Goal: Information Seeking & Learning: Check status

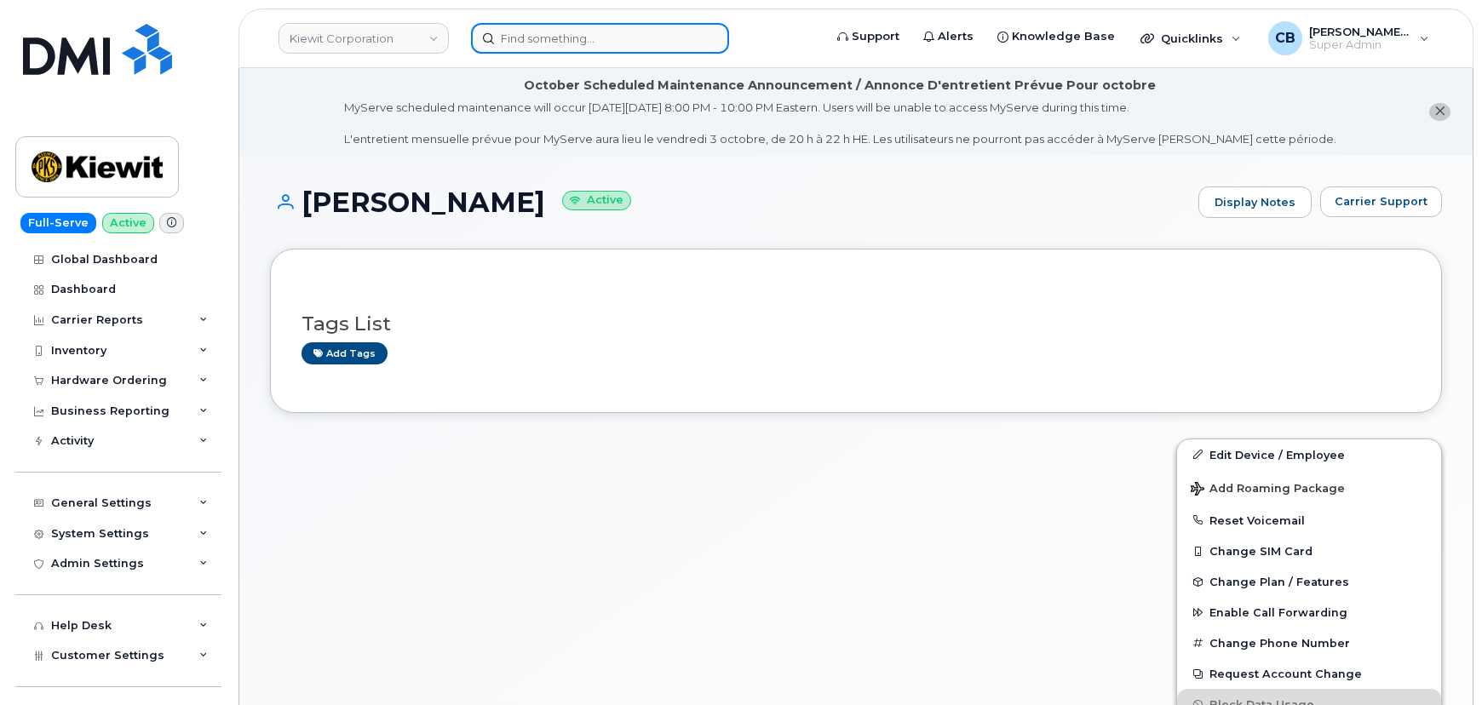
click at [551, 41] on input at bounding box center [600, 38] width 258 height 31
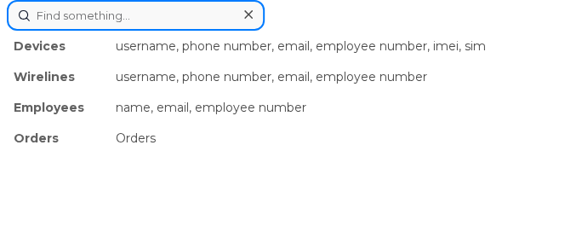
click at [111, 21] on input at bounding box center [136, 15] width 258 height 31
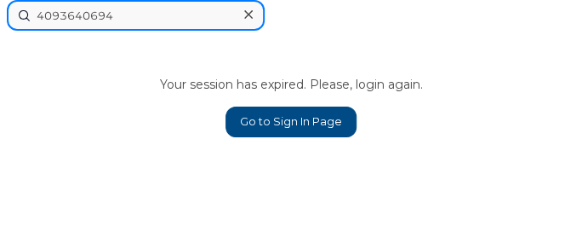
drag, startPoint x: 139, startPoint y: 10, endPoint x: 33, endPoint y: 15, distance: 105.7
click at [33, 15] on input "4093640694" at bounding box center [136, 15] width 258 height 31
type input "4093640694"
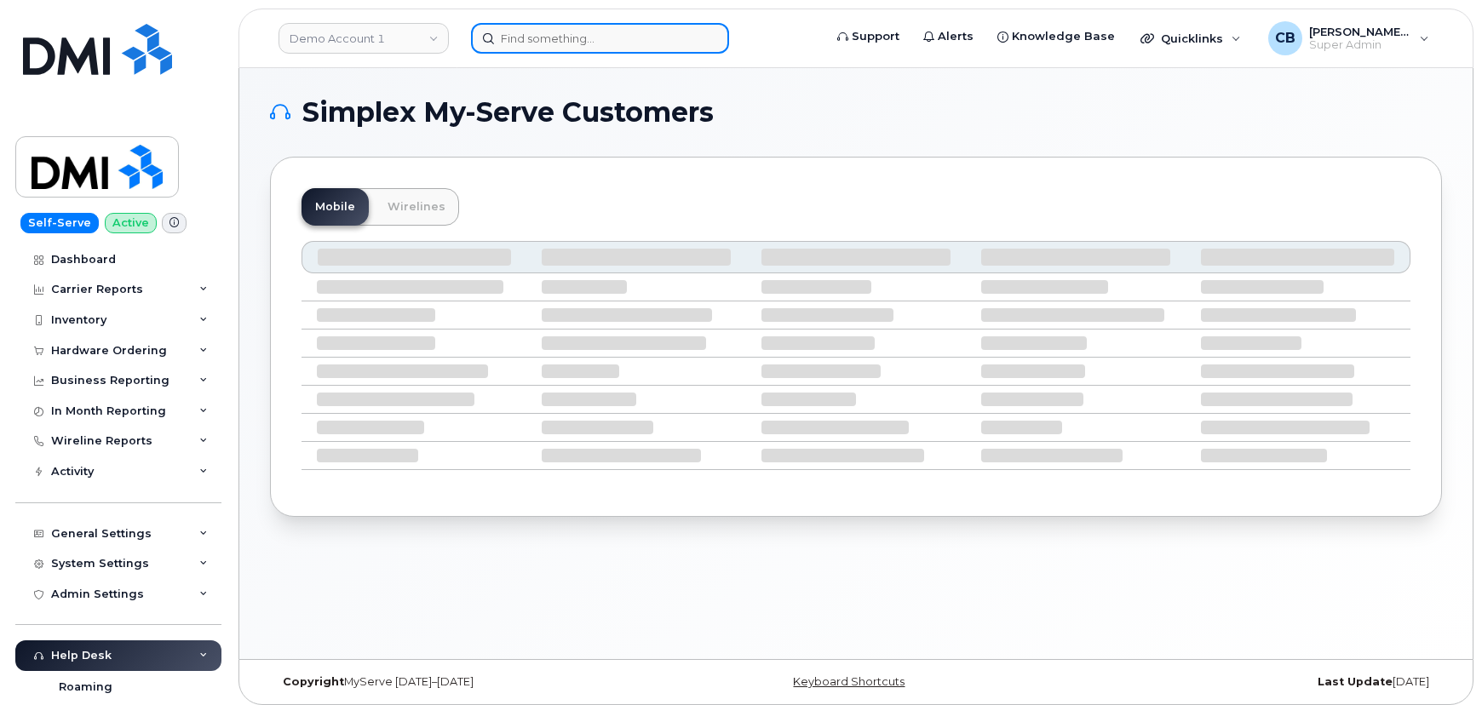
click at [558, 34] on input at bounding box center [600, 38] width 258 height 31
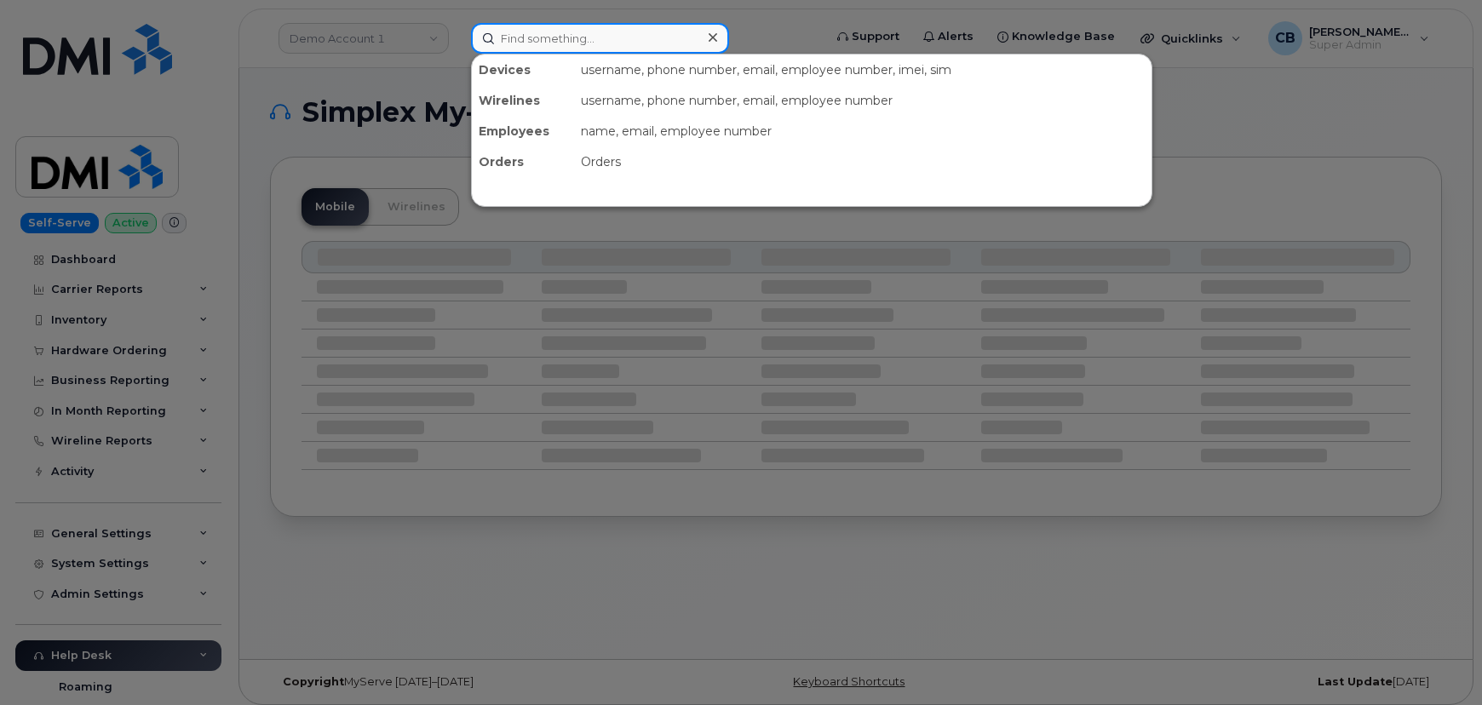
paste input "4093640694"
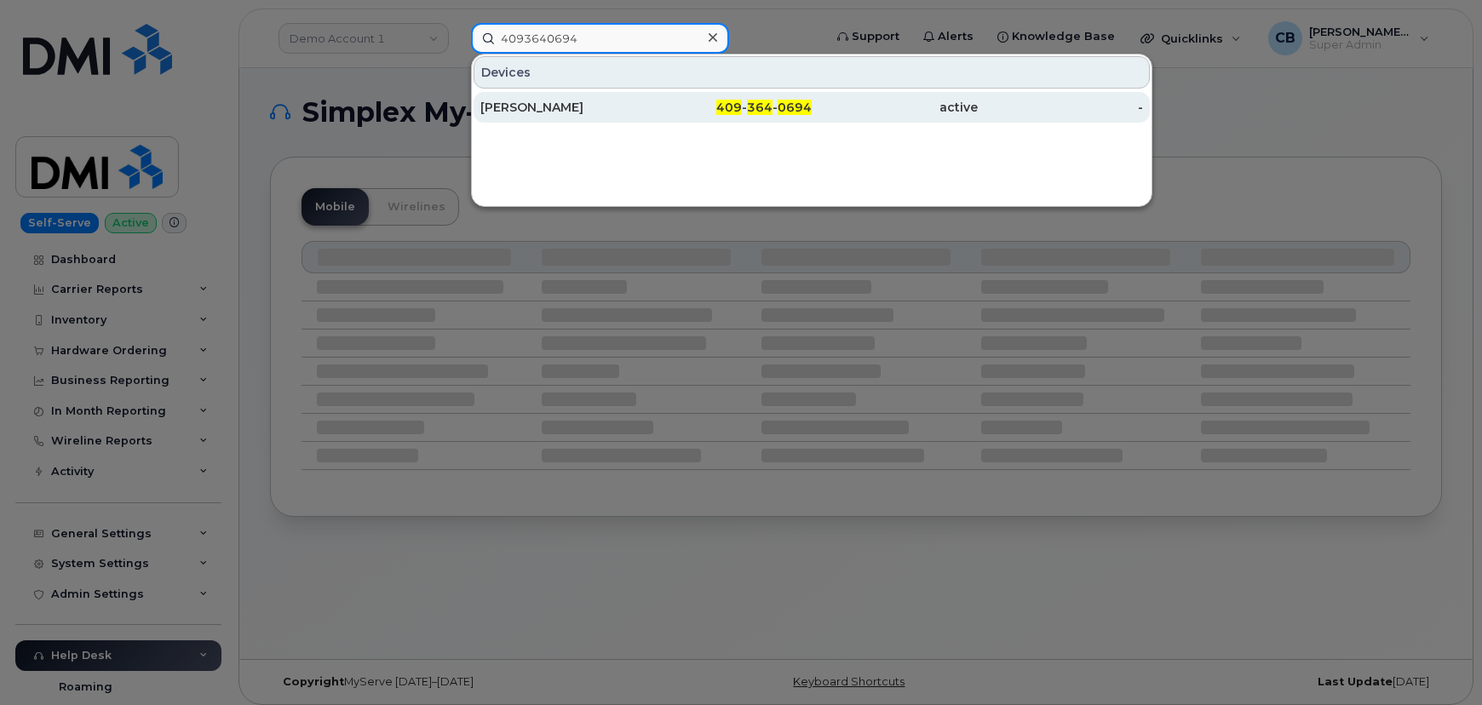
type input "4093640694"
click at [525, 100] on div "ALEX VAZQUEZ" at bounding box center [563, 107] width 166 height 17
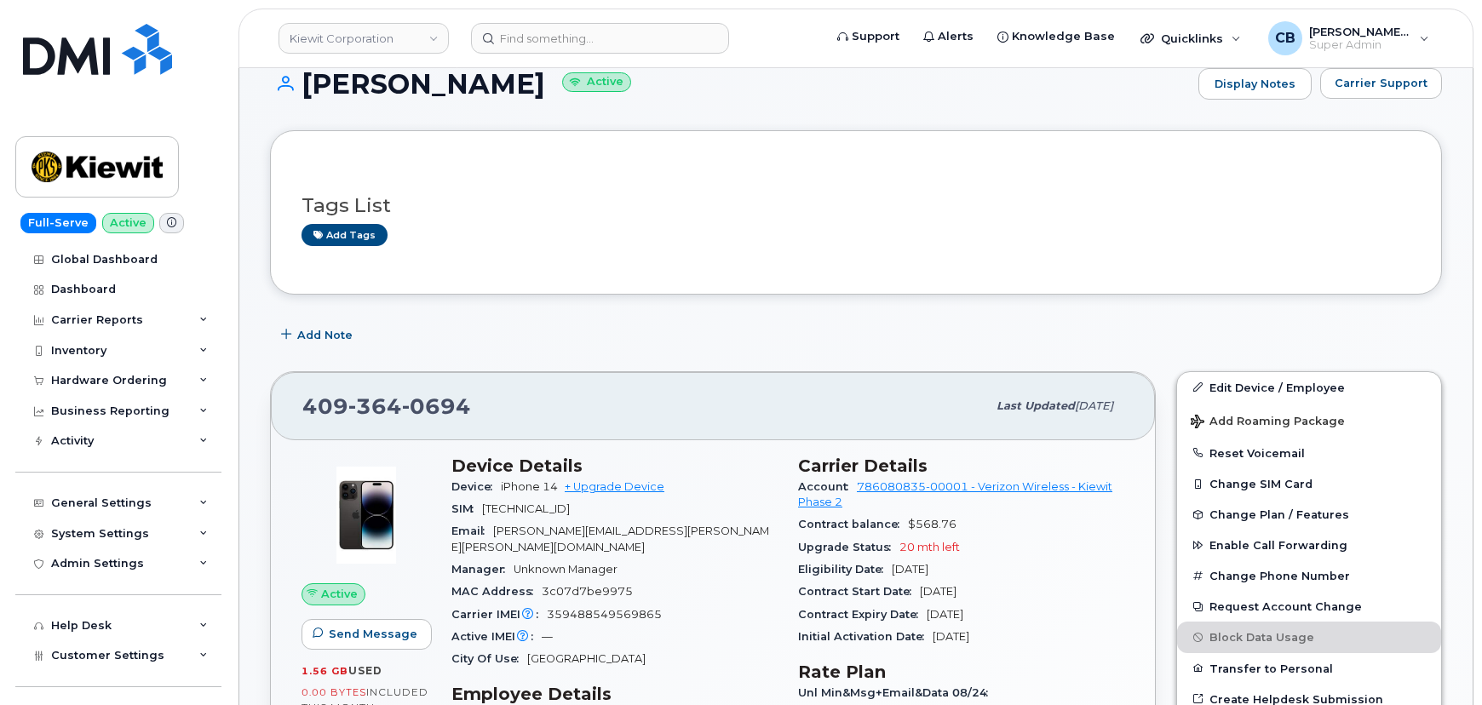
scroll to position [309, 0]
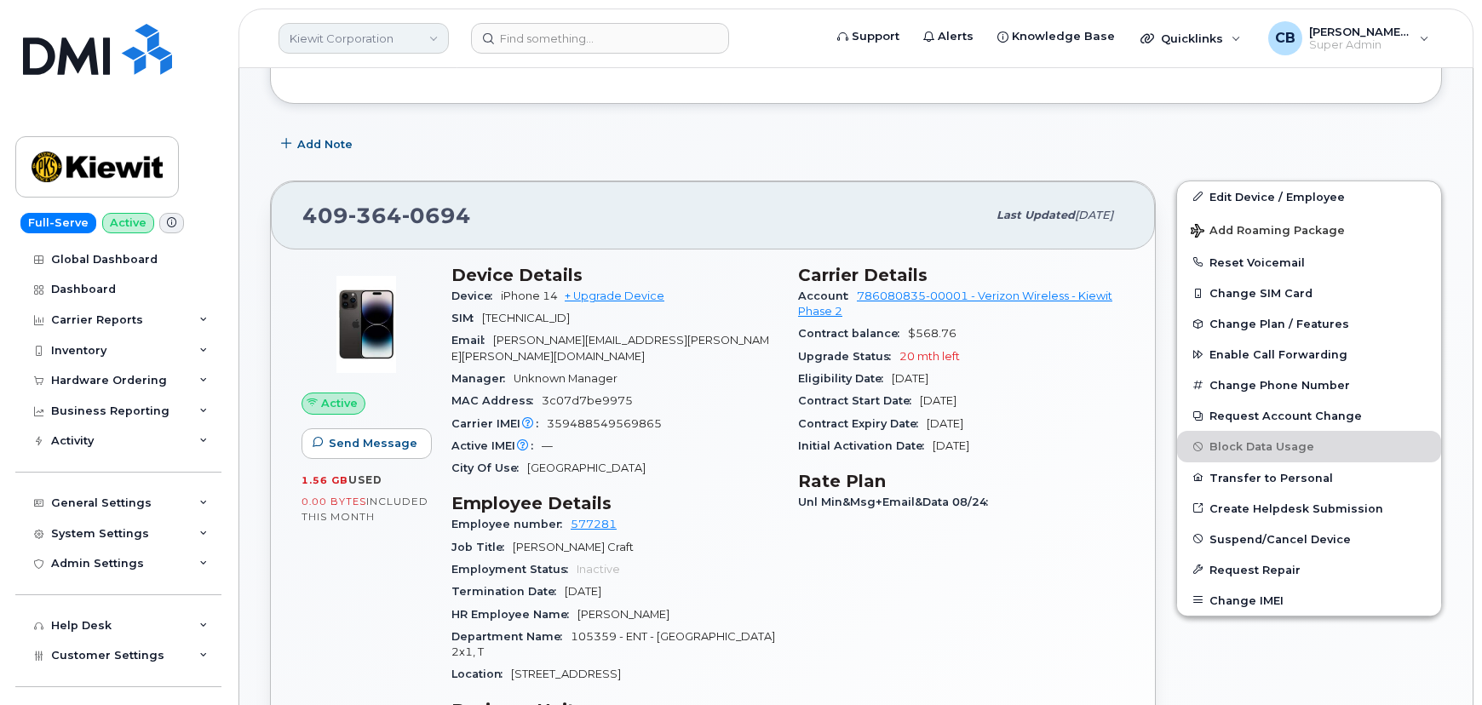
click at [430, 36] on link "Kiewit Corporation" at bounding box center [363, 38] width 170 height 31
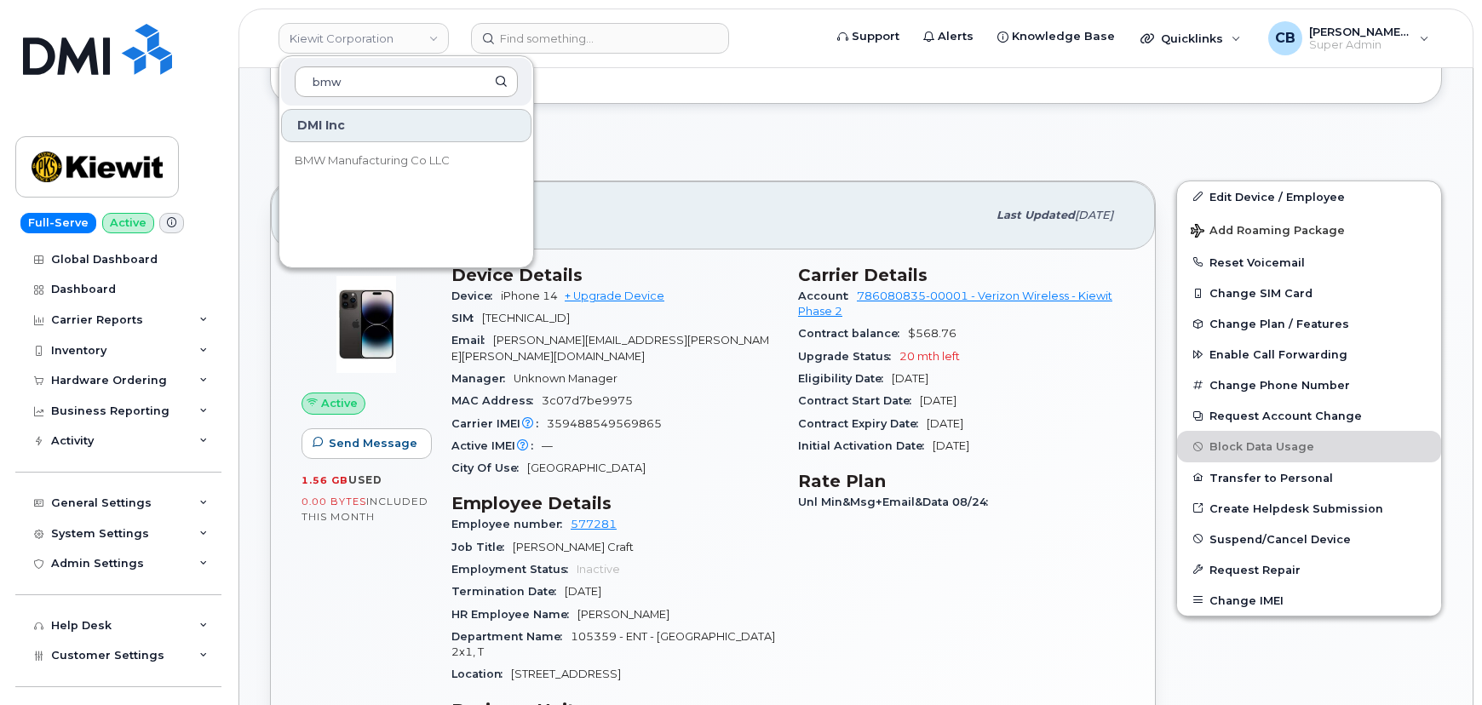
type input "bmw"
click at [330, 161] on span "BMW Manufacturing Co LLC" at bounding box center [372, 160] width 155 height 17
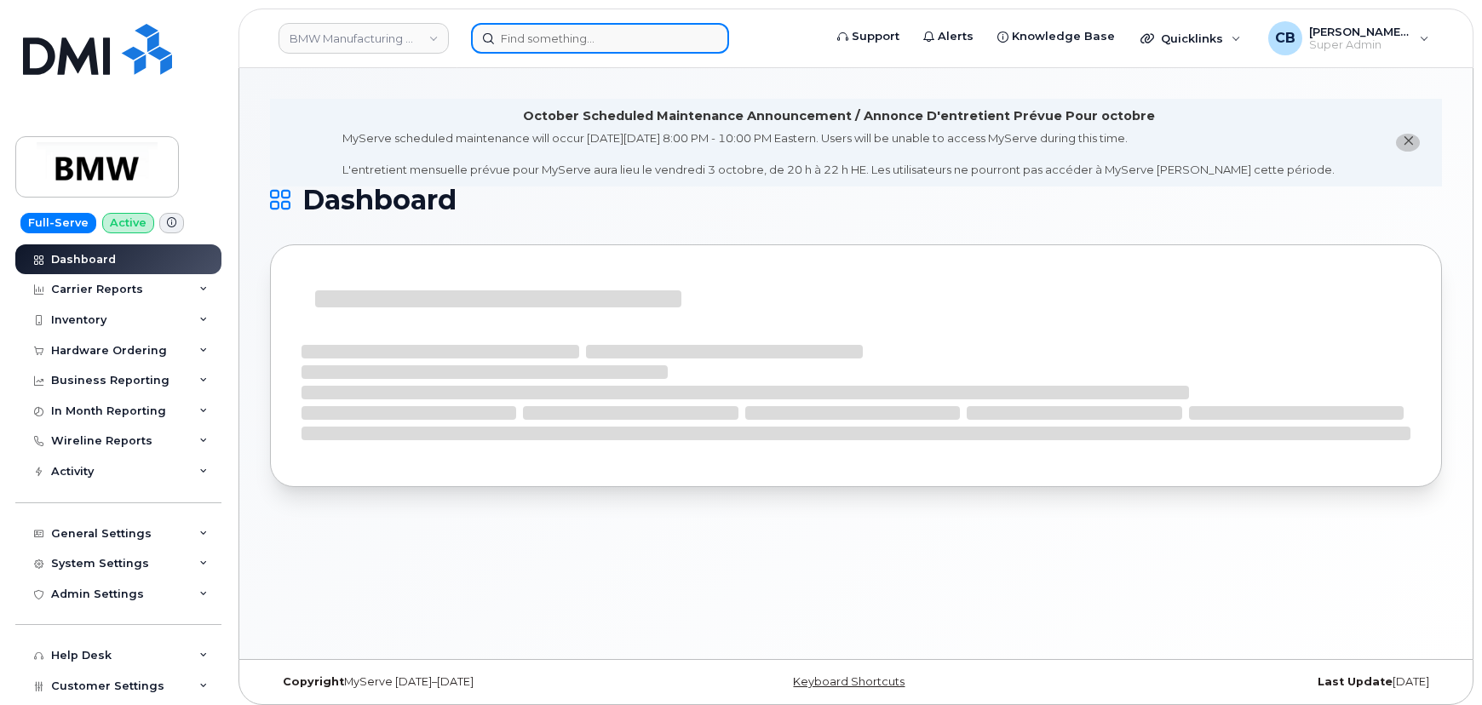
click at [547, 43] on input at bounding box center [600, 38] width 258 height 31
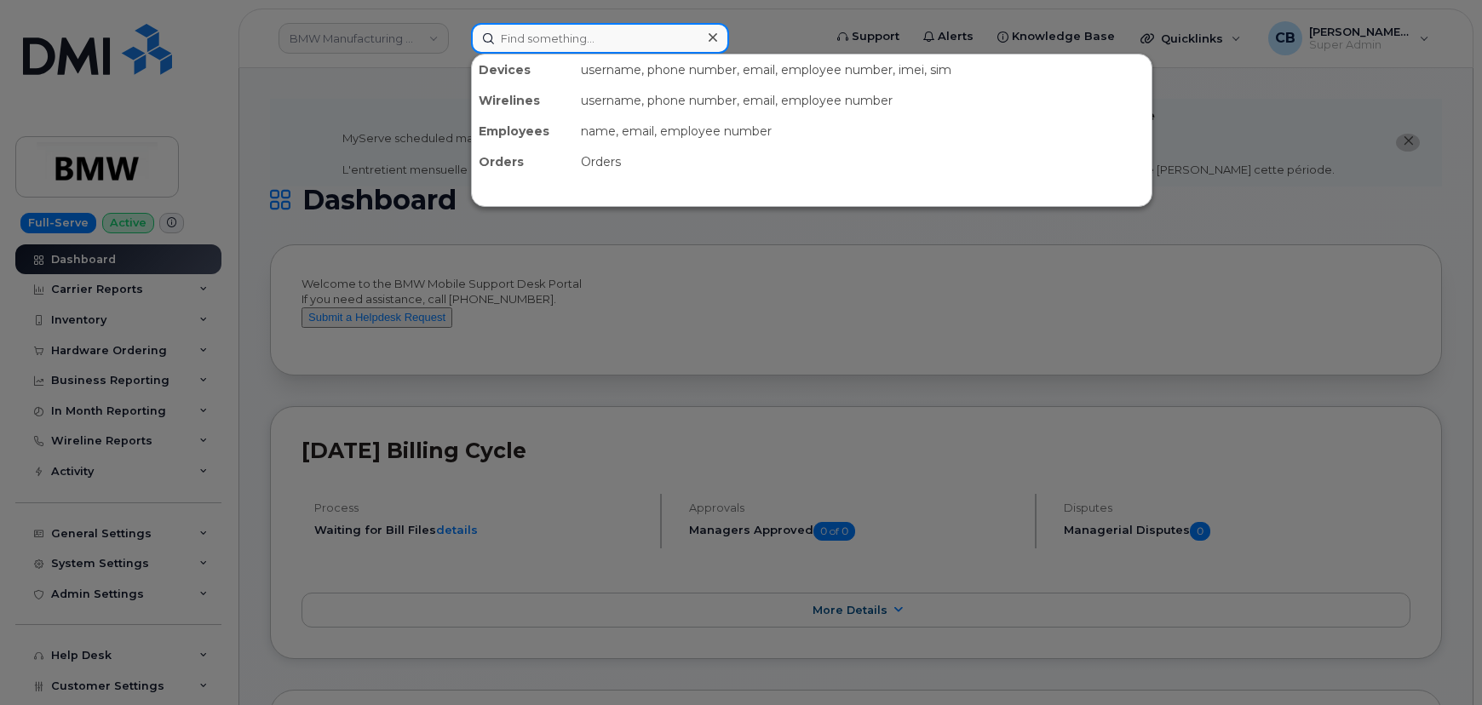
click at [557, 42] on input at bounding box center [600, 38] width 258 height 31
click at [307, 140] on div at bounding box center [741, 352] width 1482 height 705
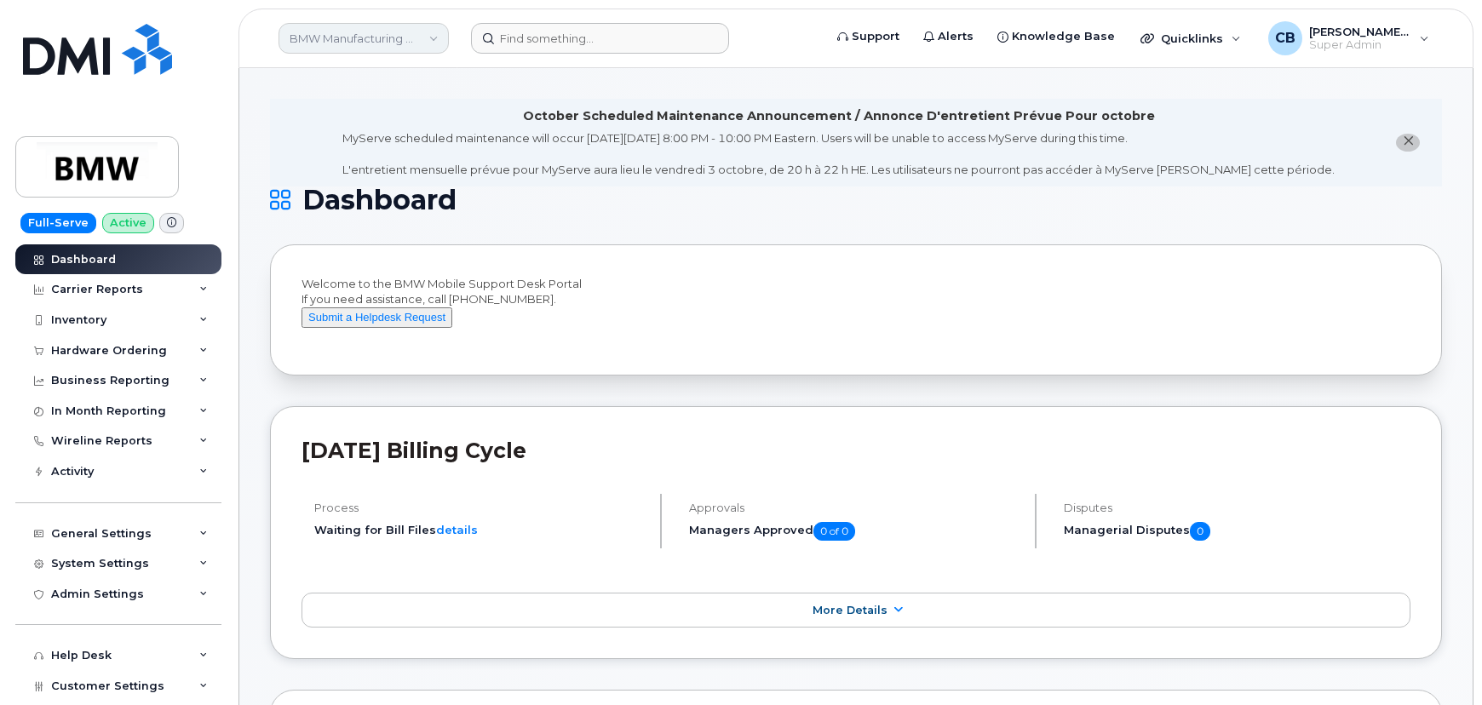
click at [340, 43] on link "BMW Manufacturing Co LLC" at bounding box center [363, 38] width 170 height 31
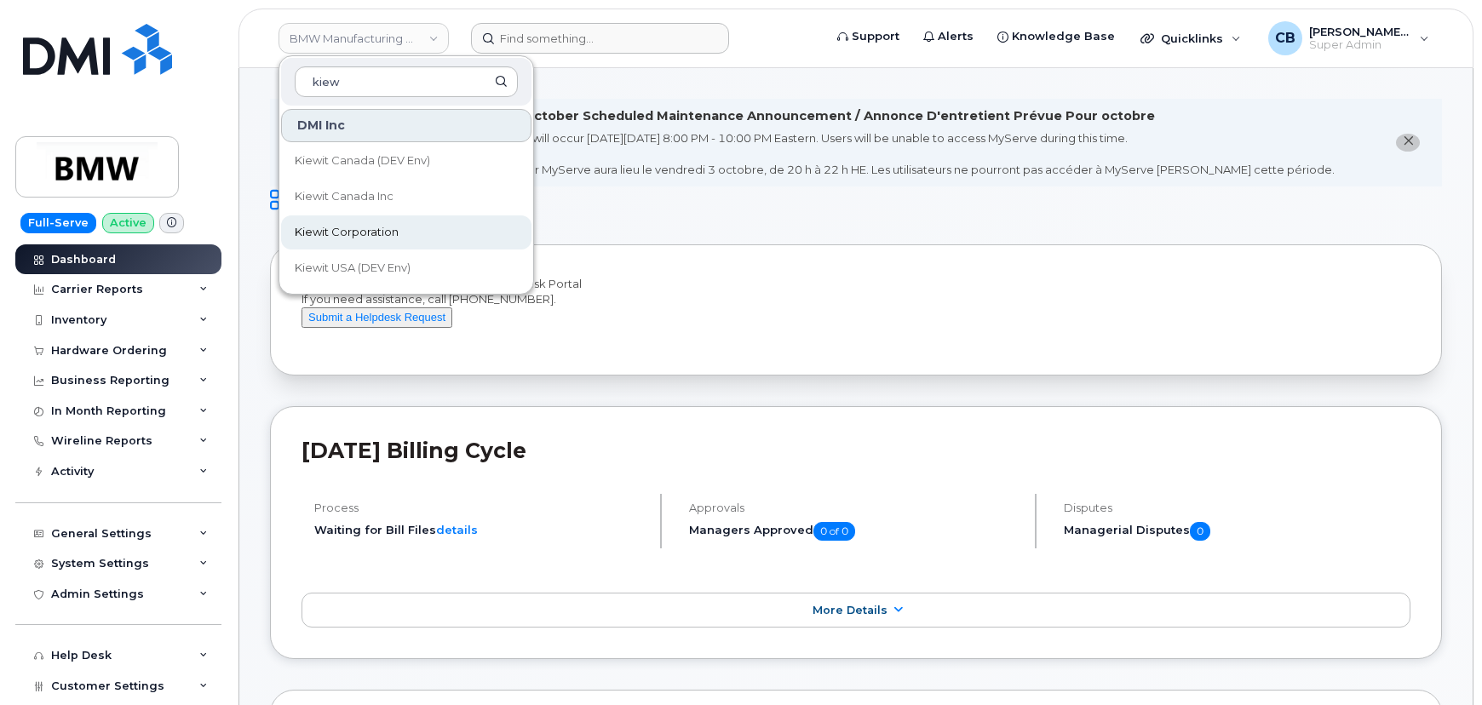
type input "kiew"
click at [370, 227] on span "Kiewit Corporation" at bounding box center [347, 232] width 104 height 17
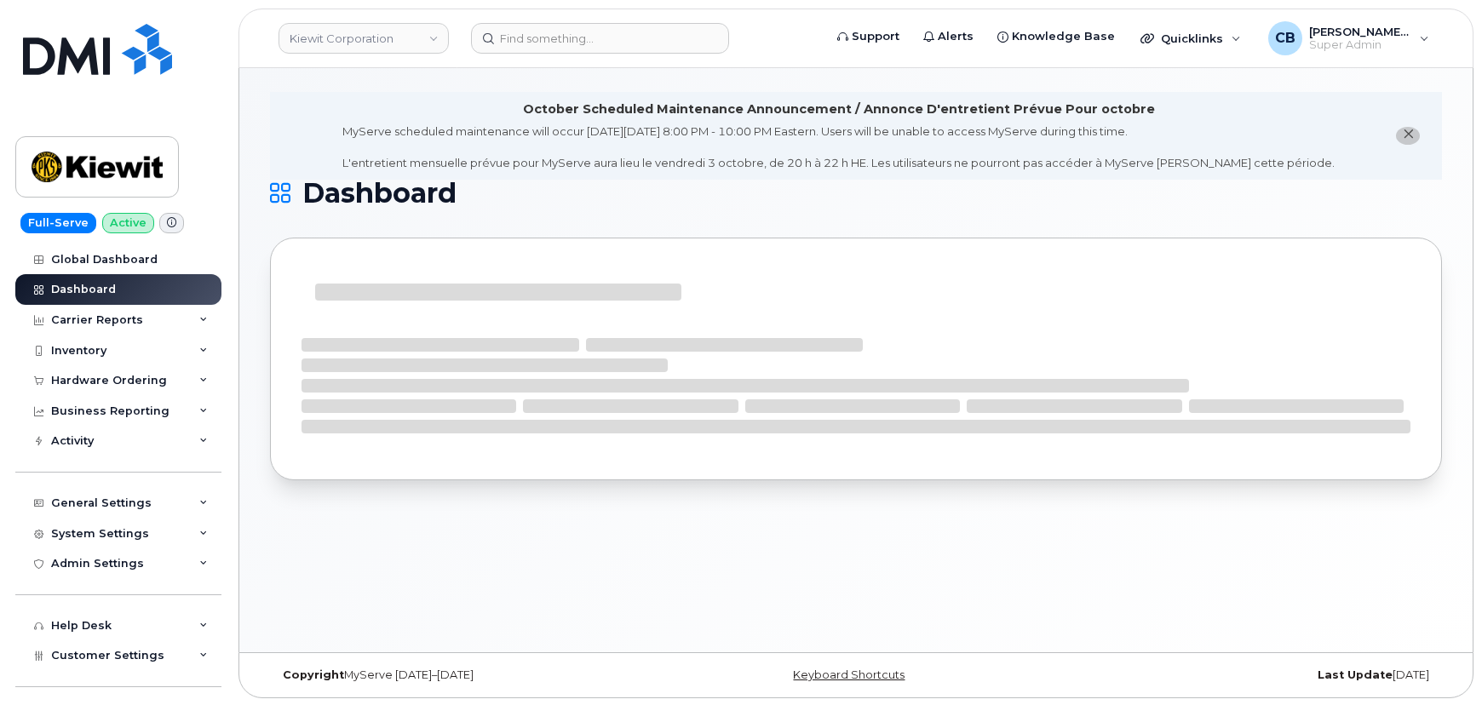
scroll to position [9, 0]
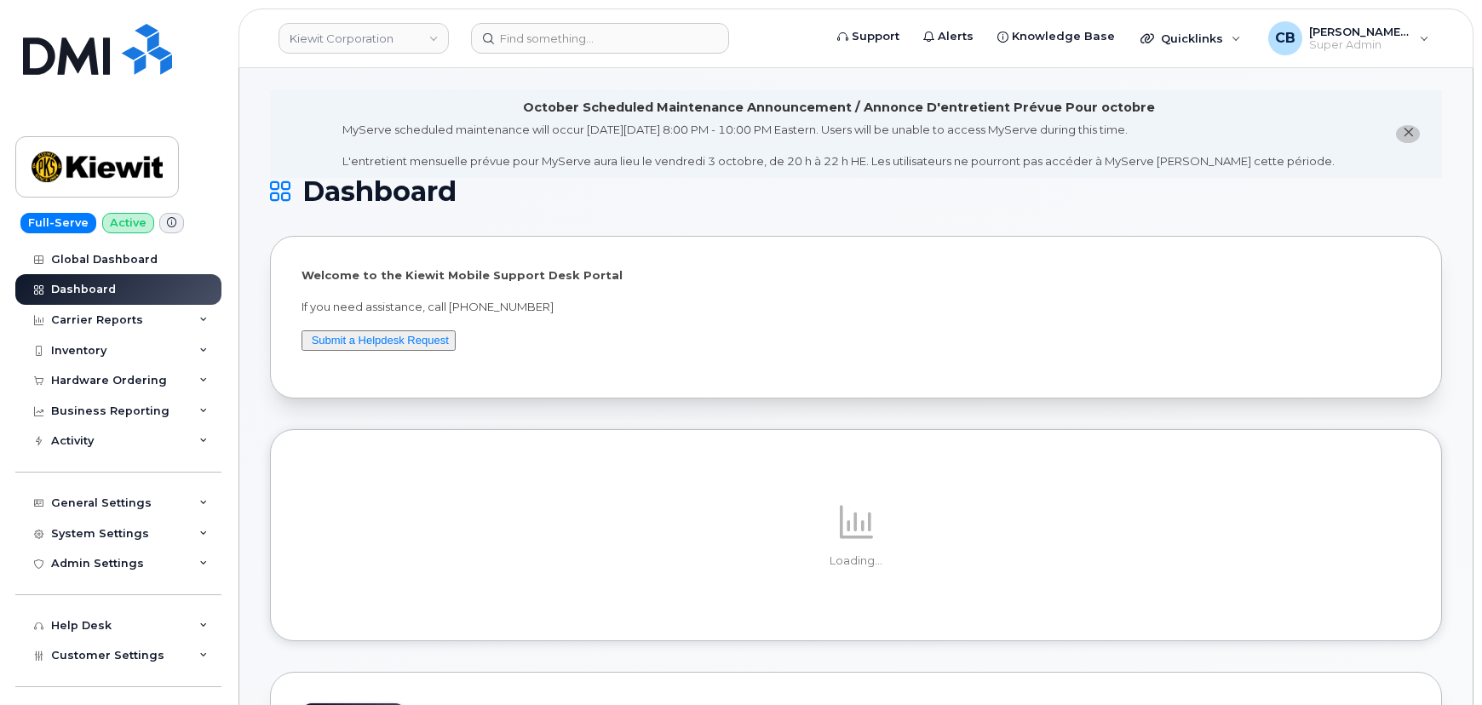
click at [1403, 127] on icon "close notification" at bounding box center [1407, 132] width 11 height 11
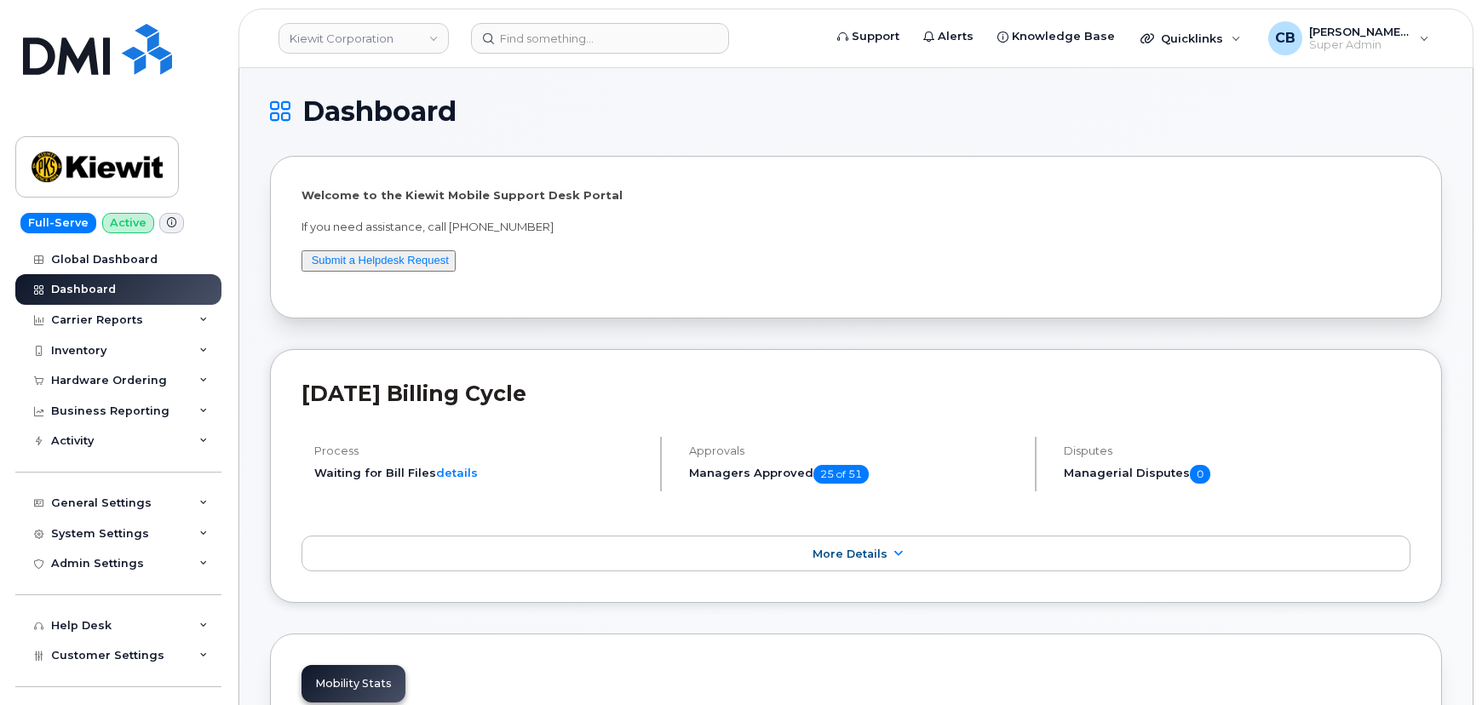
scroll to position [0, 0]
click at [496, 44] on input at bounding box center [600, 38] width 258 height 31
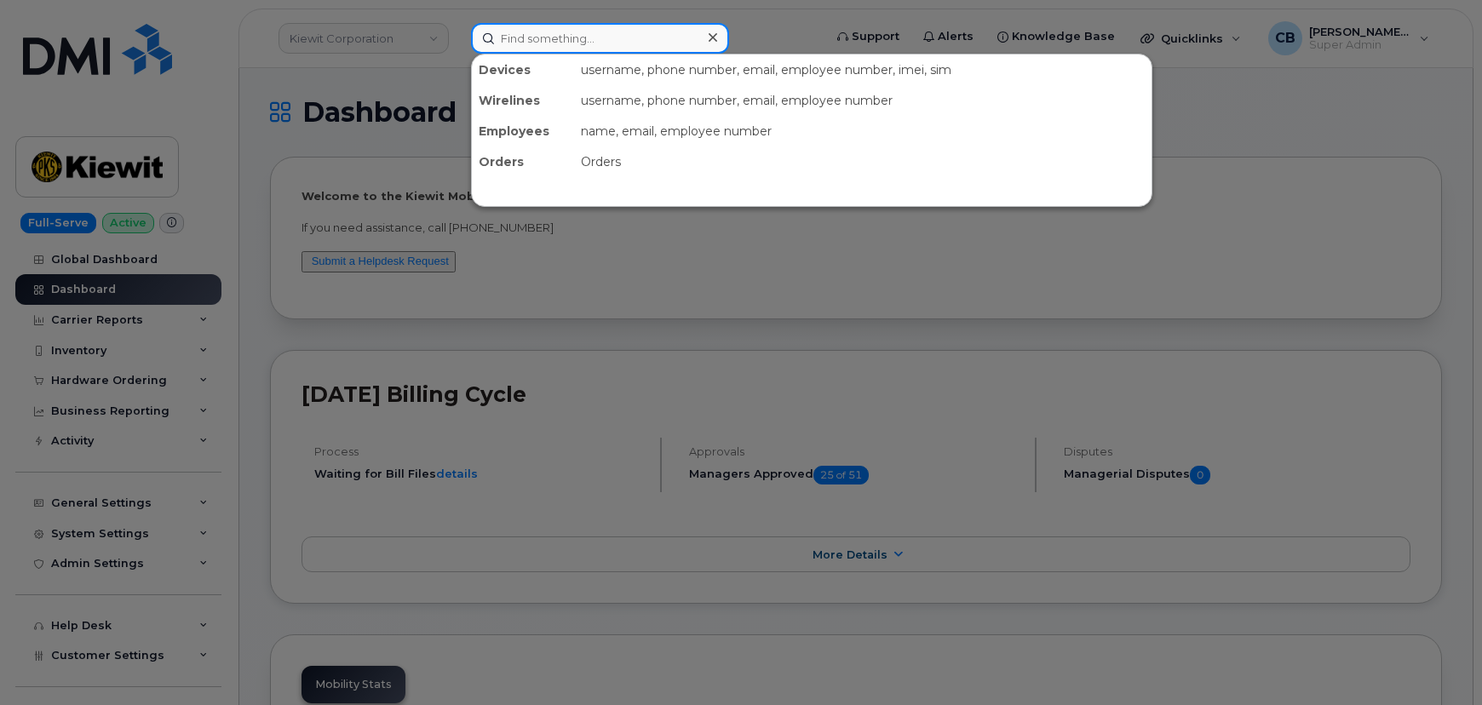
paste input ""Can I assist you with anything else?""
type input ""Can I assist you with anything else?""
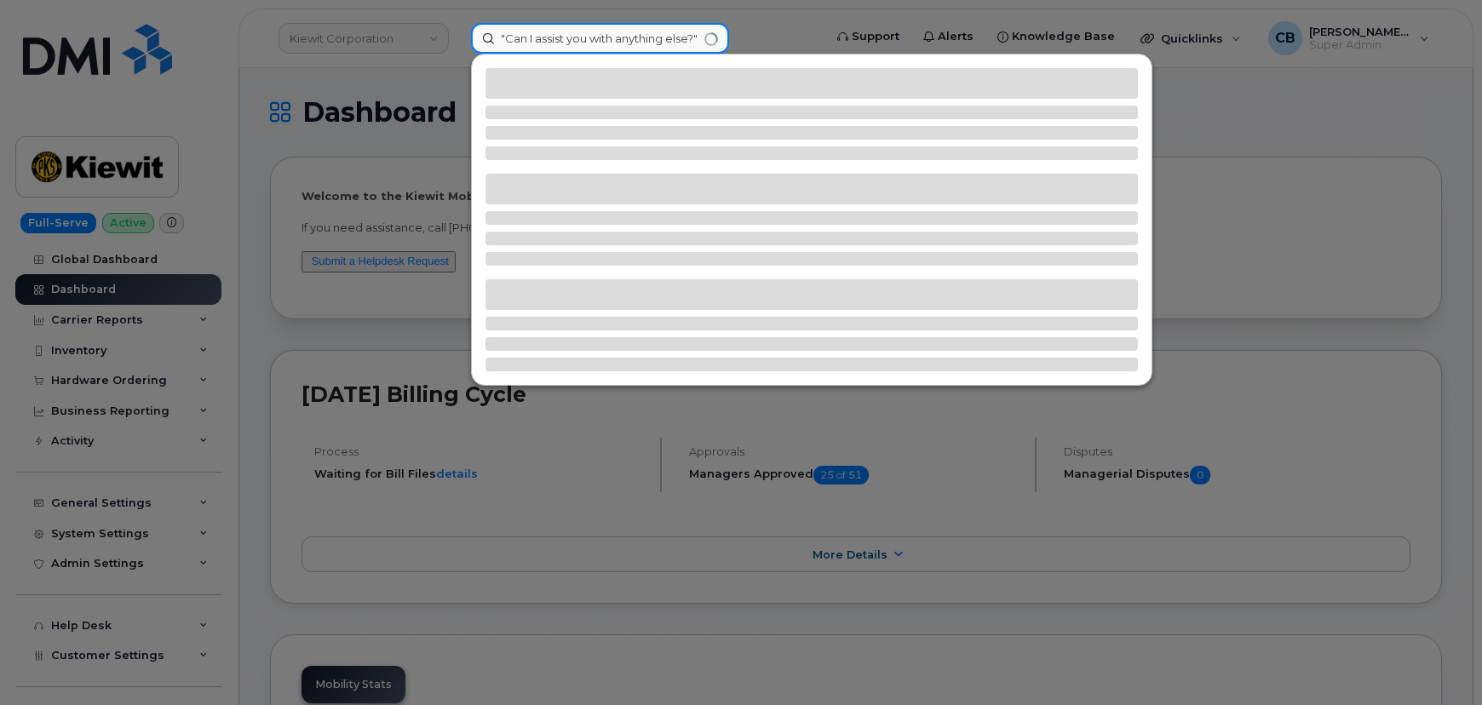
click at [672, 45] on input ""Can I assist you with anything else?"" at bounding box center [600, 38] width 258 height 31
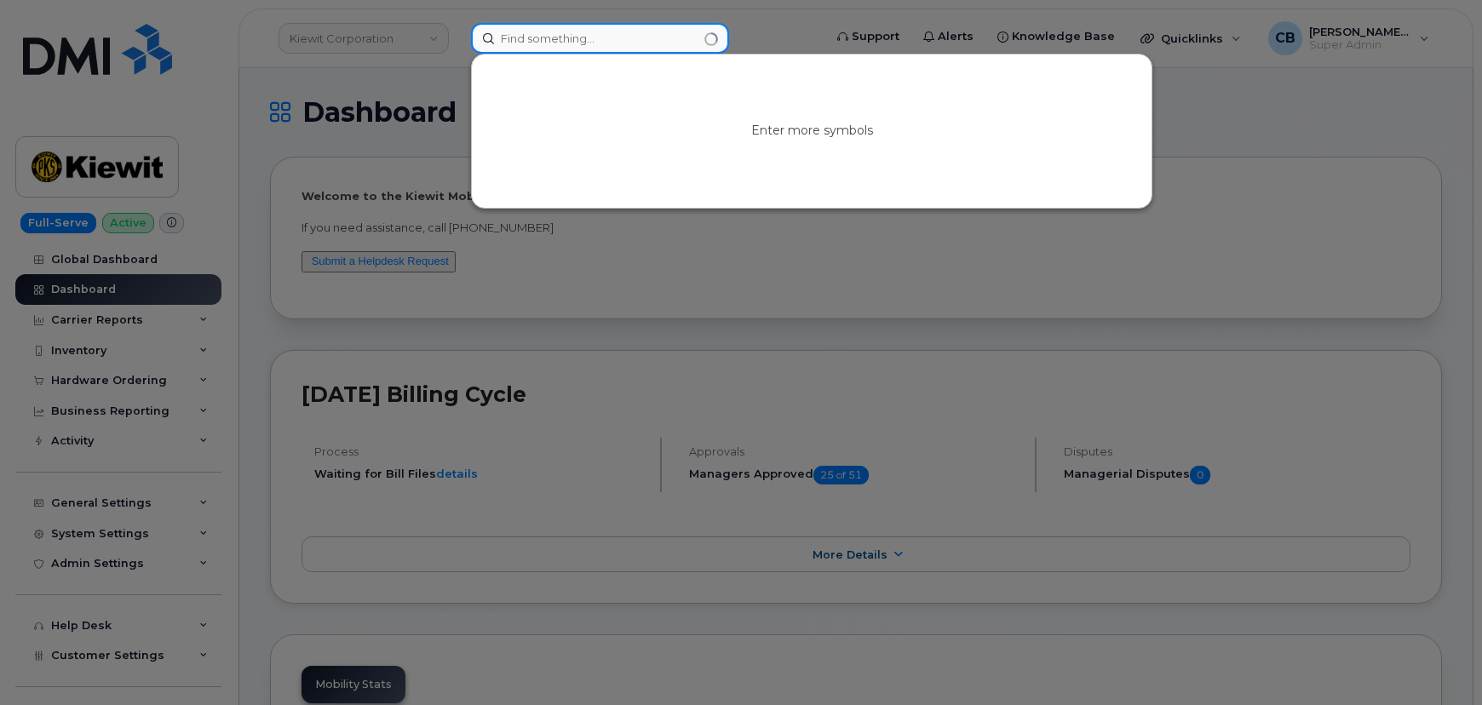
click at [647, 37] on input at bounding box center [600, 38] width 258 height 31
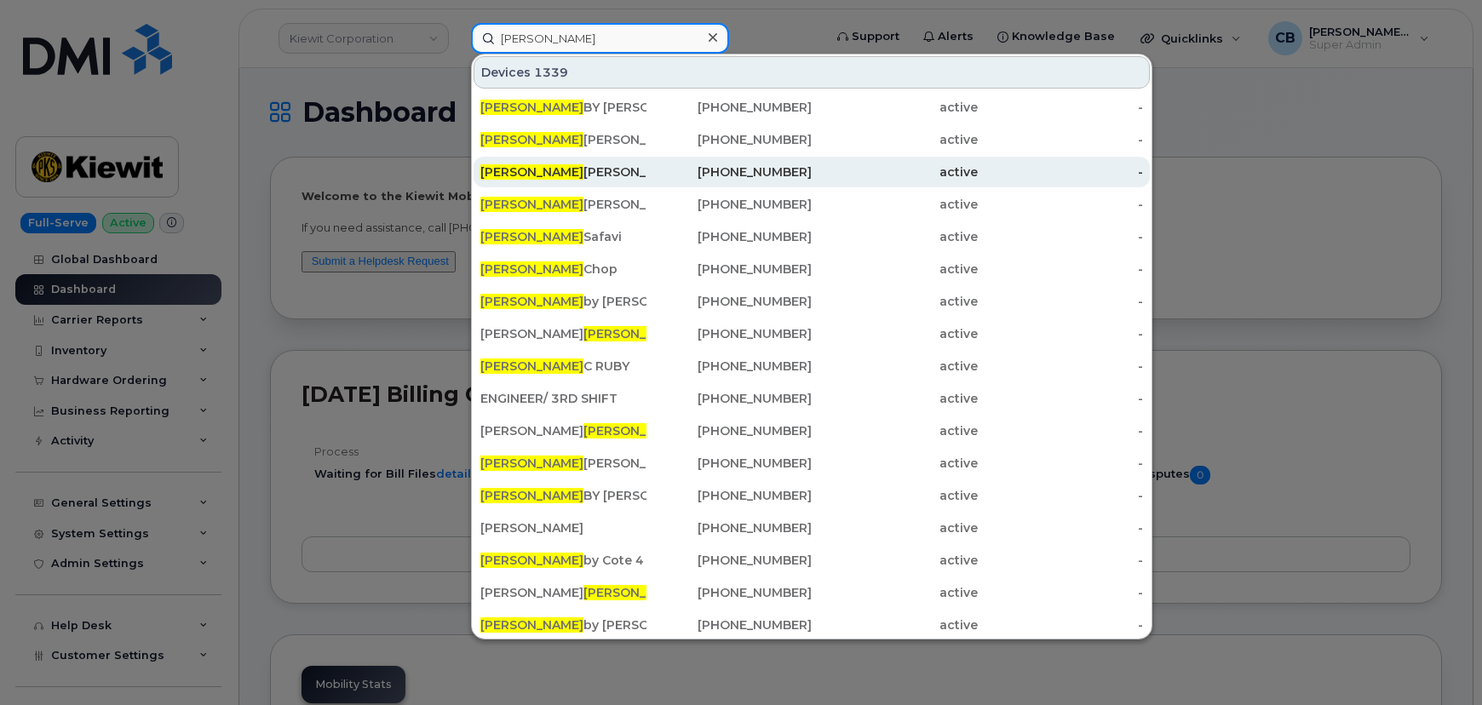
type input "bob"
click at [534, 172] on div "Bob Martin" at bounding box center [563, 171] width 166 height 17
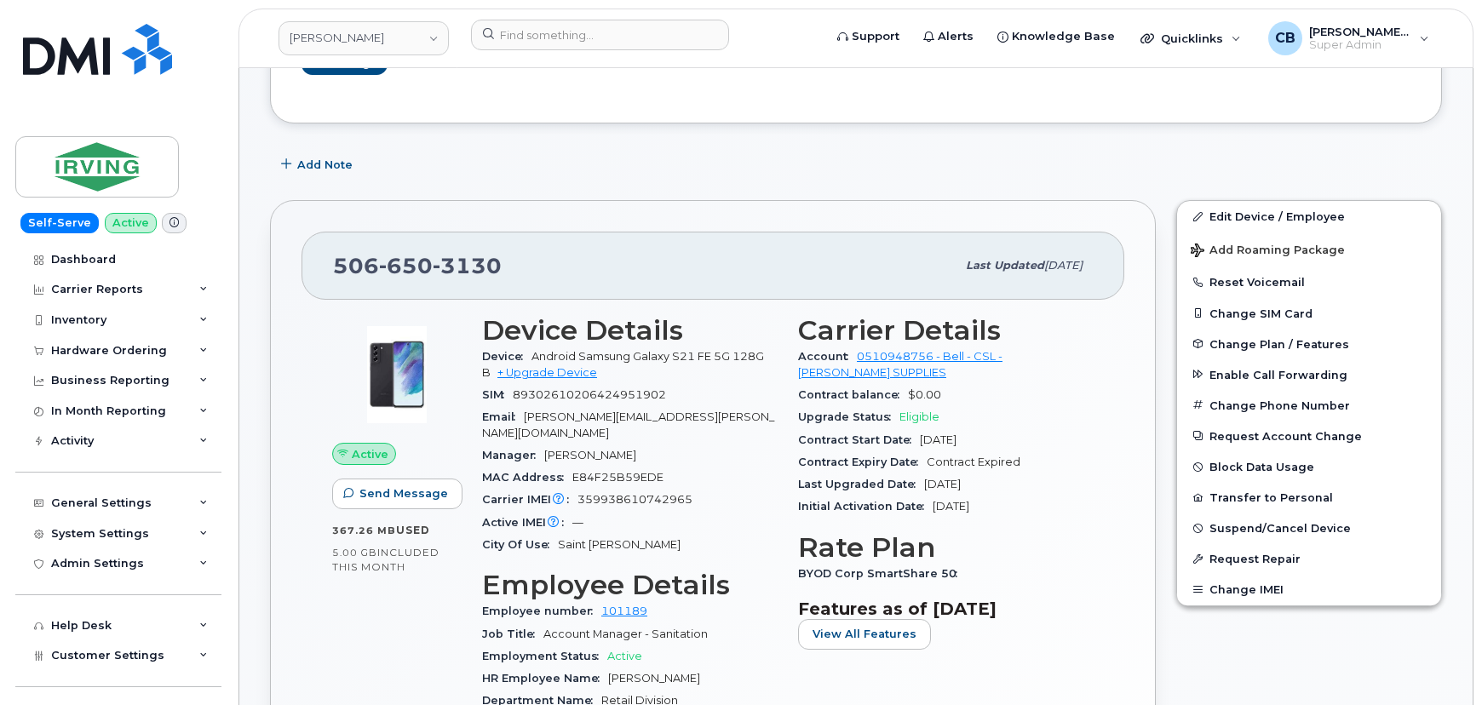
scroll to position [309, 0]
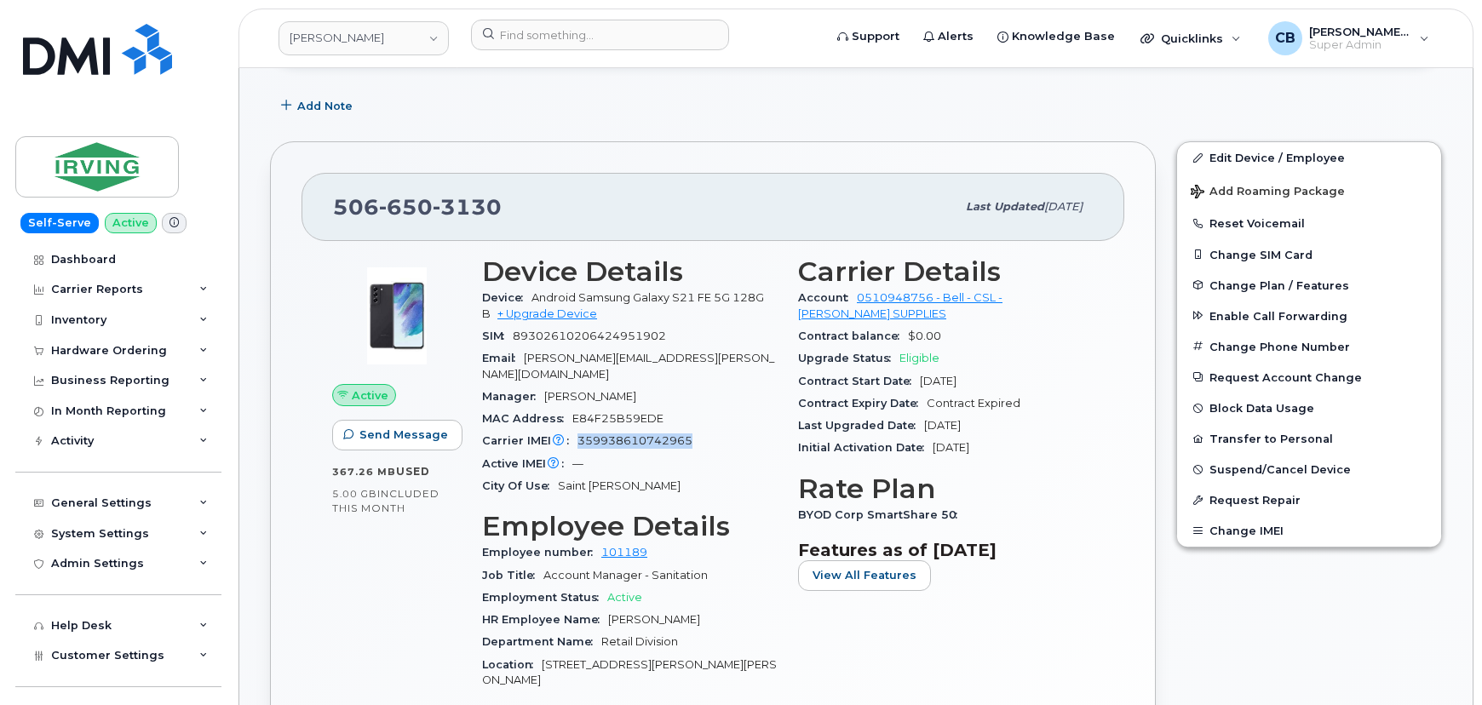
drag, startPoint x: 709, startPoint y: 421, endPoint x: 569, endPoint y: 426, distance: 140.6
click at [569, 430] on div "Carrier IMEI Carrier IMEI is reported during the last billing cycle or change o…" at bounding box center [629, 441] width 295 height 22
drag, startPoint x: 679, startPoint y: 338, endPoint x: 508, endPoint y: 338, distance: 170.3
click at [508, 338] on div "SIM 89302610206424951902" at bounding box center [629, 336] width 295 height 22
drag, startPoint x: 505, startPoint y: 215, endPoint x: 322, endPoint y: 214, distance: 183.1
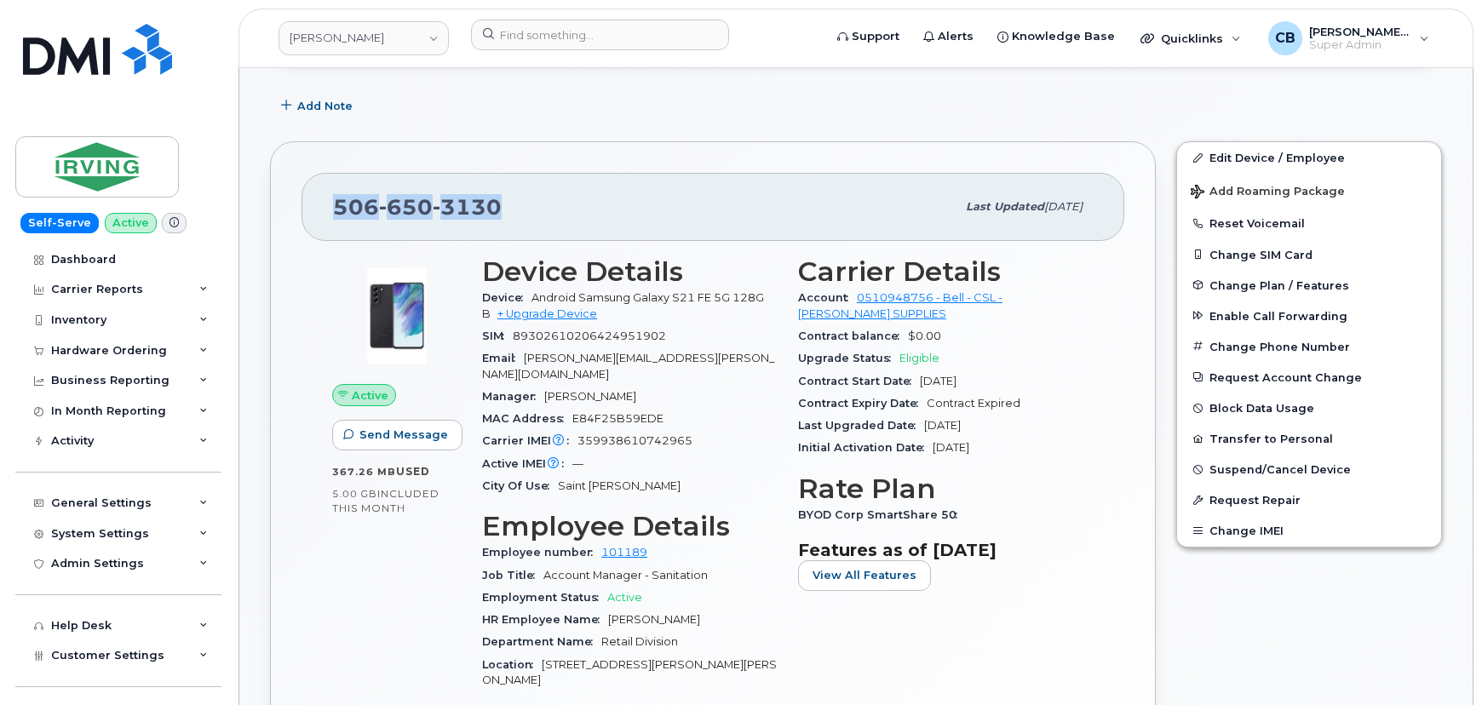
click at [323, 214] on div "506 650 3130 Last updated Sep 29, 2025" at bounding box center [712, 207] width 823 height 68
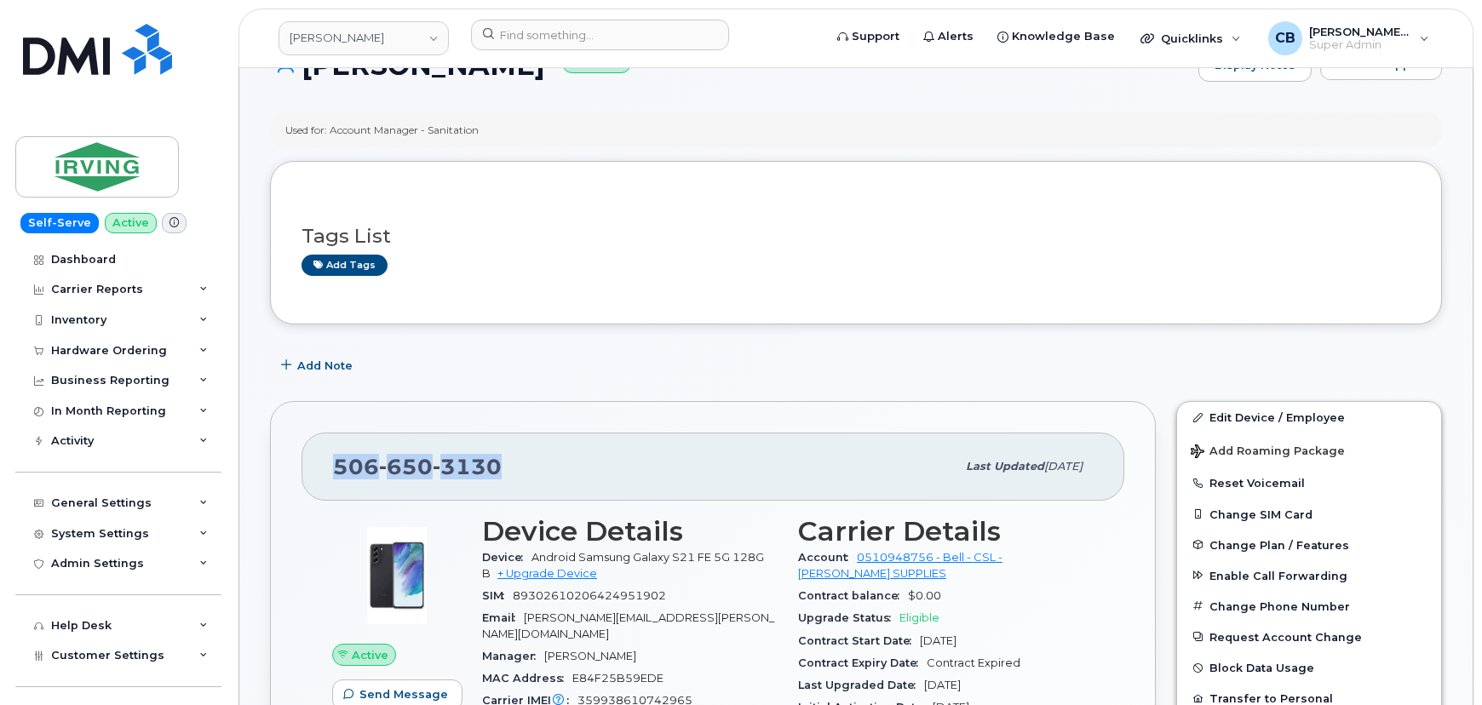
scroll to position [0, 0]
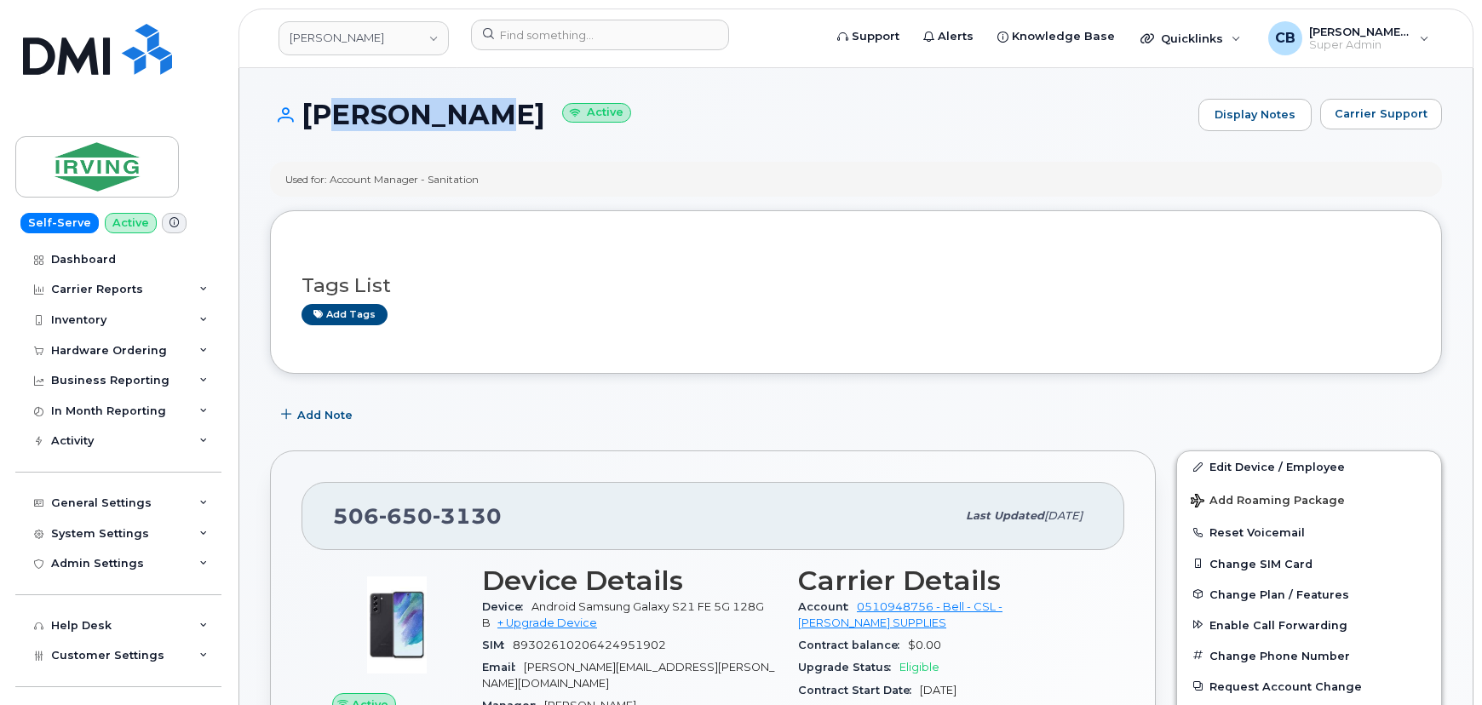
drag, startPoint x: 462, startPoint y: 108, endPoint x: 315, endPoint y: 116, distance: 146.7
click at [315, 116] on h1 "Bob Martin Active" at bounding box center [730, 115] width 920 height 30
click at [386, 121] on h1 "Bob Martin Active" at bounding box center [730, 115] width 920 height 30
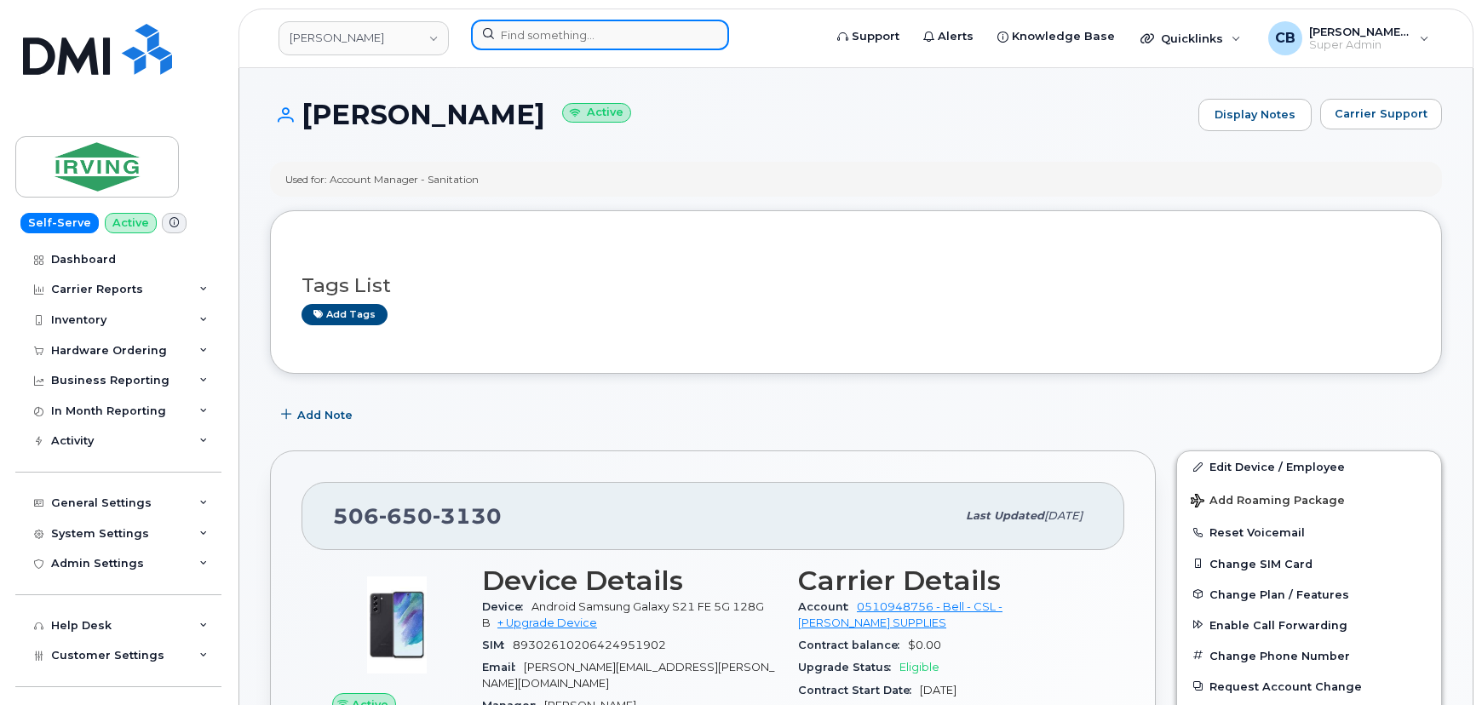
click at [591, 33] on input at bounding box center [600, 35] width 258 height 31
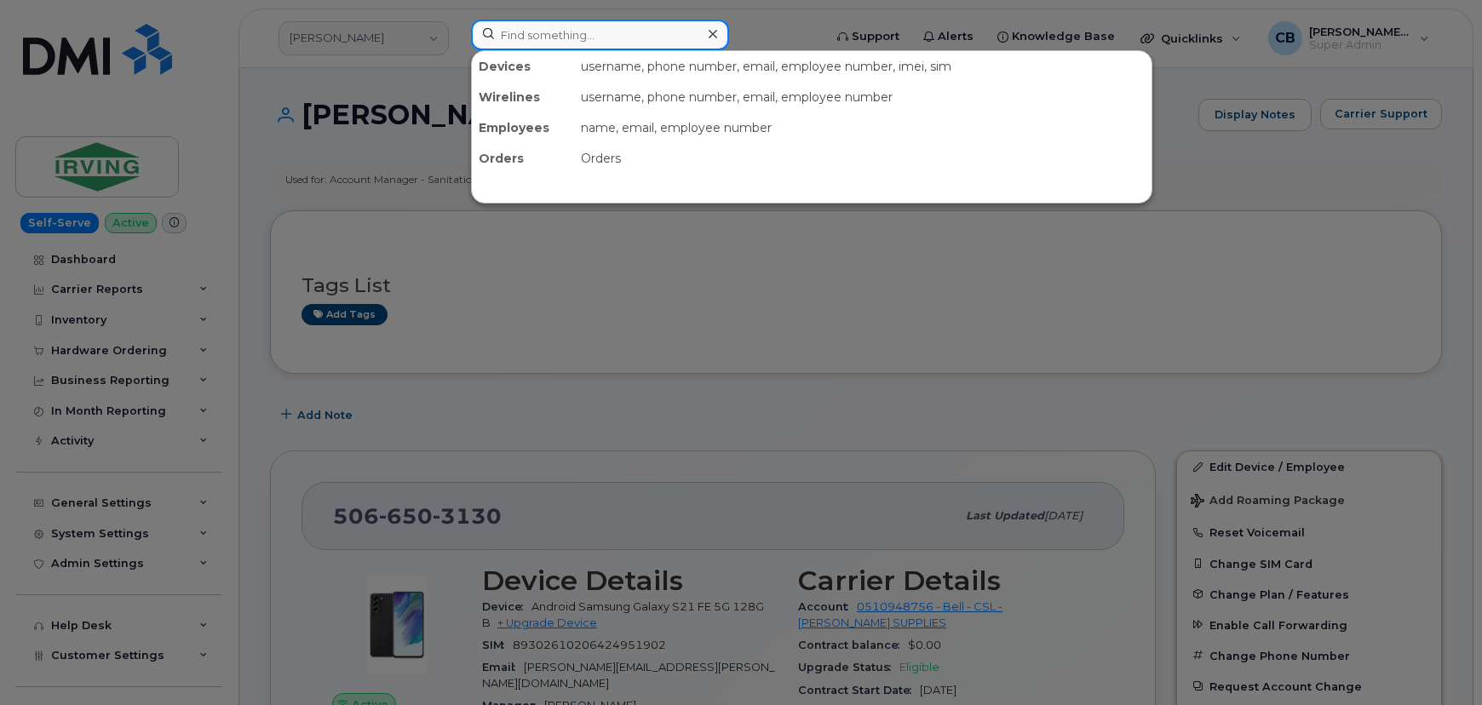
paste input "[PERSON_NAME]"
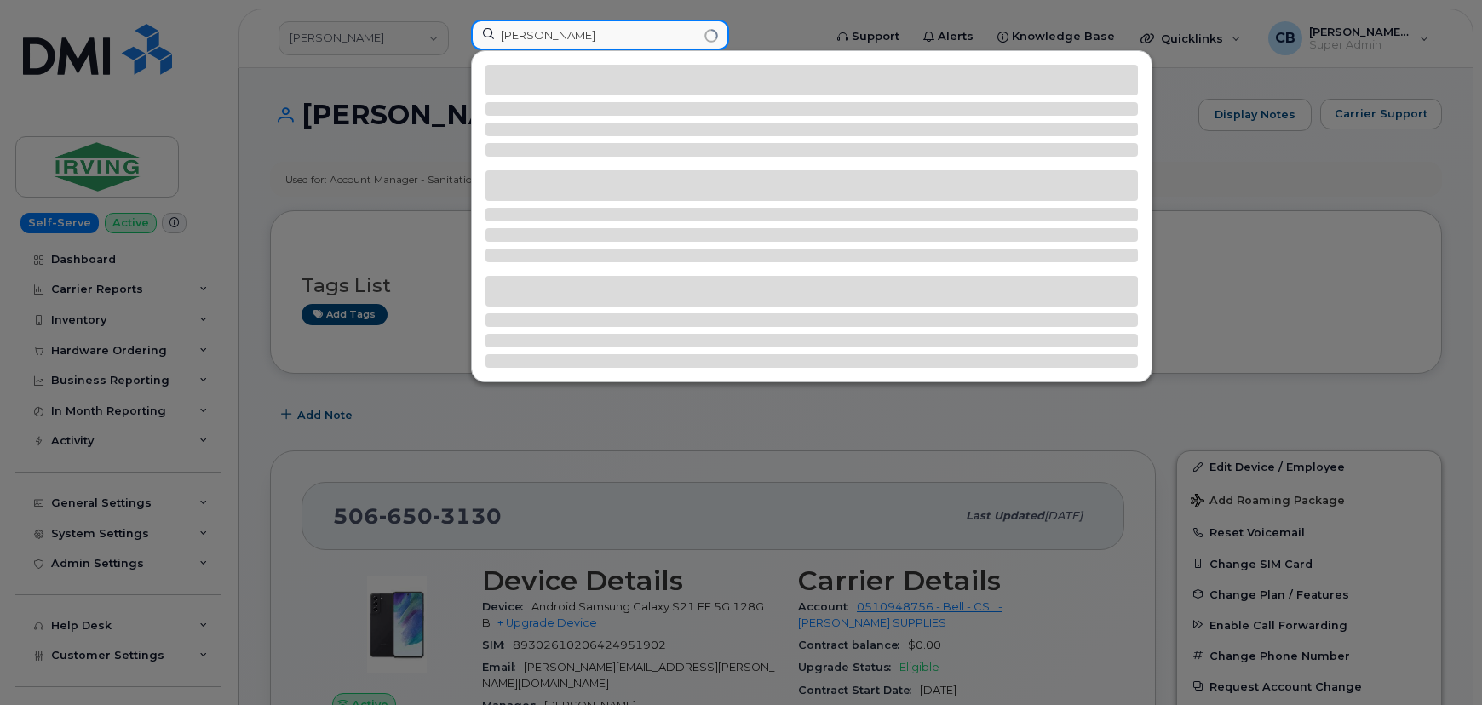
type input "[PERSON_NAME]"
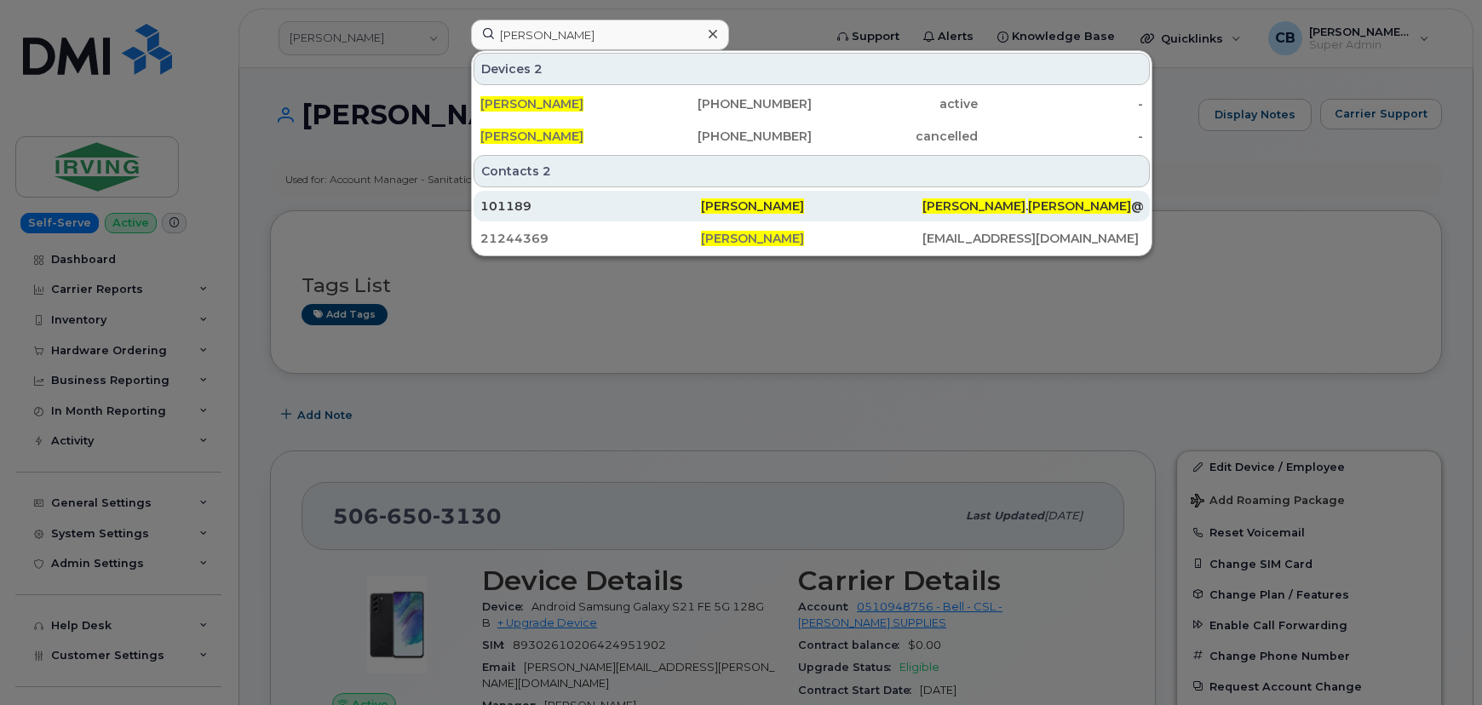
click at [522, 203] on div "101189" at bounding box center [590, 206] width 221 height 17
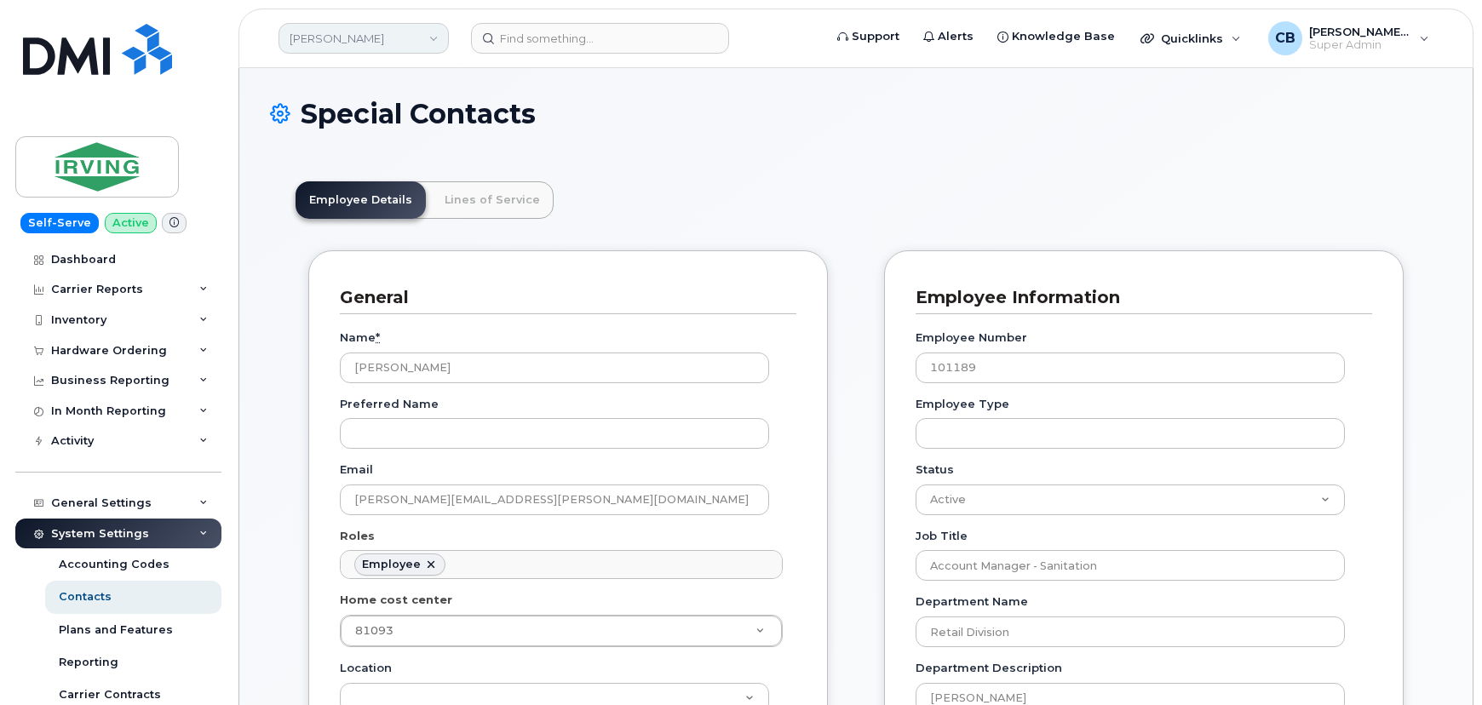
click at [332, 43] on link "[PERSON_NAME]" at bounding box center [363, 38] width 170 height 31
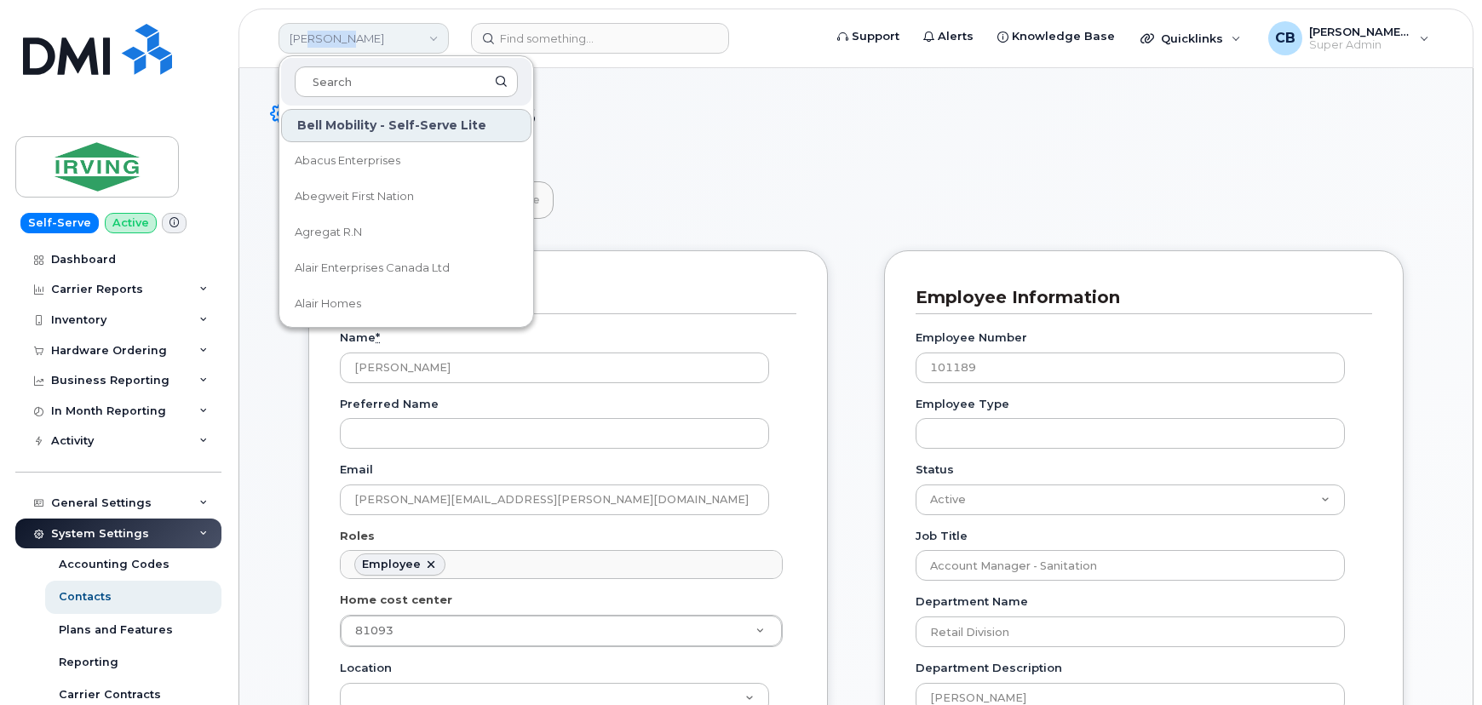
click at [333, 43] on link "JD Irving" at bounding box center [363, 38] width 170 height 31
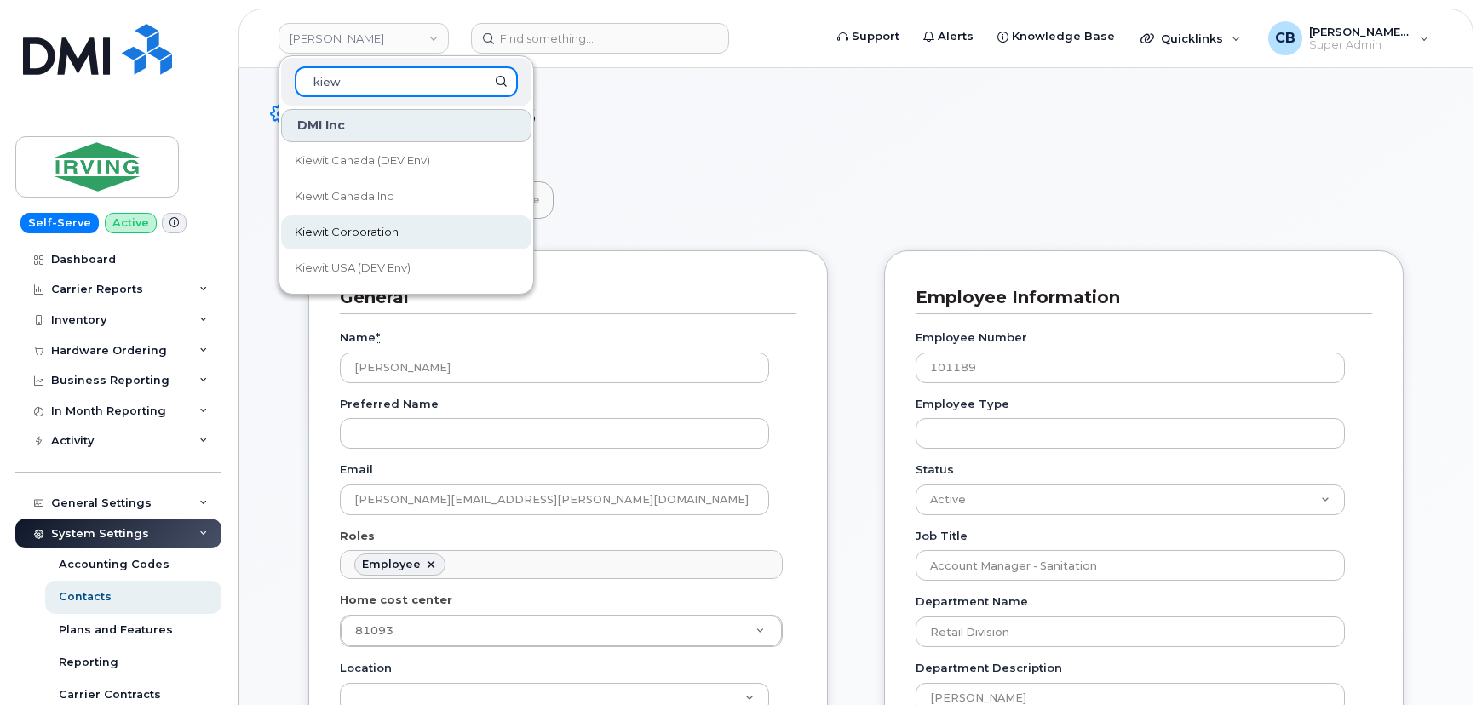
type input "kiew"
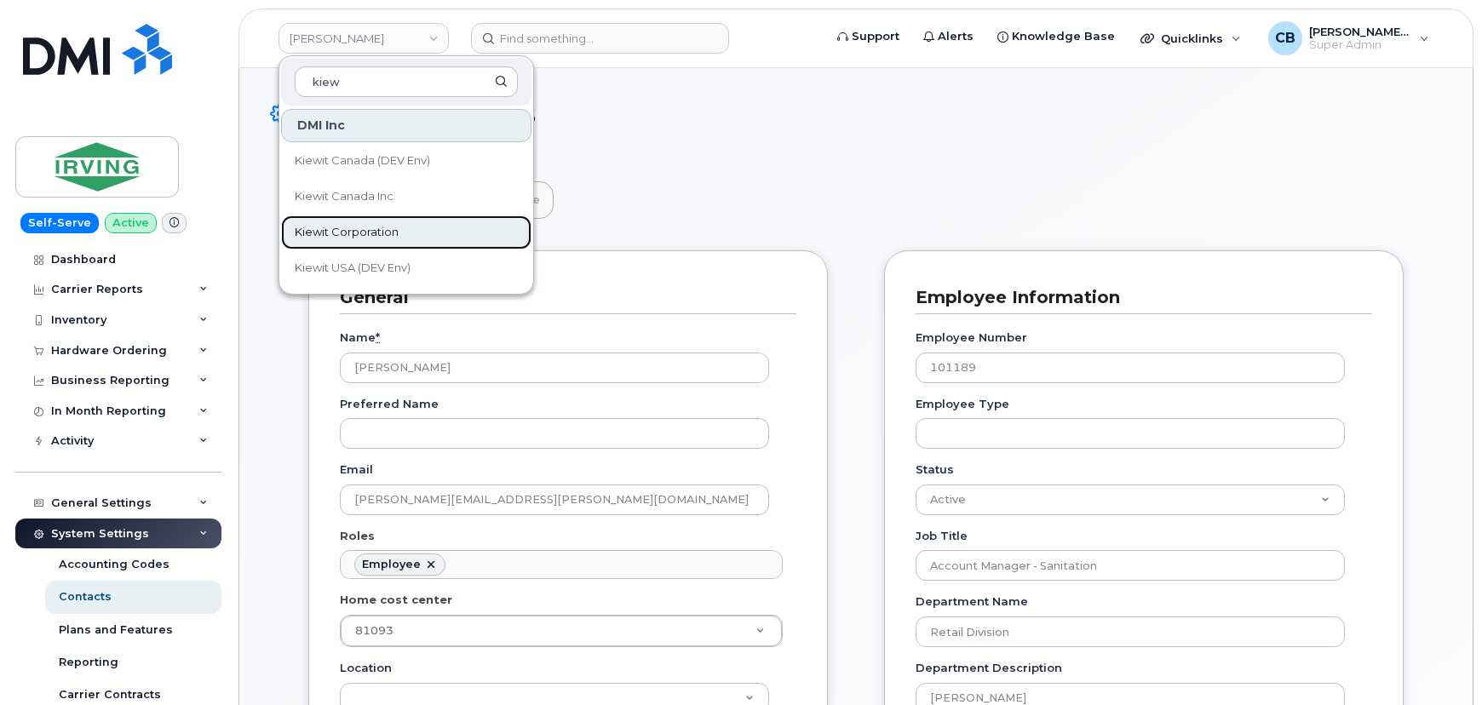
click at [333, 226] on span "Kiewit Corporation" at bounding box center [347, 232] width 104 height 17
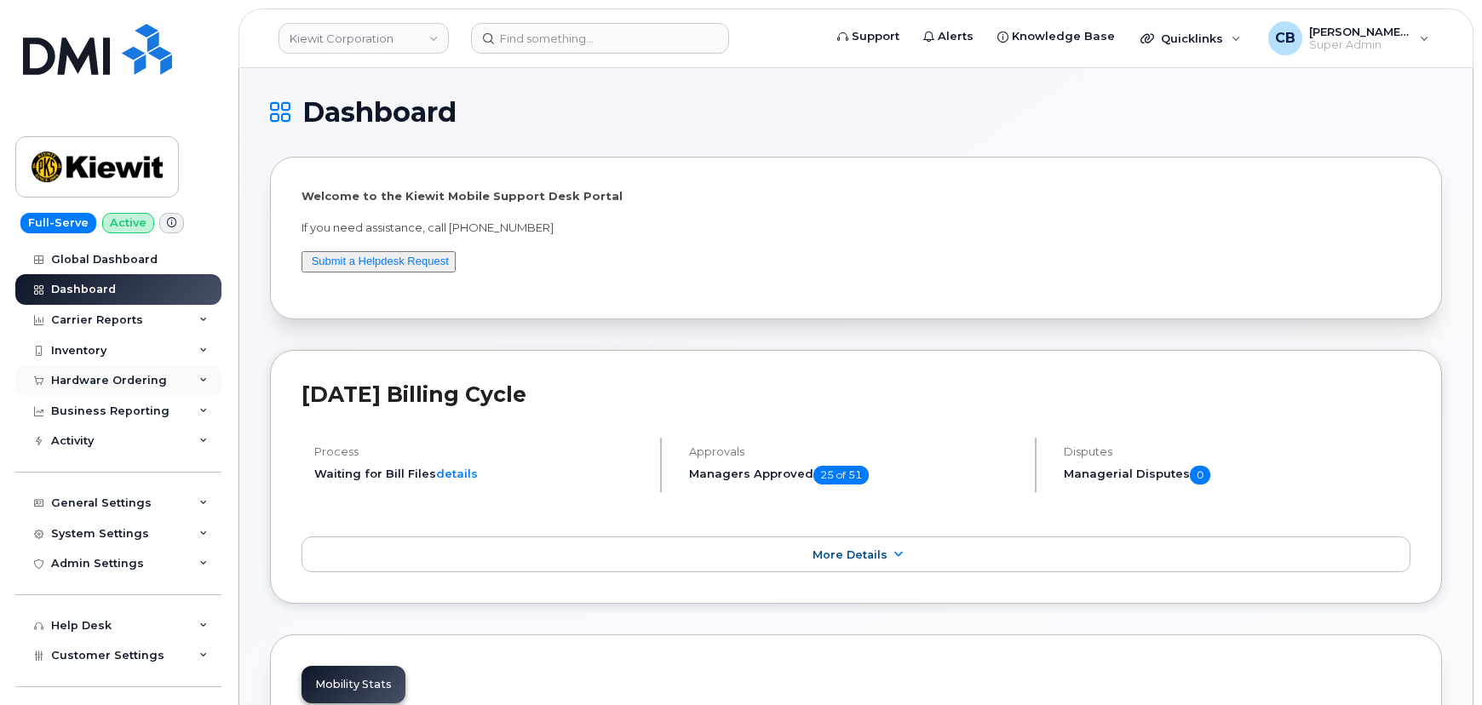
click at [74, 381] on div "Hardware Ordering" at bounding box center [109, 381] width 116 height 14
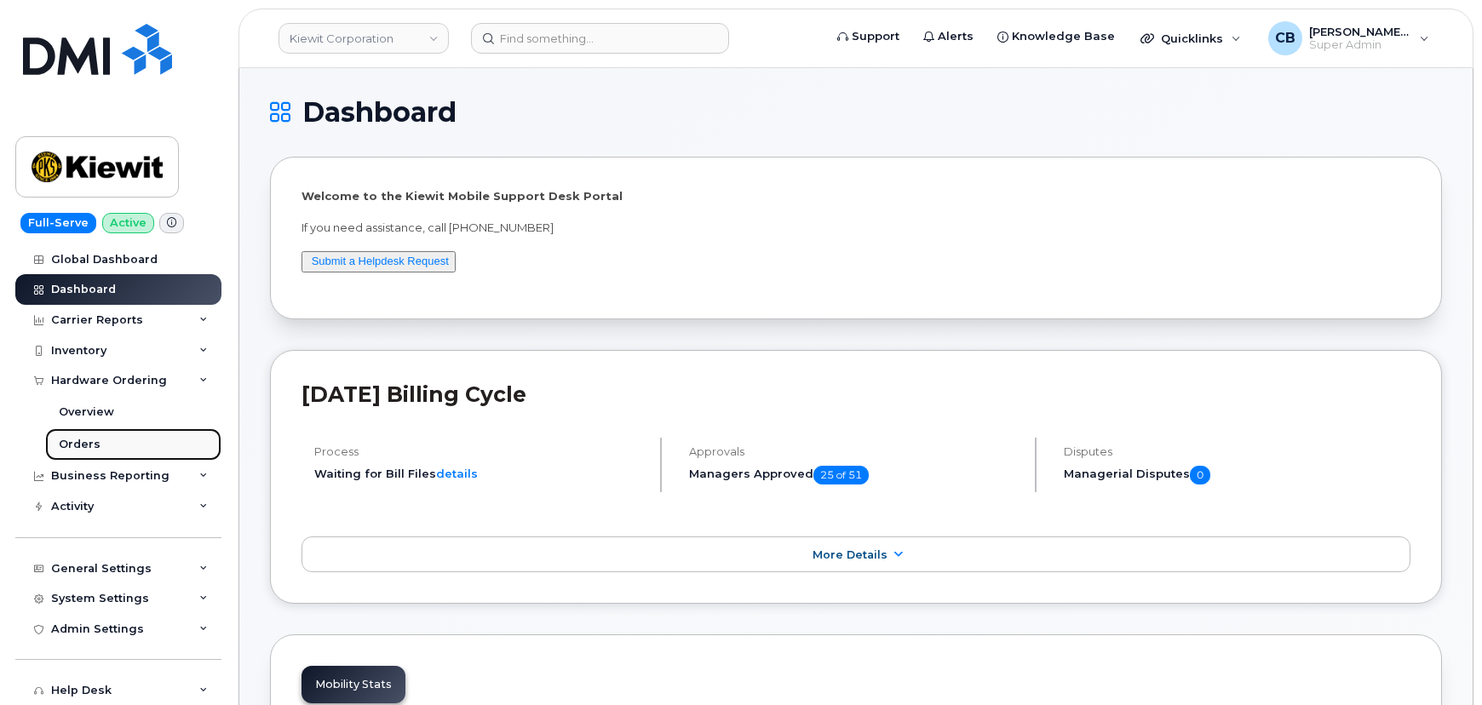
click at [79, 443] on div "Orders" at bounding box center [80, 444] width 42 height 15
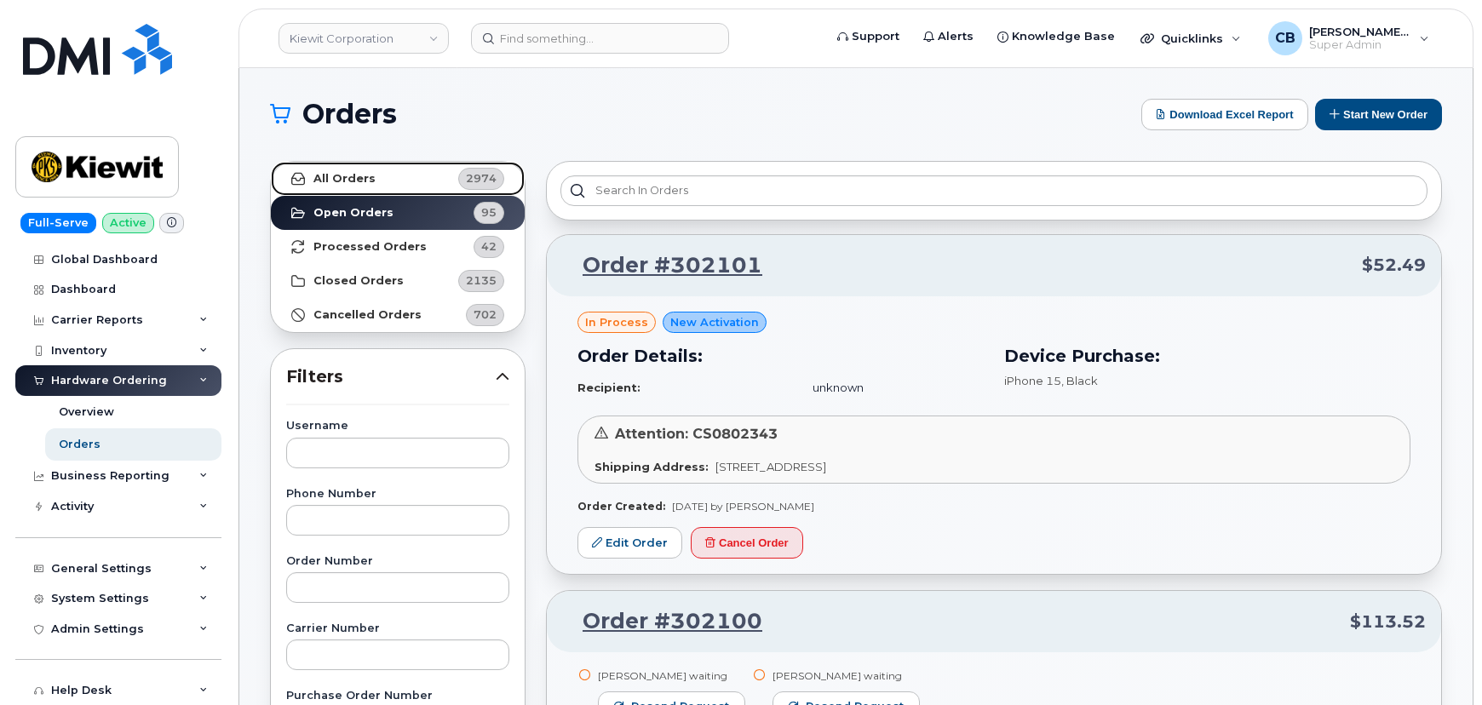
click at [320, 172] on strong "All Orders" at bounding box center [344, 179] width 62 height 14
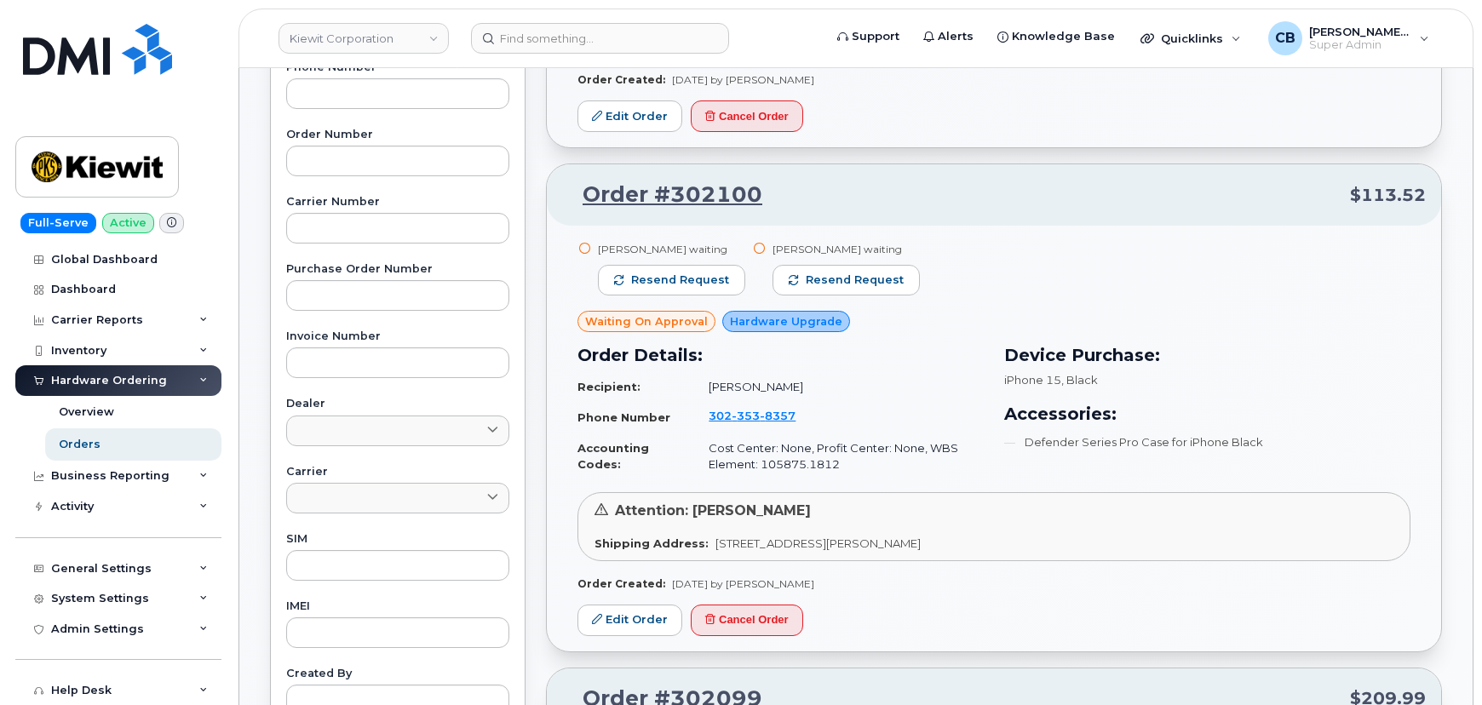
scroll to position [464, 0]
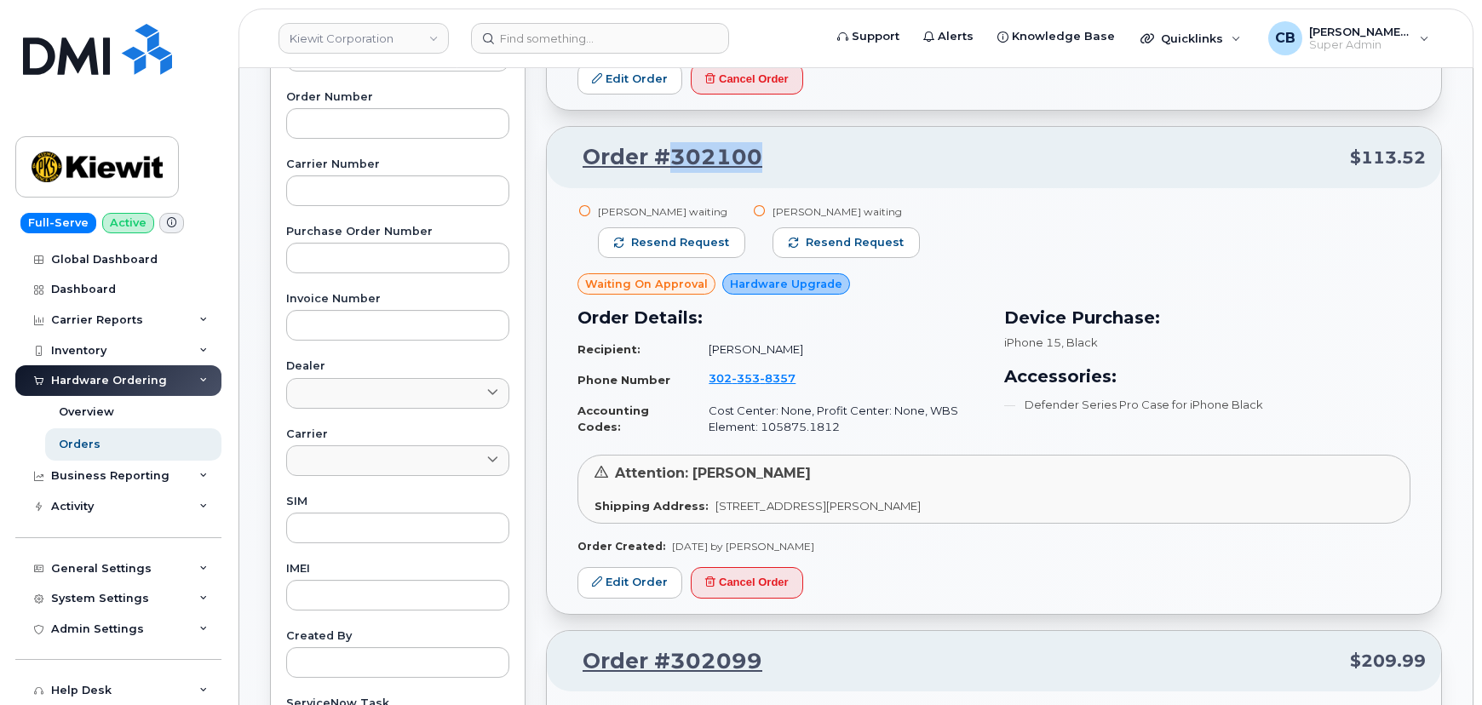
drag, startPoint x: 777, startPoint y: 156, endPoint x: 670, endPoint y: 157, distance: 107.3
click at [670, 157] on p "Order #302100 $113.52" at bounding box center [993, 157] width 863 height 31
copy link "302100"
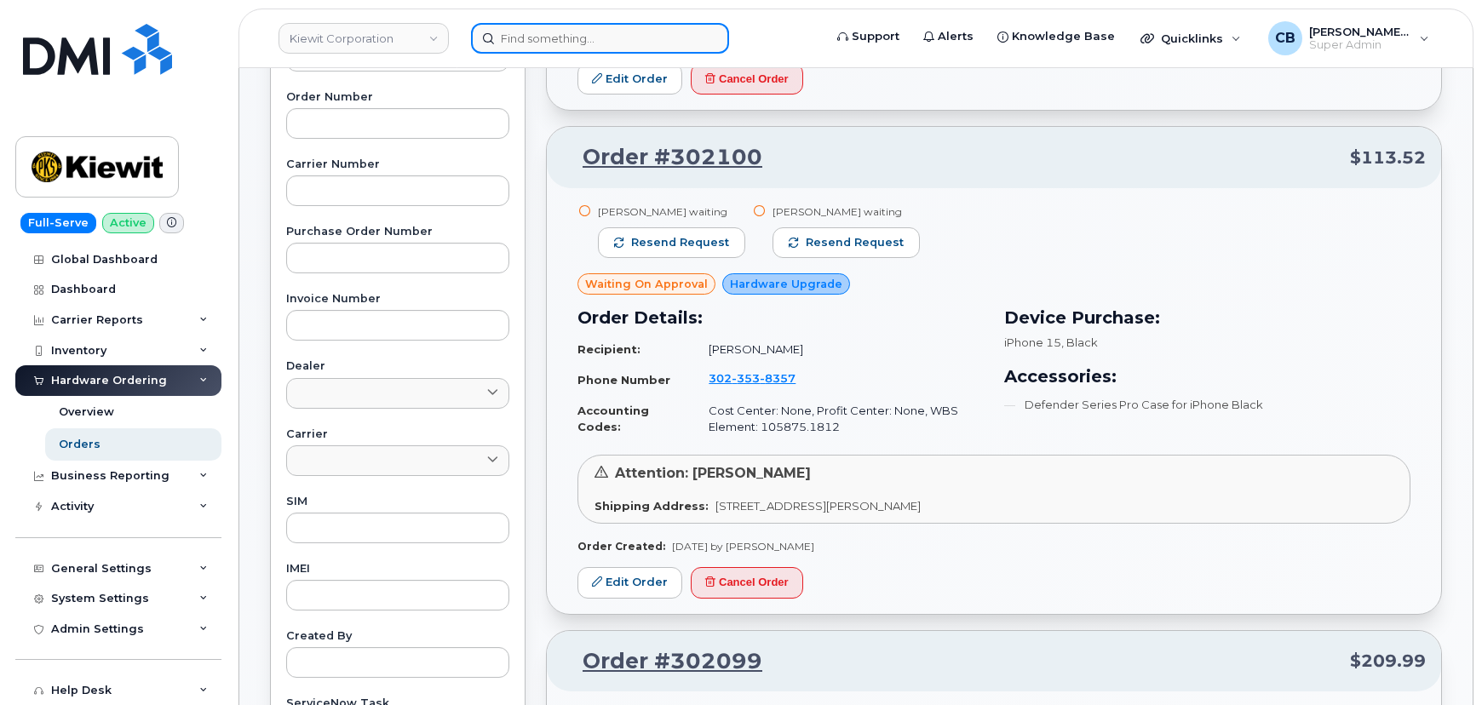
click at [584, 35] on input at bounding box center [600, 38] width 258 height 31
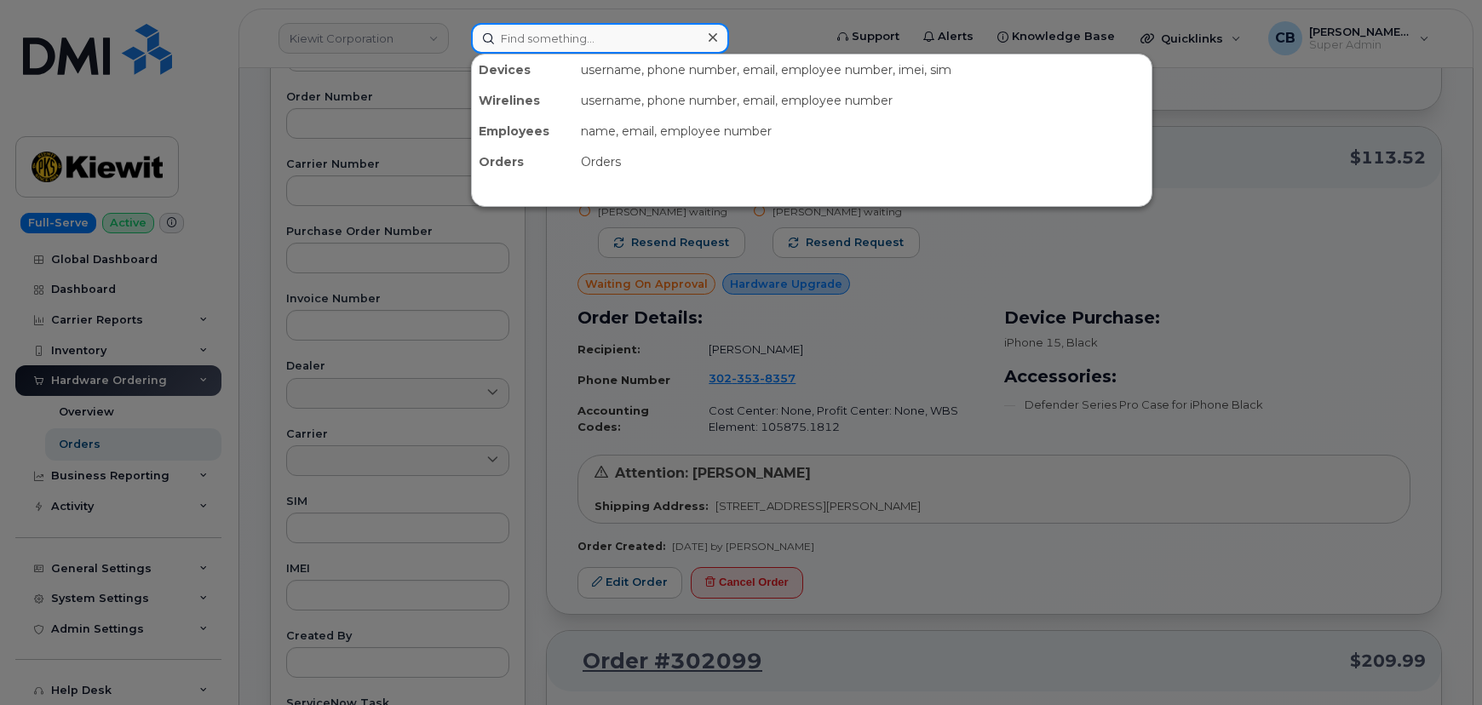
paste input "302100"
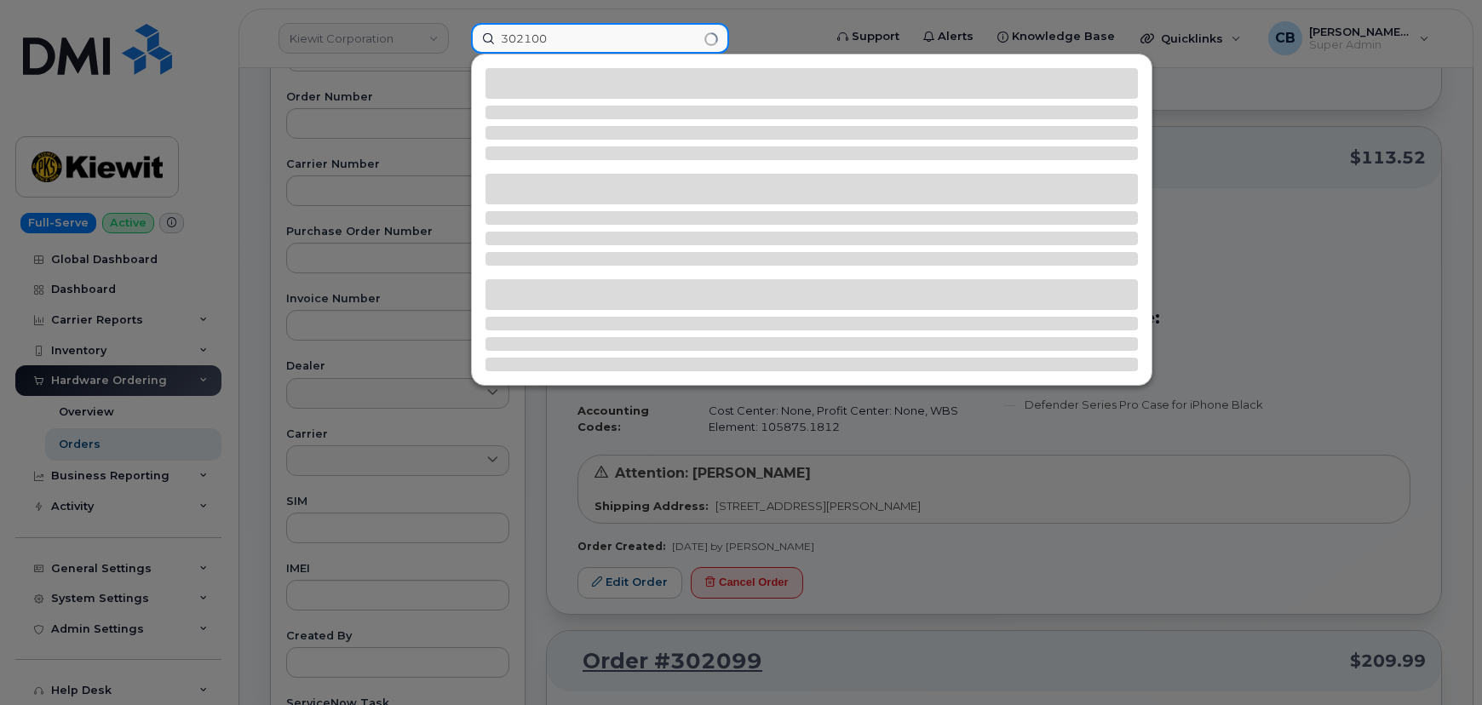
type input "302100"
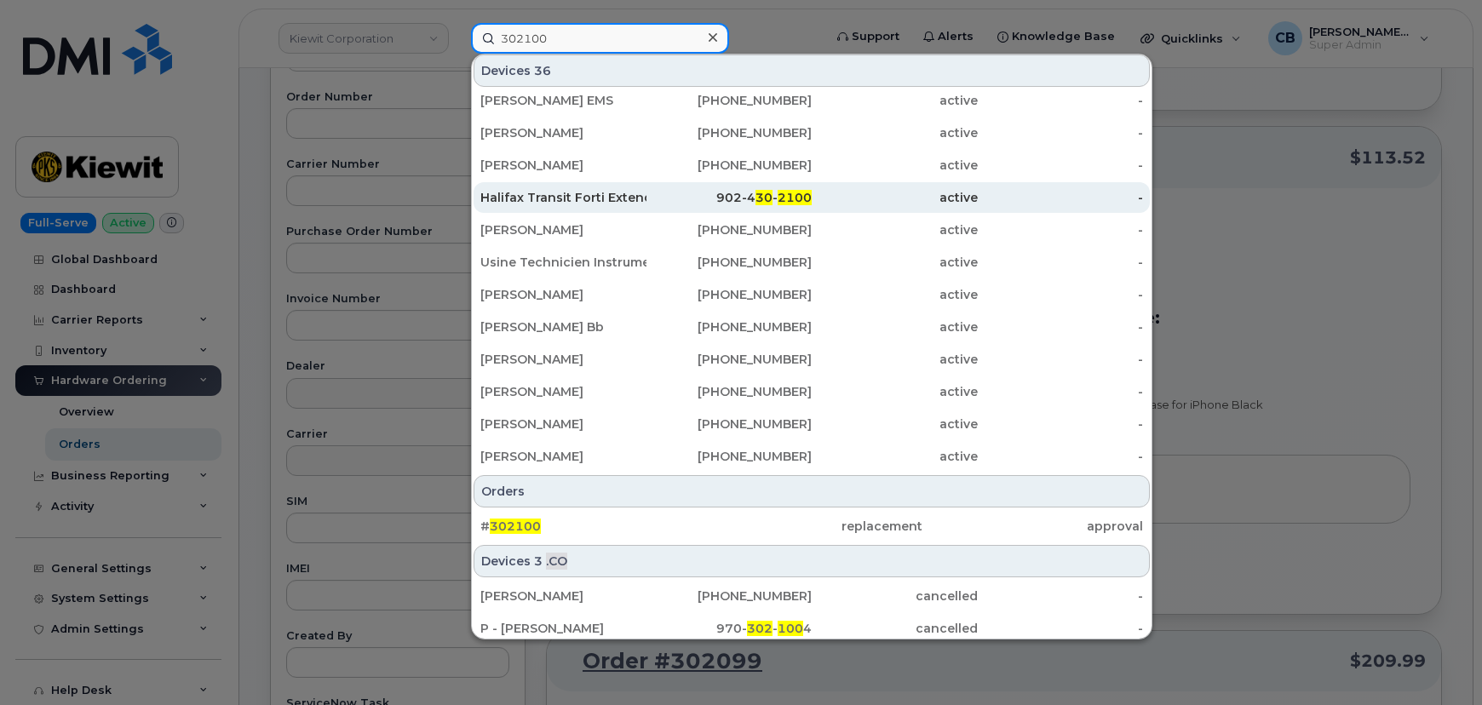
scroll to position [303, 0]
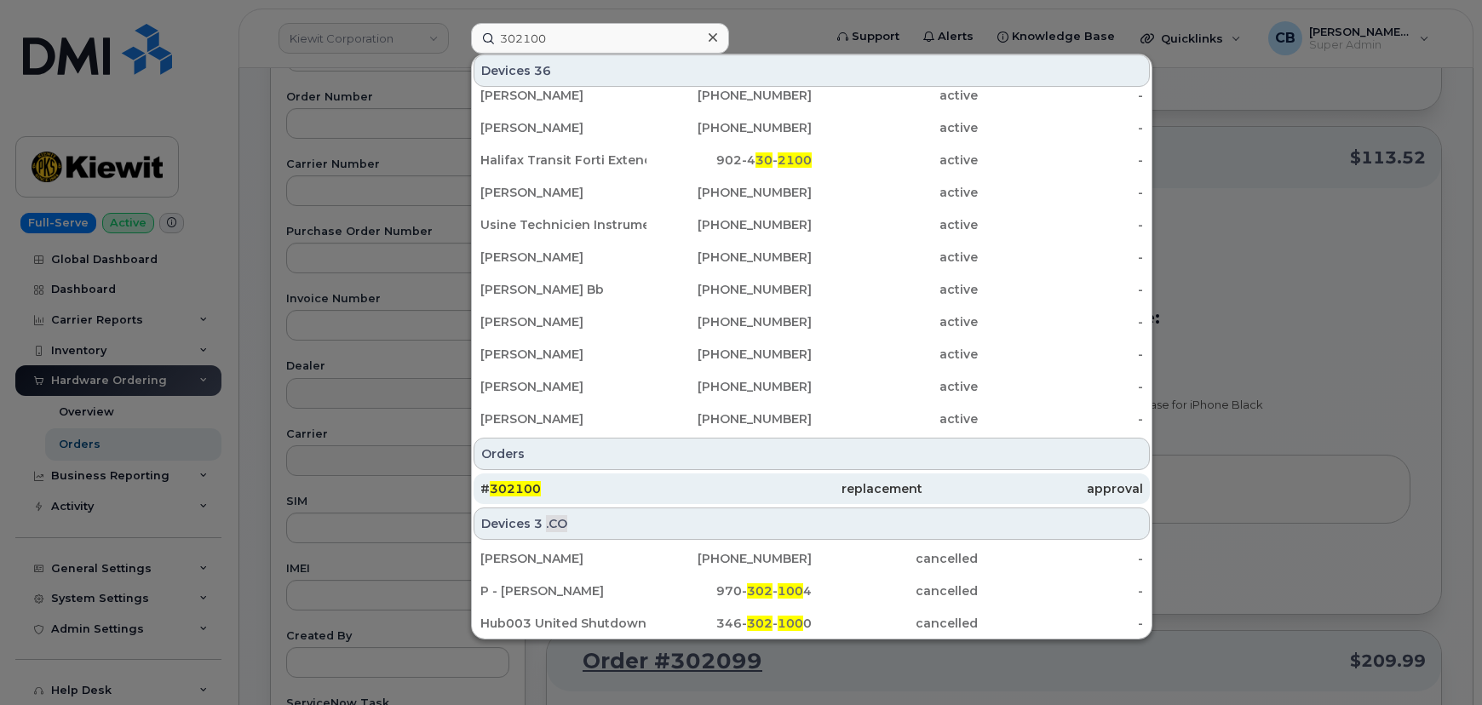
click at [519, 486] on span "302100" at bounding box center [515, 488] width 51 height 15
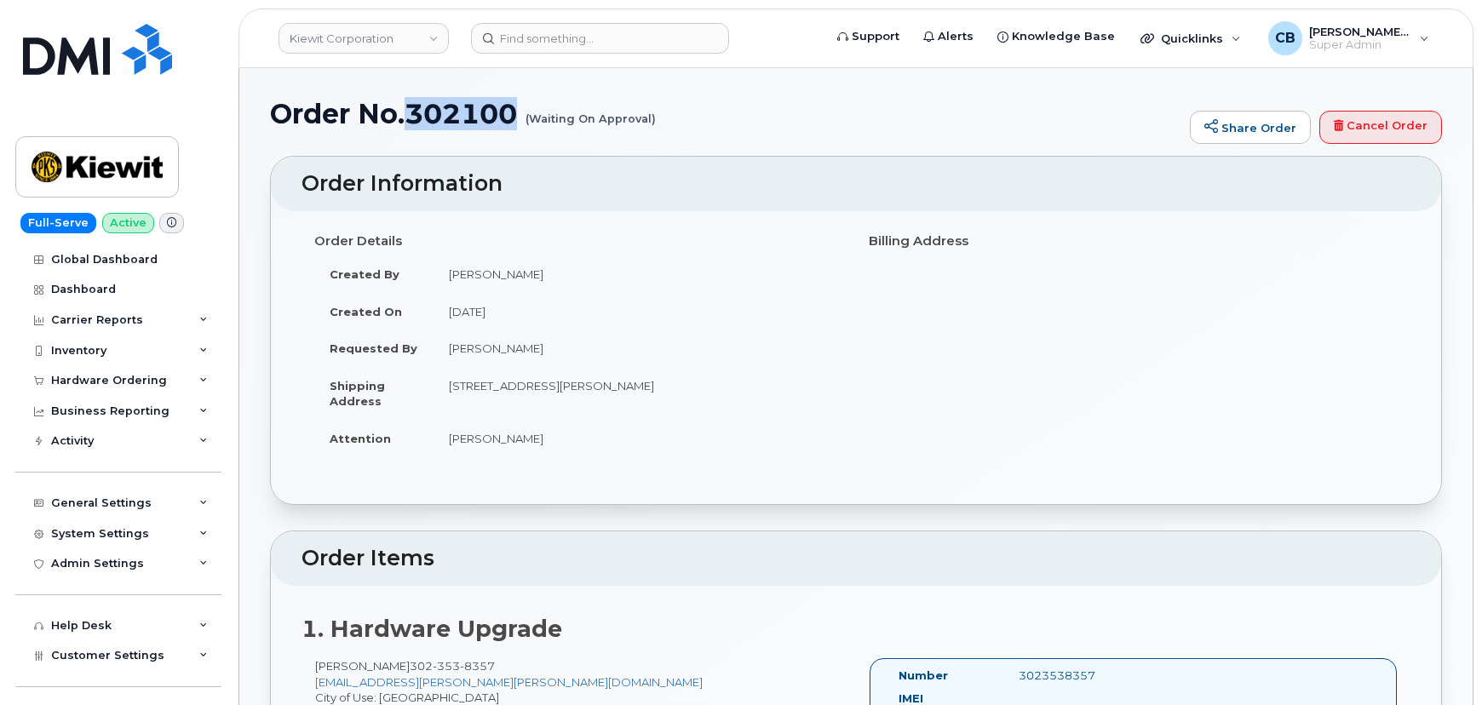
drag, startPoint x: 522, startPoint y: 111, endPoint x: 416, endPoint y: 114, distance: 106.5
click at [416, 114] on h1 "Order No.302100 (Waiting On Approval)" at bounding box center [725, 114] width 911 height 30
copy h1 "302100"
click at [66, 382] on div "Hardware Ordering" at bounding box center [109, 381] width 116 height 14
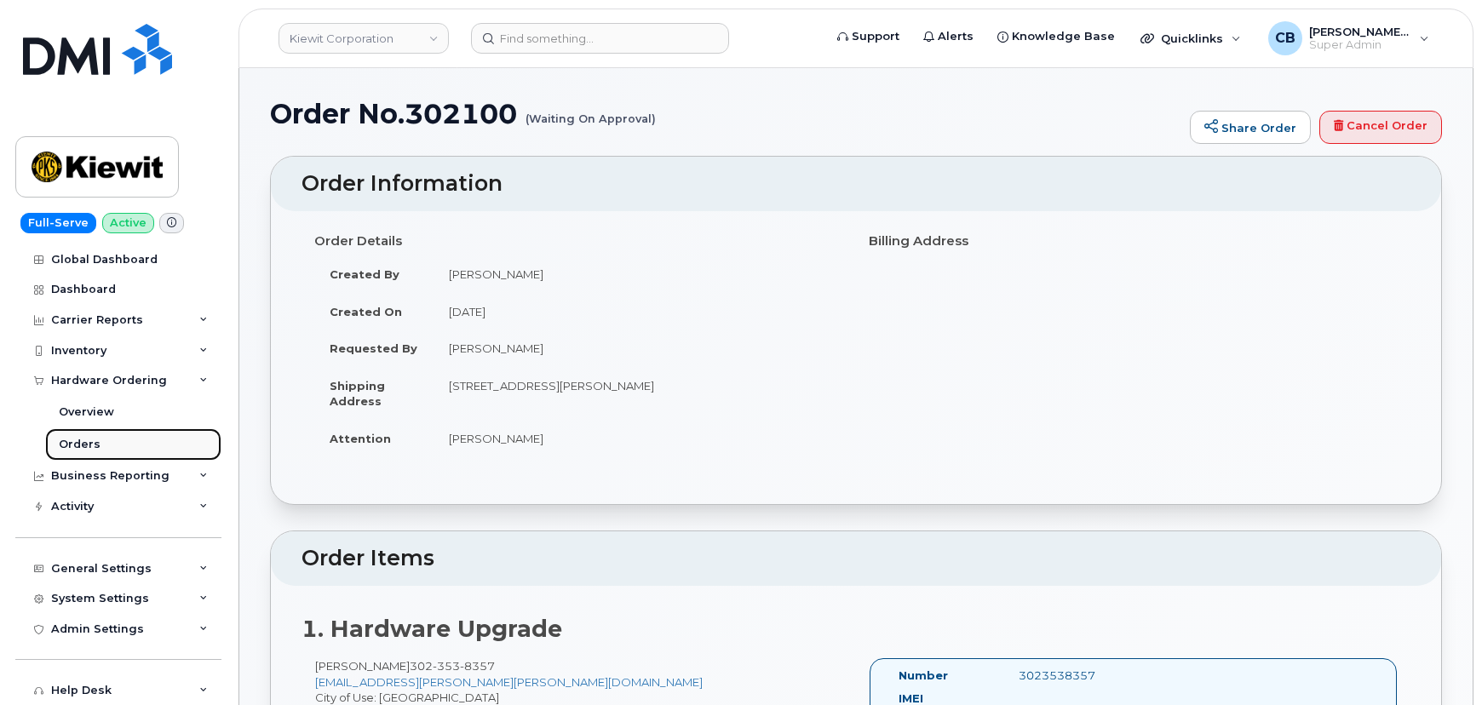
click at [68, 440] on div "Orders" at bounding box center [80, 444] width 42 height 15
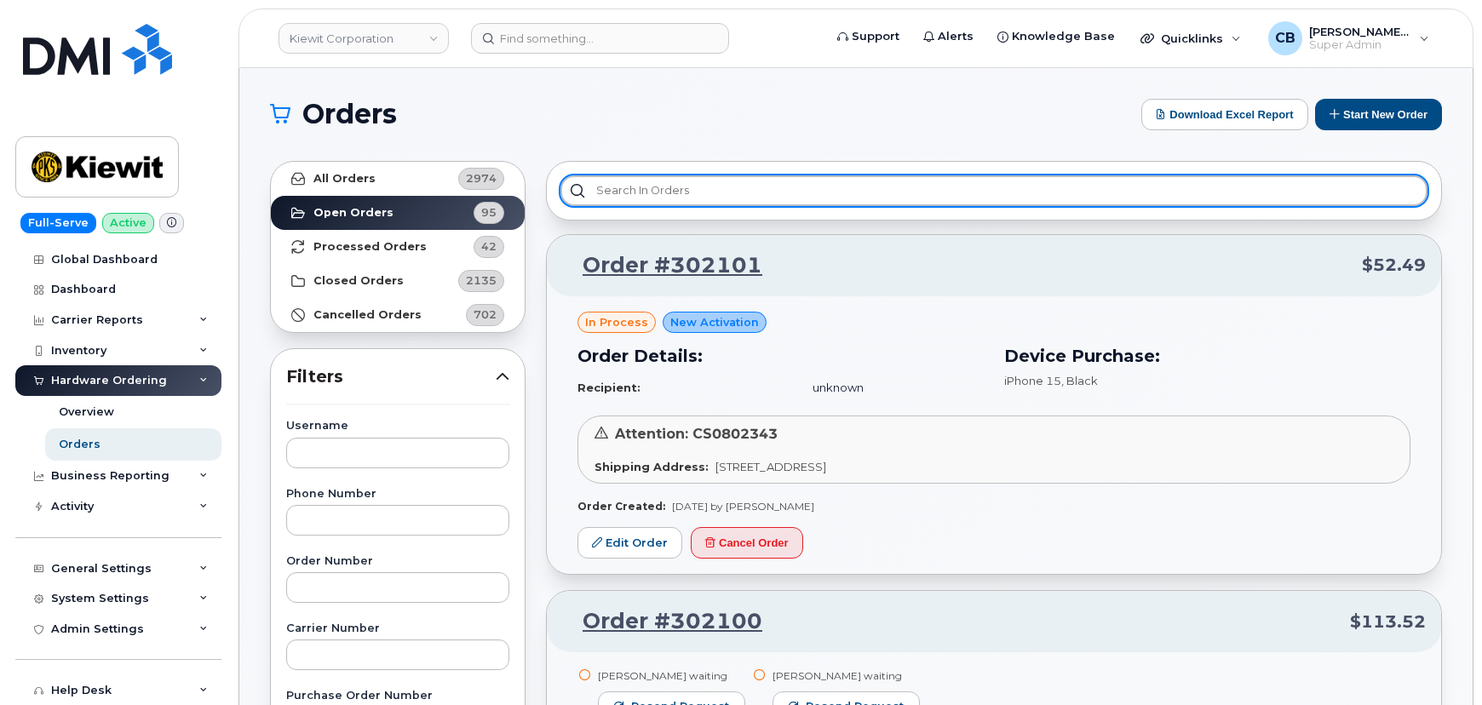
click at [607, 191] on input "text" at bounding box center [993, 190] width 867 height 31
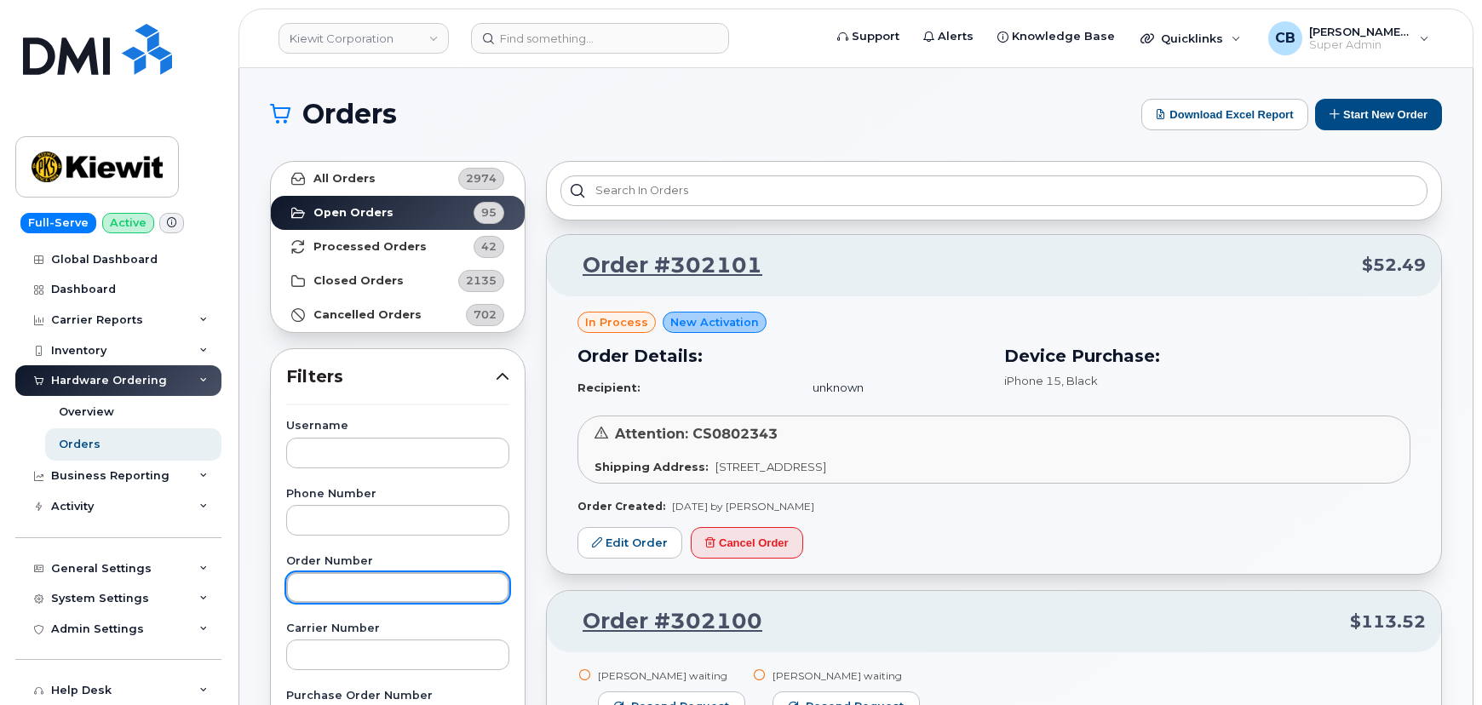
click at [328, 599] on input "text" at bounding box center [397, 587] width 223 height 31
paste input "302100"
type input "302100"
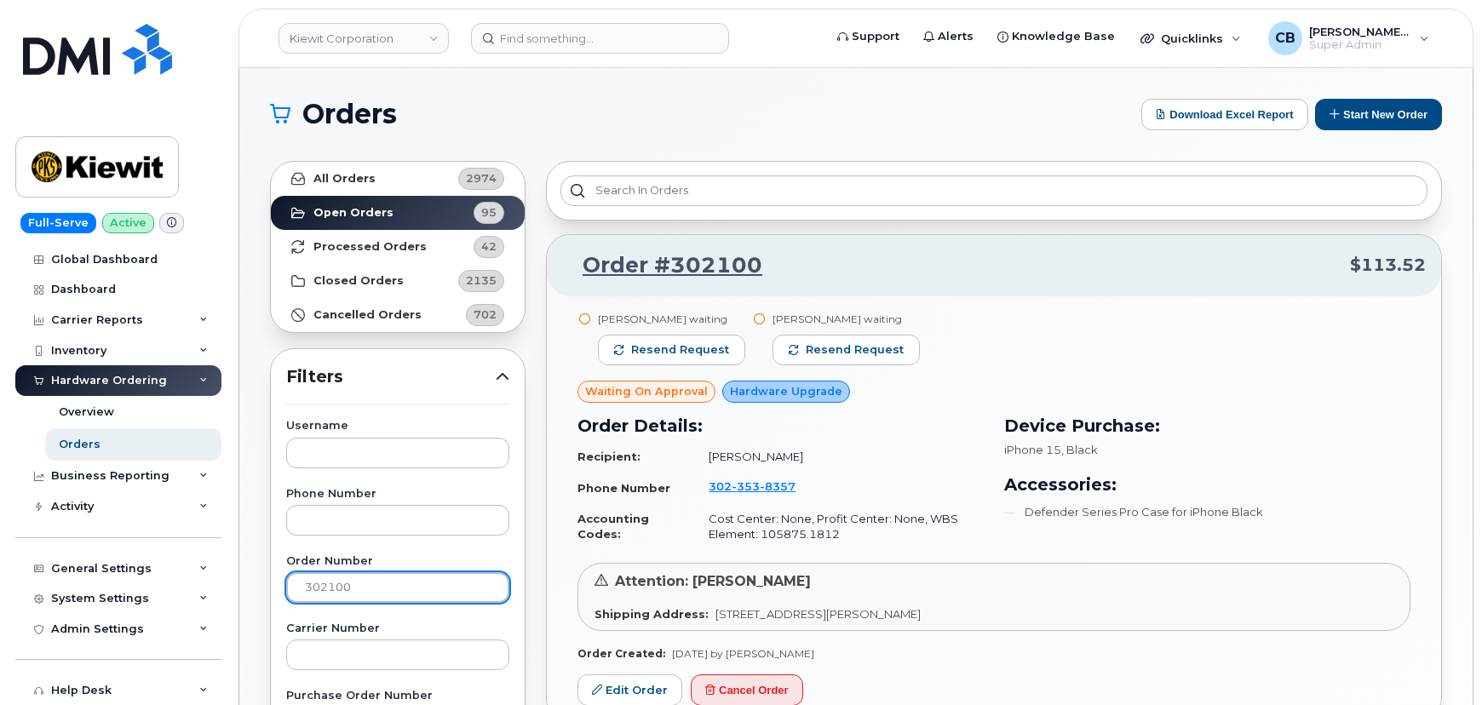
scroll to position [154, 0]
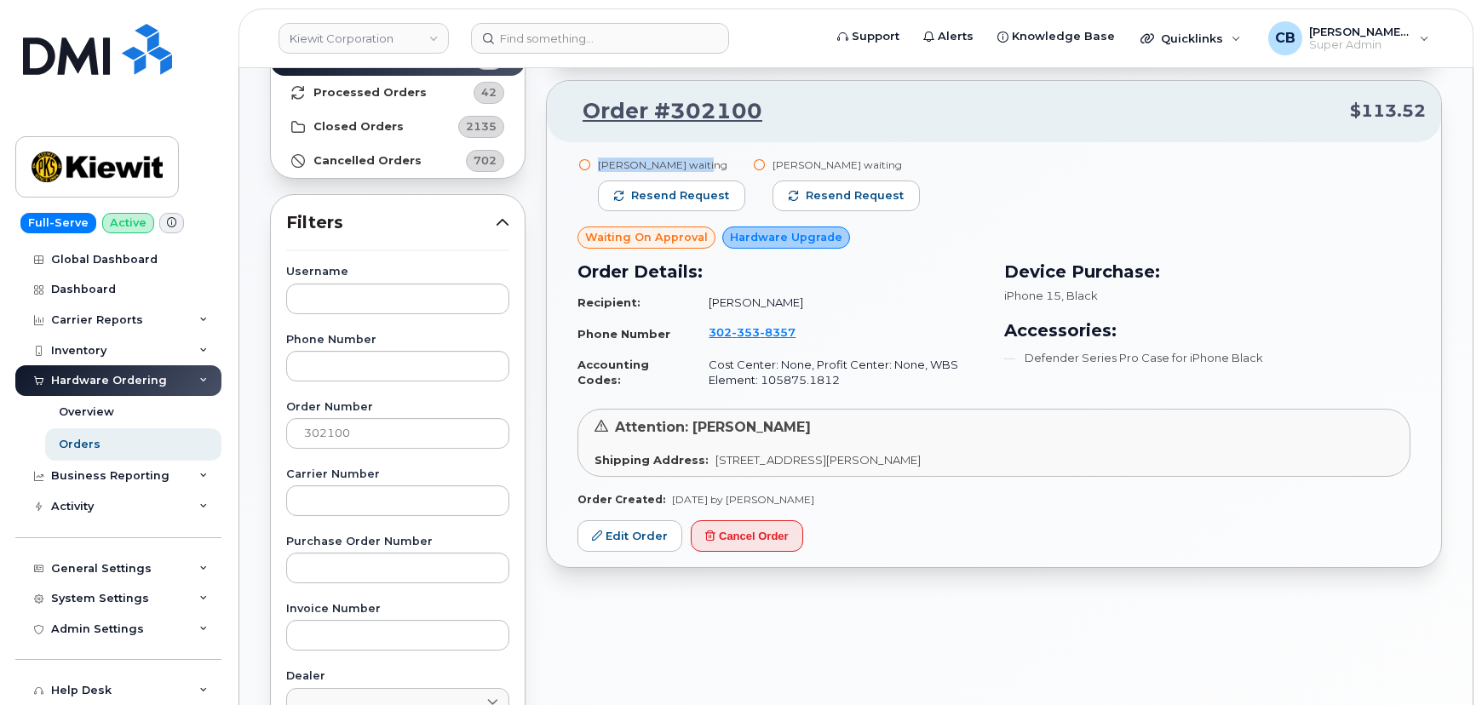
drag, startPoint x: 597, startPoint y: 163, endPoint x: 707, endPoint y: 160, distance: 109.9
click at [707, 160] on div "[PERSON_NAME] waiting" at bounding box center [671, 165] width 147 height 14
drag, startPoint x: 774, startPoint y: 157, endPoint x: 856, endPoint y: 167, distance: 82.4
click at [856, 167] on div "Shae Woodham waiting Resend request" at bounding box center [839, 192] width 175 height 69
drag, startPoint x: 597, startPoint y: 158, endPoint x: 706, endPoint y: 159, distance: 109.0
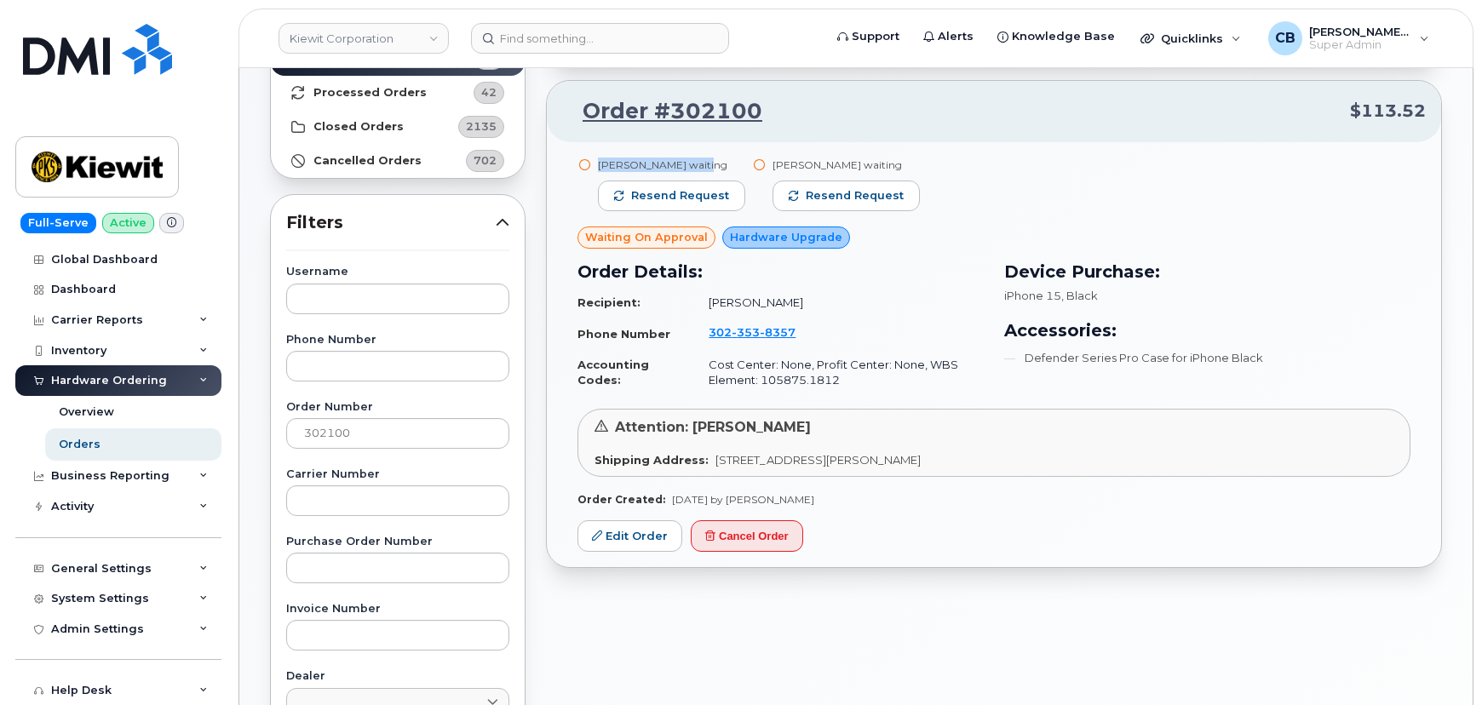
click at [706, 159] on div "Jonathan Koenighain waiting" at bounding box center [671, 165] width 147 height 14
drag, startPoint x: 776, startPoint y: 162, endPoint x: 855, endPoint y: 160, distance: 79.2
click at [855, 160] on div "Shae Woodham waiting" at bounding box center [845, 165] width 147 height 14
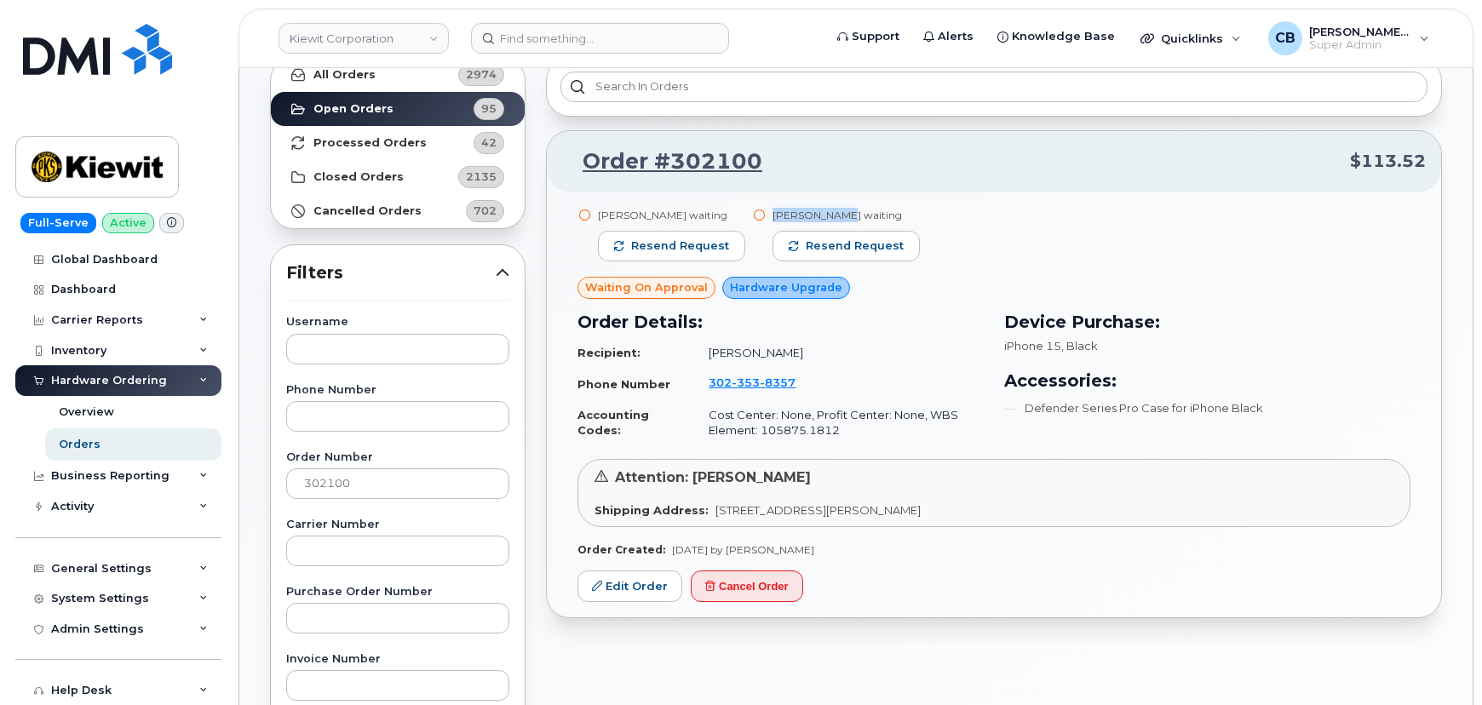
scroll to position [0, 0]
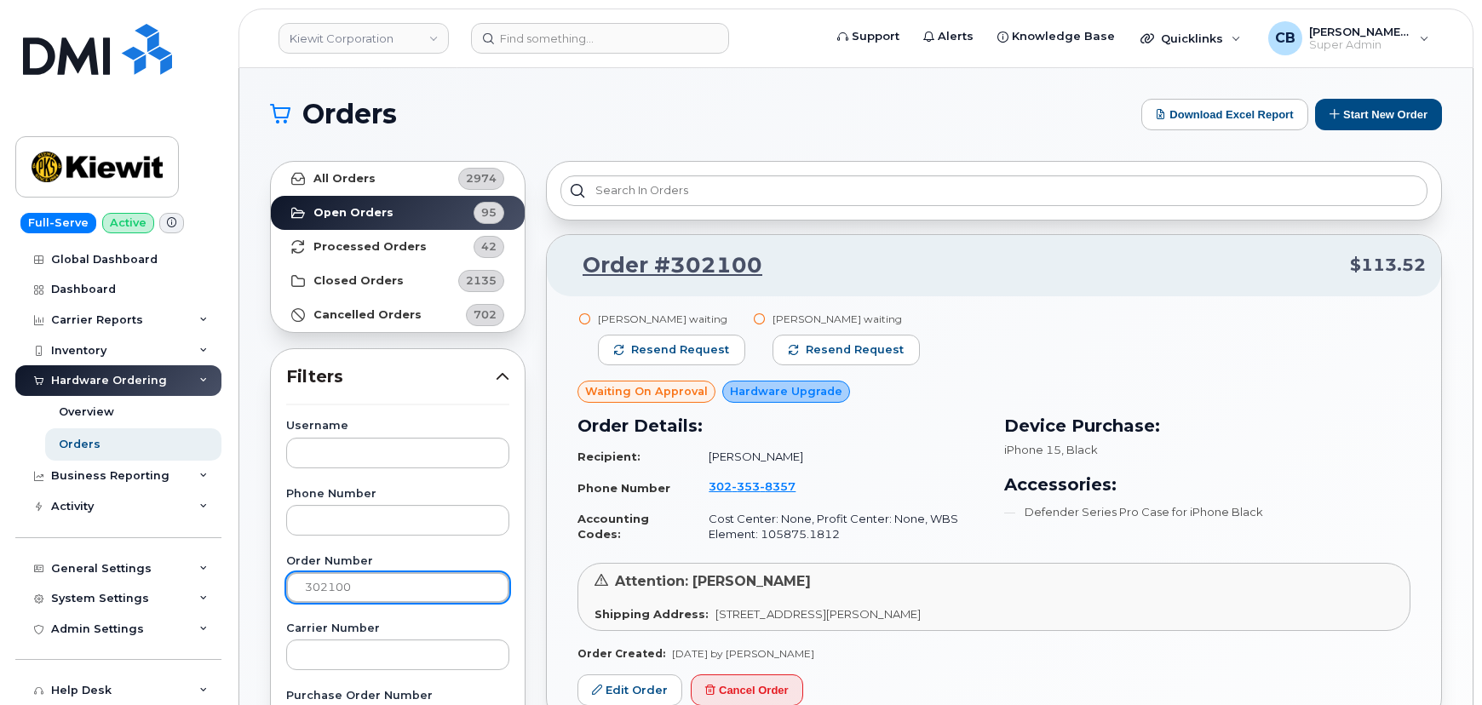
drag, startPoint x: 363, startPoint y: 588, endPoint x: 278, endPoint y: 587, distance: 85.2
click at [830, 123] on h1 "Orders" at bounding box center [701, 113] width 863 height 27
click at [77, 443] on div "Orders" at bounding box center [80, 444] width 42 height 15
click at [70, 446] on div "Orders" at bounding box center [80, 444] width 42 height 15
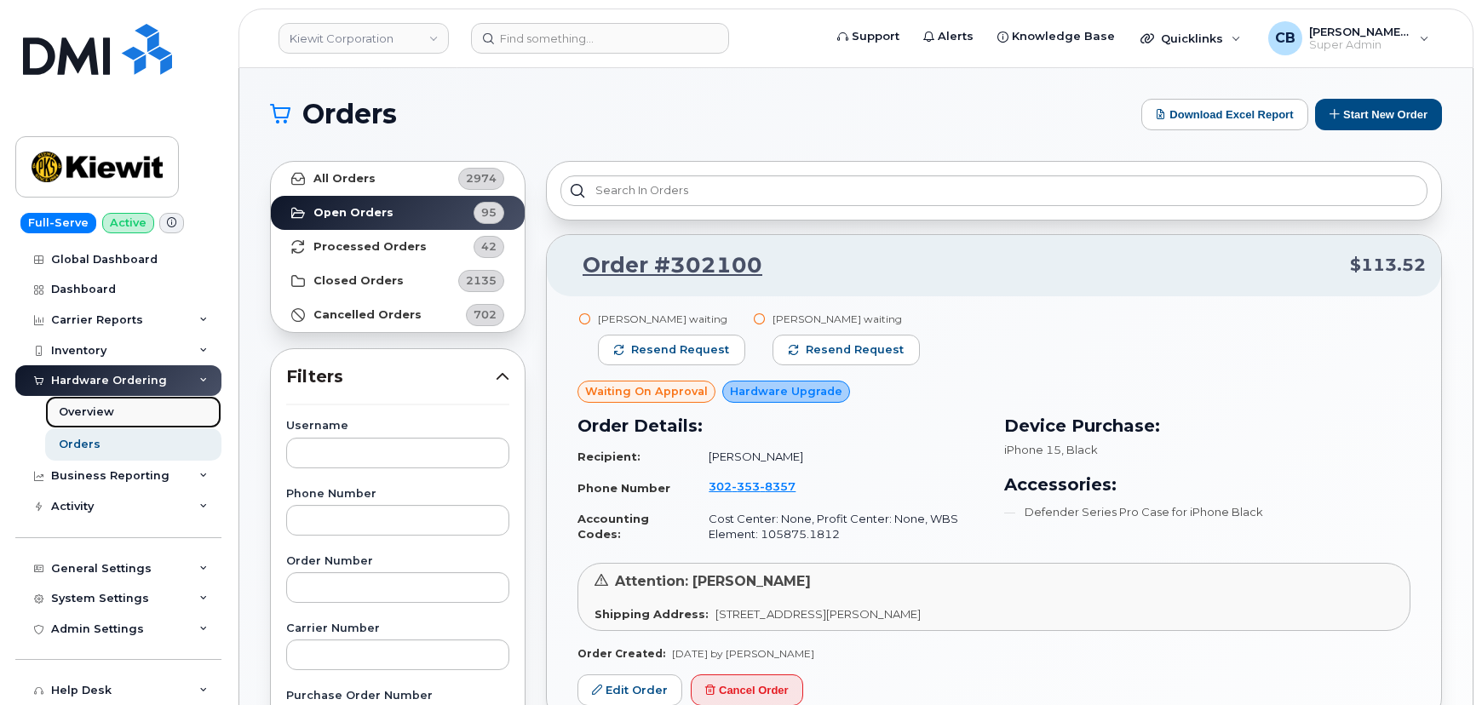
click at [100, 406] on div "Overview" at bounding box center [86, 411] width 55 height 15
click at [77, 441] on div "Orders" at bounding box center [80, 444] width 42 height 15
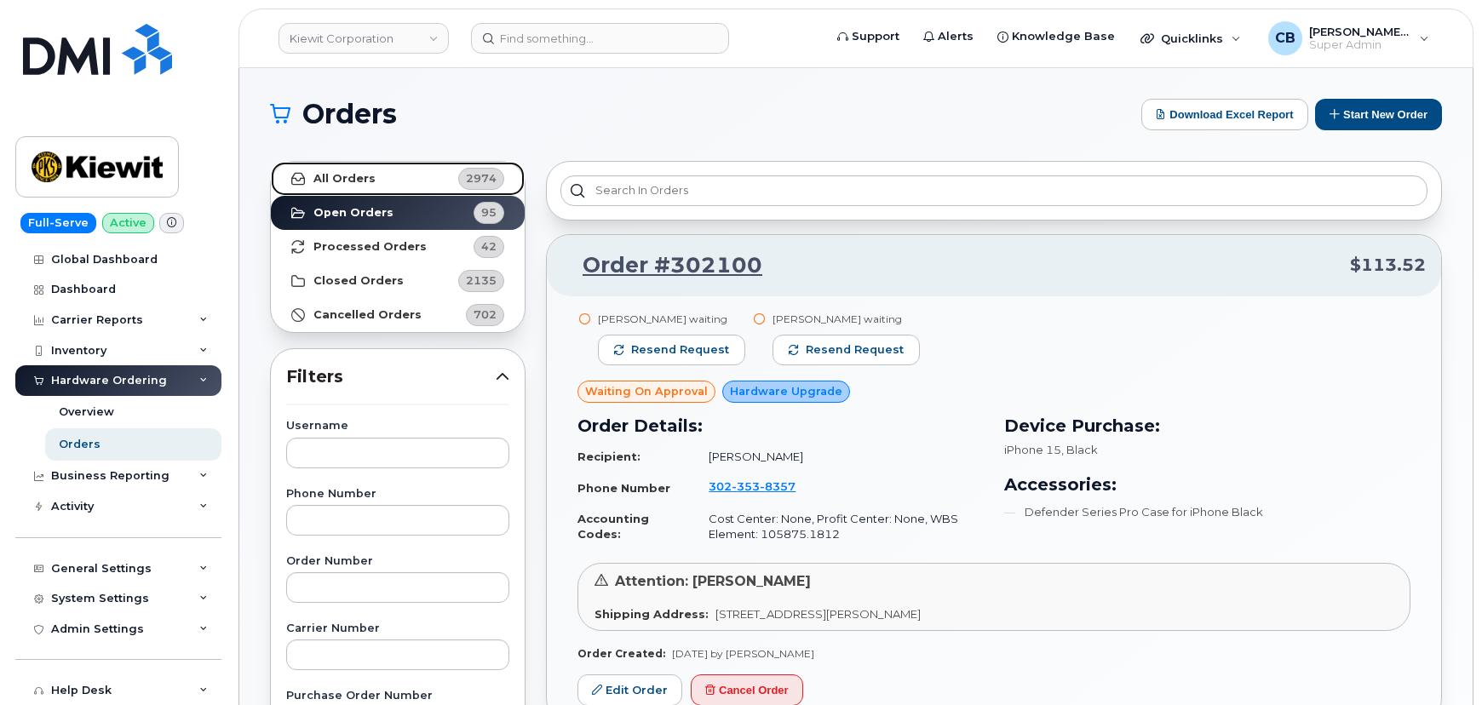
click at [341, 175] on strong "All Orders" at bounding box center [344, 179] width 62 height 14
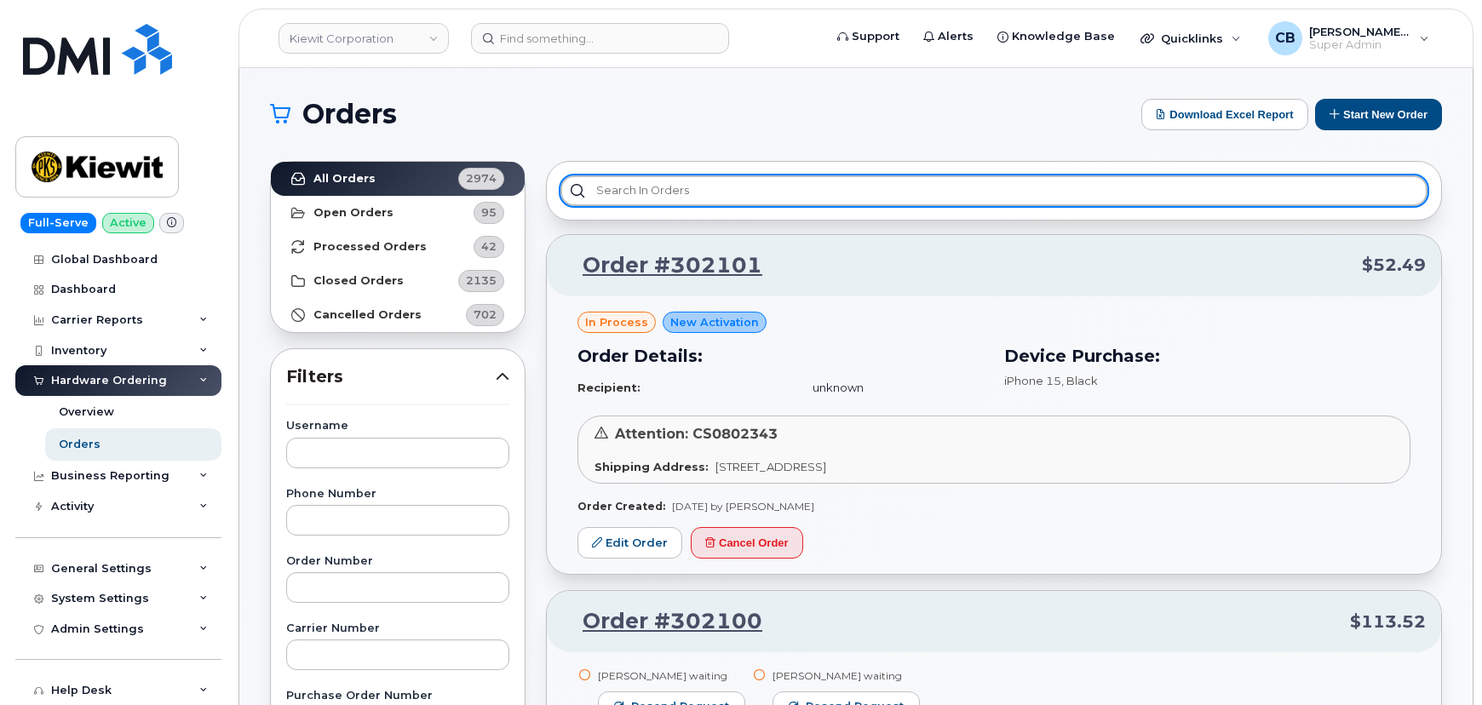
click at [651, 190] on input "text" at bounding box center [993, 190] width 867 height 31
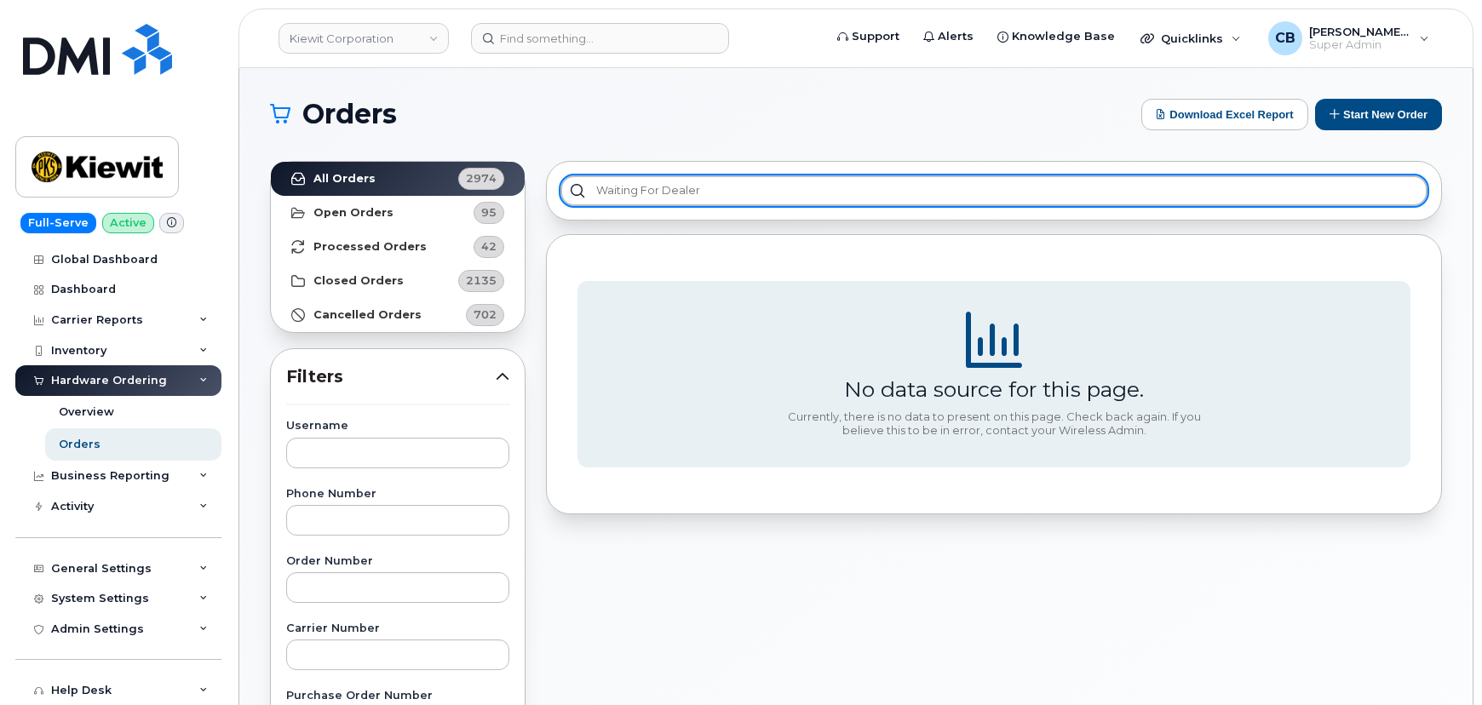
type input "waiting for dealer"
drag, startPoint x: 707, startPoint y: 182, endPoint x: 491, endPoint y: 186, distance: 215.5
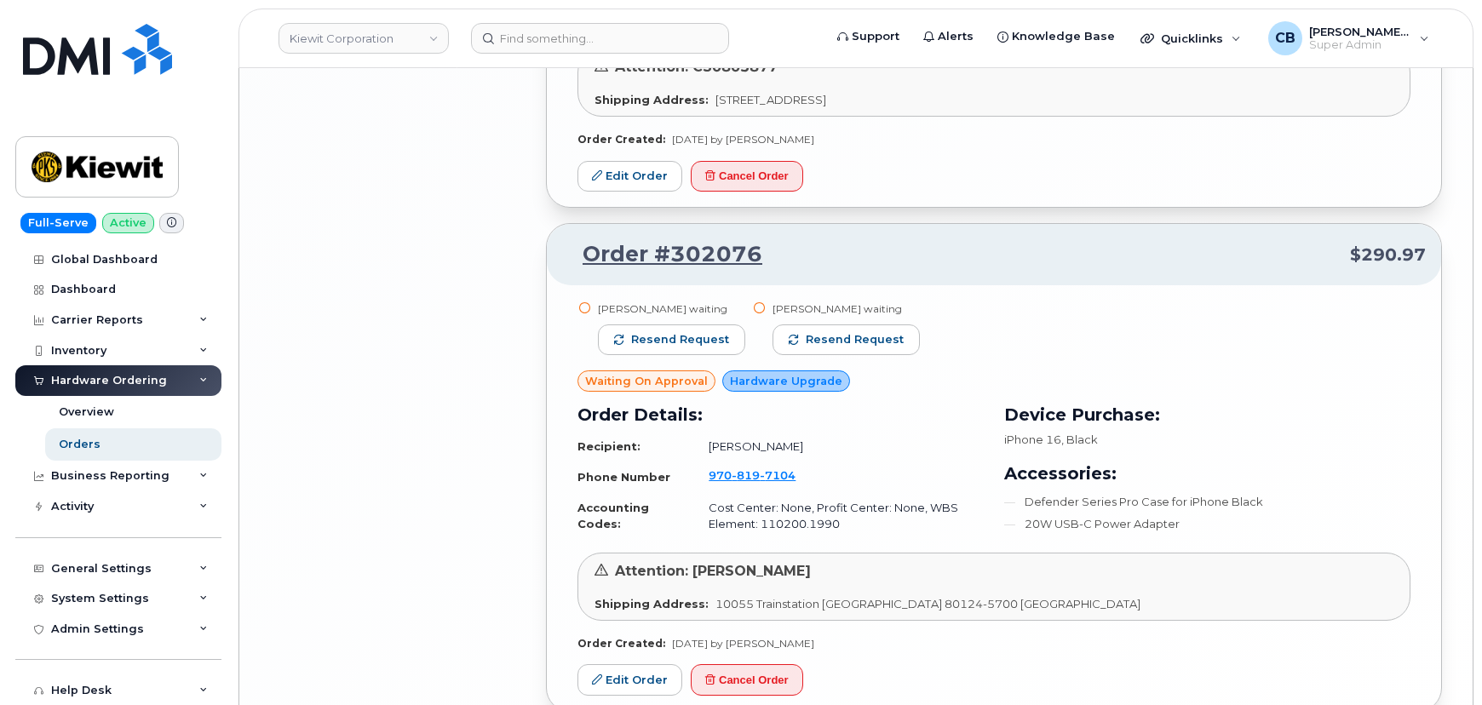
scroll to position [3466, 0]
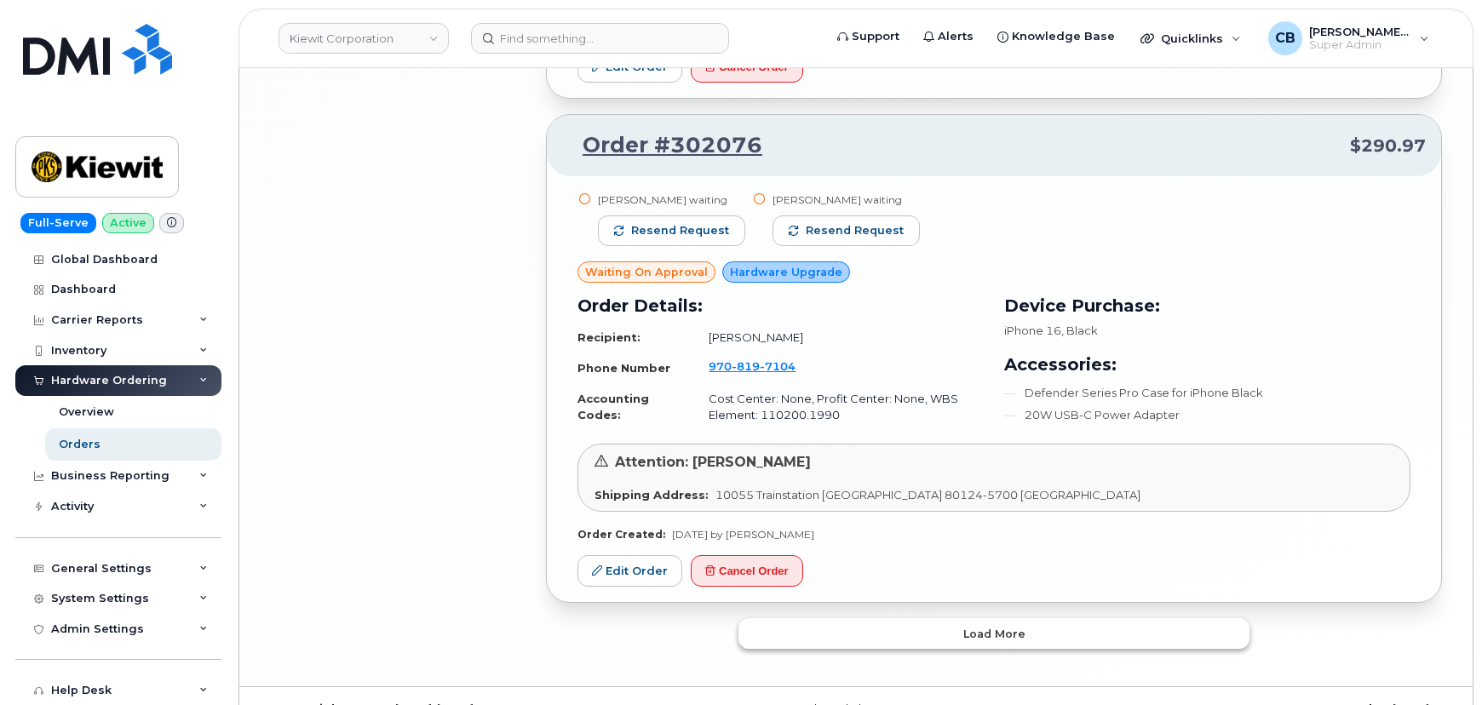
click at [982, 626] on span "Load more" at bounding box center [994, 634] width 62 height 16
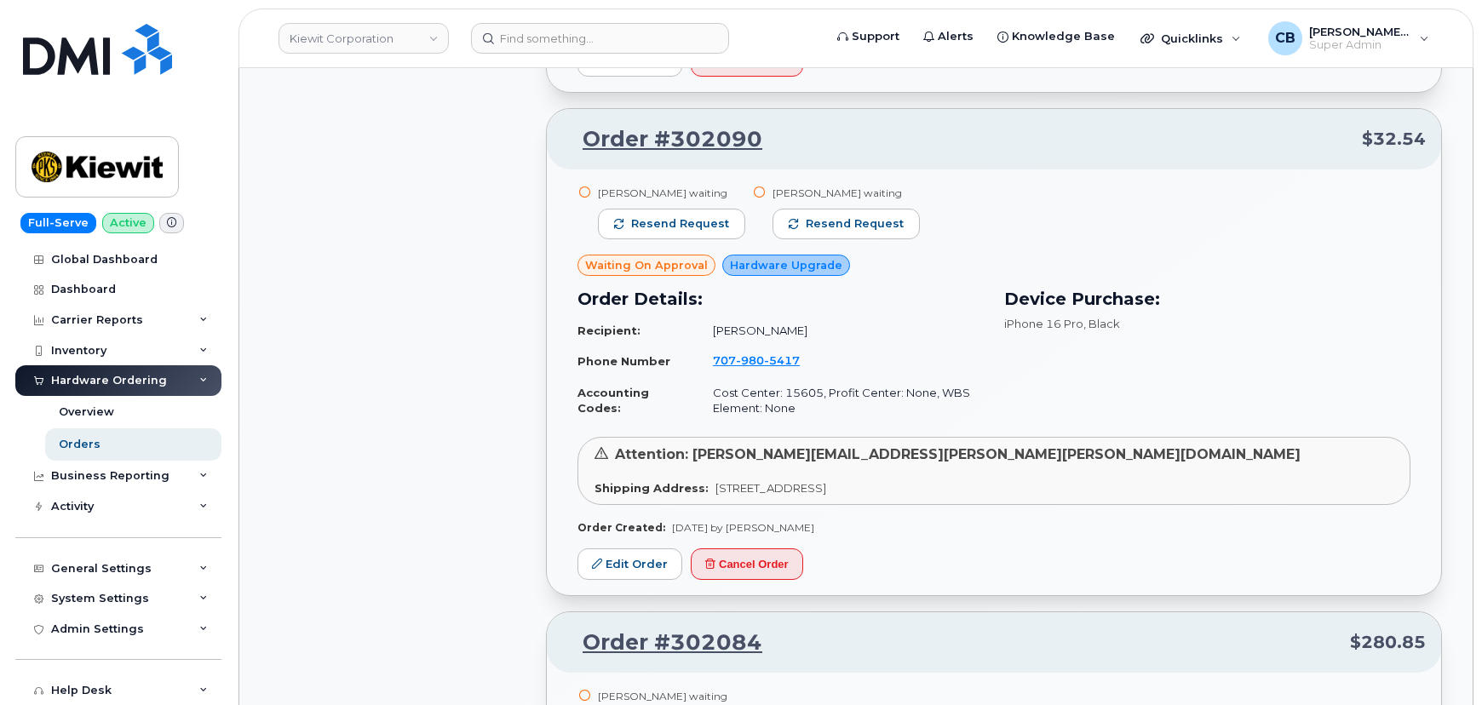
scroll to position [1454, 0]
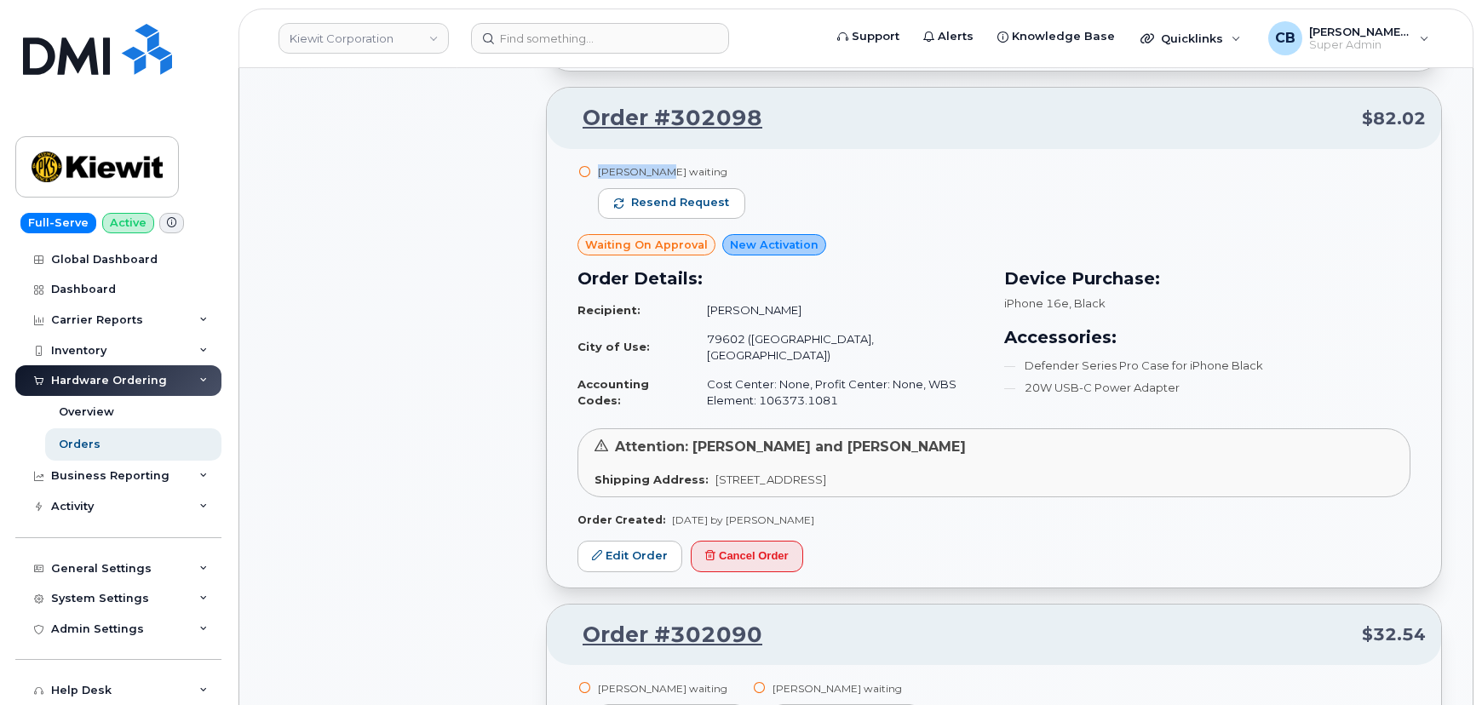
drag, startPoint x: 595, startPoint y: 164, endPoint x: 656, endPoint y: 169, distance: 61.5
click at [656, 169] on div "Richard Vogler waiting Resend request" at bounding box center [664, 198] width 175 height 69
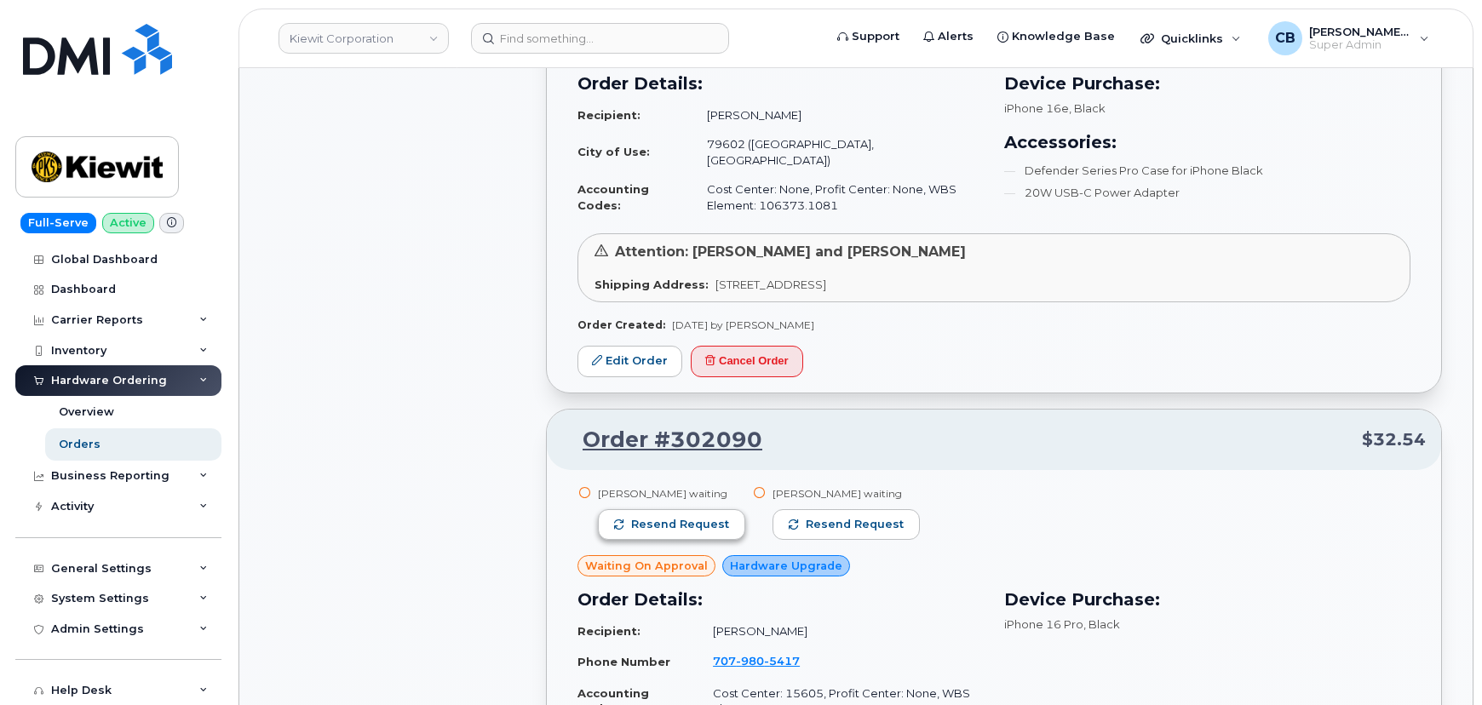
scroll to position [1763, 0]
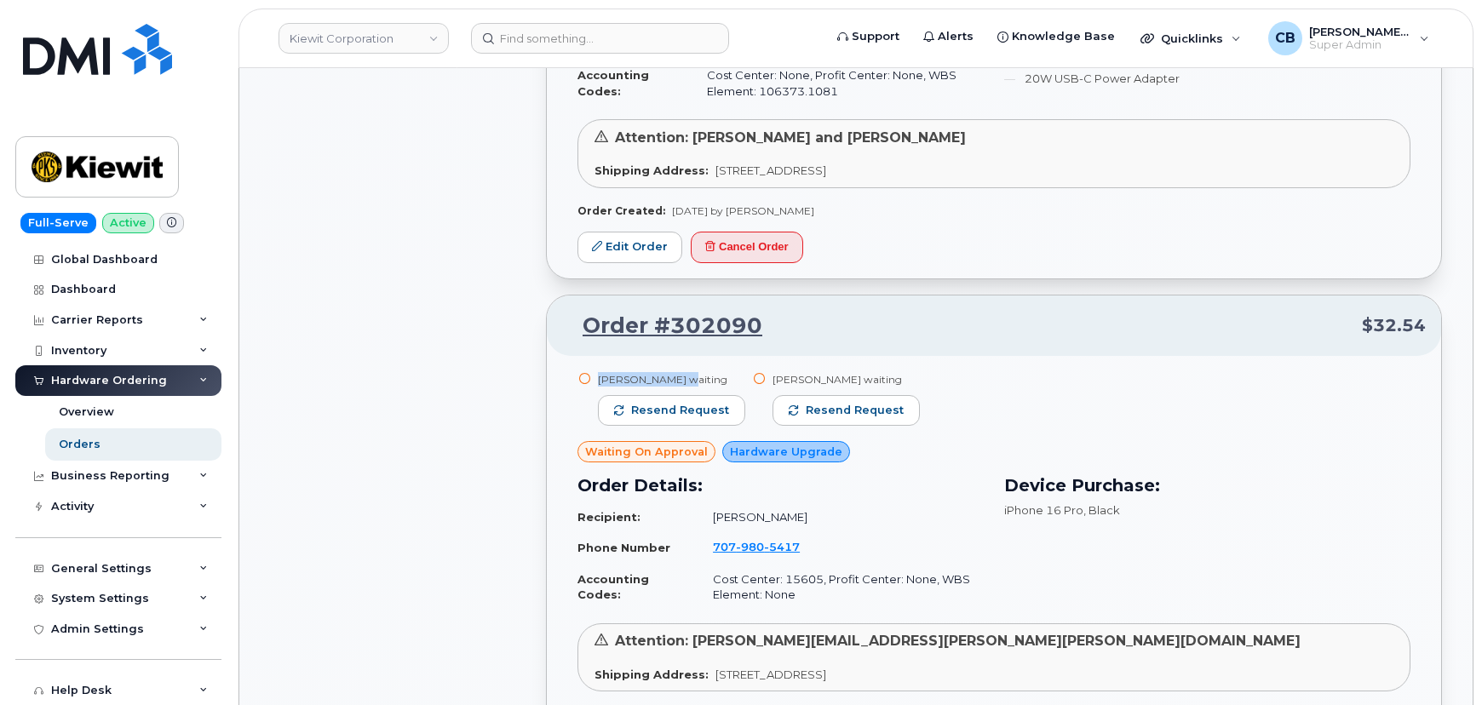
drag, startPoint x: 599, startPoint y: 363, endPoint x: 692, endPoint y: 356, distance: 93.9
click at [692, 372] on div "[PERSON_NAME] waiting" at bounding box center [671, 379] width 147 height 14
drag, startPoint x: 765, startPoint y: 356, endPoint x: 762, endPoint y: 272, distance: 83.5
click at [828, 356] on div "Amy Johanson waiting Resend request Nathaniel Meronk waiting Resend request Wai…" at bounding box center [994, 569] width 894 height 426
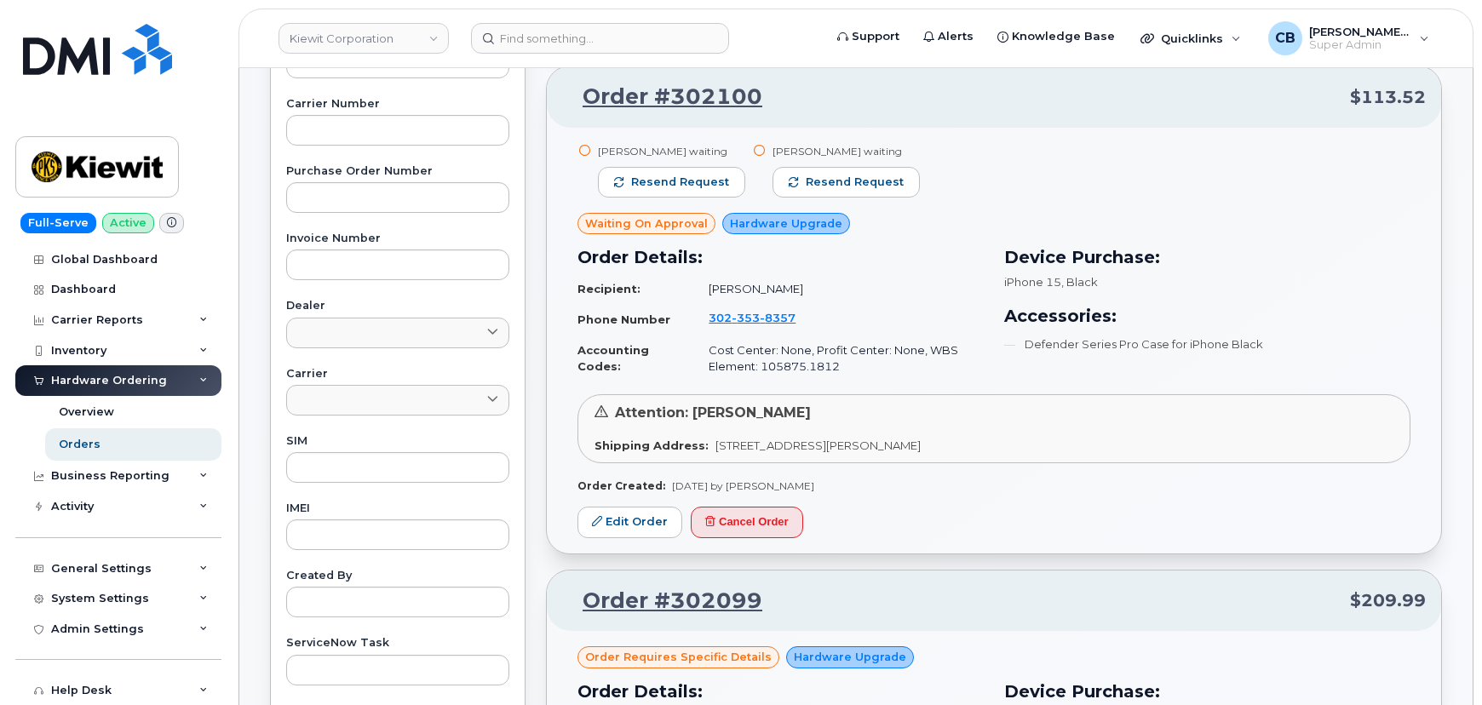
scroll to position [464, 0]
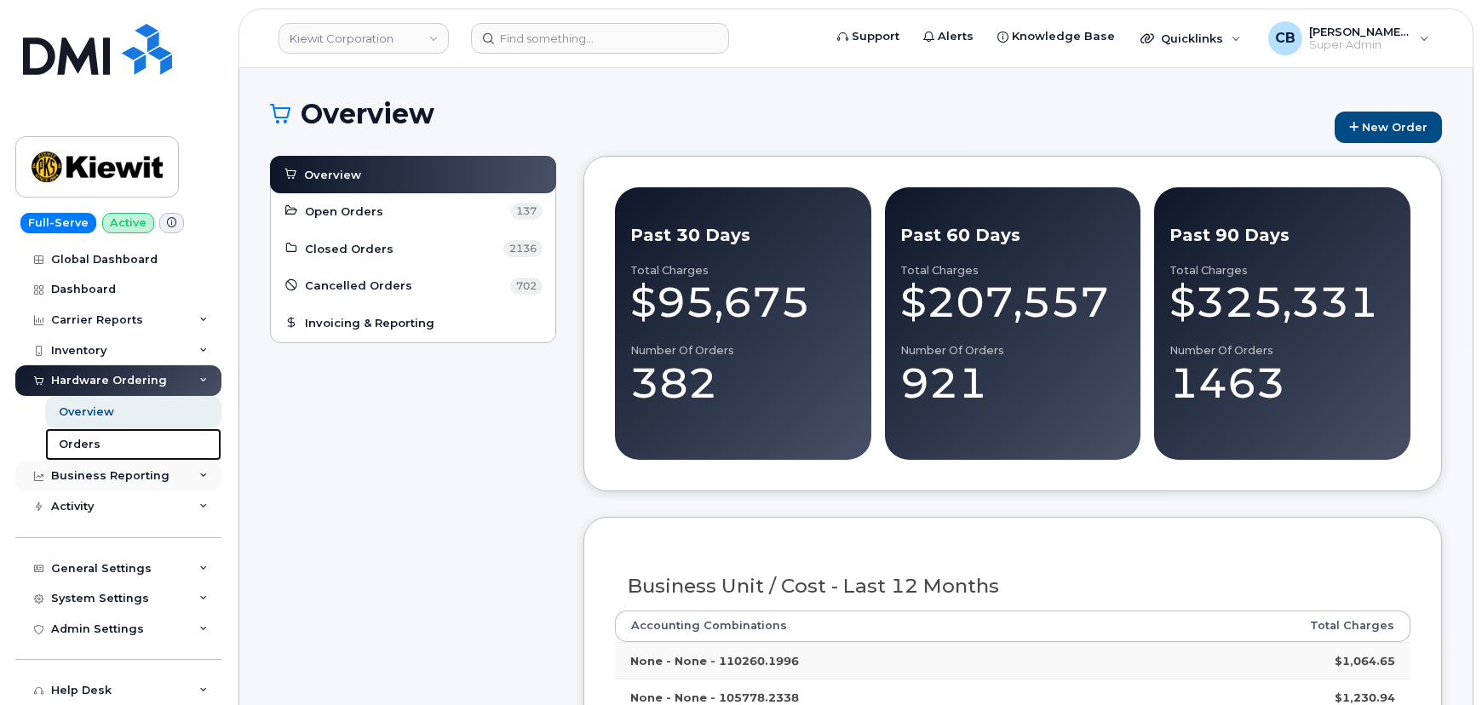
drag, startPoint x: 94, startPoint y: 441, endPoint x: 102, endPoint y: 461, distance: 21.4
click at [94, 441] on div "Orders" at bounding box center [80, 444] width 42 height 15
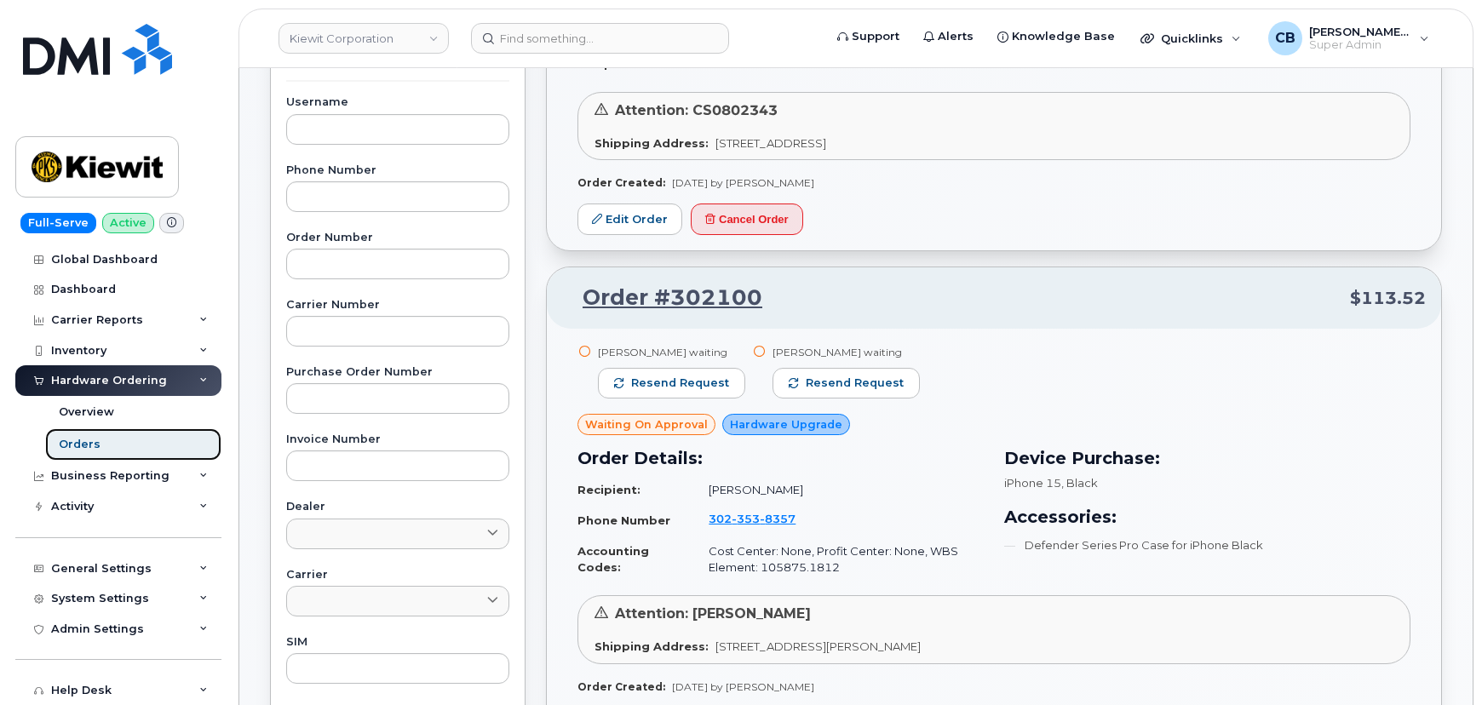
scroll to position [464, 0]
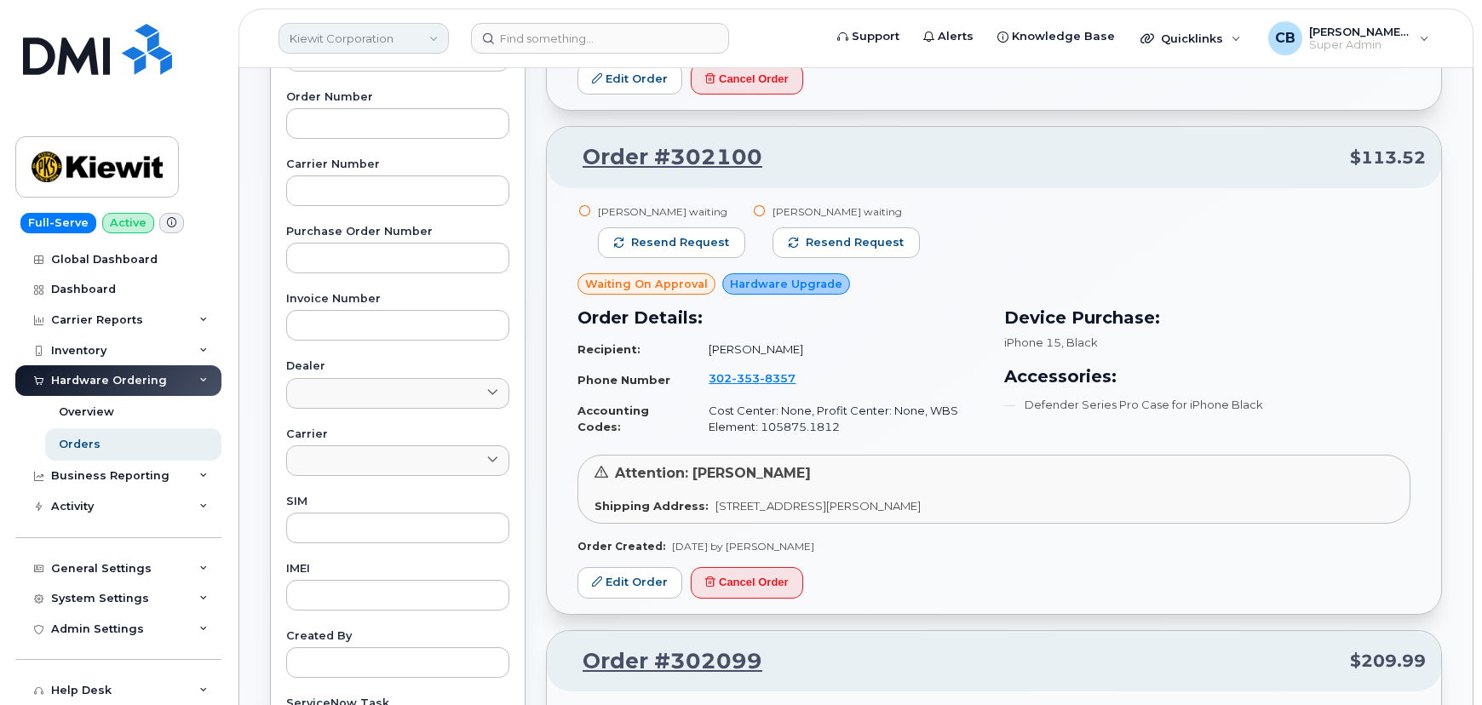
click at [349, 32] on link "Kiewit Corporation" at bounding box center [363, 38] width 170 height 31
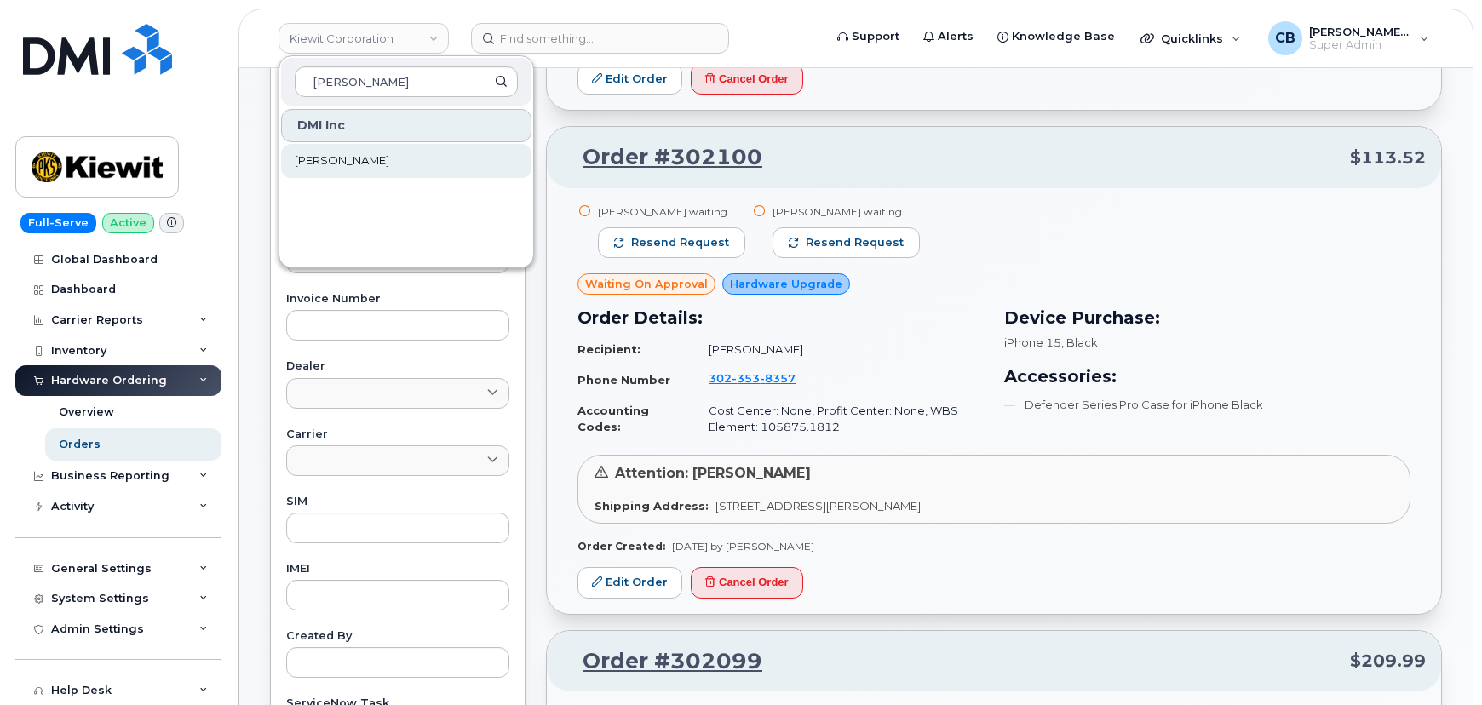
type input "irv"
click at [331, 164] on span "[PERSON_NAME]" at bounding box center [342, 160] width 95 height 17
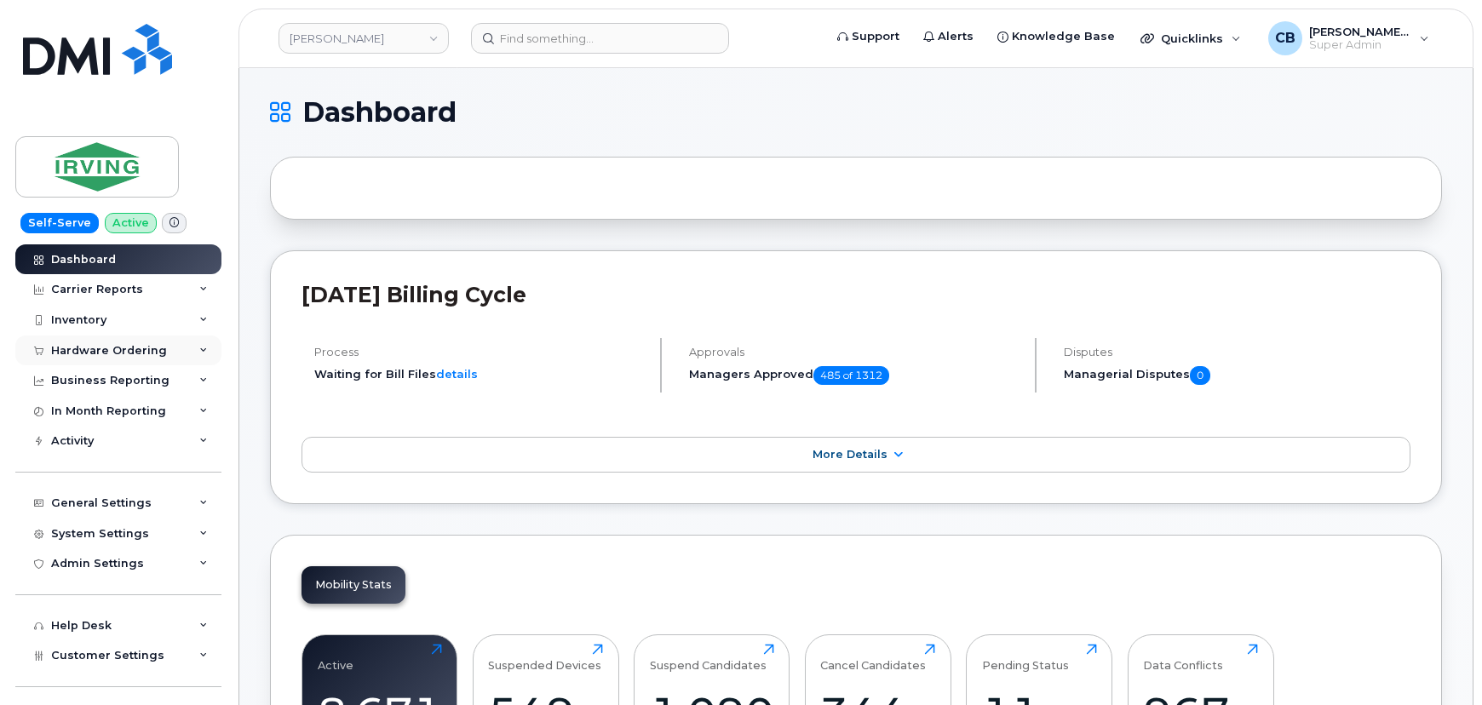
click at [73, 349] on div "Hardware Ordering" at bounding box center [109, 351] width 116 height 14
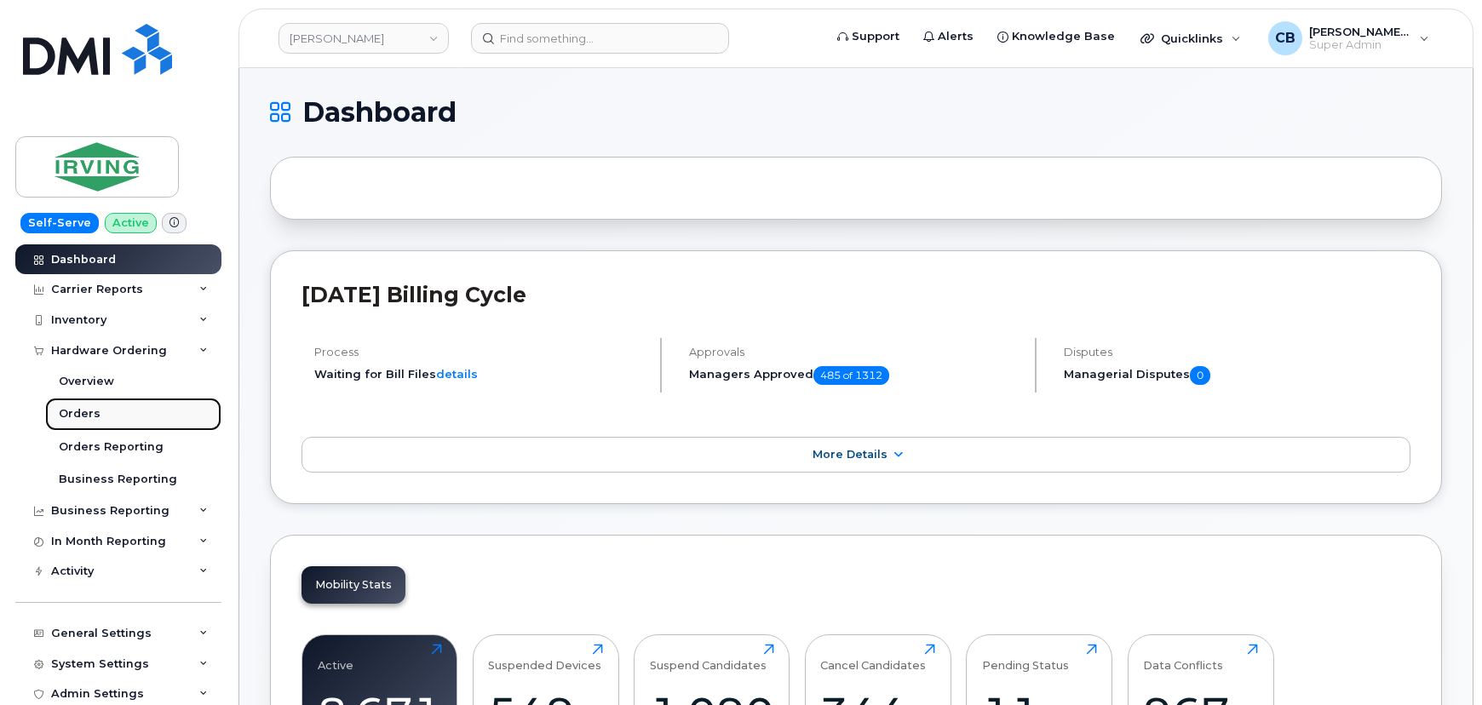
click at [80, 408] on div "Orders" at bounding box center [80, 413] width 42 height 15
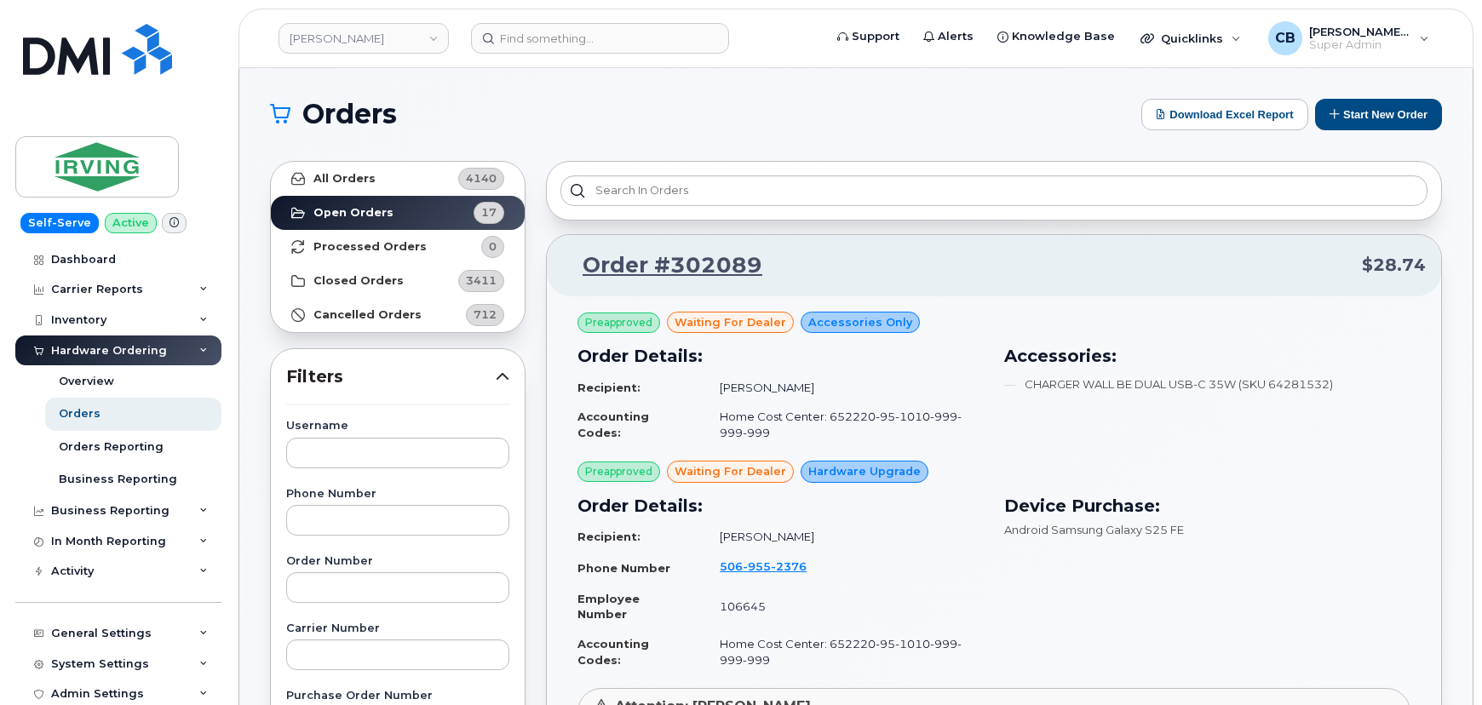
click at [169, 224] on icon at bounding box center [173, 222] width 9 height 9
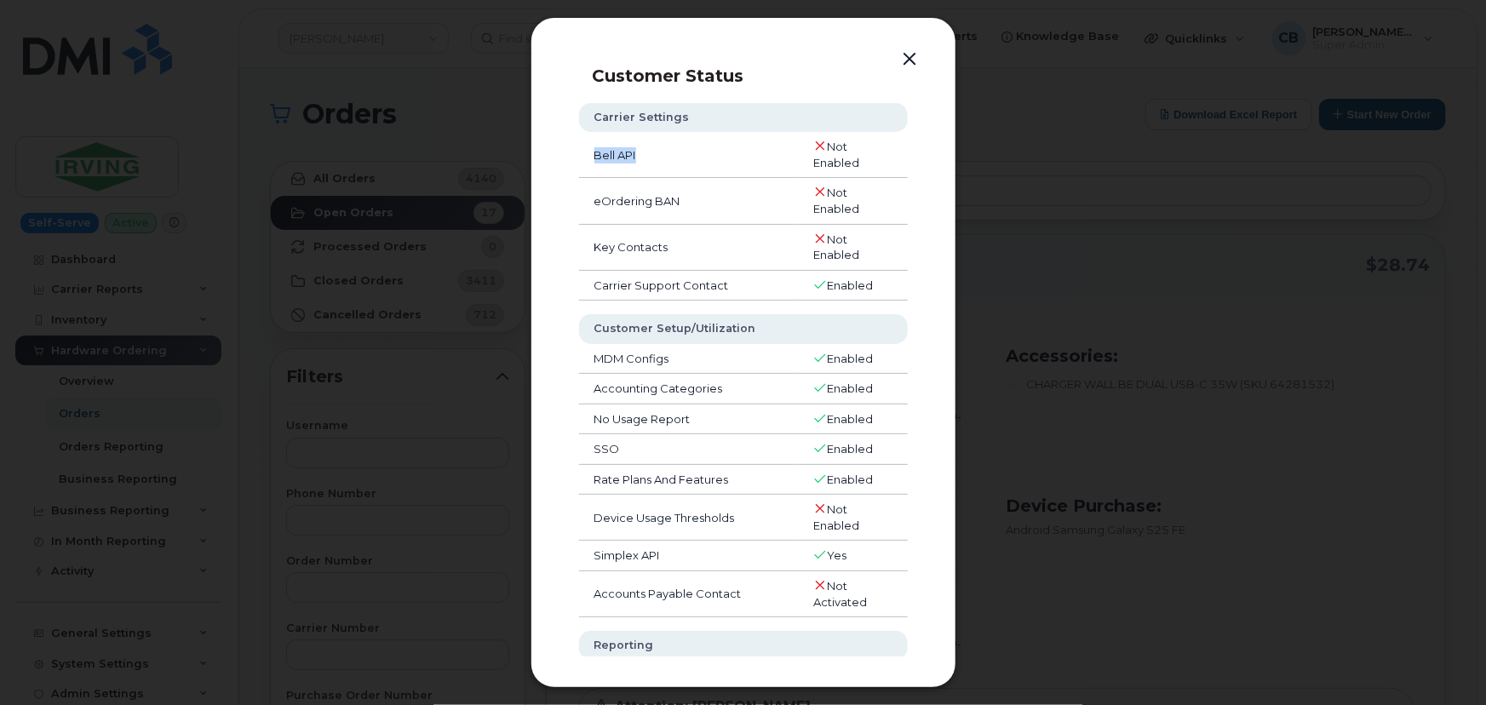
drag, startPoint x: 645, startPoint y: 156, endPoint x: 585, endPoint y: 156, distance: 60.5
click at [585, 156] on td "Bell API" at bounding box center [688, 155] width 219 height 46
click at [914, 57] on button "button" at bounding box center [910, 60] width 26 height 24
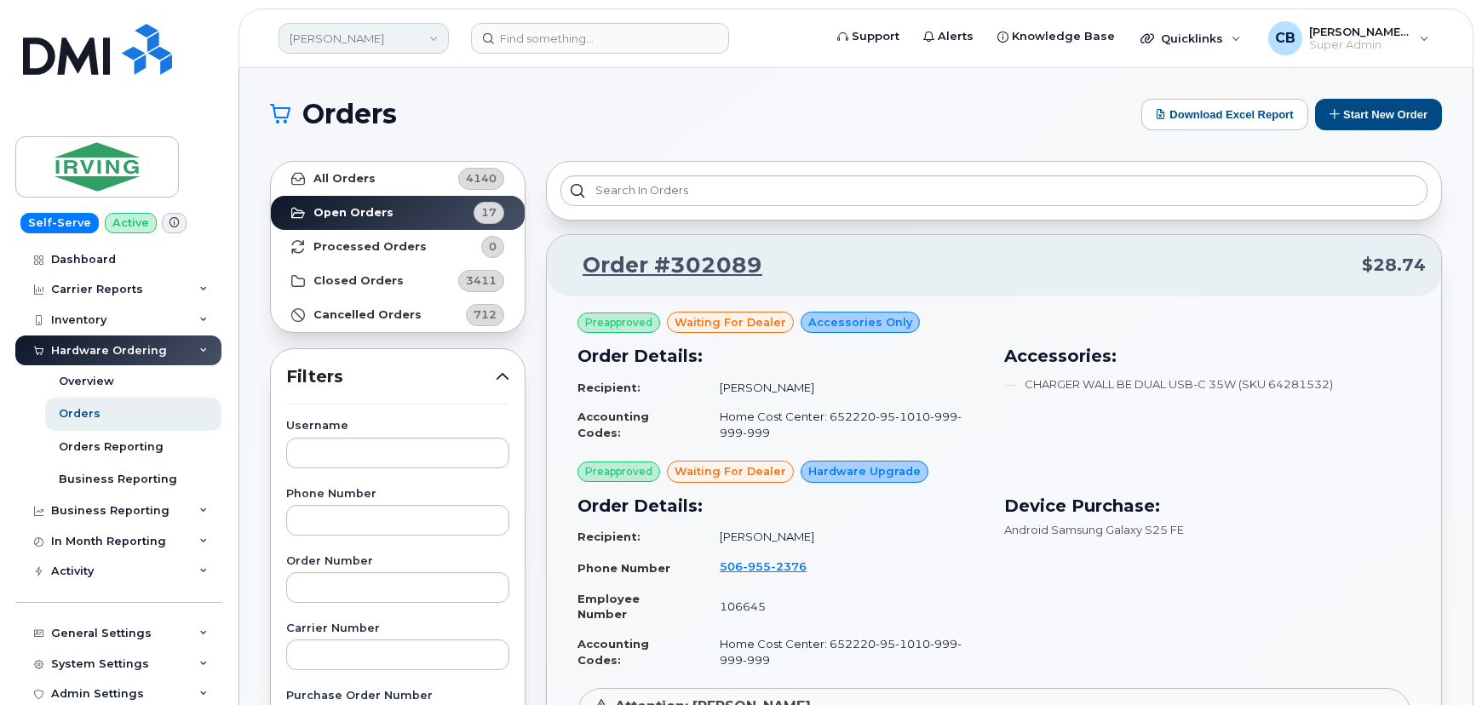
click at [359, 42] on link "JD Irving" at bounding box center [363, 38] width 170 height 31
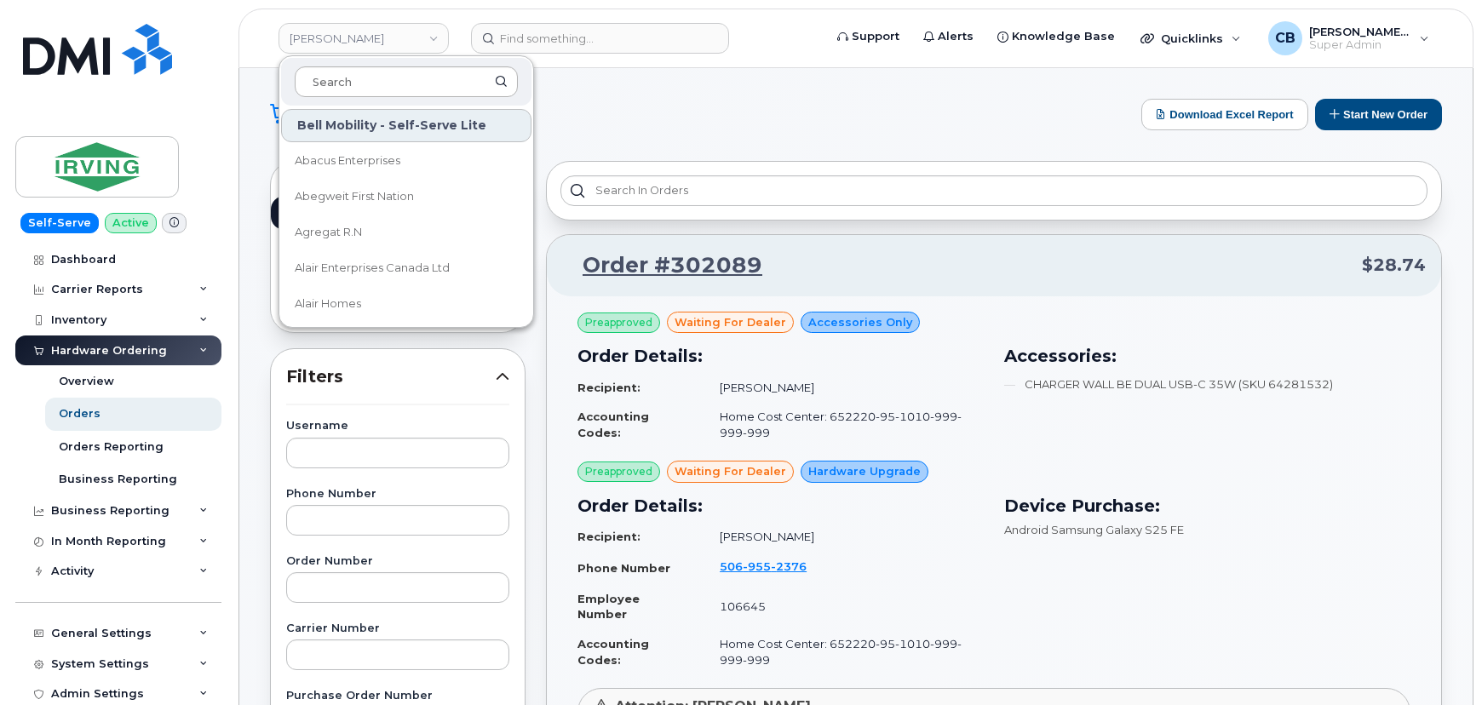
click at [348, 82] on input at bounding box center [406, 81] width 223 height 31
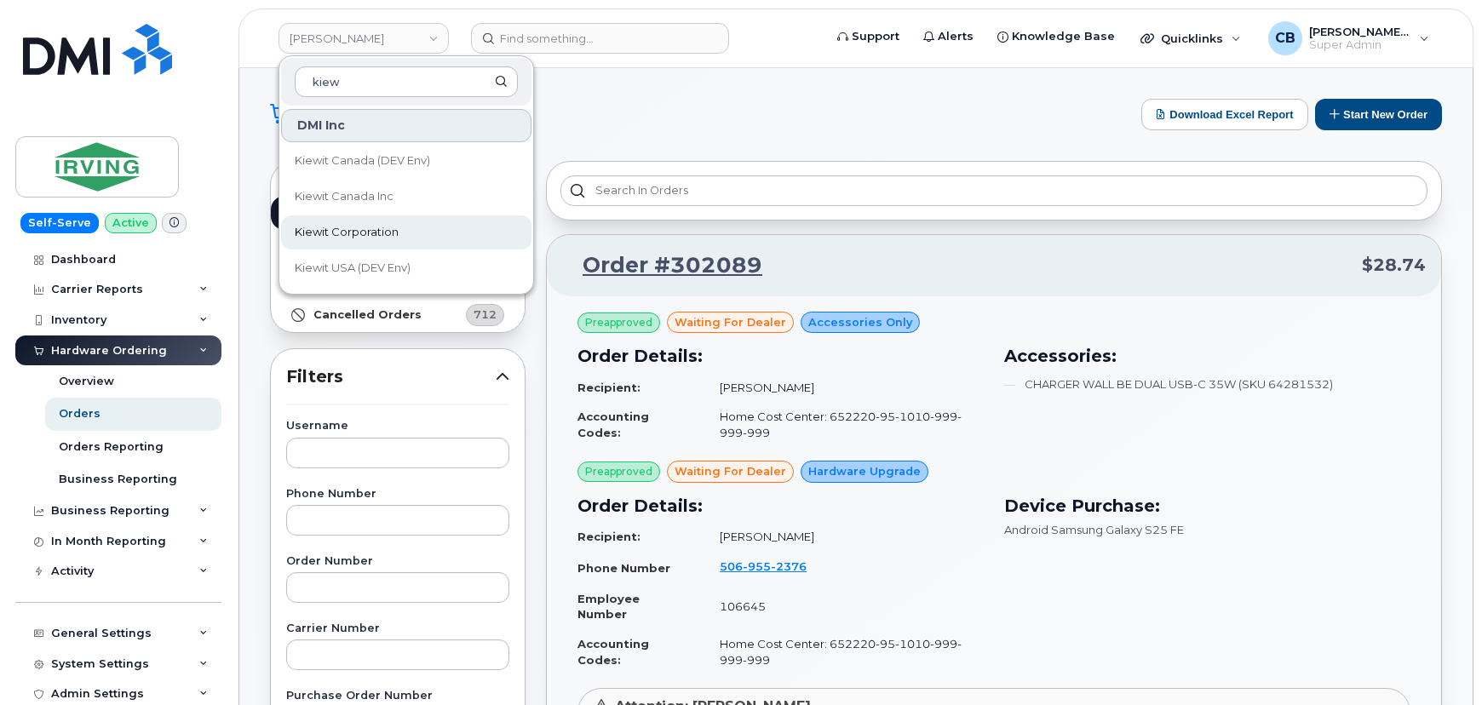
type input "kiew"
click at [356, 226] on span "Kiewit Corporation" at bounding box center [347, 232] width 104 height 17
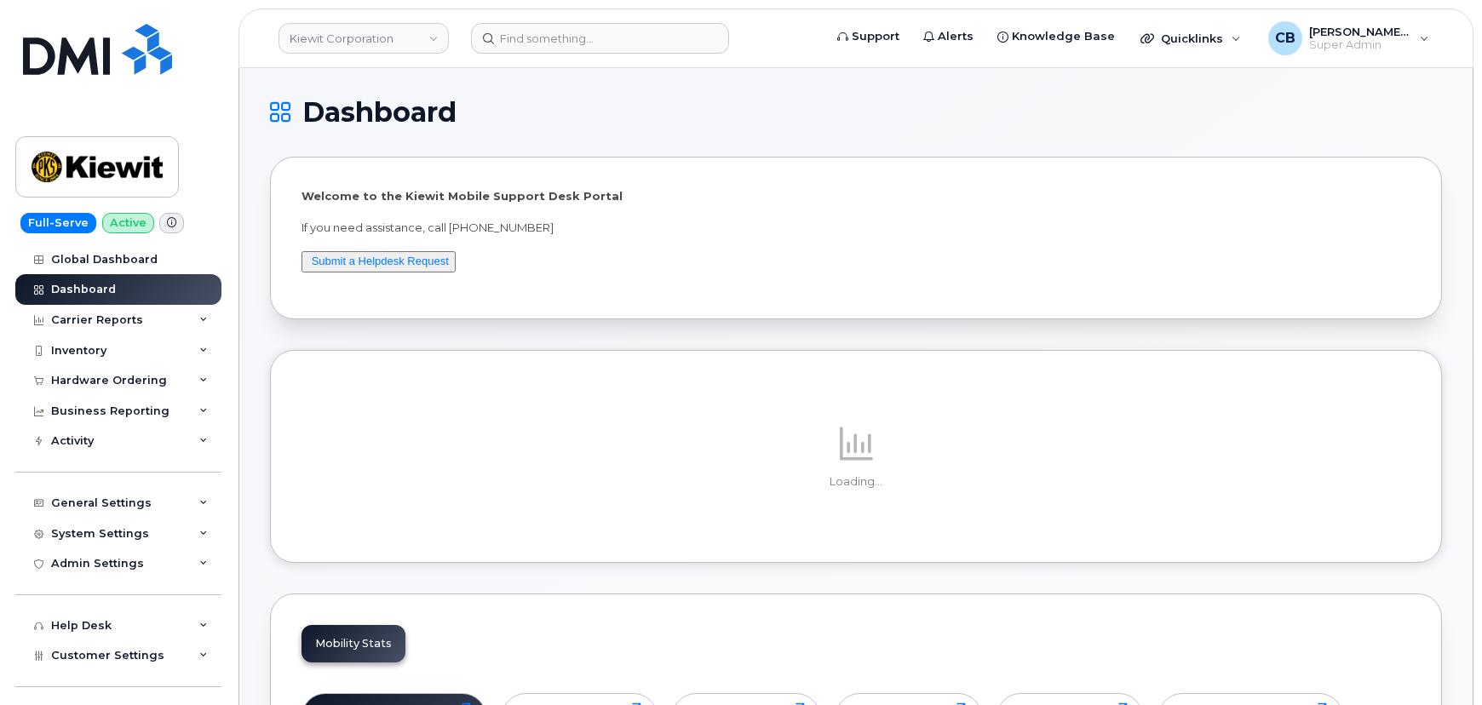
click at [160, 224] on span at bounding box center [171, 223] width 25 height 20
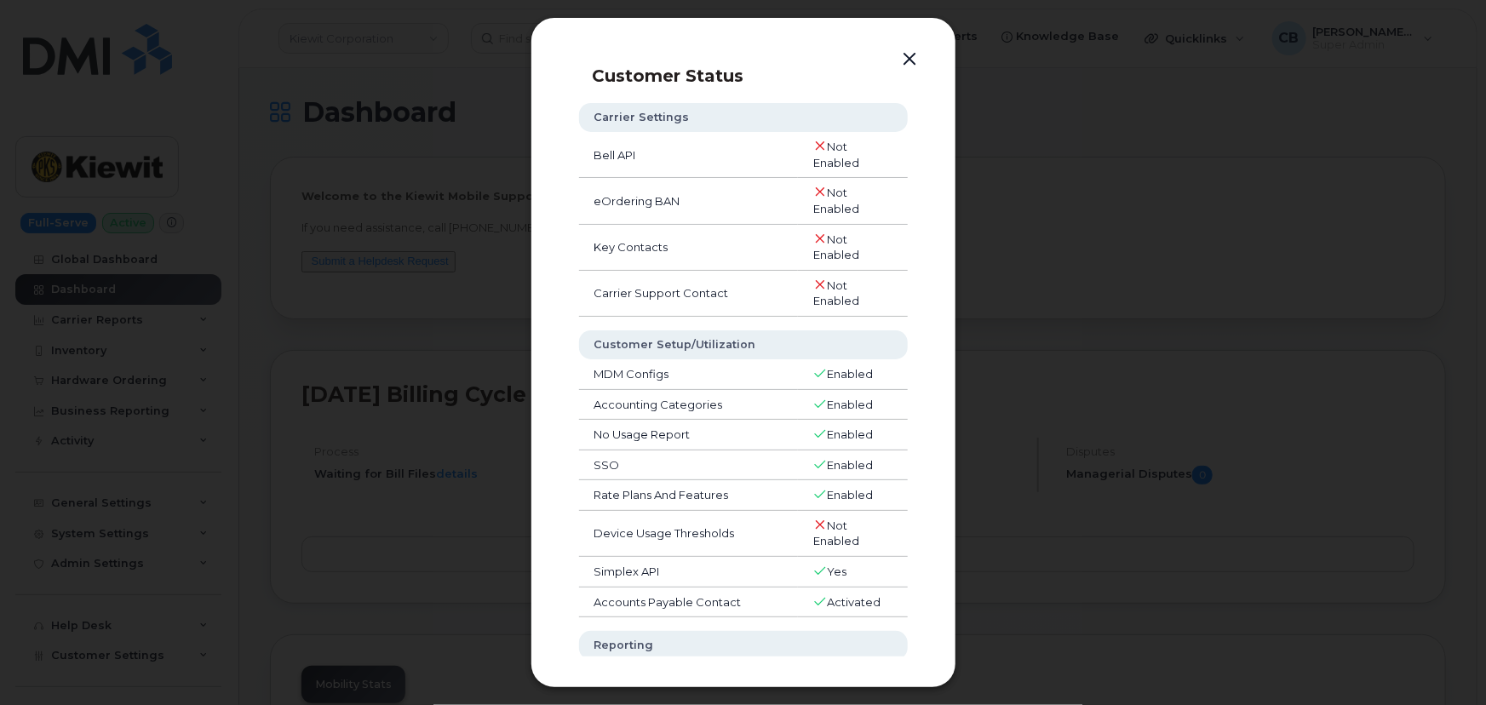
click at [903, 60] on button "button" at bounding box center [910, 60] width 26 height 24
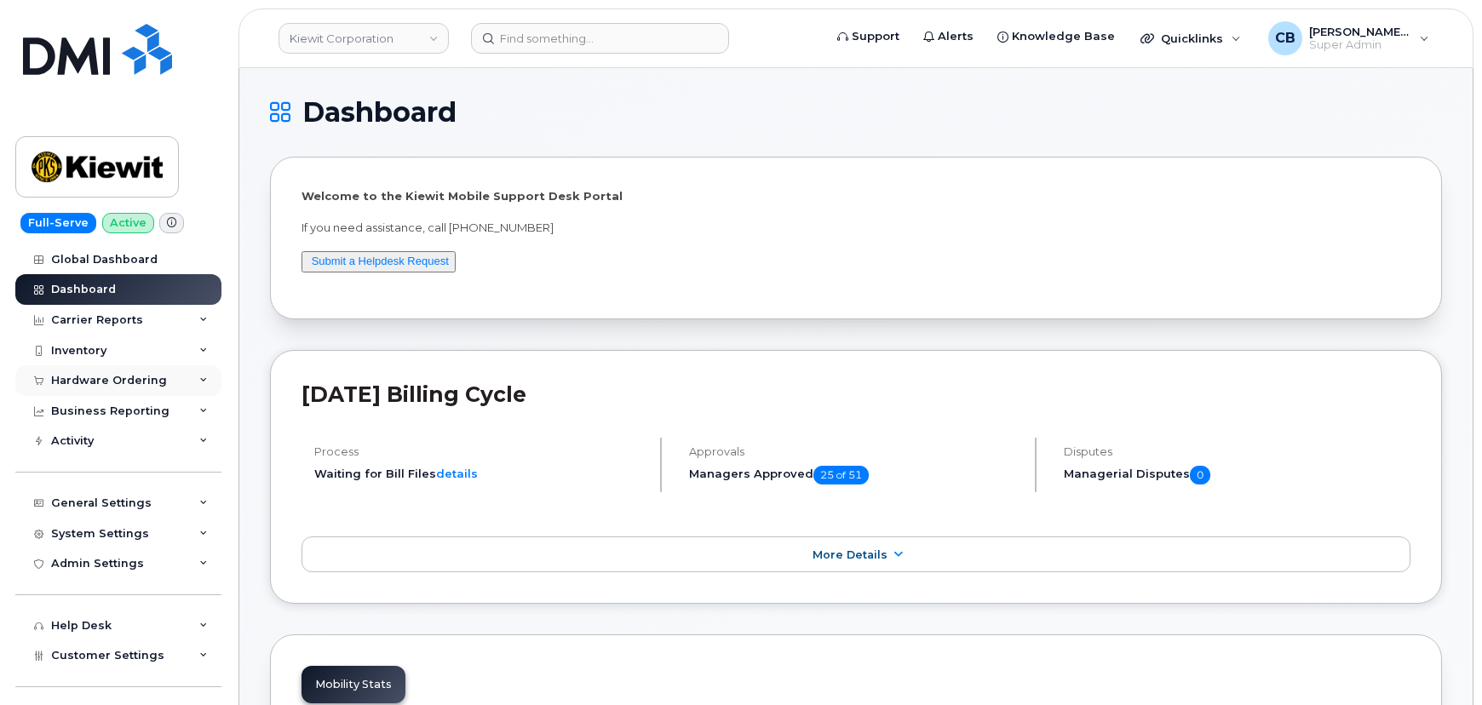
click at [74, 383] on div "Hardware Ordering" at bounding box center [109, 381] width 116 height 14
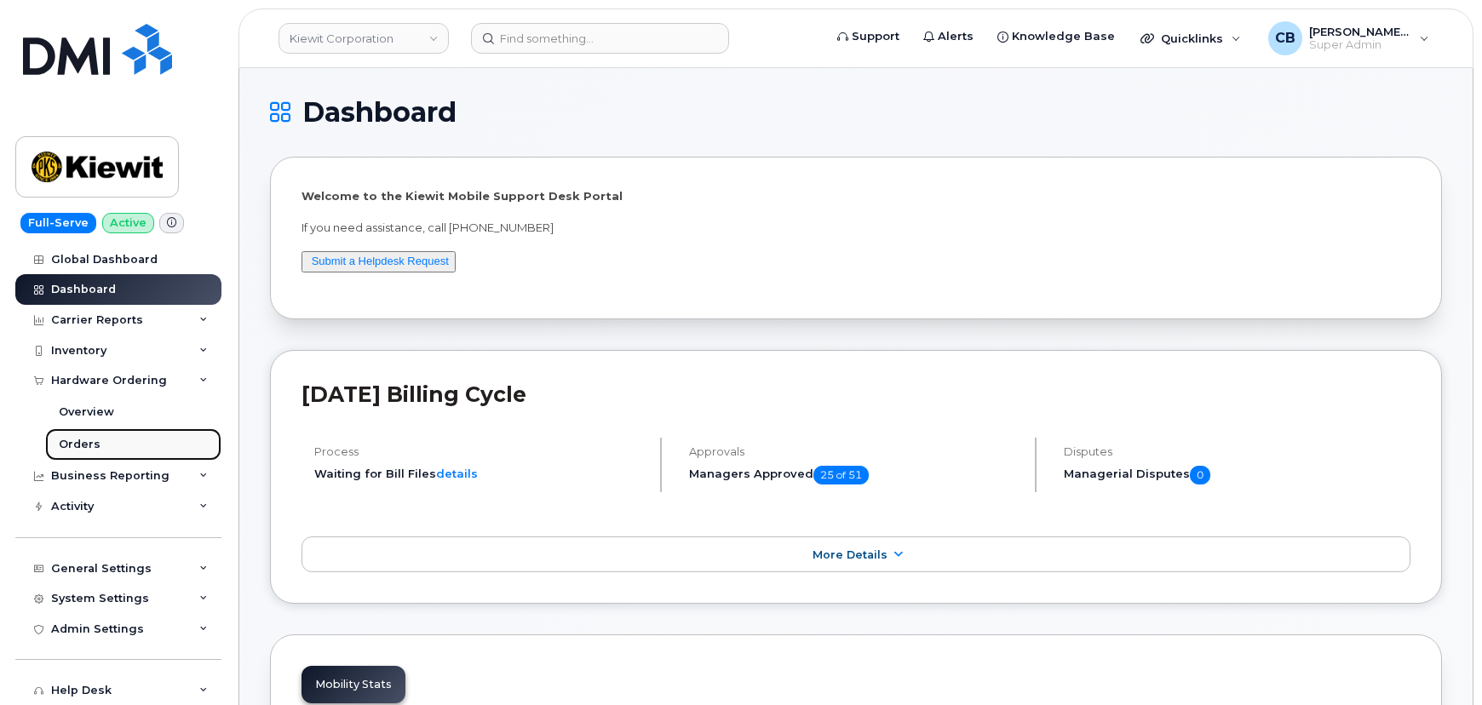
click at [81, 435] on link "Orders" at bounding box center [133, 444] width 176 height 32
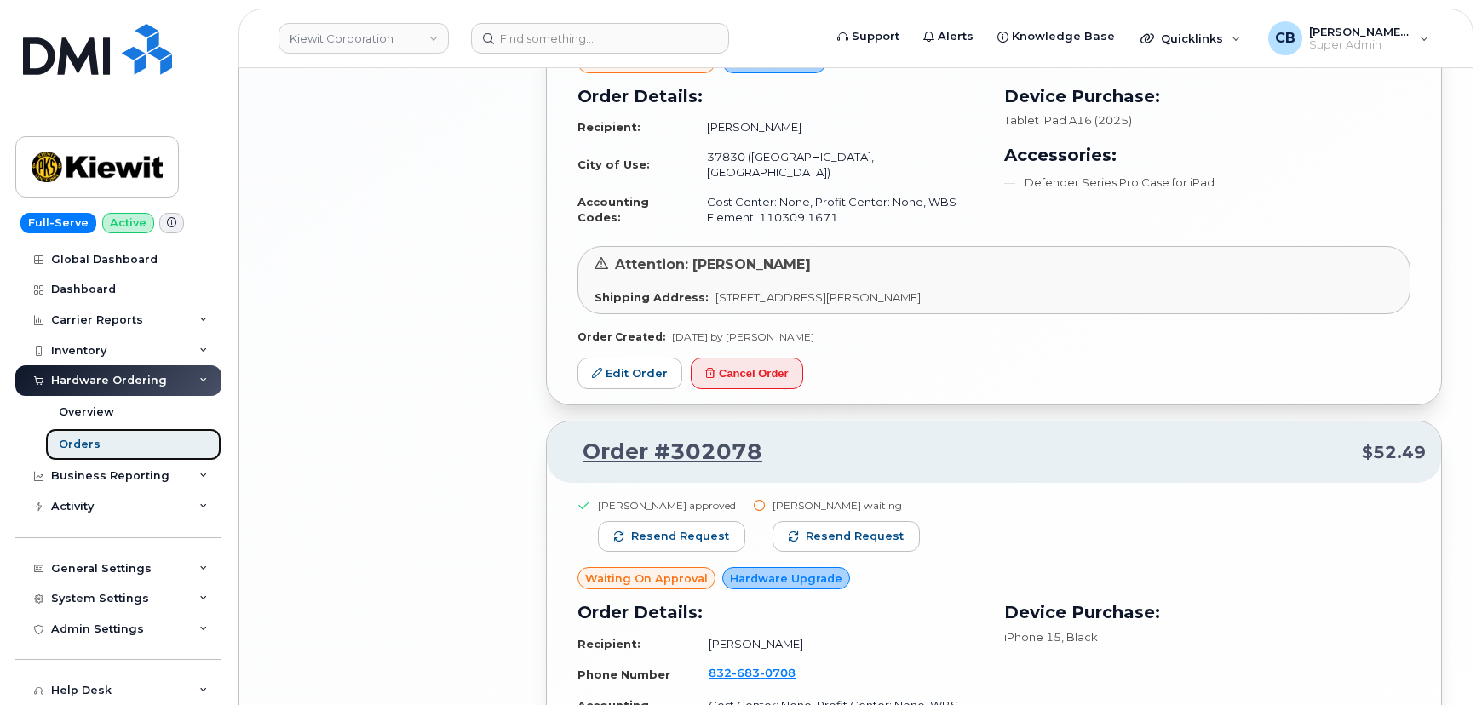
scroll to position [3545, 0]
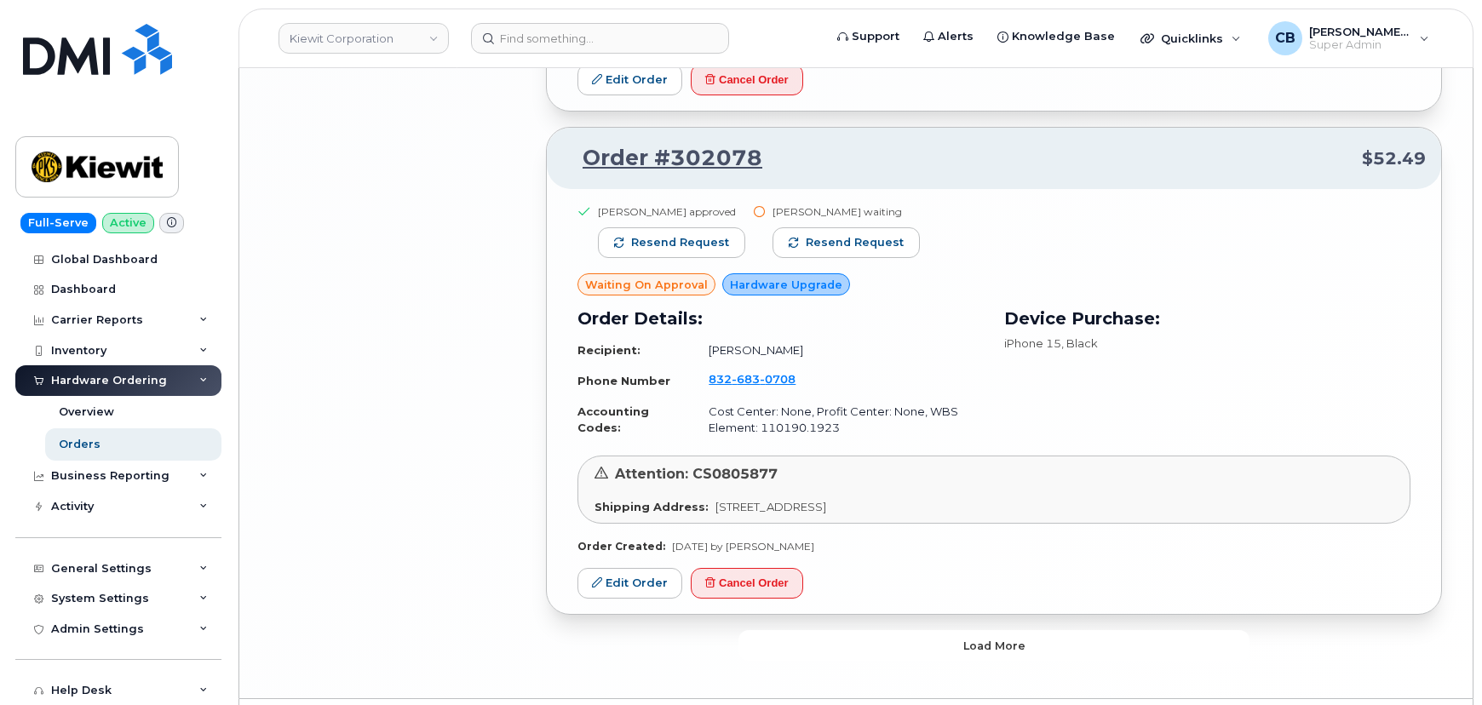
drag, startPoint x: 972, startPoint y: 598, endPoint x: 977, endPoint y: 588, distance: 11.8
click at [972, 638] on span "Load more" at bounding box center [994, 646] width 62 height 16
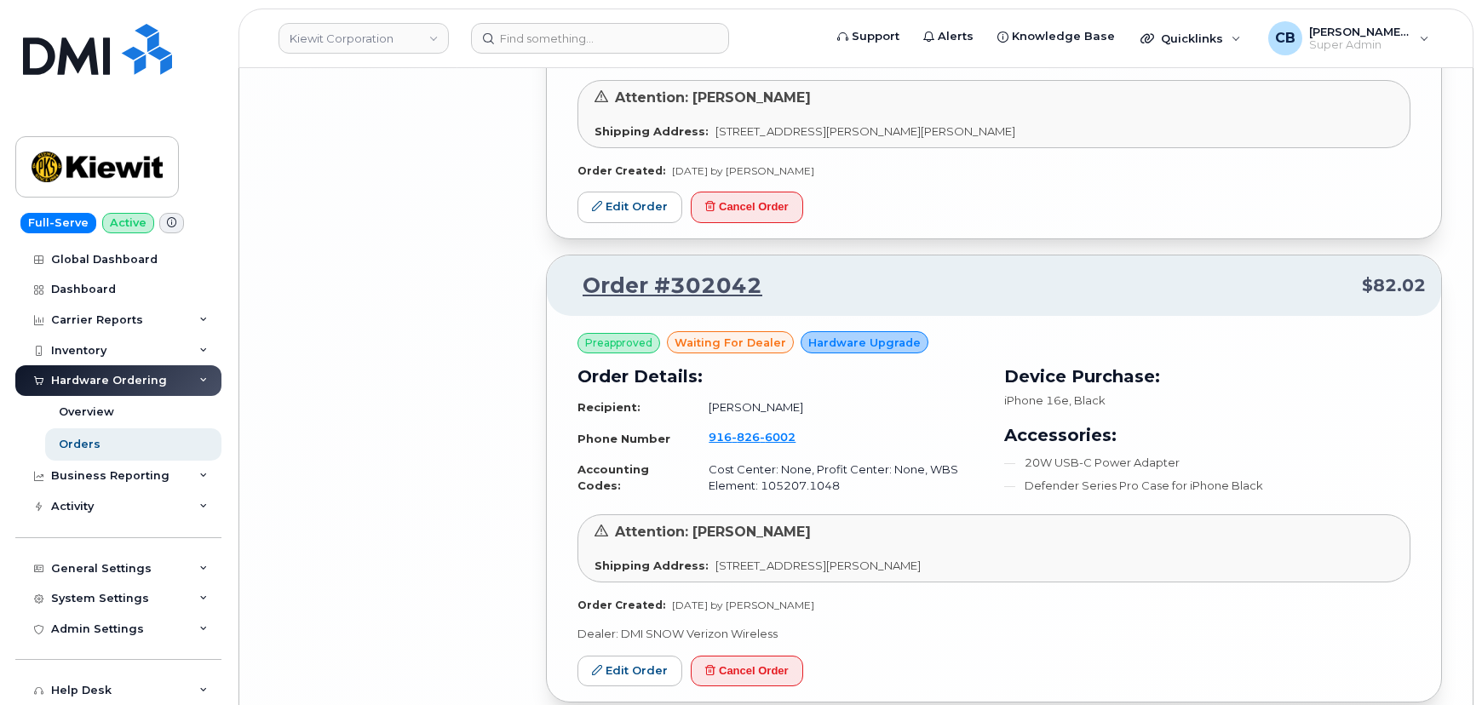
scroll to position [7791, 0]
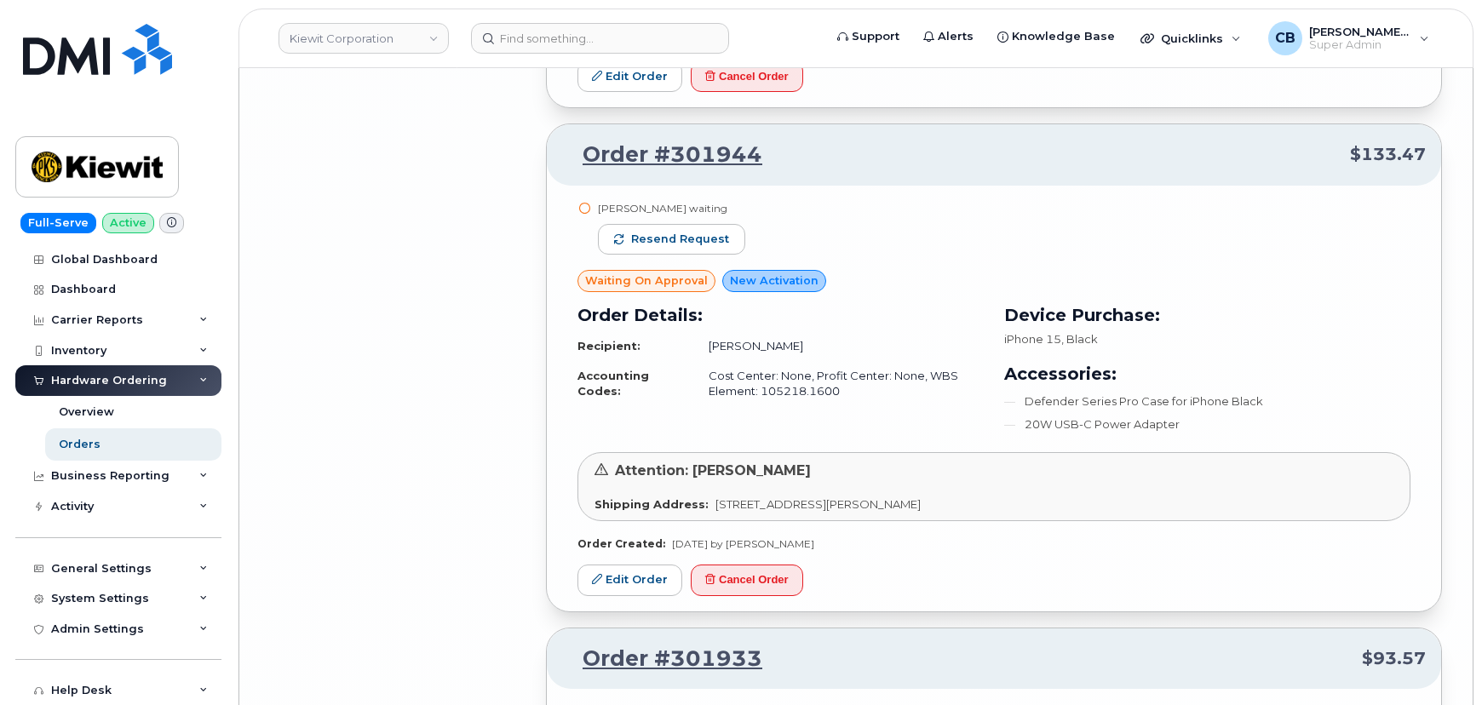
scroll to position [11197, 0]
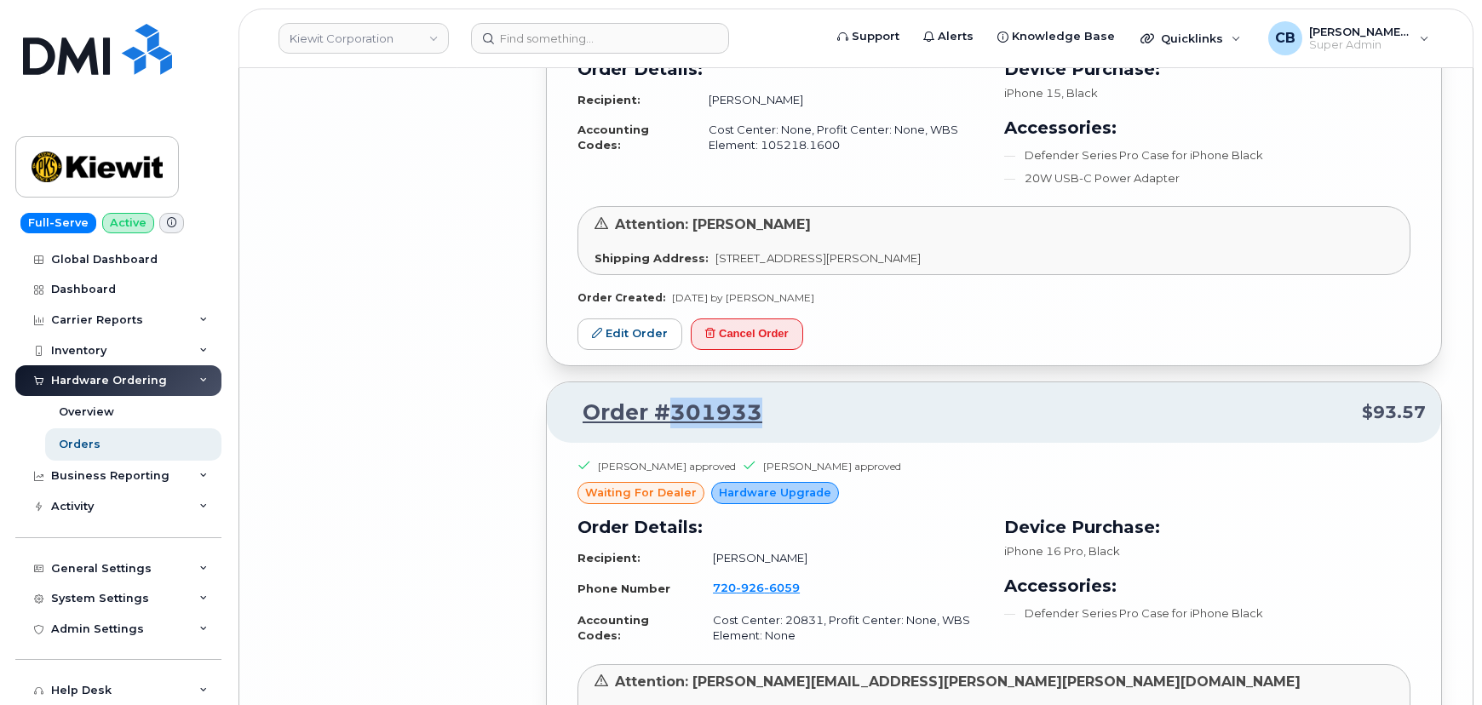
drag, startPoint x: 794, startPoint y: 208, endPoint x: 672, endPoint y: 208, distance: 122.6
click at [672, 398] on p "Order #301933 $93.57" at bounding box center [993, 413] width 863 height 31
copy link "301933"
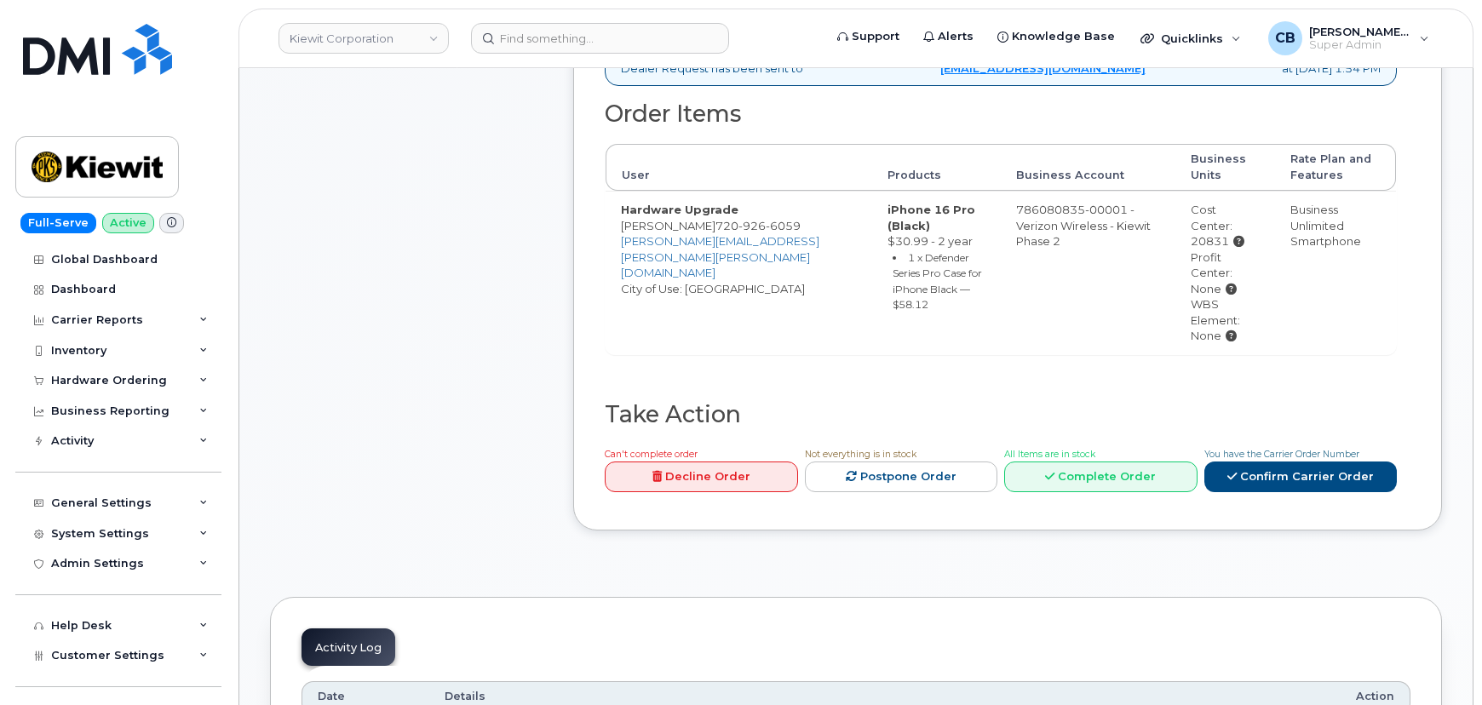
scroll to position [619, 0]
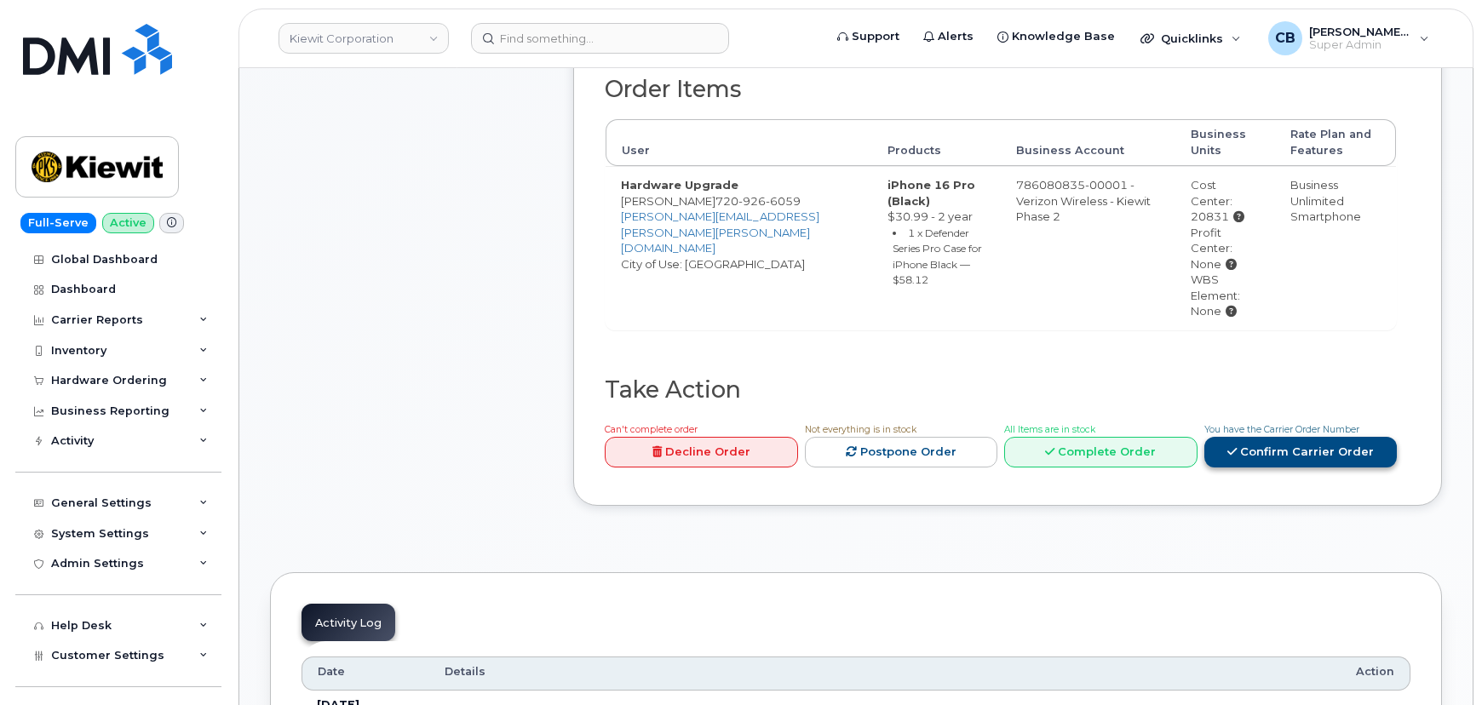
click at [1313, 437] on link "Confirm Carrier Order" at bounding box center [1300, 453] width 193 height 32
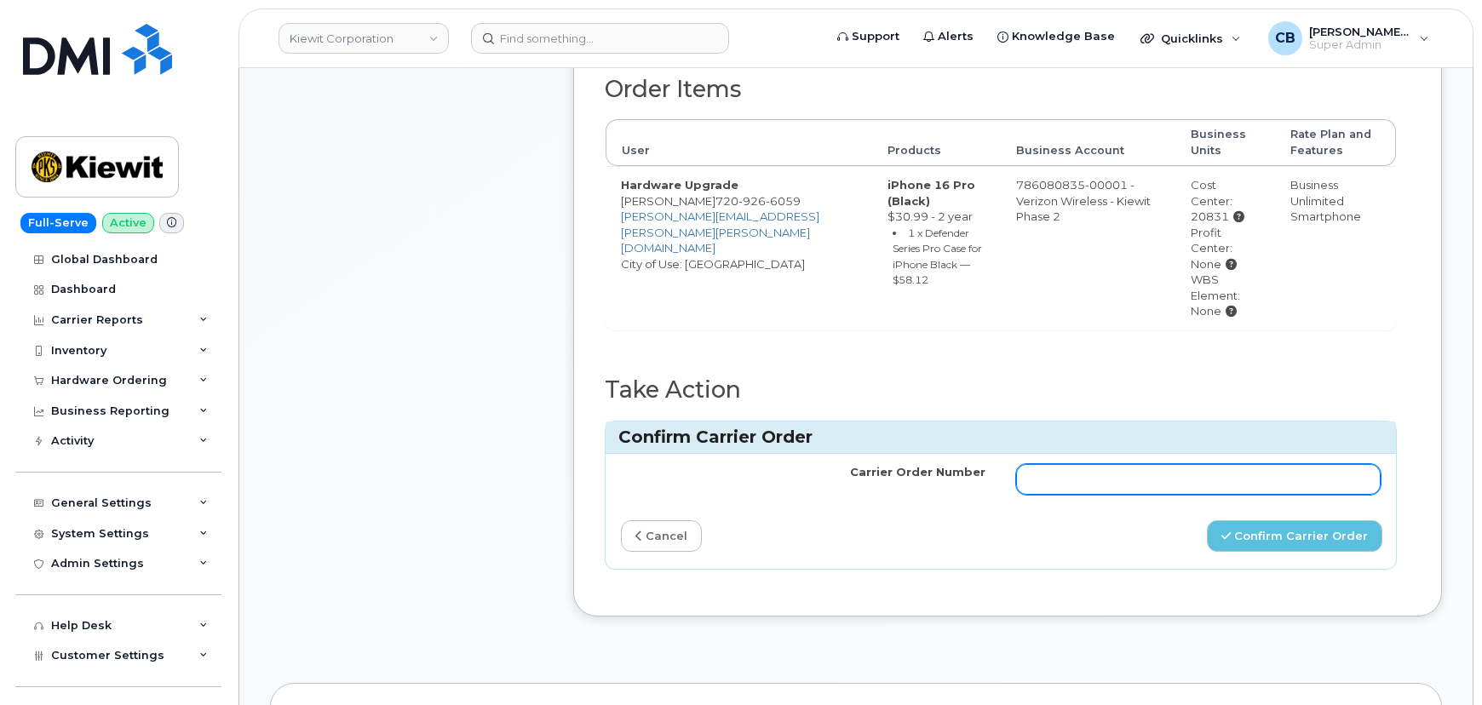
click at [1122, 464] on input "Carrier Order Number" at bounding box center [1198, 479] width 364 height 31
paste input "MB3000597714007"
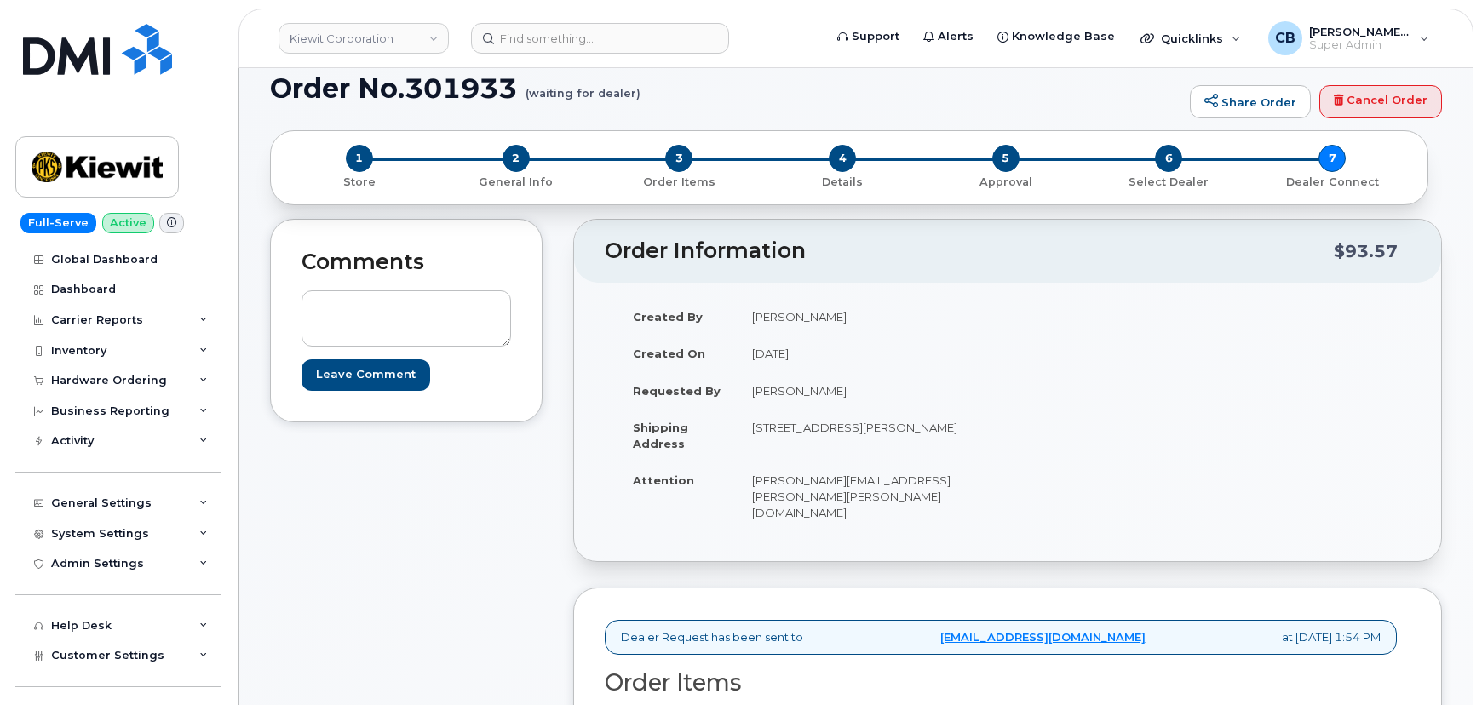
scroll to position [0, 0]
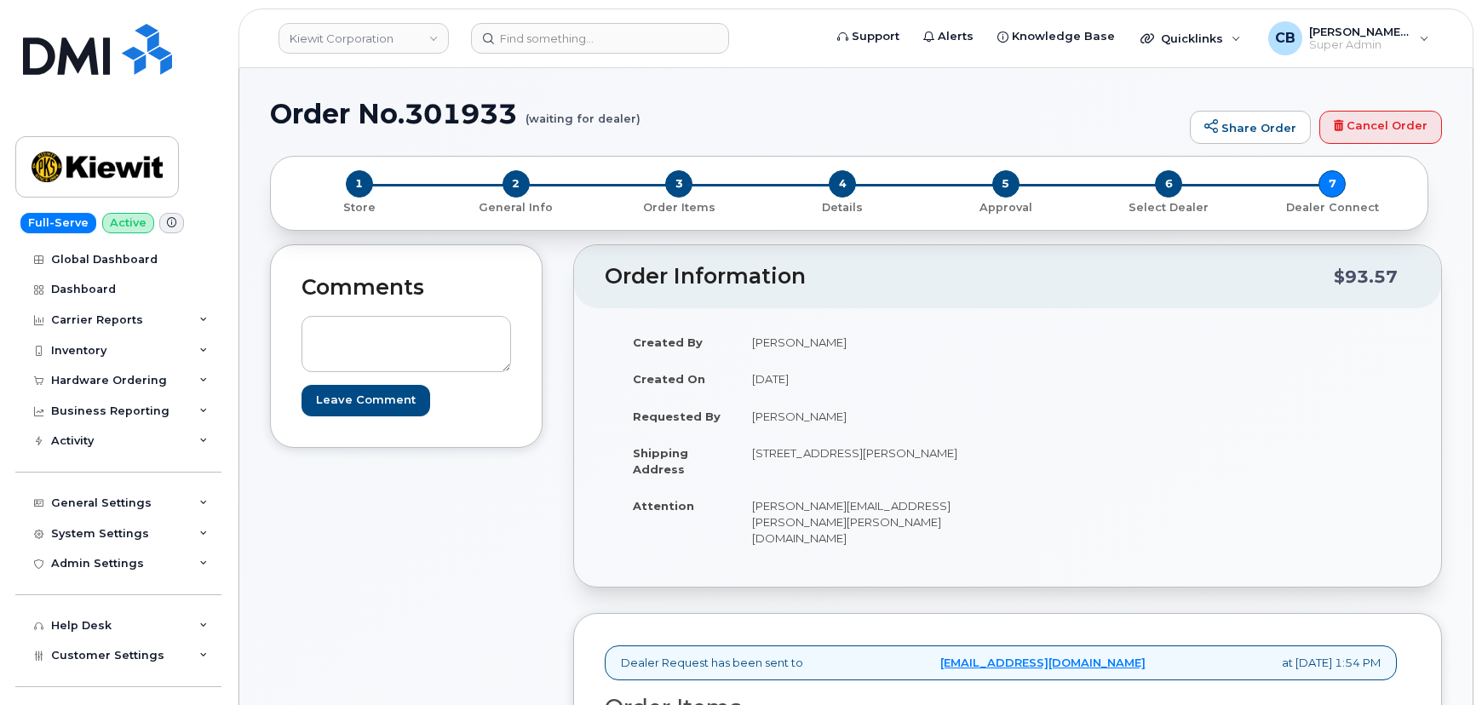
type input "MB3000597714007"
drag, startPoint x: 520, startPoint y: 104, endPoint x: 414, endPoint y: 112, distance: 106.8
click at [414, 112] on h1 "Order No.301933 (waiting for dealer)" at bounding box center [725, 114] width 911 height 30
copy h1 "301933"
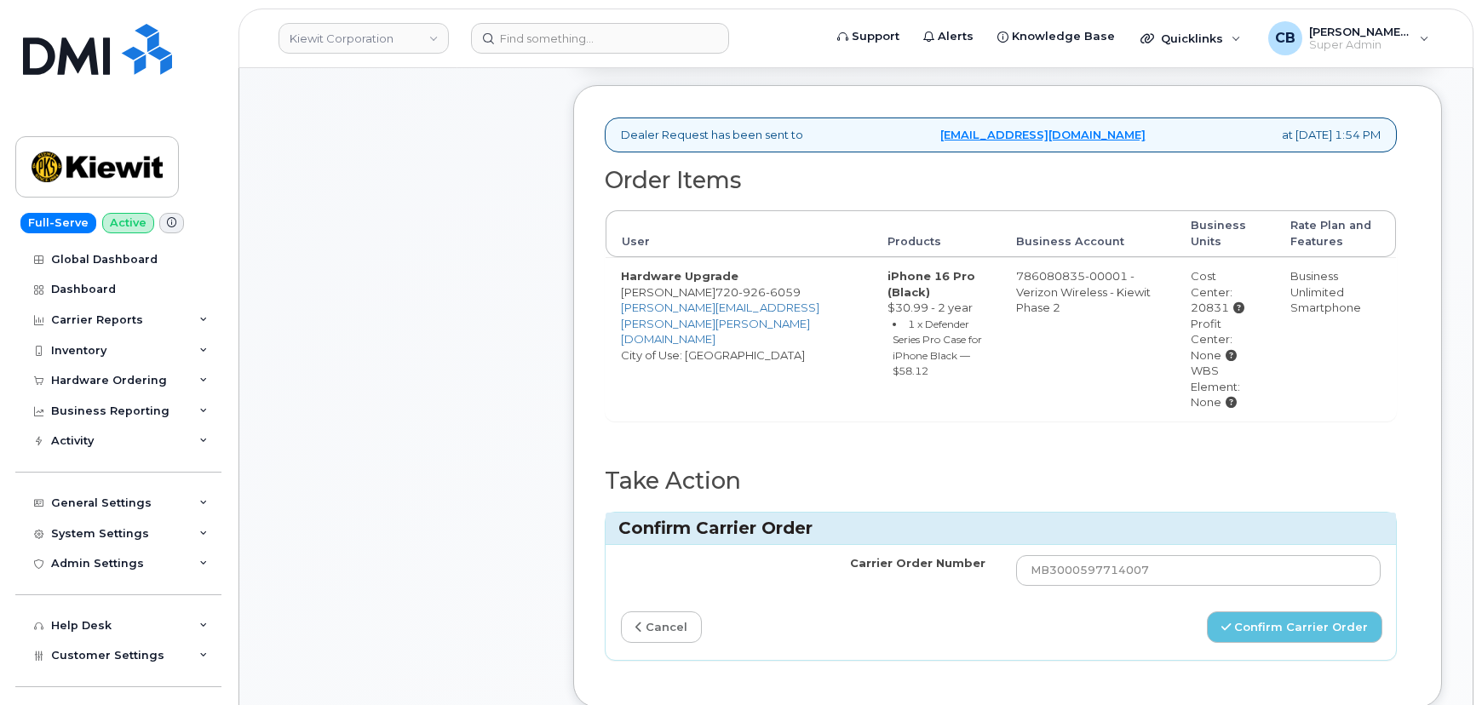
scroll to position [774, 0]
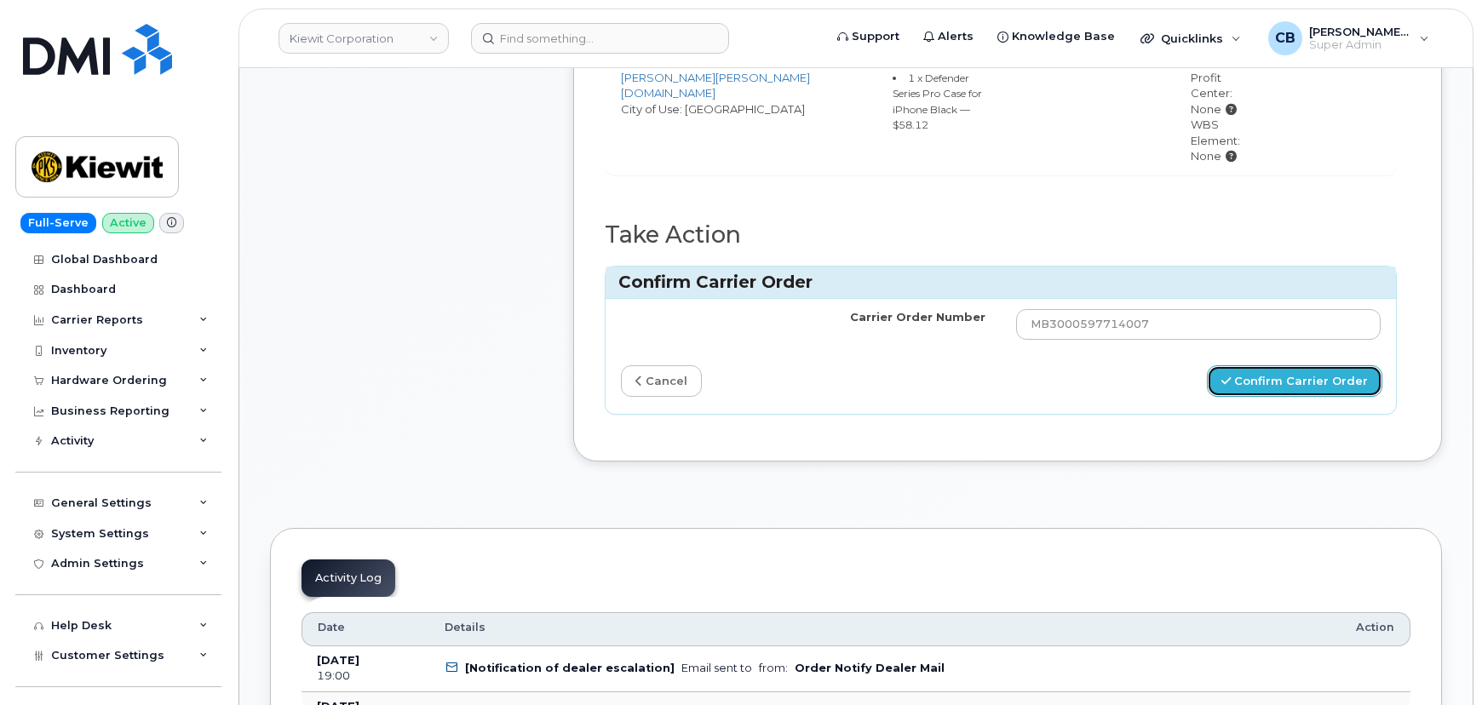
click at [1260, 365] on button "Confirm Carrier Order" at bounding box center [1294, 381] width 175 height 32
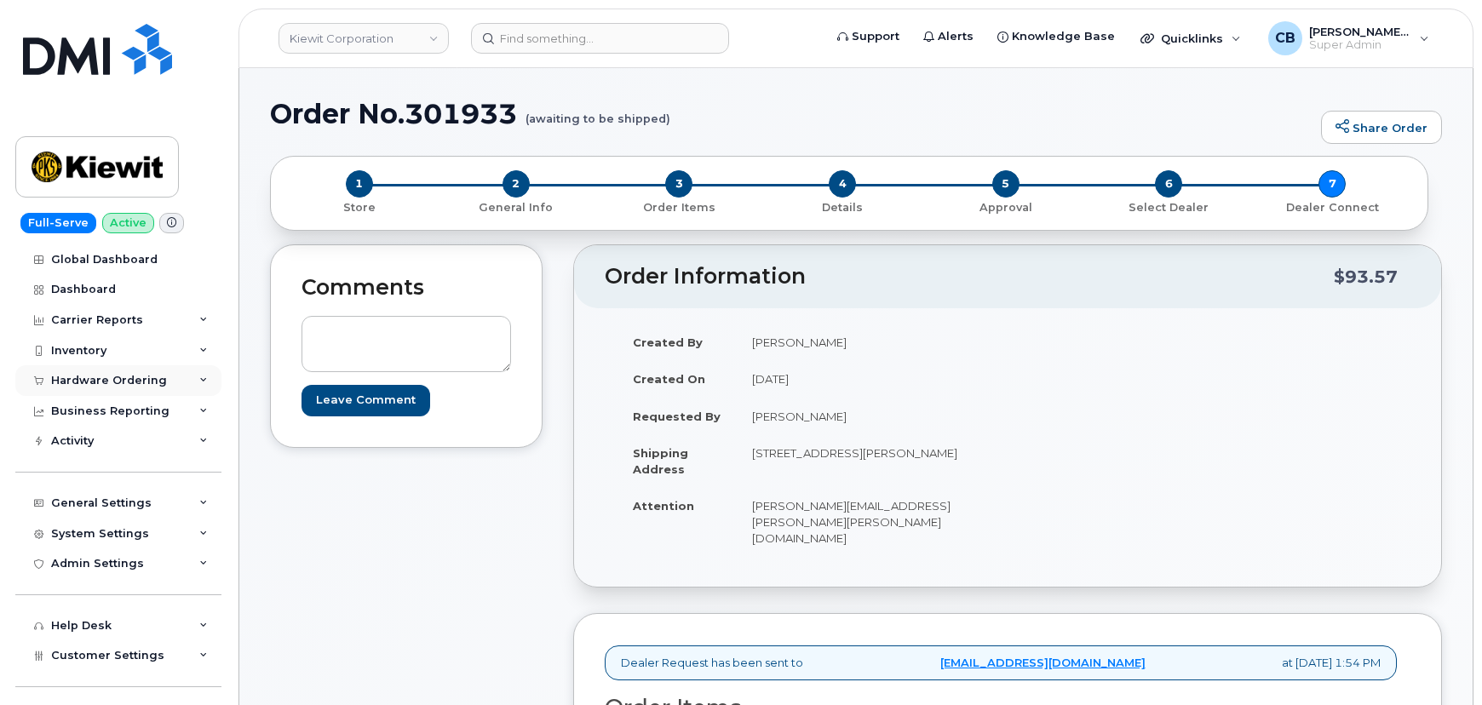
click at [86, 380] on div "Hardware Ordering" at bounding box center [109, 381] width 116 height 14
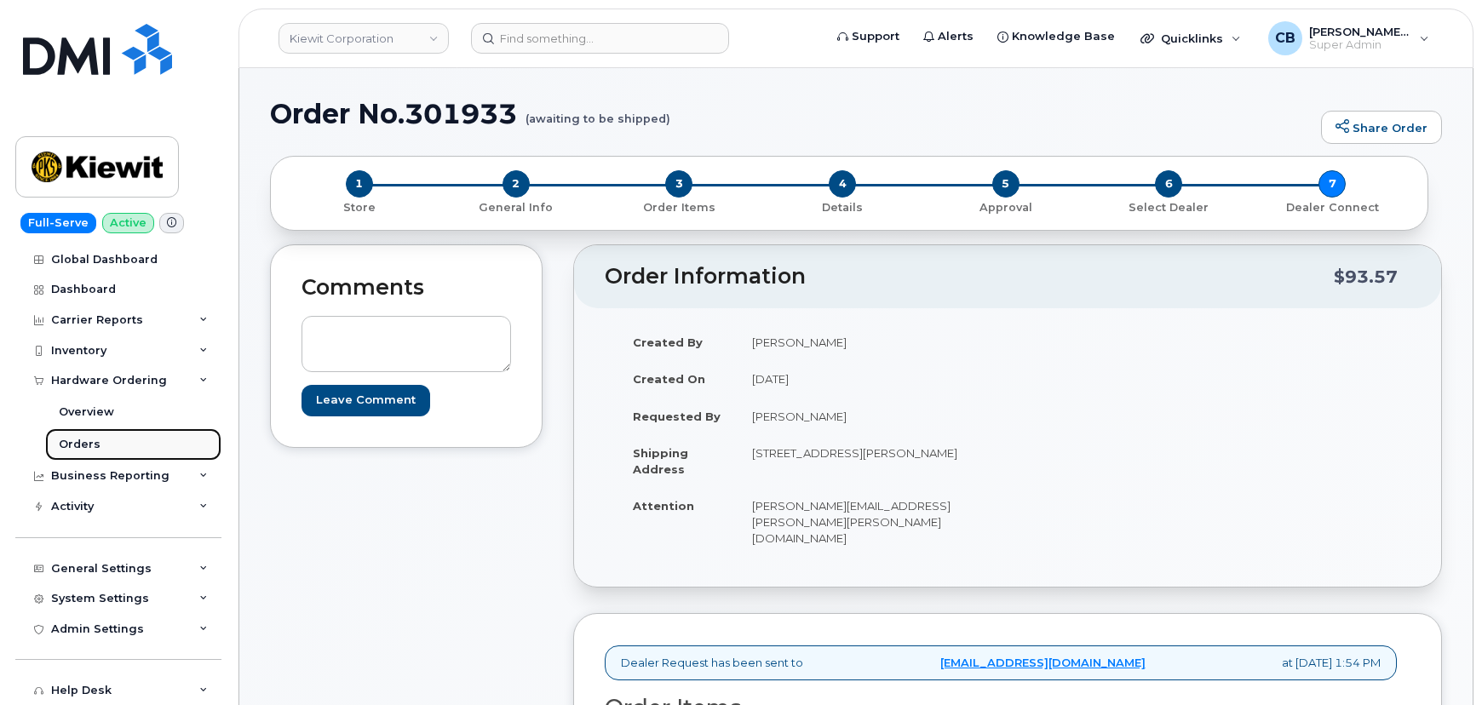
click at [88, 437] on div "Orders" at bounding box center [80, 444] width 42 height 15
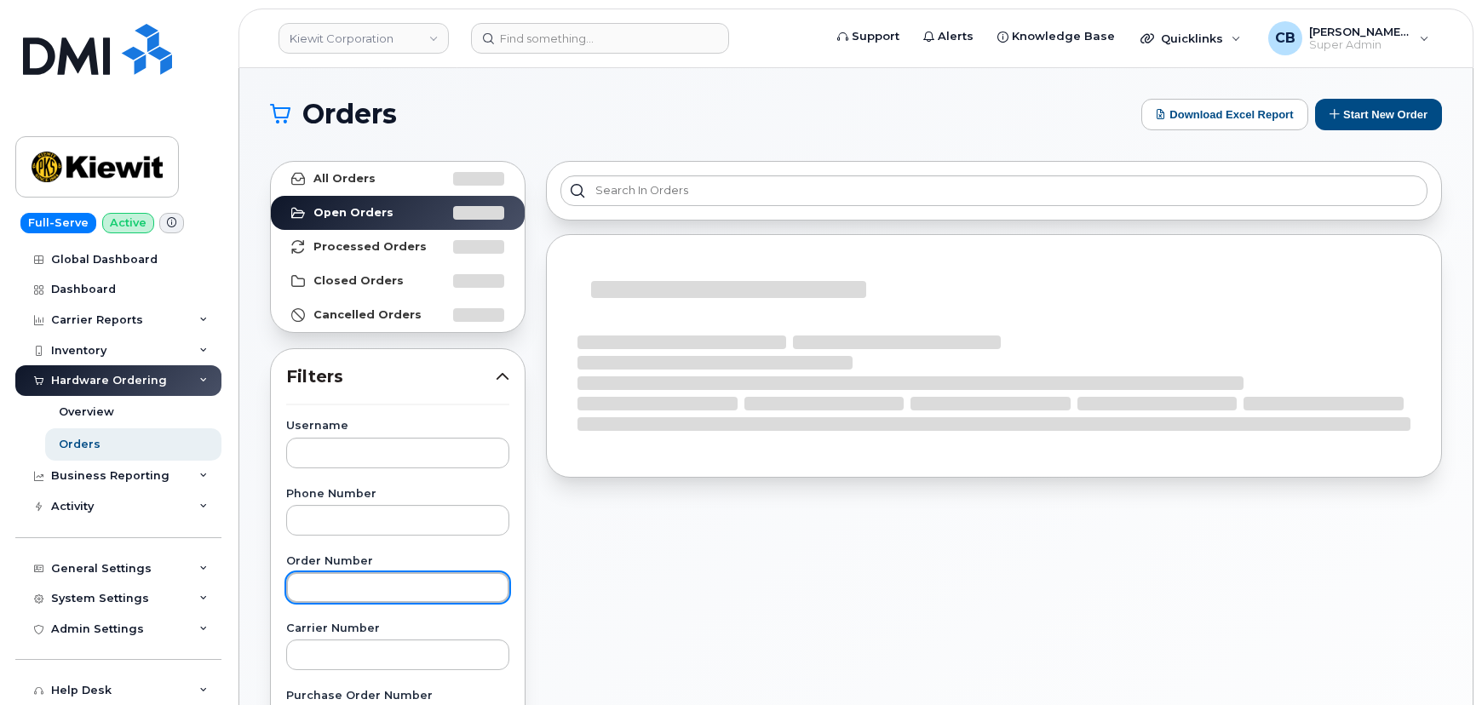
click at [352, 578] on input "text" at bounding box center [397, 587] width 223 height 31
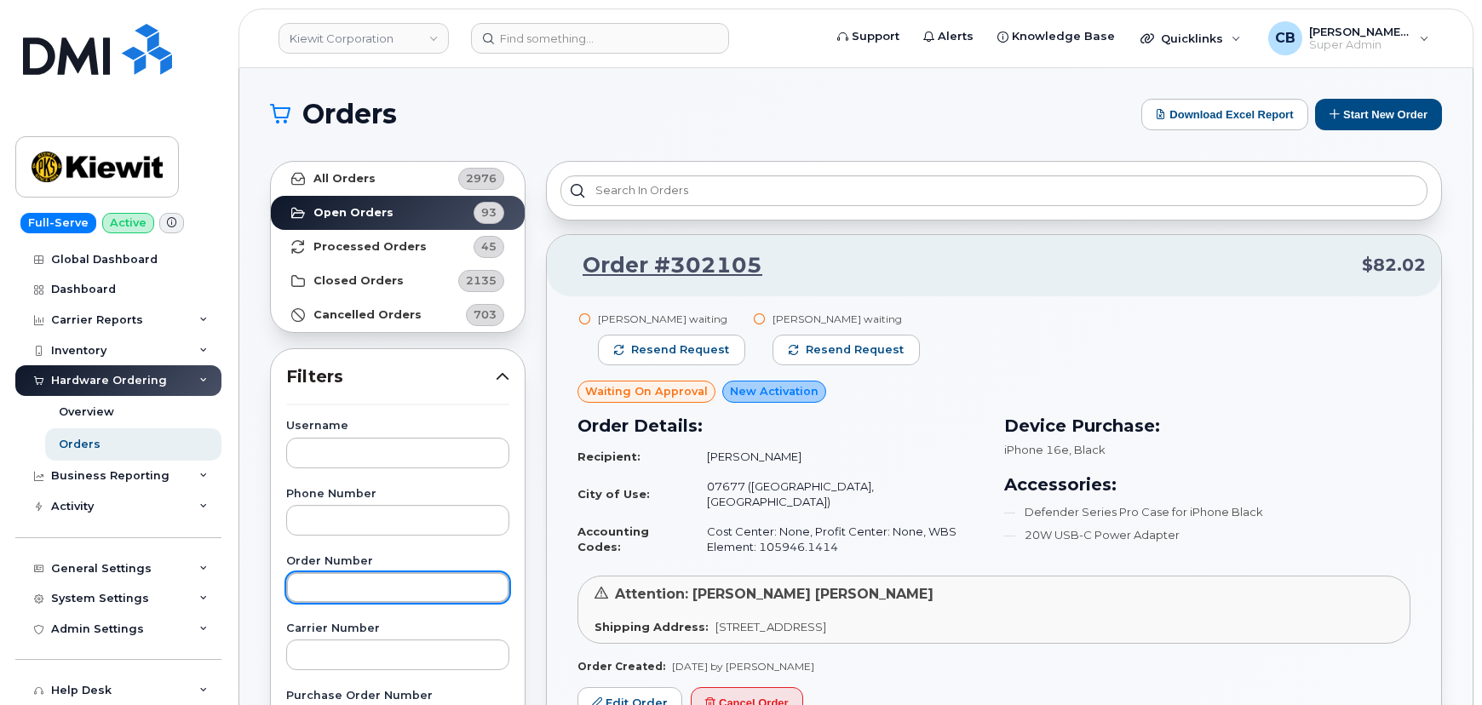
paste input "301933"
click at [365, 580] on input "301933" at bounding box center [397, 587] width 223 height 31
type input "301933"
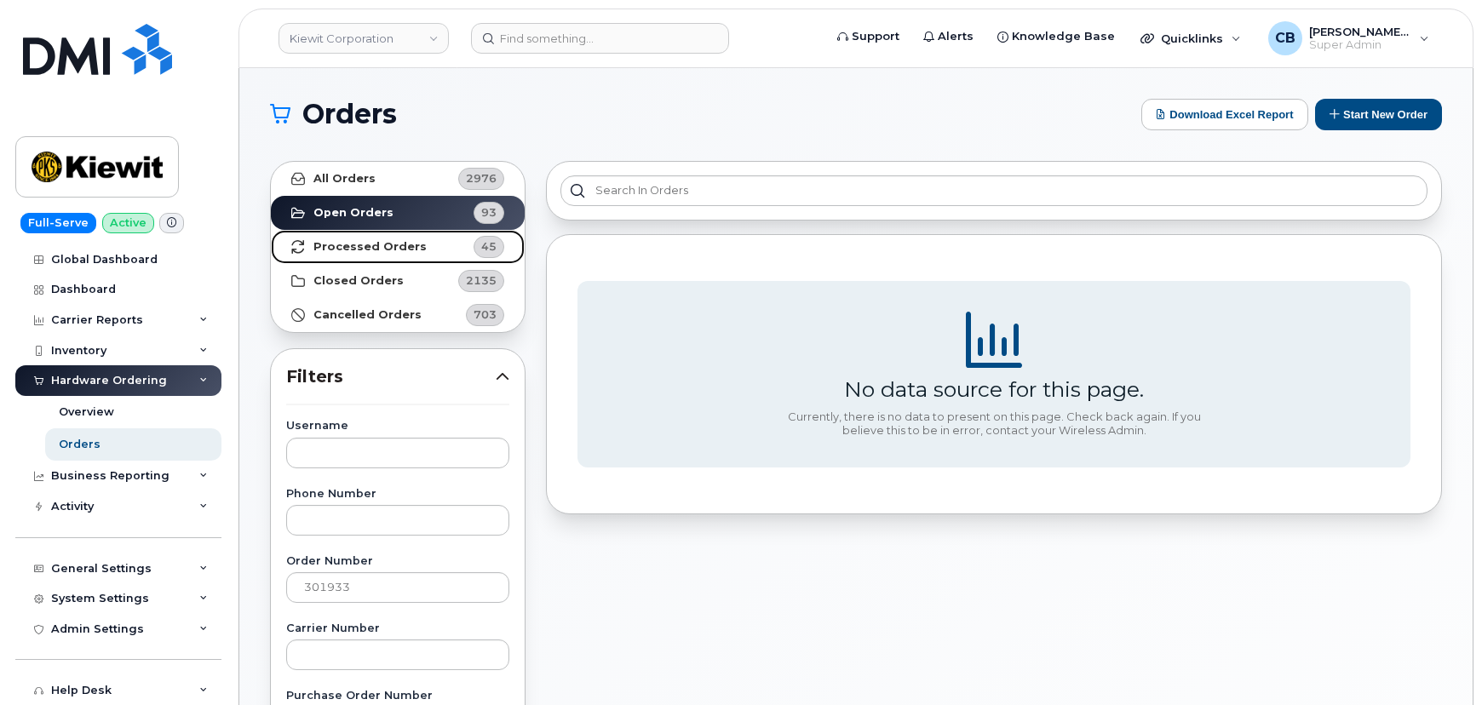
click at [353, 247] on strong "Processed Orders" at bounding box center [369, 247] width 113 height 14
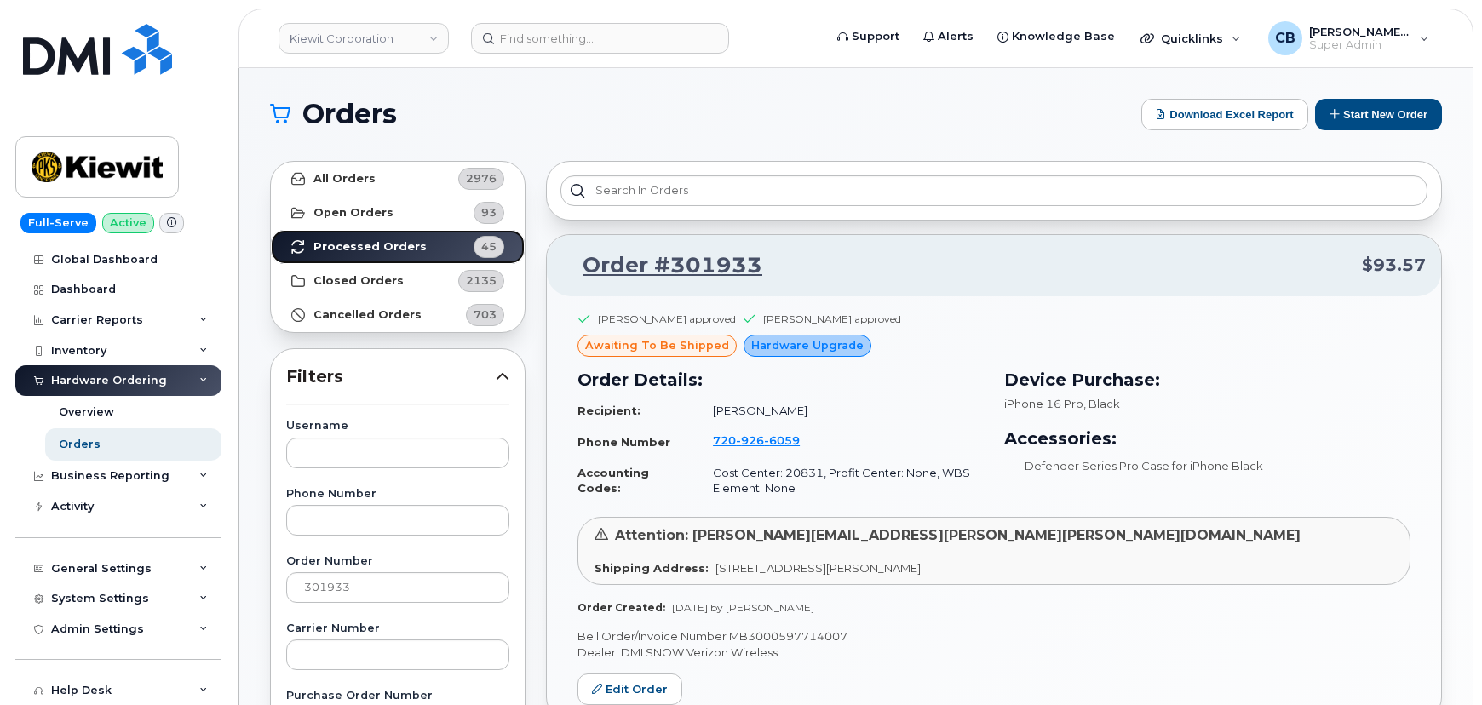
scroll to position [154, 0]
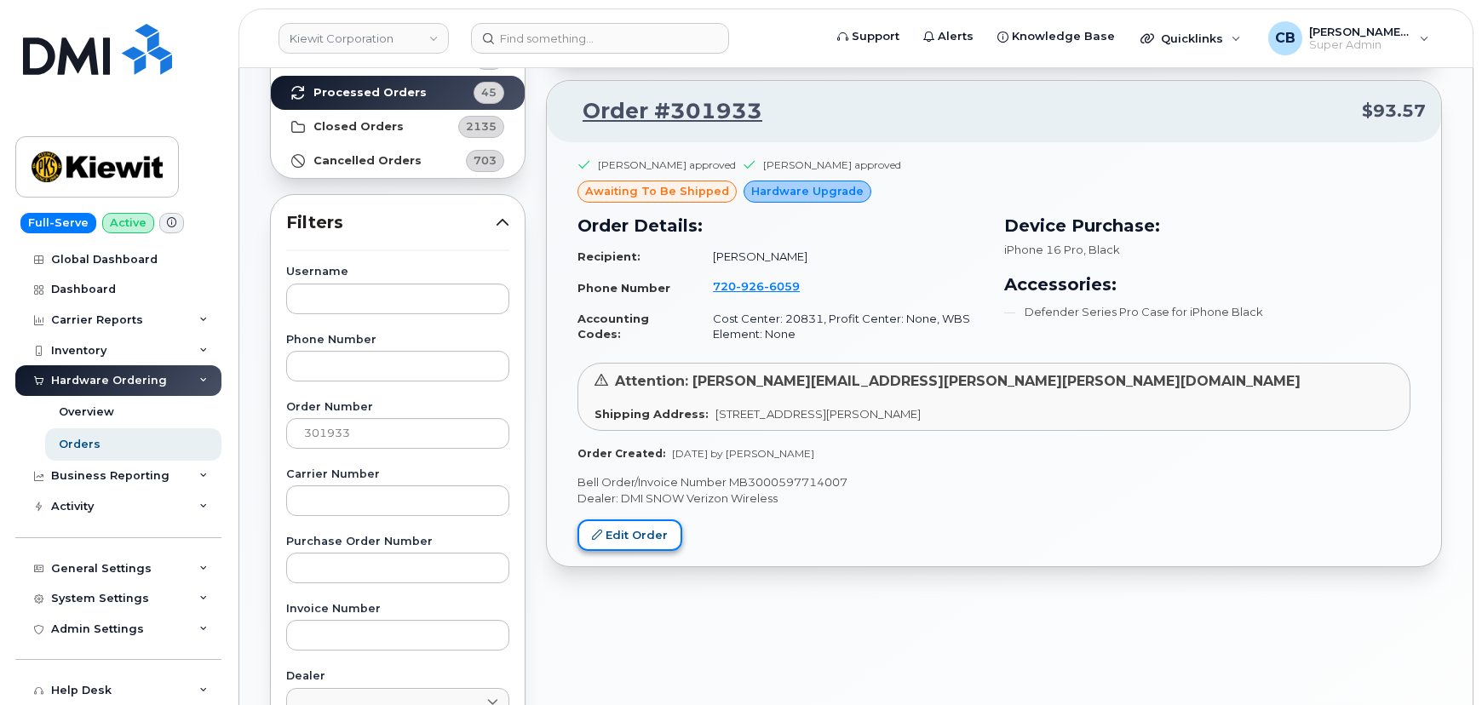
click at [647, 531] on link "Edit Order" at bounding box center [629, 535] width 105 height 32
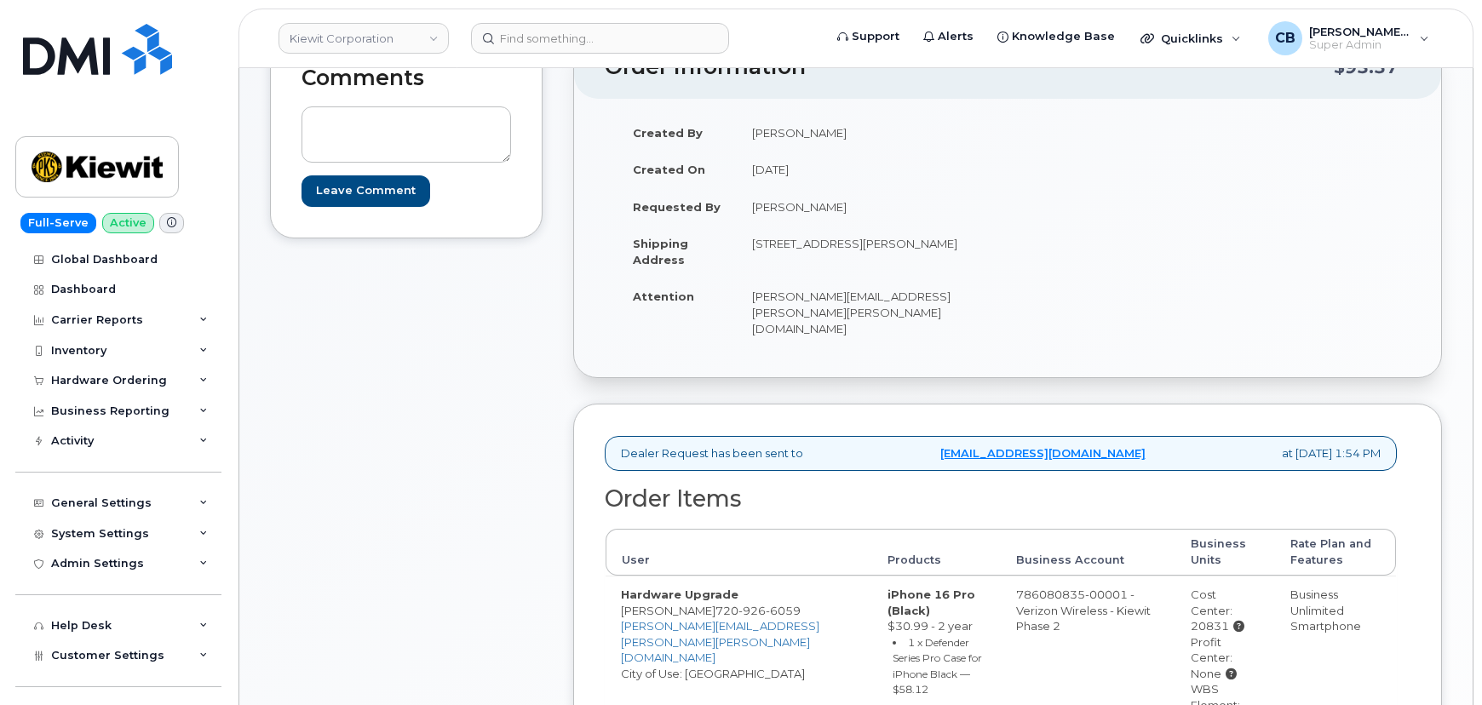
scroll to position [464, 0]
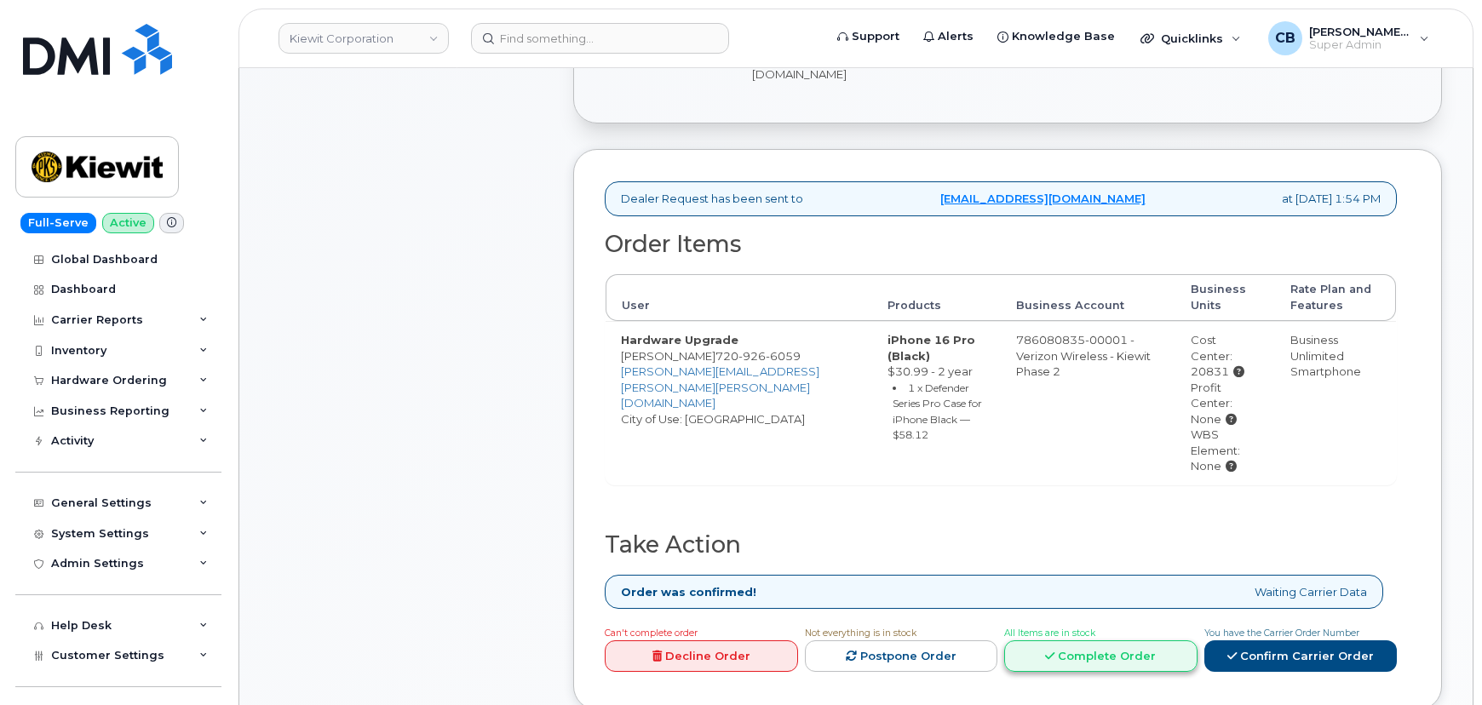
click at [1085, 640] on link "Complete Order" at bounding box center [1100, 656] width 193 height 32
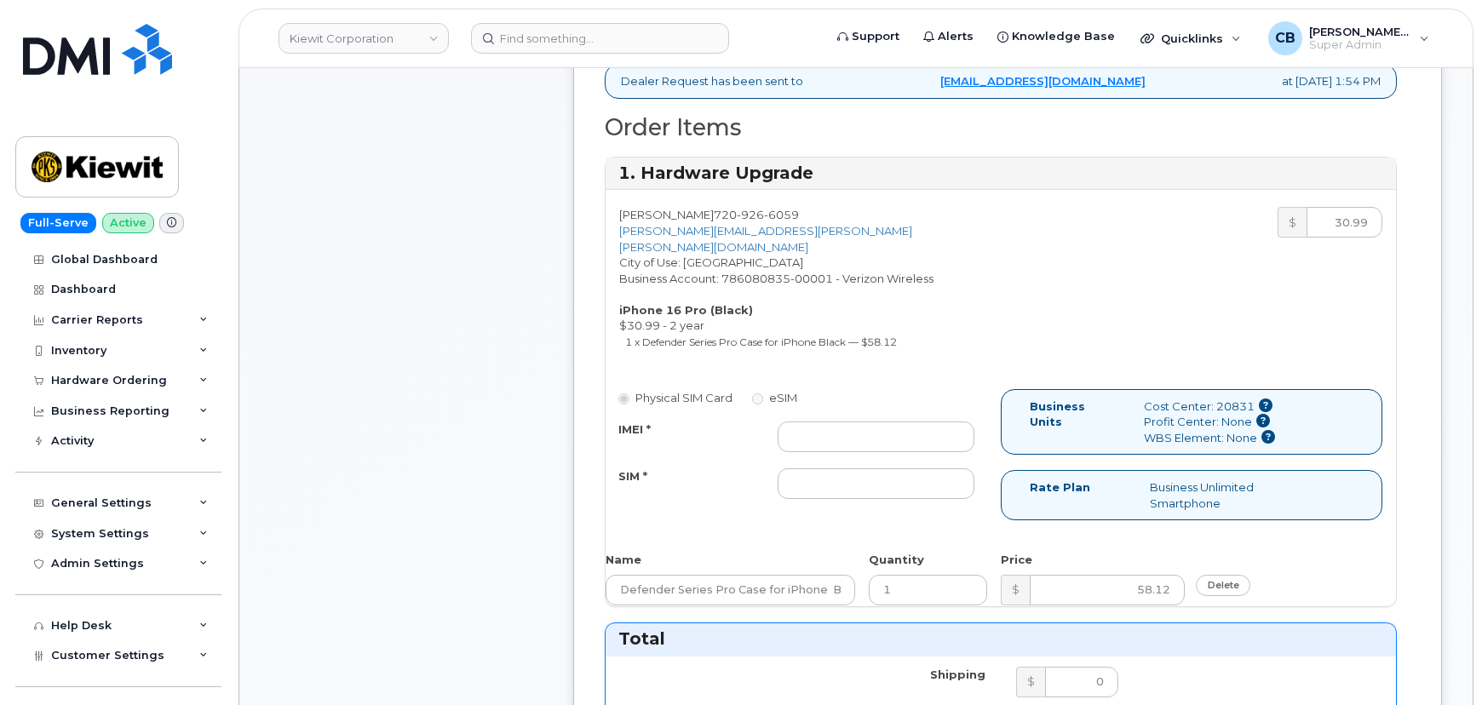
scroll to position [619, 0]
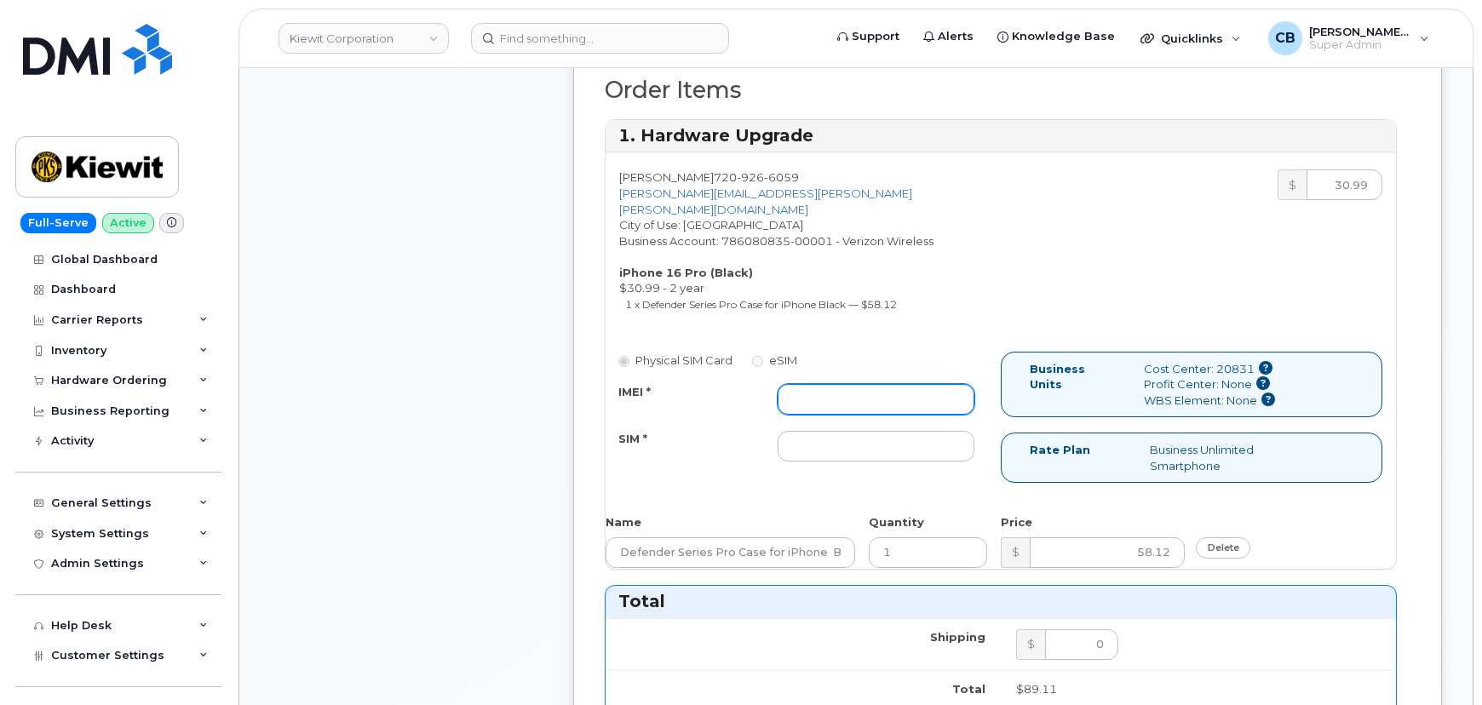
click at [809, 384] on input "IMEI *" at bounding box center [875, 399] width 197 height 31
click at [797, 431] on input "SIM *" at bounding box center [875, 446] width 197 height 31
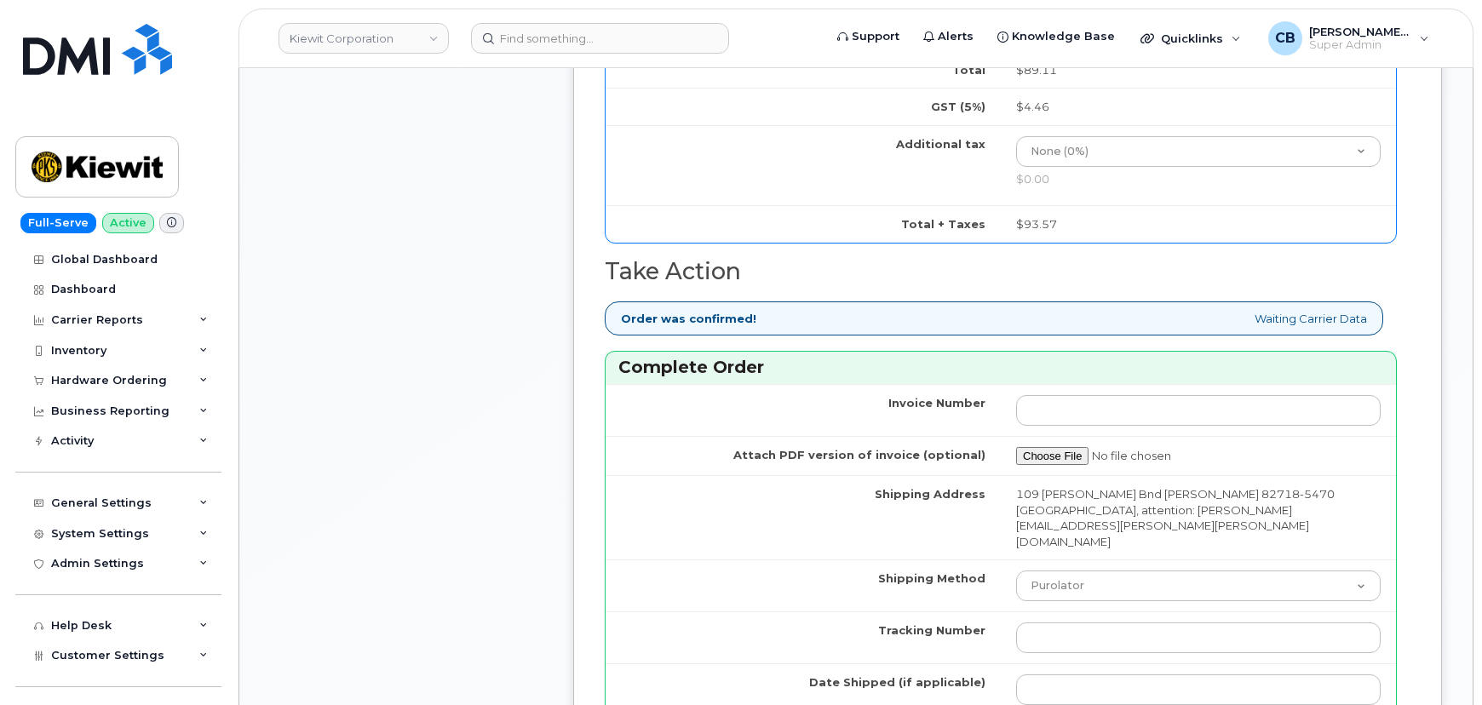
scroll to position [1393, 0]
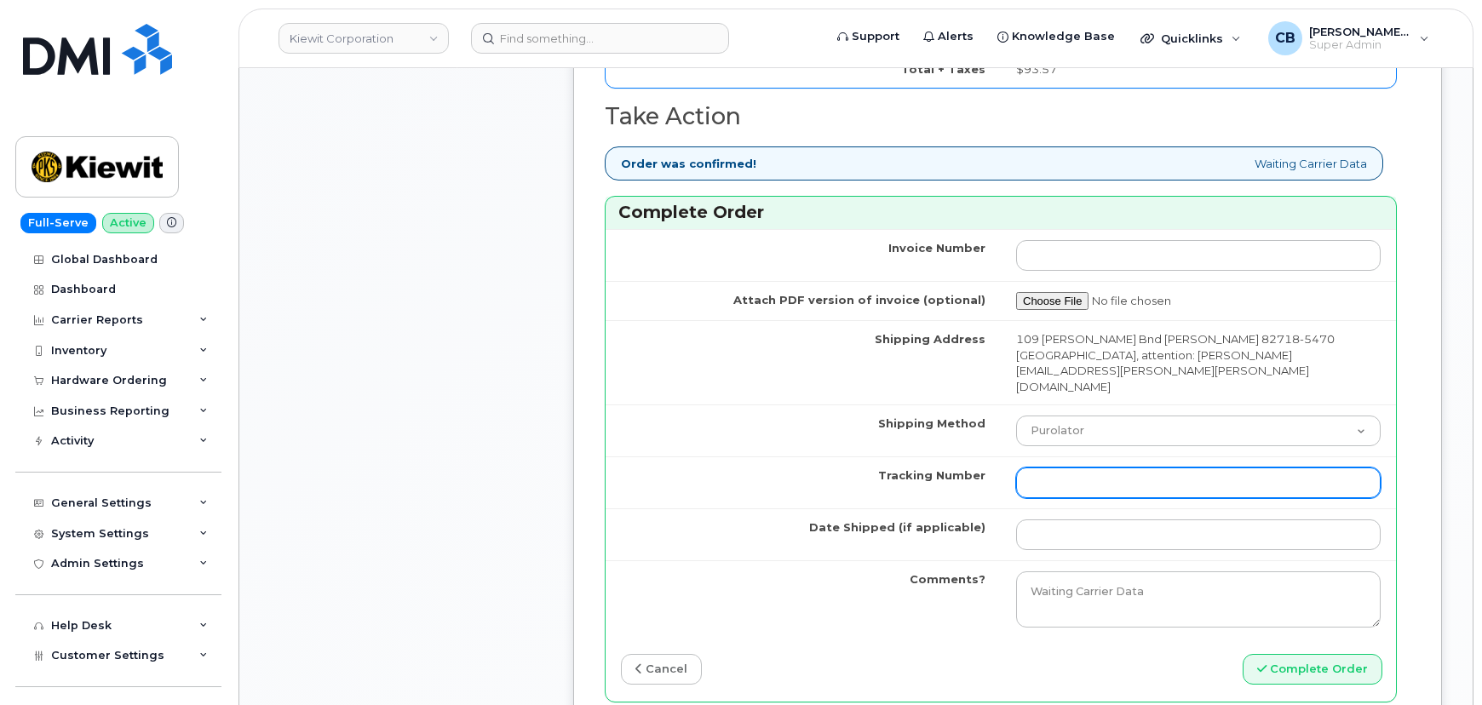
click at [1050, 467] on input "Tracking Number" at bounding box center [1198, 482] width 364 height 31
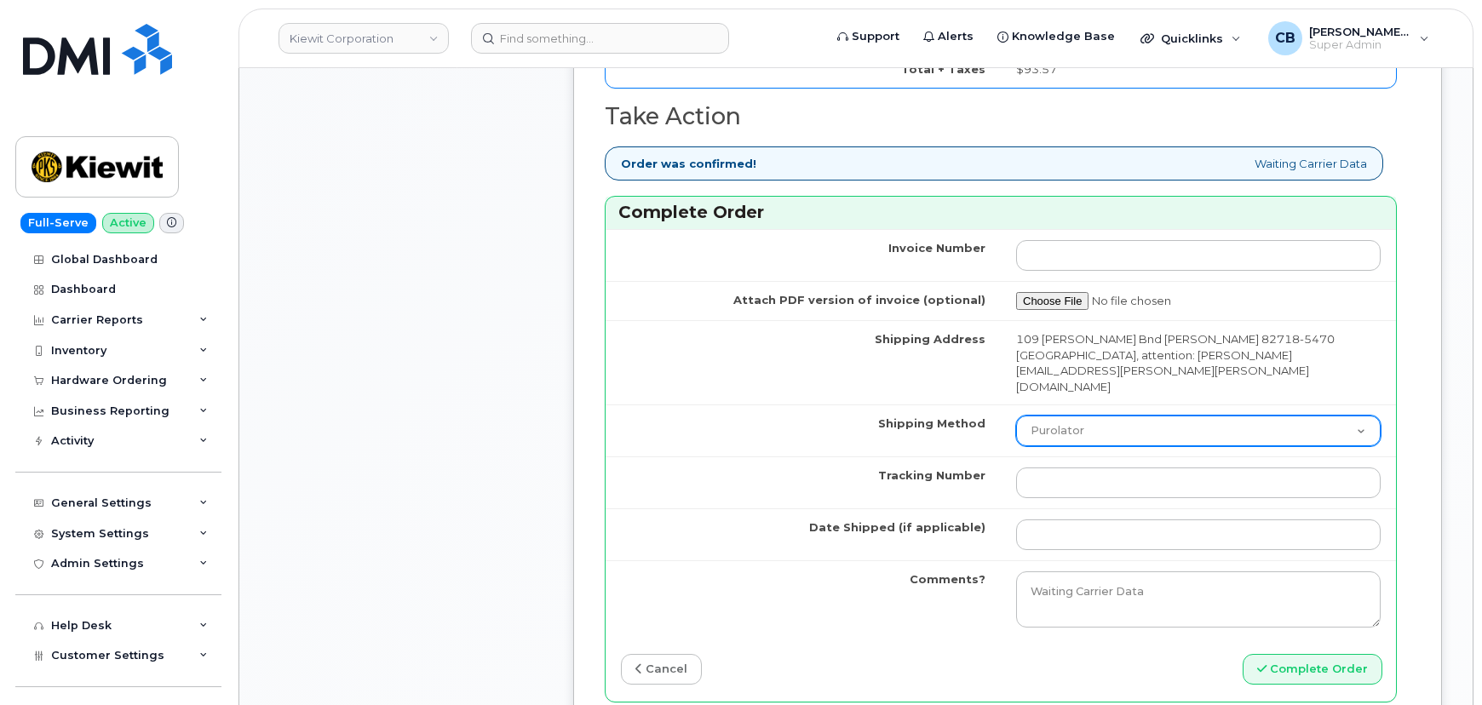
click at [1152, 416] on select "Purolator UPS FedEx Canada Post Courier Other Drop Off Pick Up" at bounding box center [1198, 431] width 364 height 31
drag, startPoint x: 788, startPoint y: 358, endPoint x: 806, endPoint y: 372, distance: 23.7
click at [788, 404] on td "Shipping Method" at bounding box center [802, 430] width 395 height 52
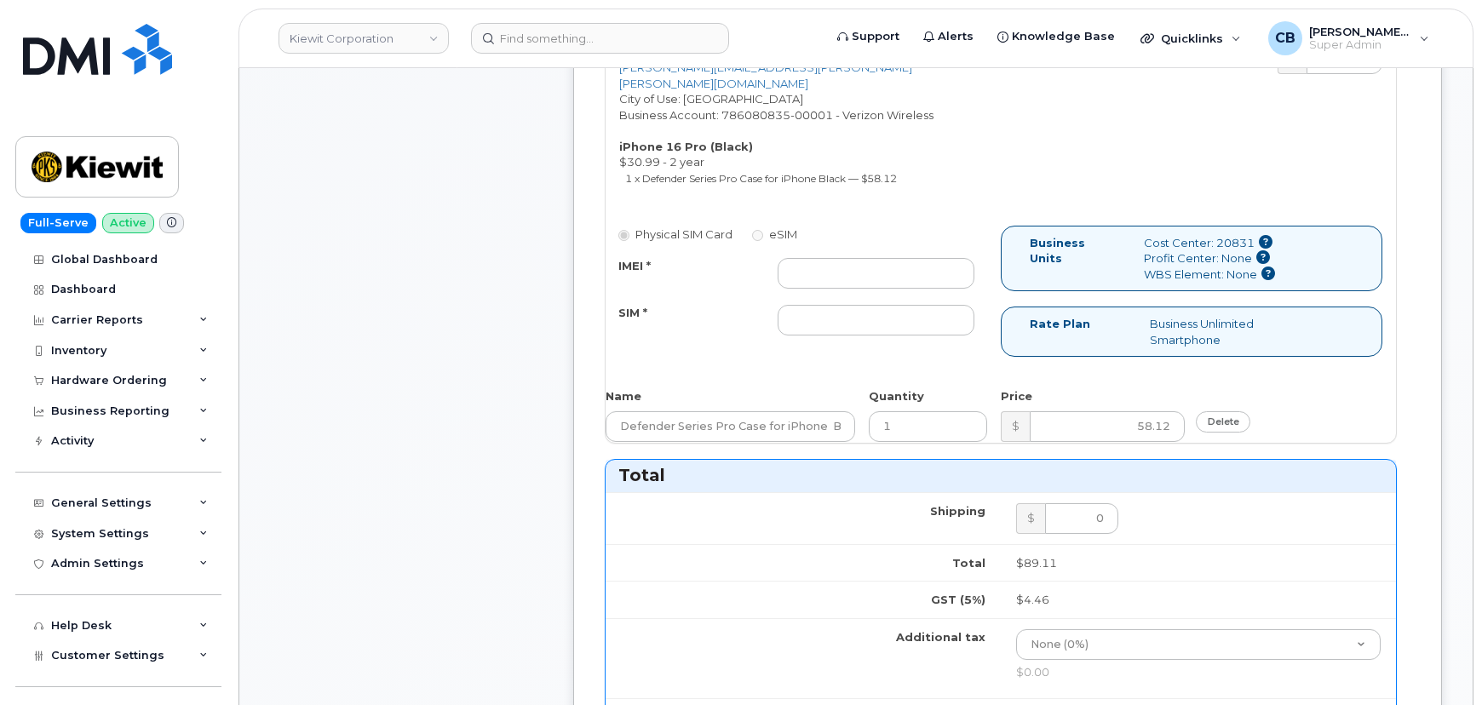
scroll to position [774, 0]
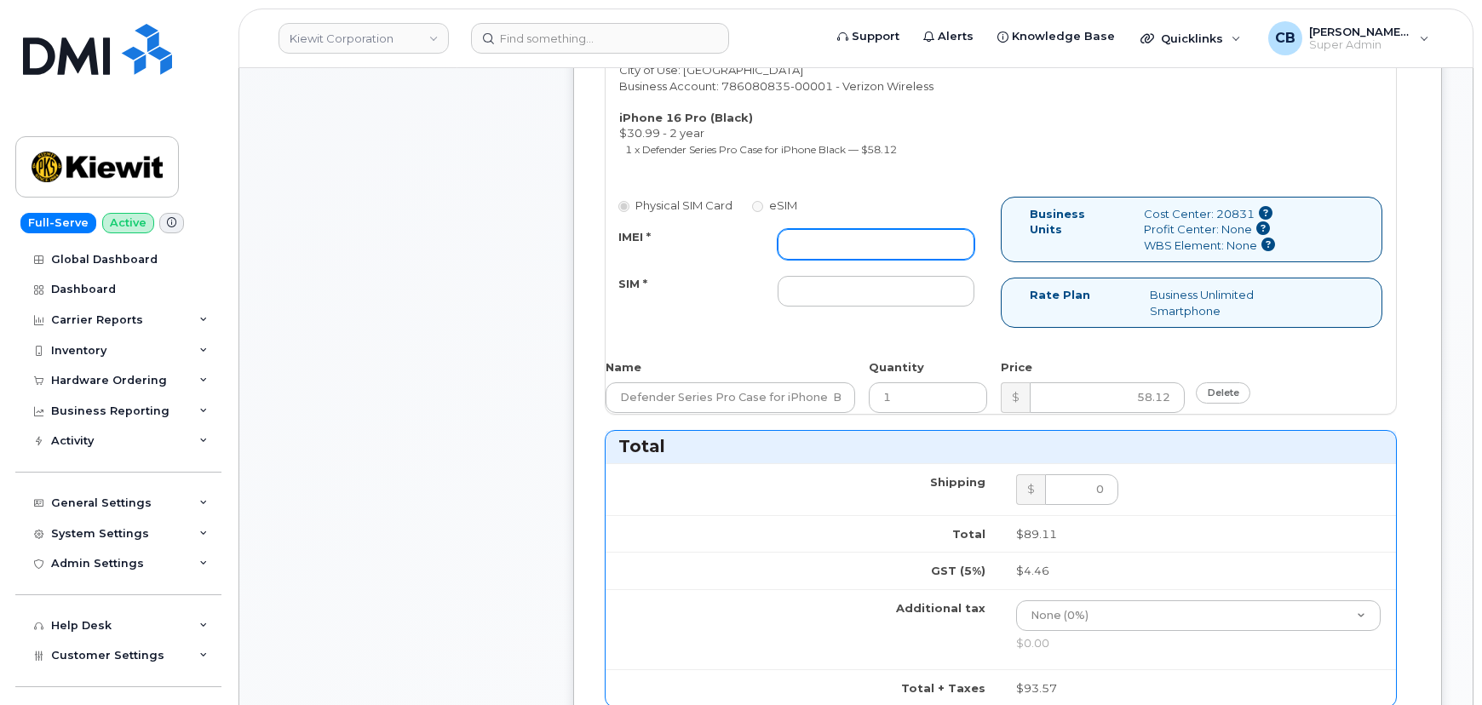
click at [798, 229] on input "IMEI *" at bounding box center [875, 244] width 197 height 31
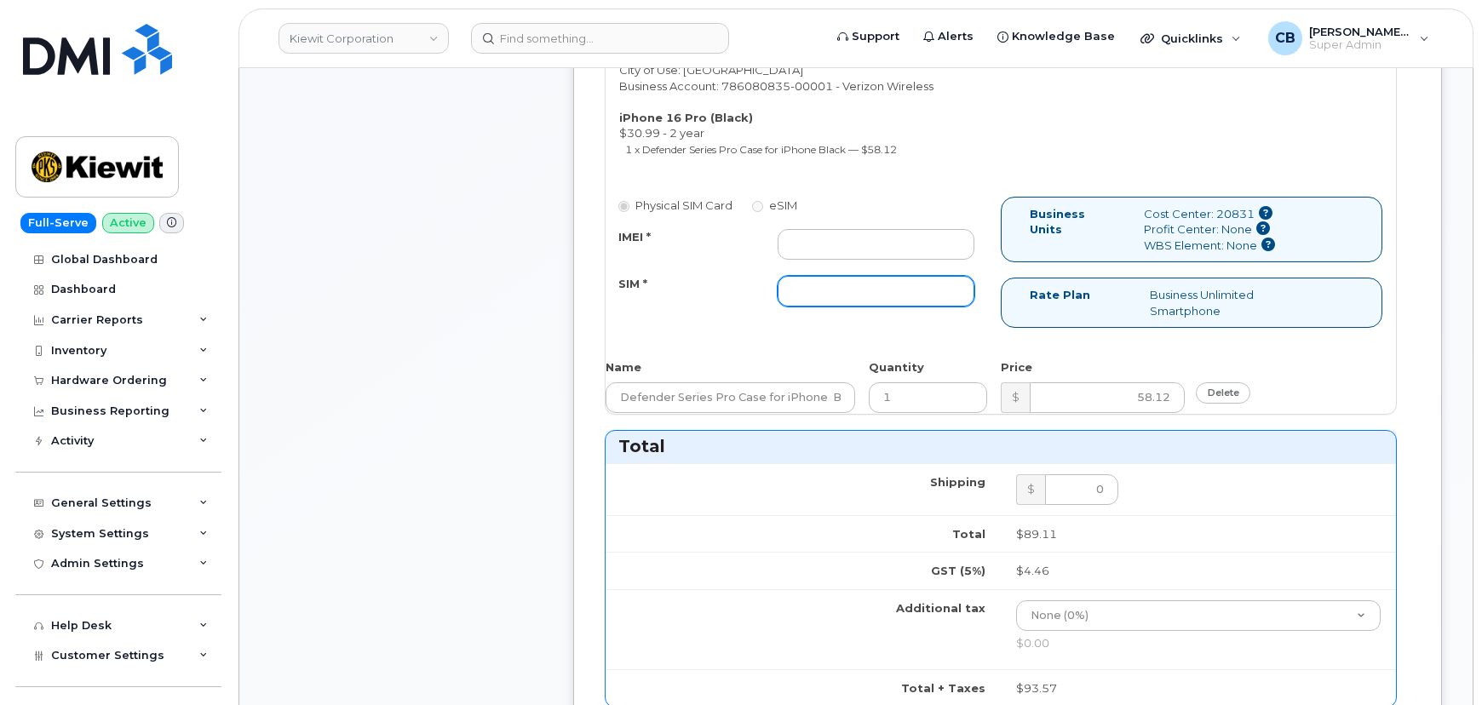
click at [799, 276] on input "SIM *" at bounding box center [875, 291] width 197 height 31
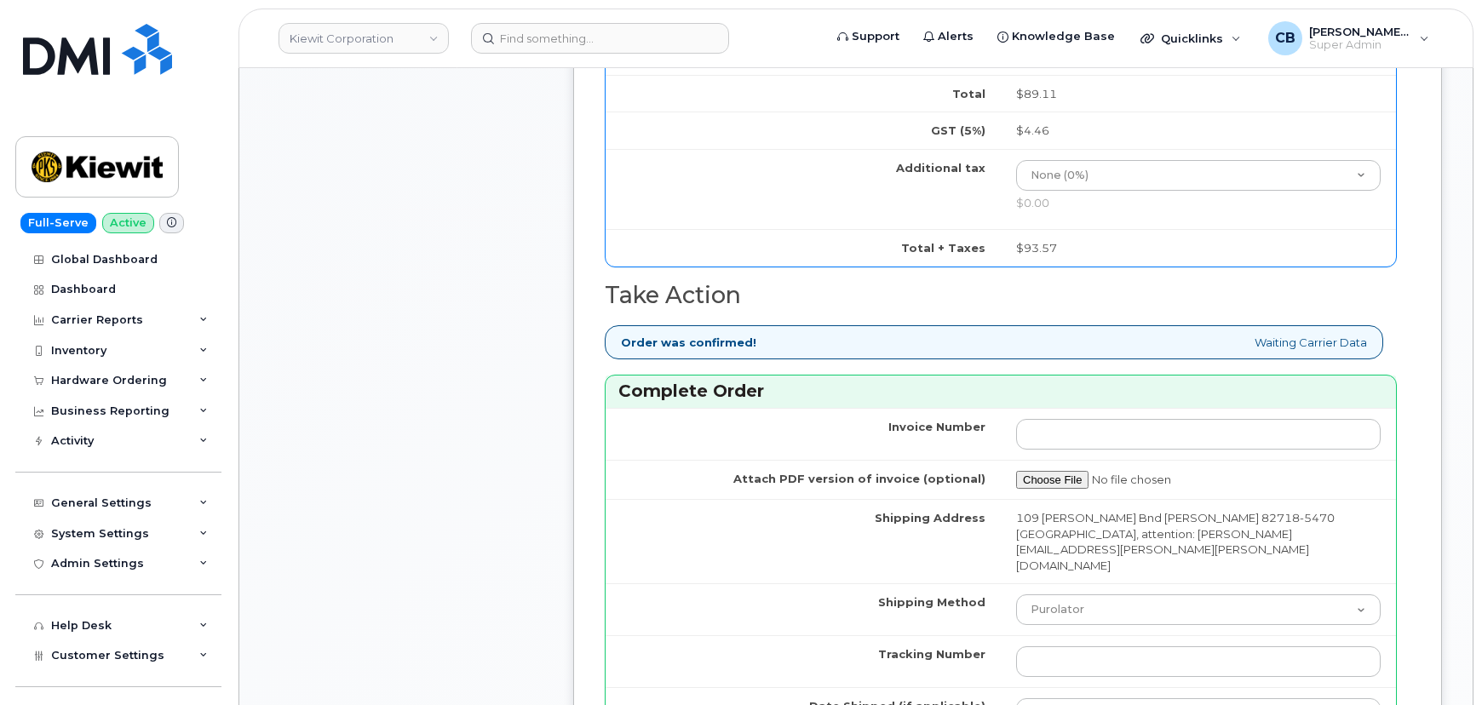
scroll to position [1393, 0]
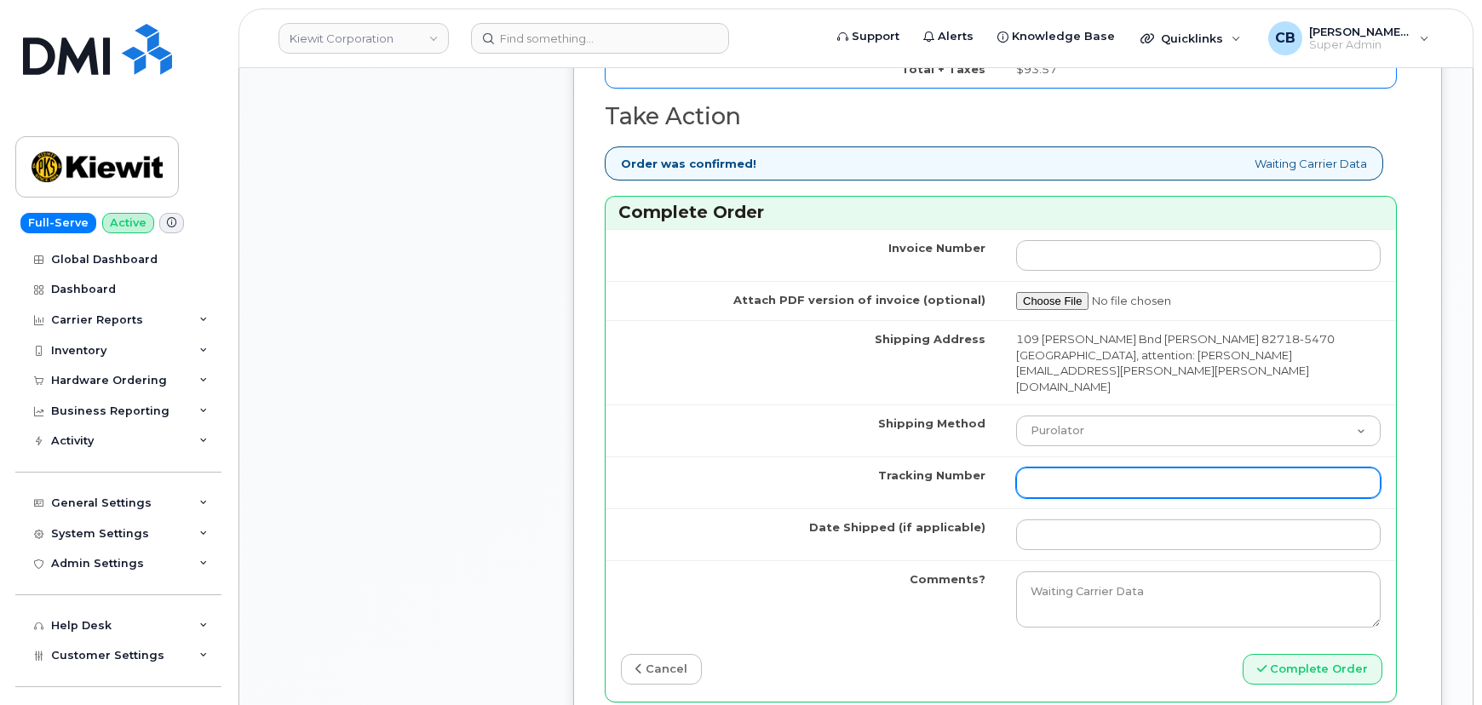
click at [1038, 467] on input "Tracking Number" at bounding box center [1198, 482] width 364 height 31
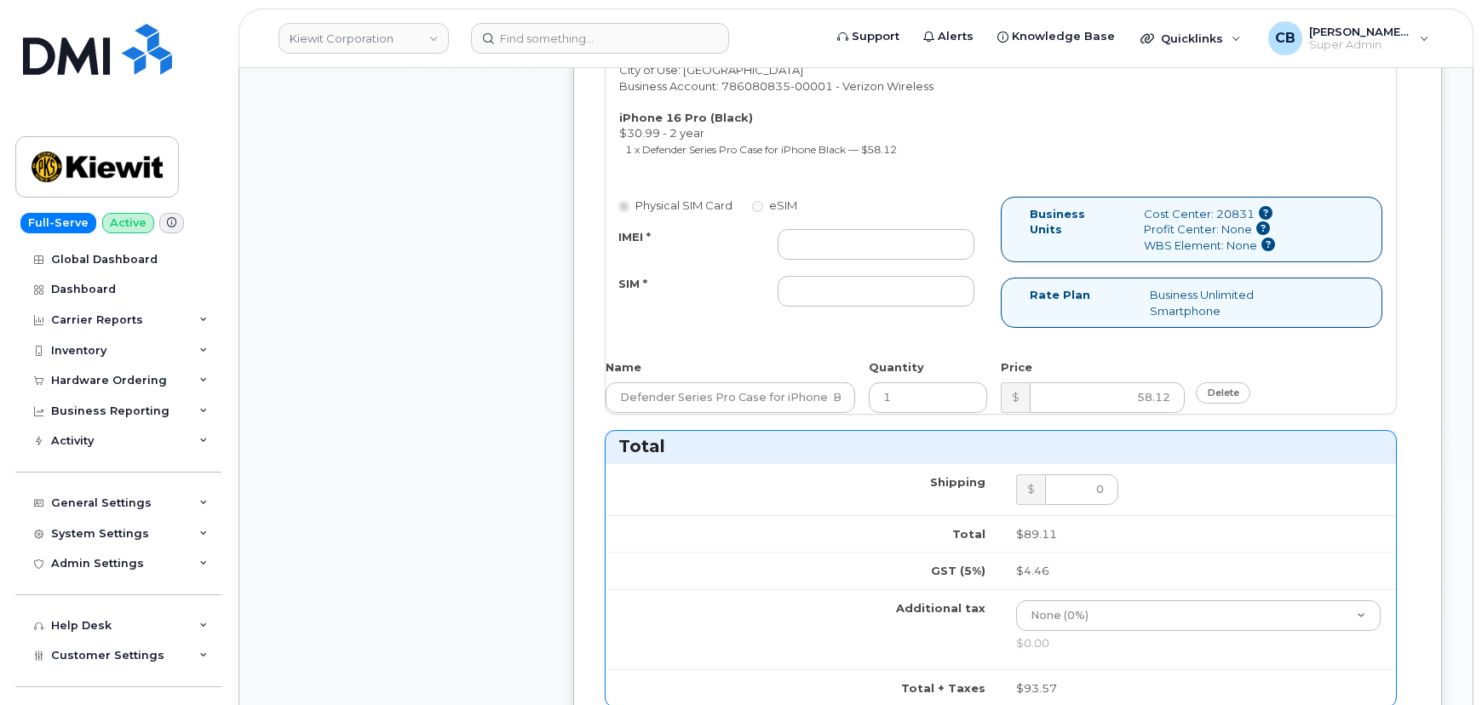
scroll to position [0, 0]
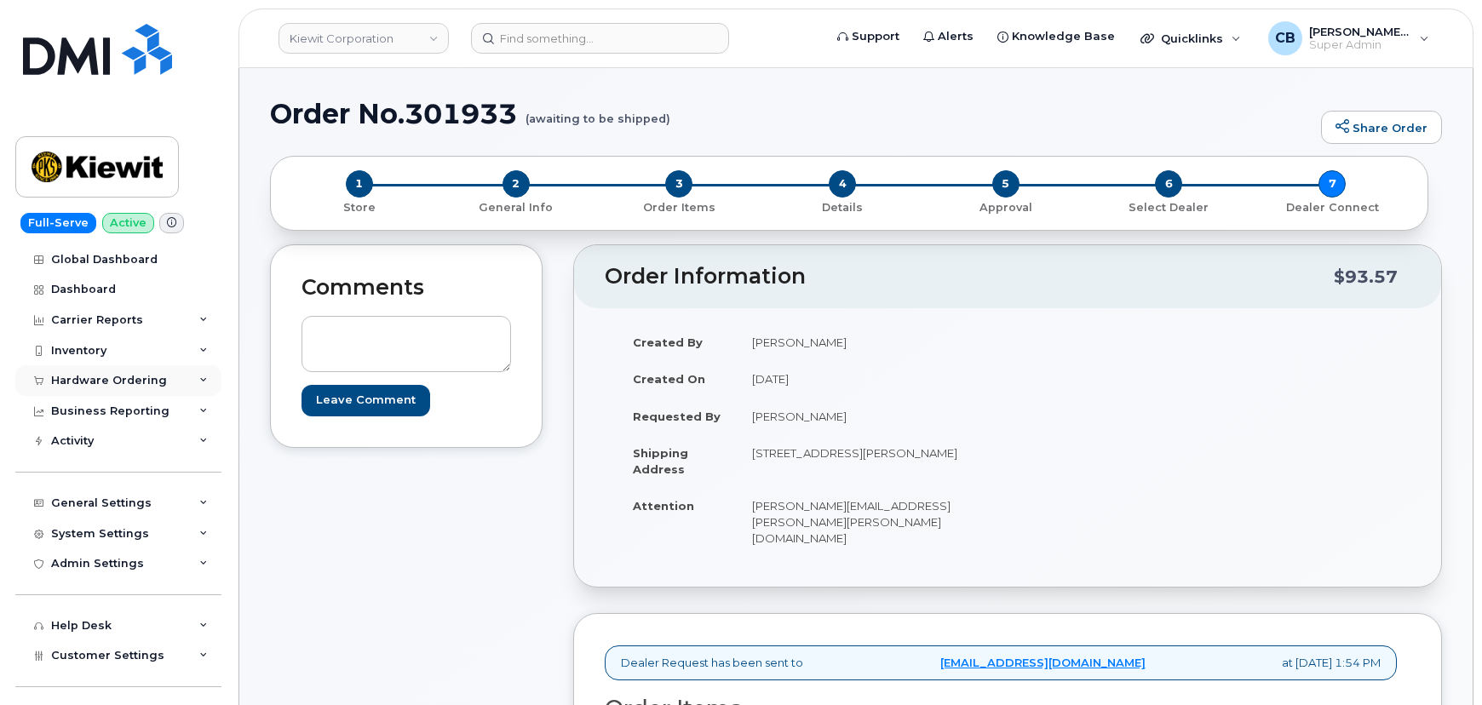
click at [73, 380] on div "Hardware Ordering" at bounding box center [109, 381] width 116 height 14
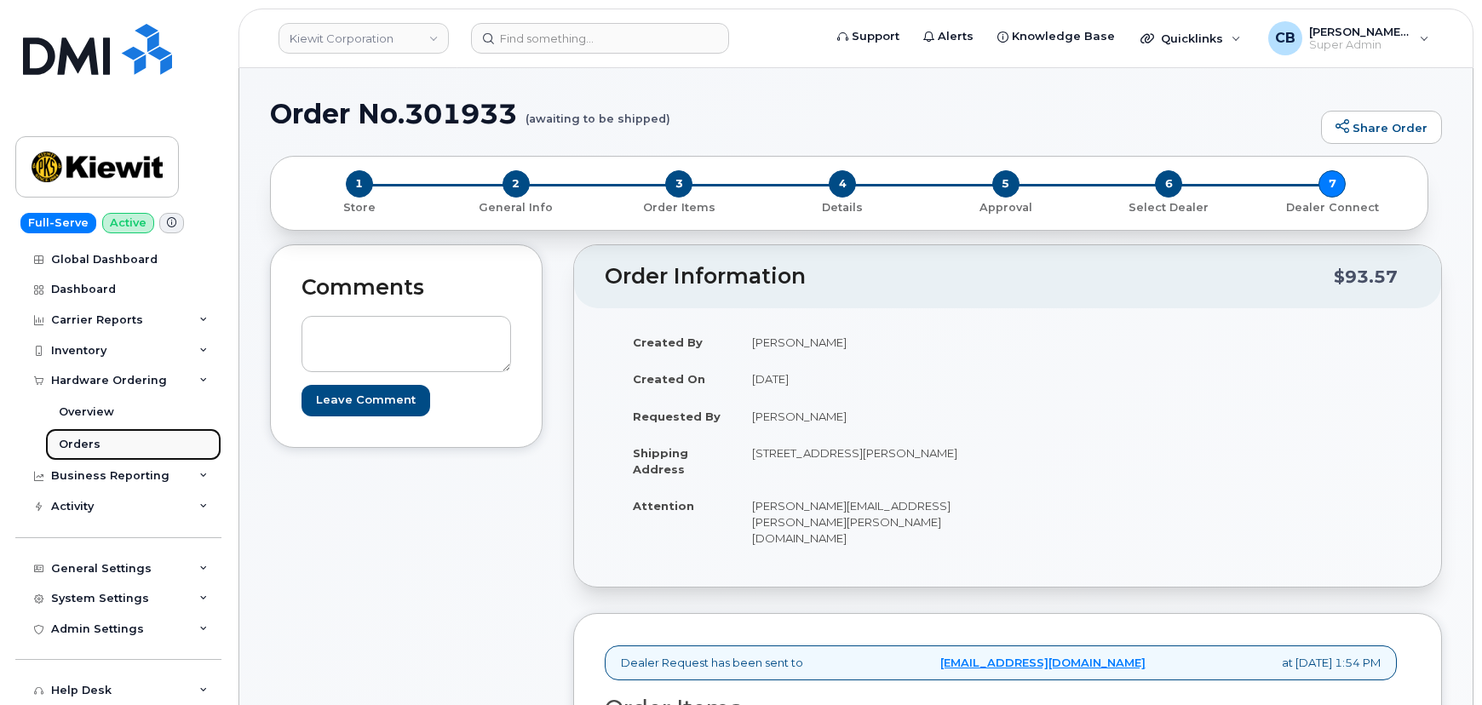
click at [75, 442] on div "Orders" at bounding box center [80, 444] width 42 height 15
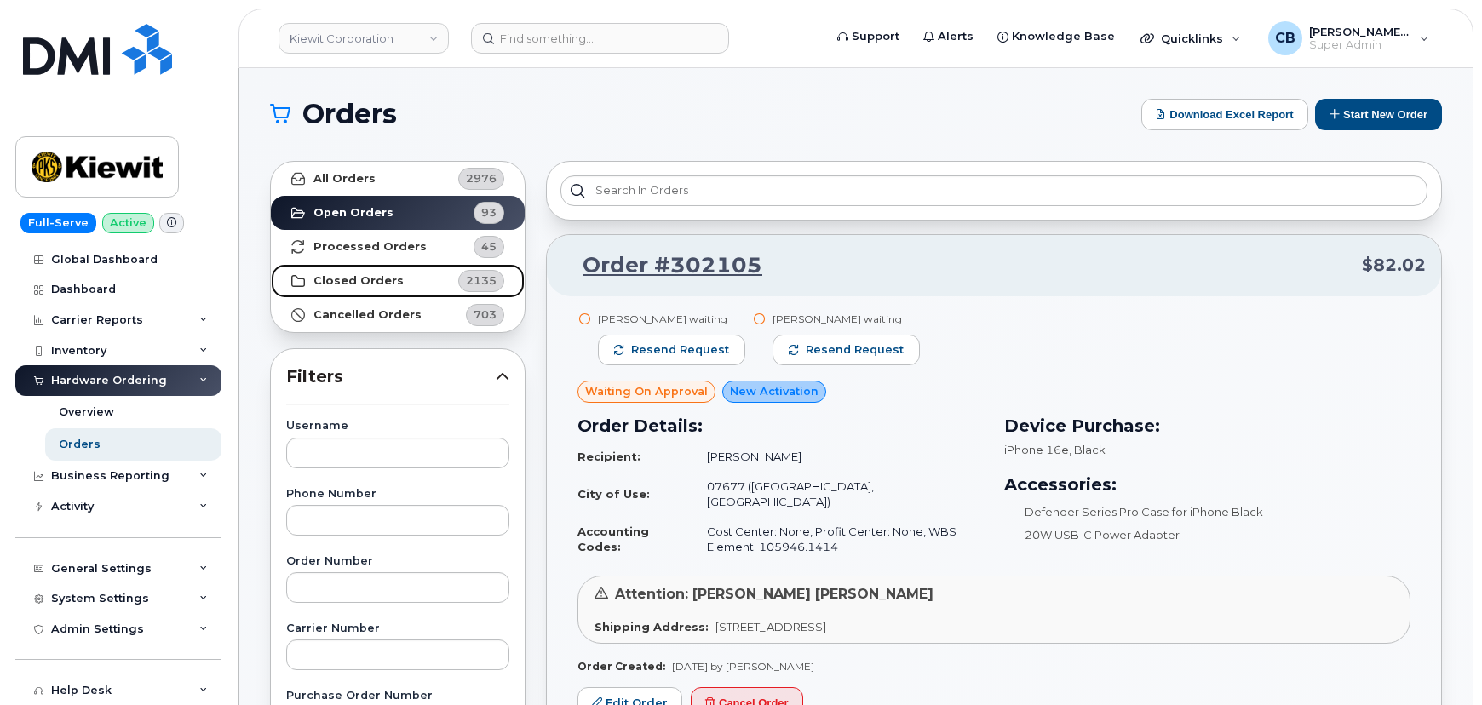
click at [357, 284] on strong "Closed Orders" at bounding box center [358, 281] width 90 height 14
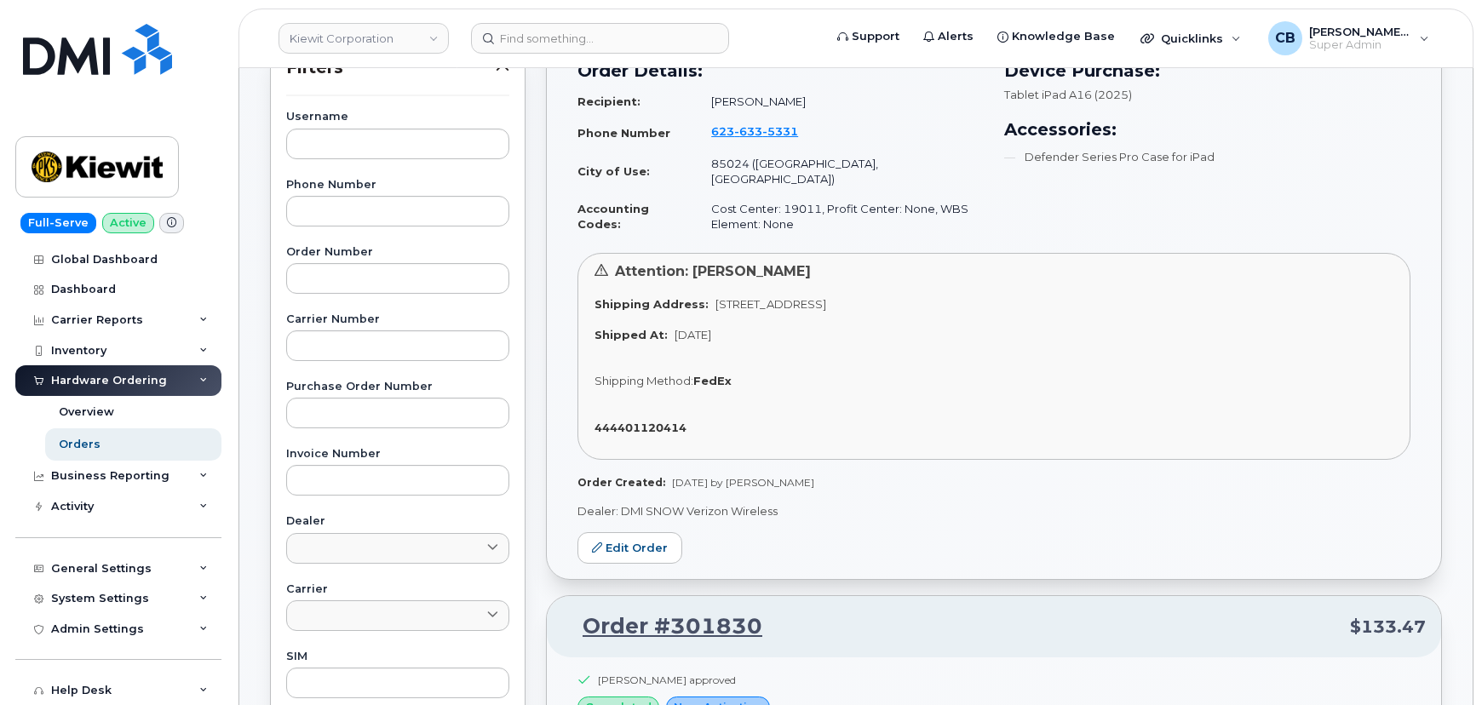
scroll to position [154, 0]
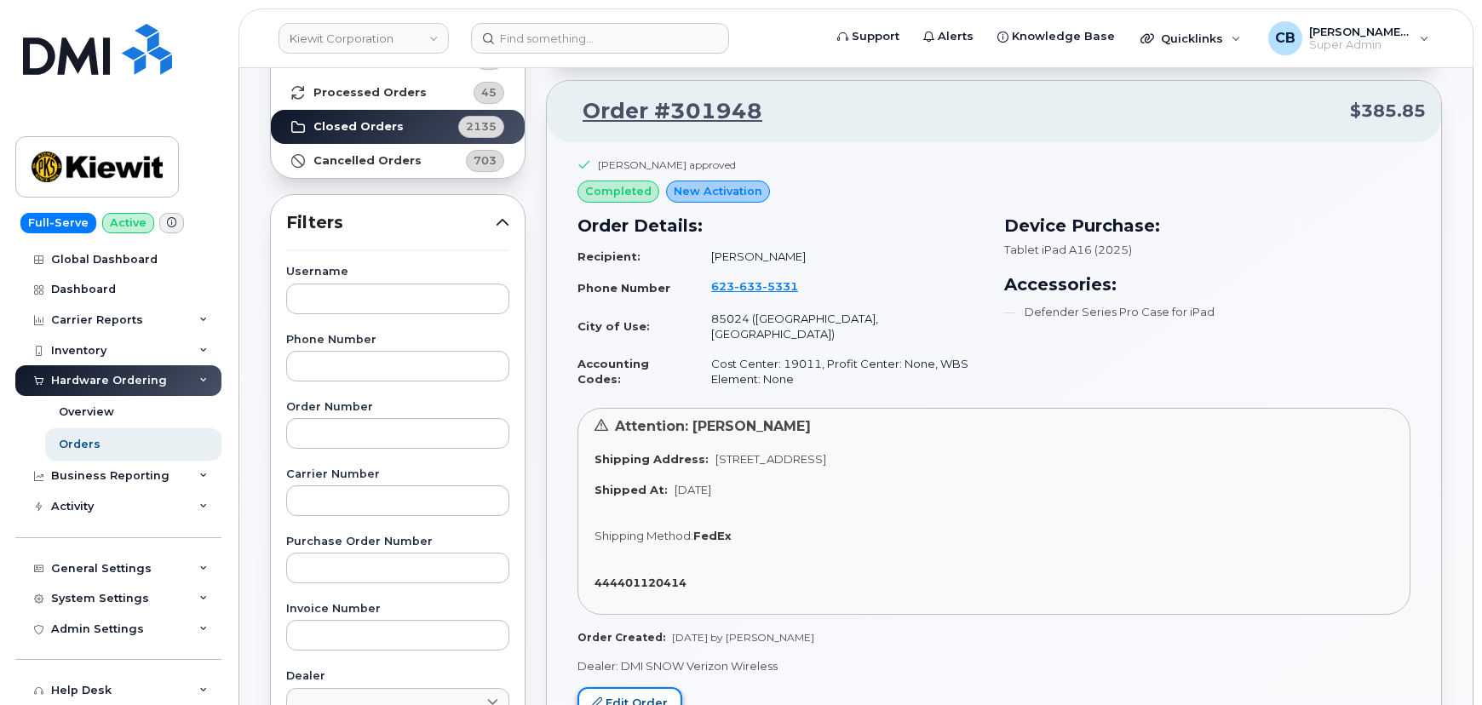
click at [639, 687] on link "Edit Order" at bounding box center [629, 703] width 105 height 32
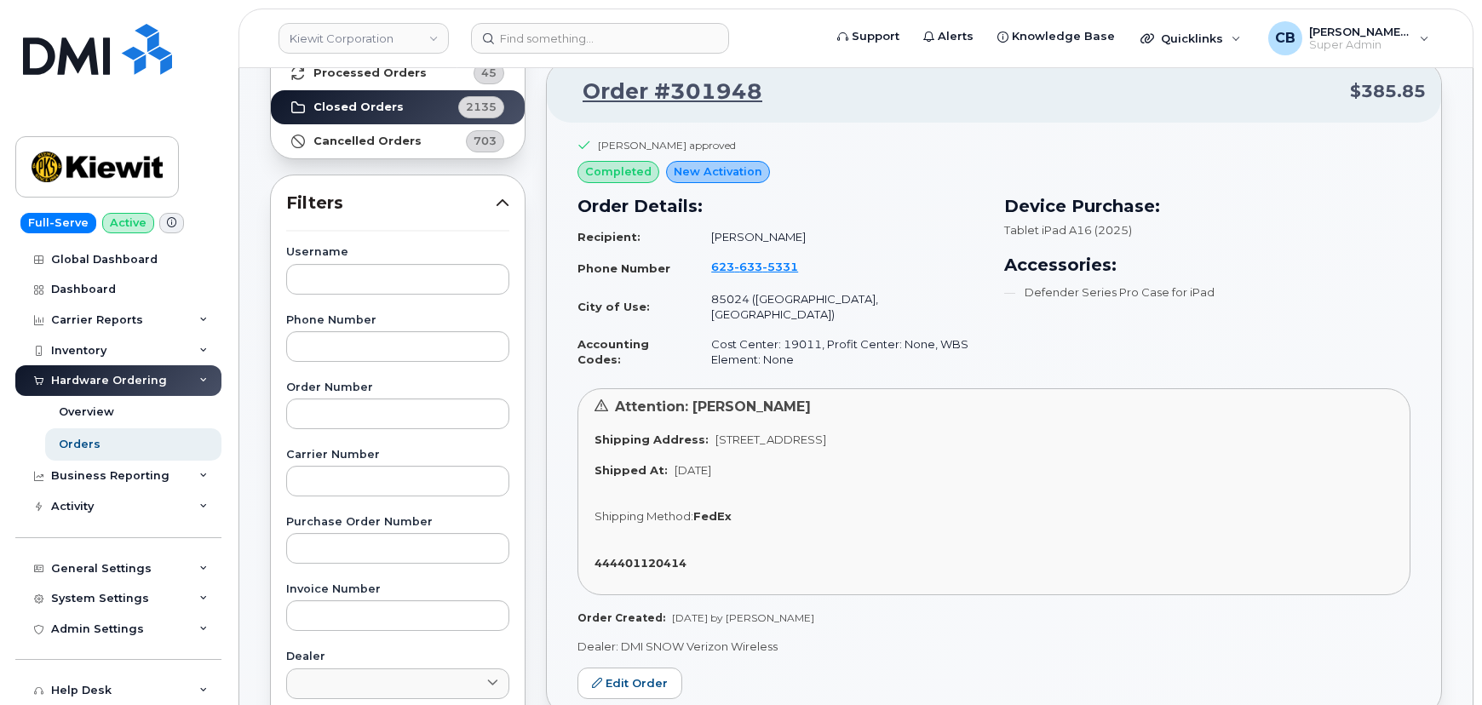
scroll to position [0, 0]
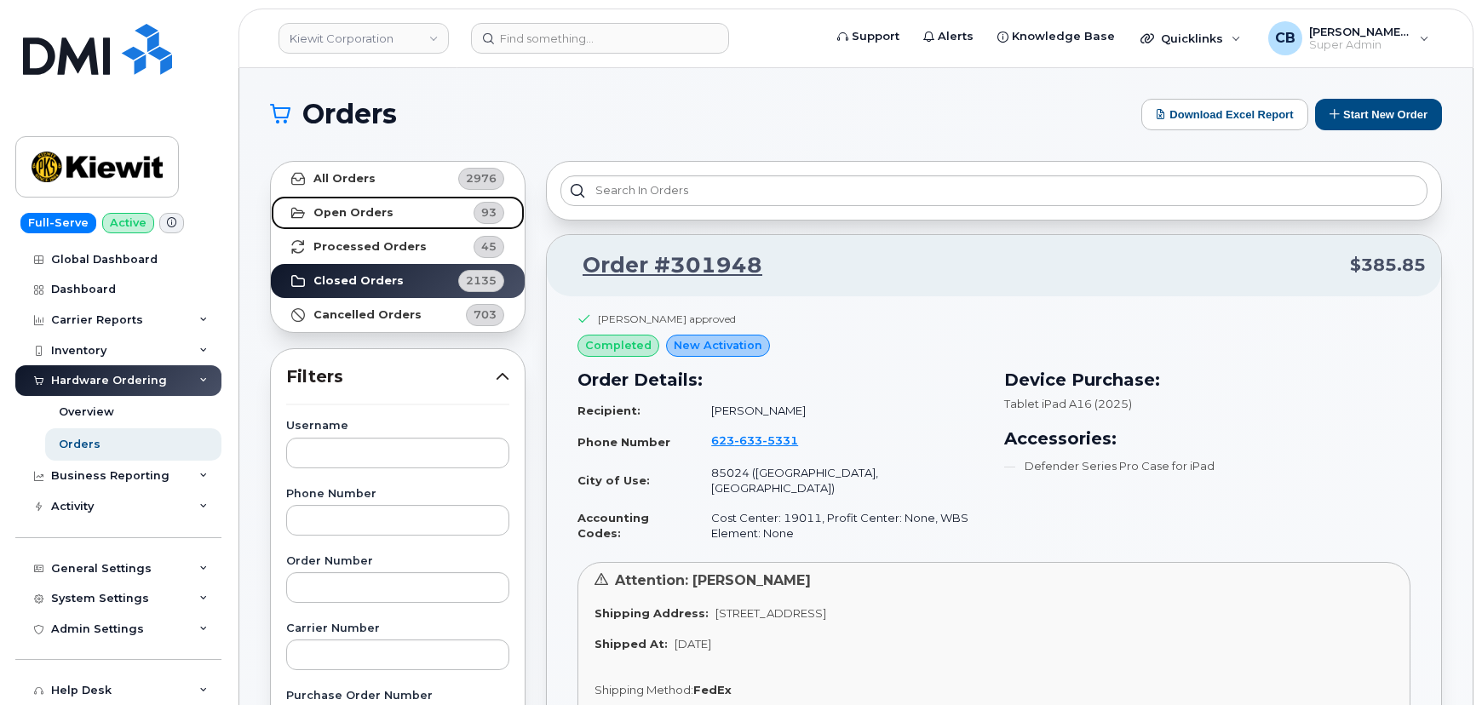
click at [326, 206] on strong "Open Orders" at bounding box center [353, 213] width 80 height 14
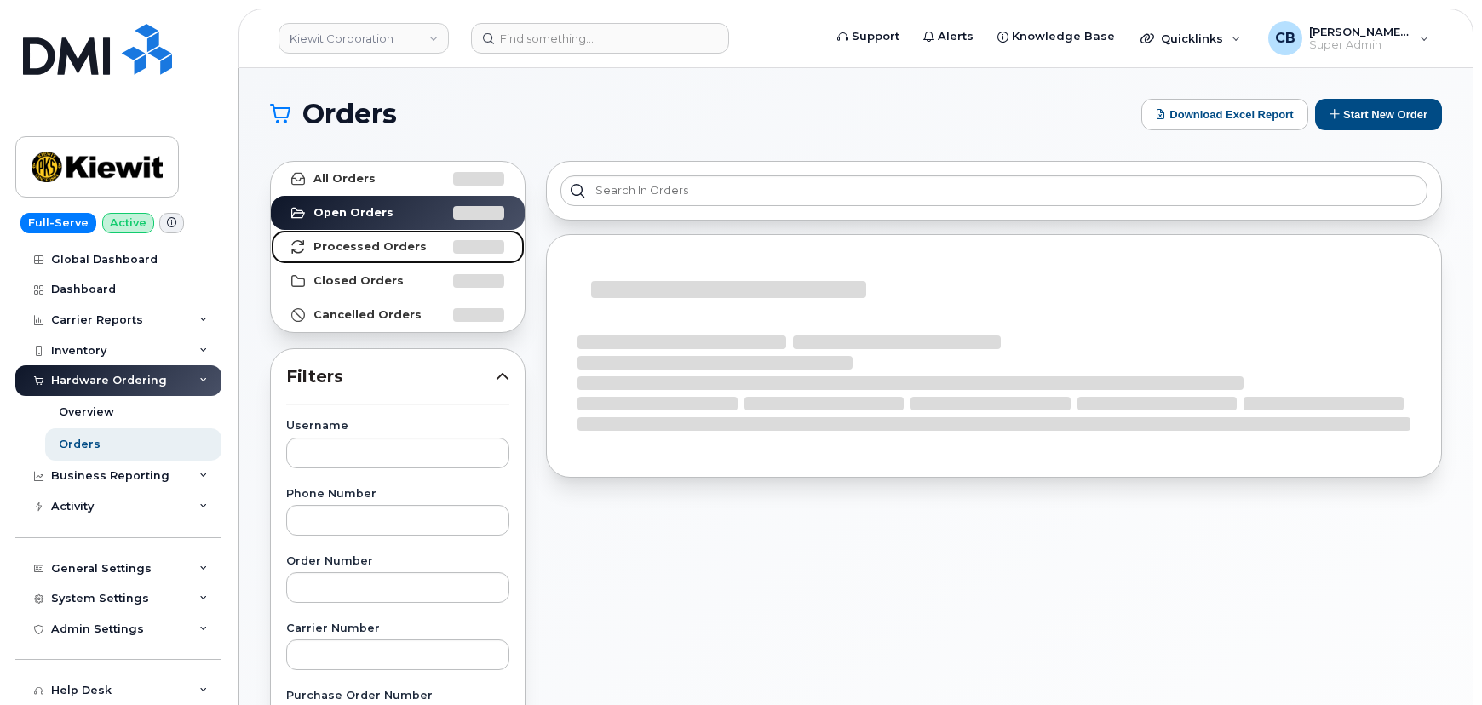
click at [332, 249] on strong "Processed Orders" at bounding box center [369, 247] width 113 height 14
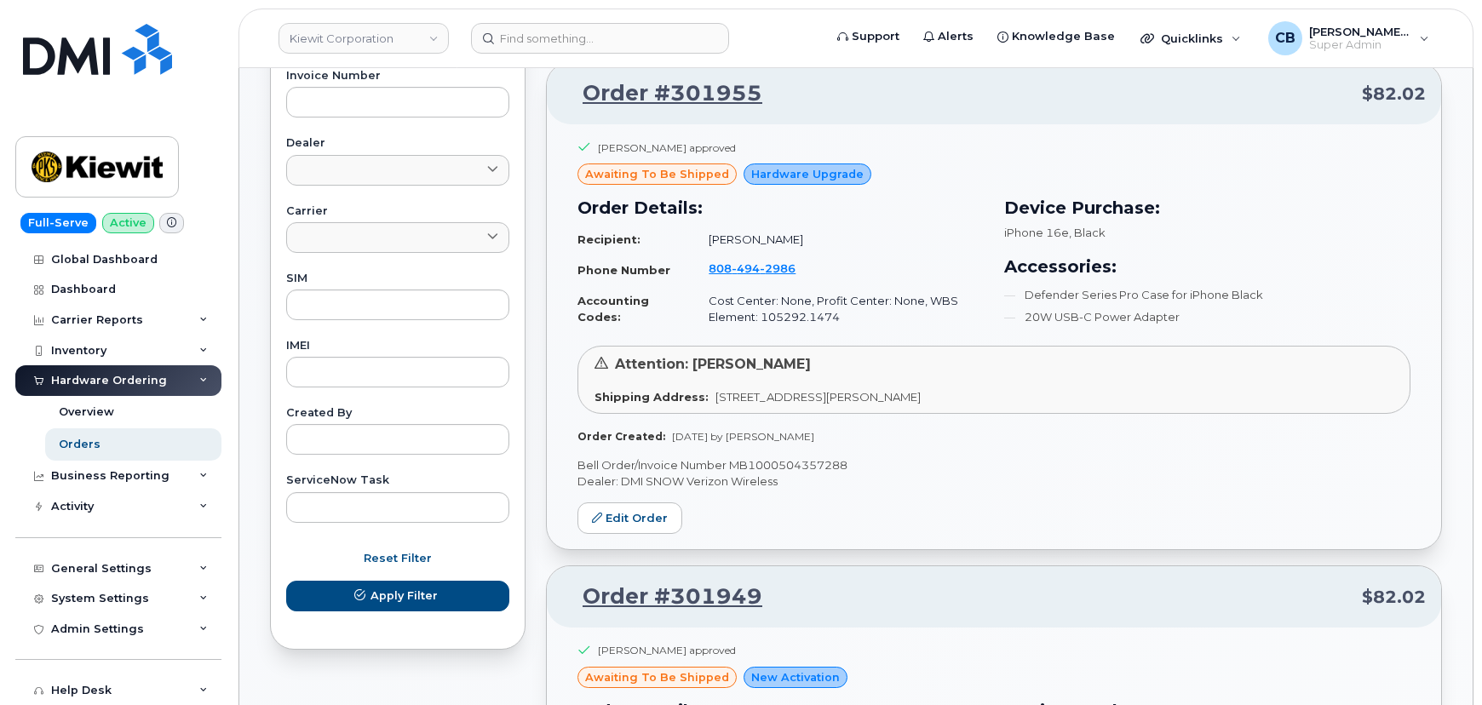
scroll to position [774, 0]
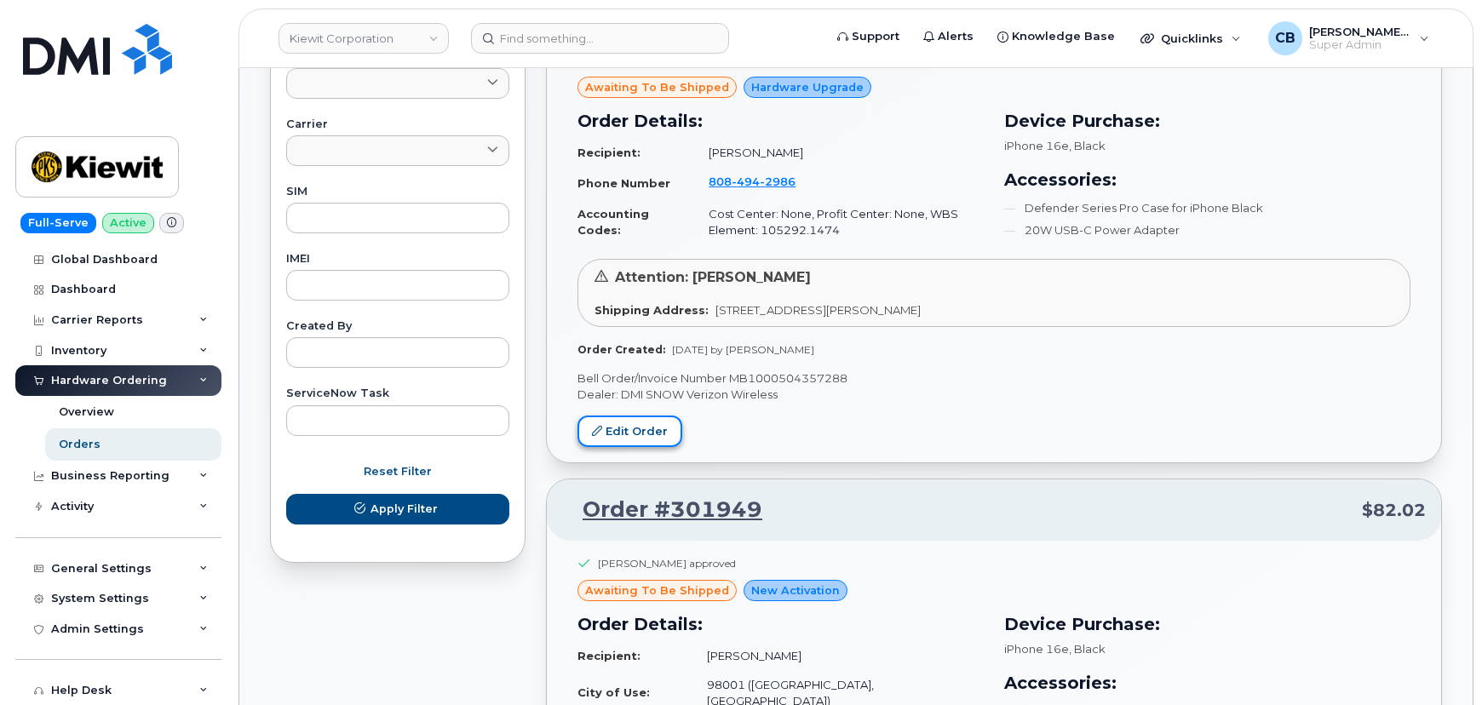
click at [666, 417] on link "Edit Order" at bounding box center [629, 432] width 105 height 32
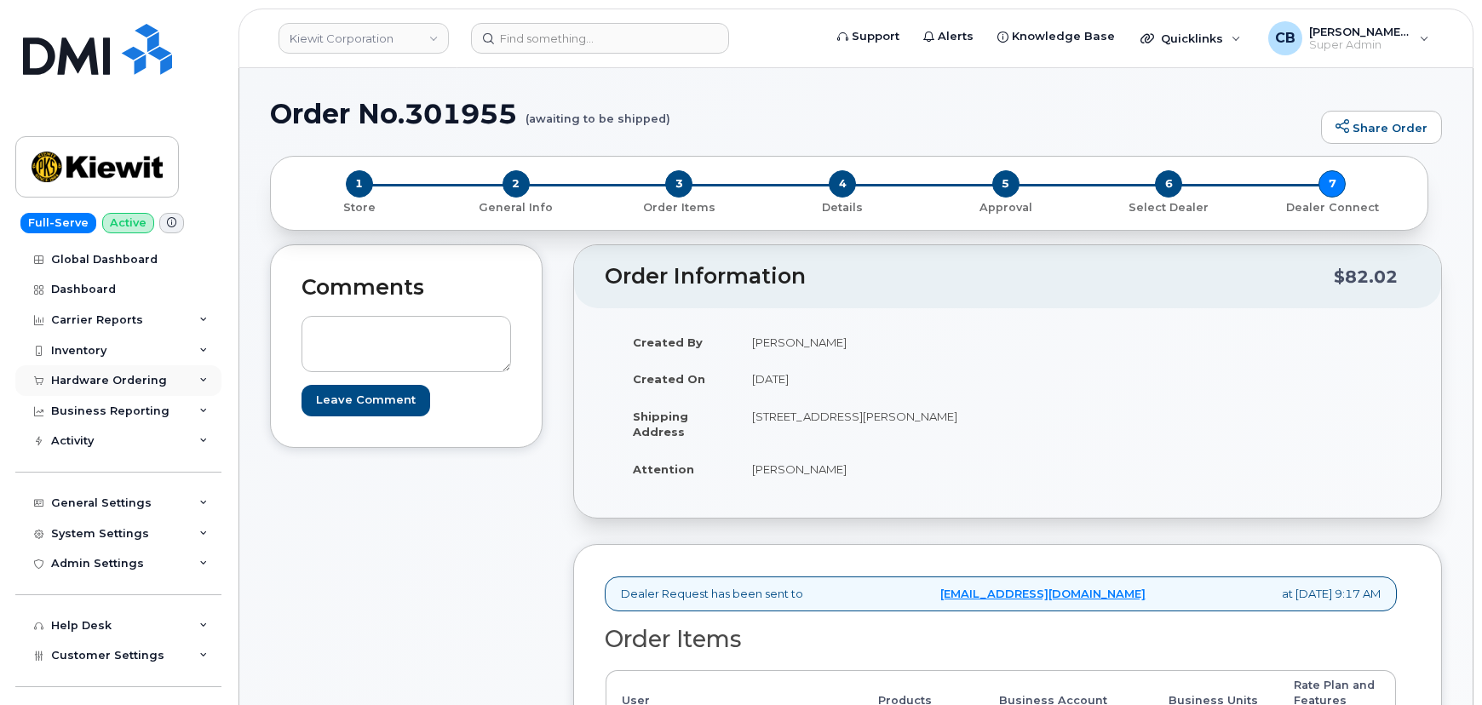
click at [96, 375] on div "Hardware Ordering" at bounding box center [109, 381] width 116 height 14
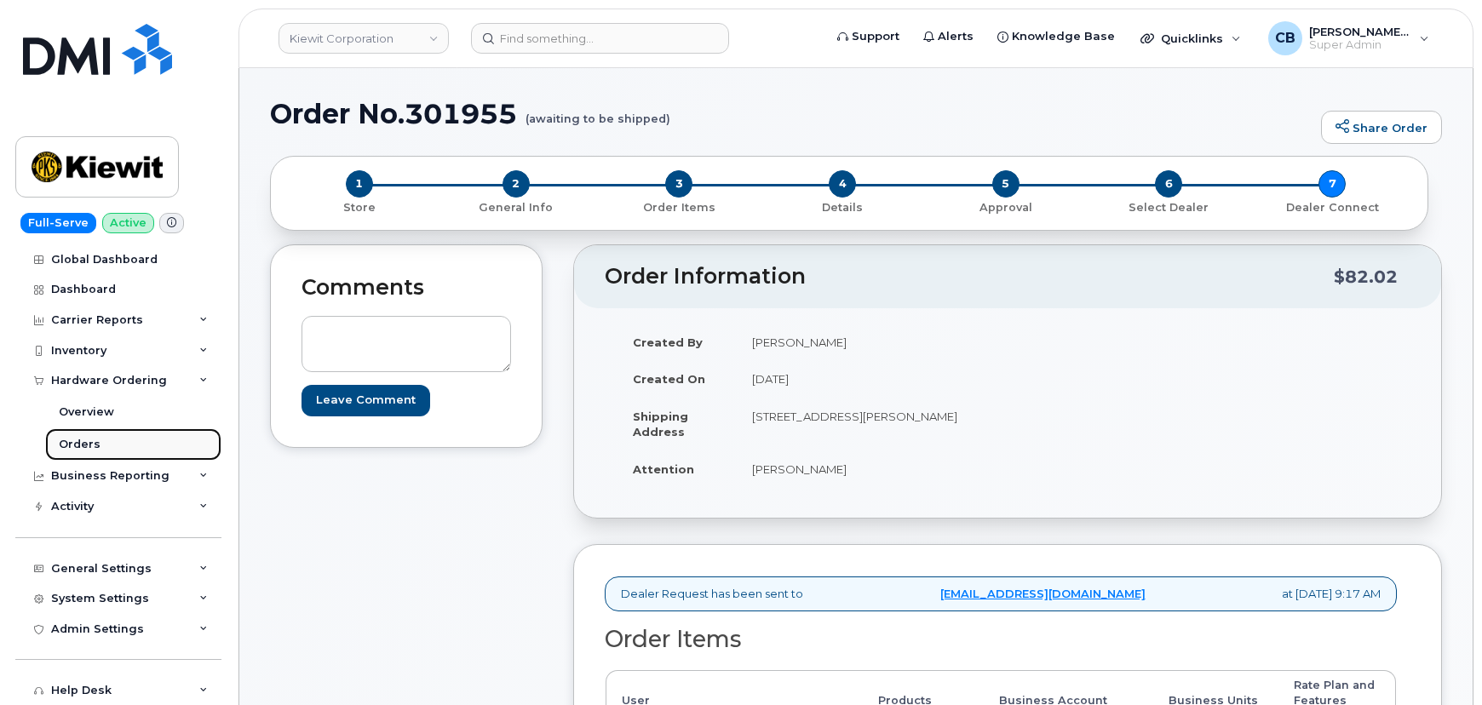
click at [73, 446] on div "Orders" at bounding box center [80, 444] width 42 height 15
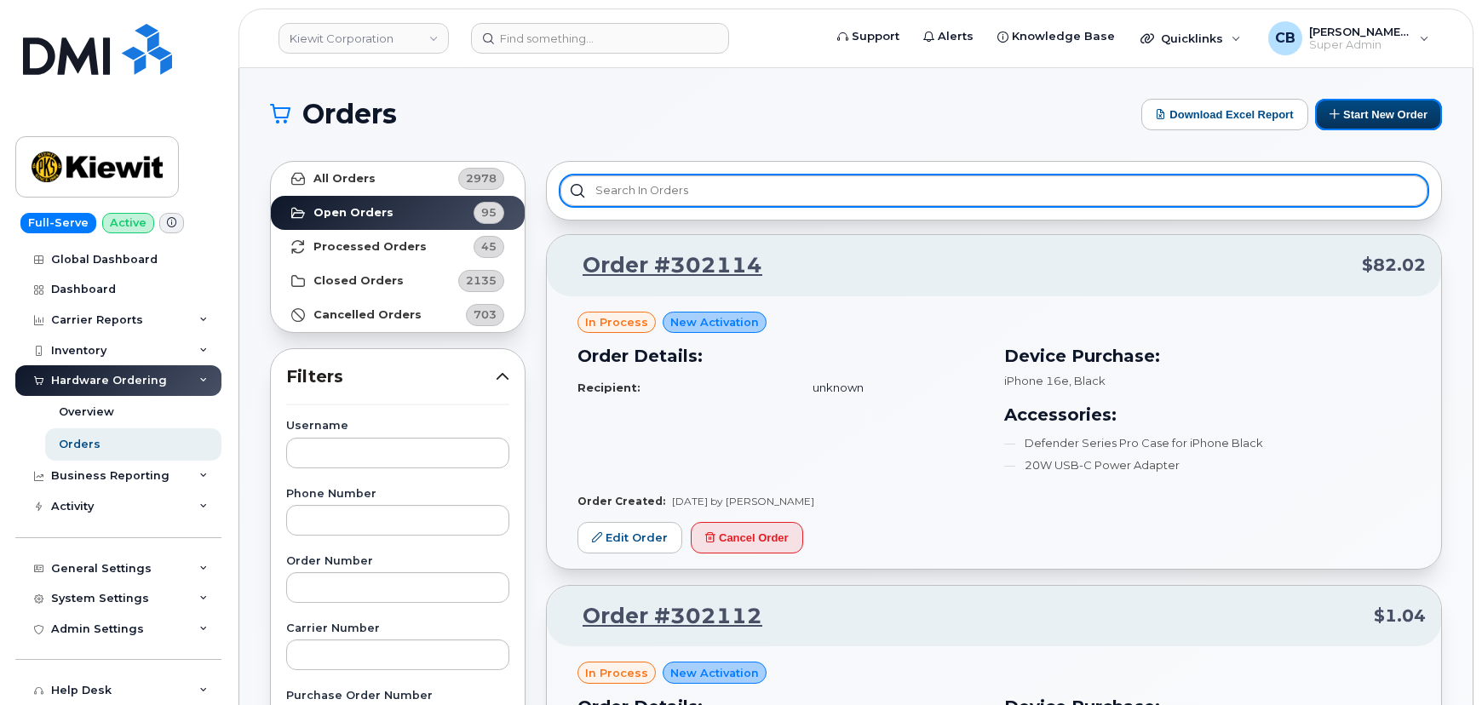
drag, startPoint x: 1364, startPoint y: 103, endPoint x: 1300, endPoint y: 177, distance: 97.8
click at [1364, 106] on button "Start New Order" at bounding box center [1378, 115] width 127 height 32
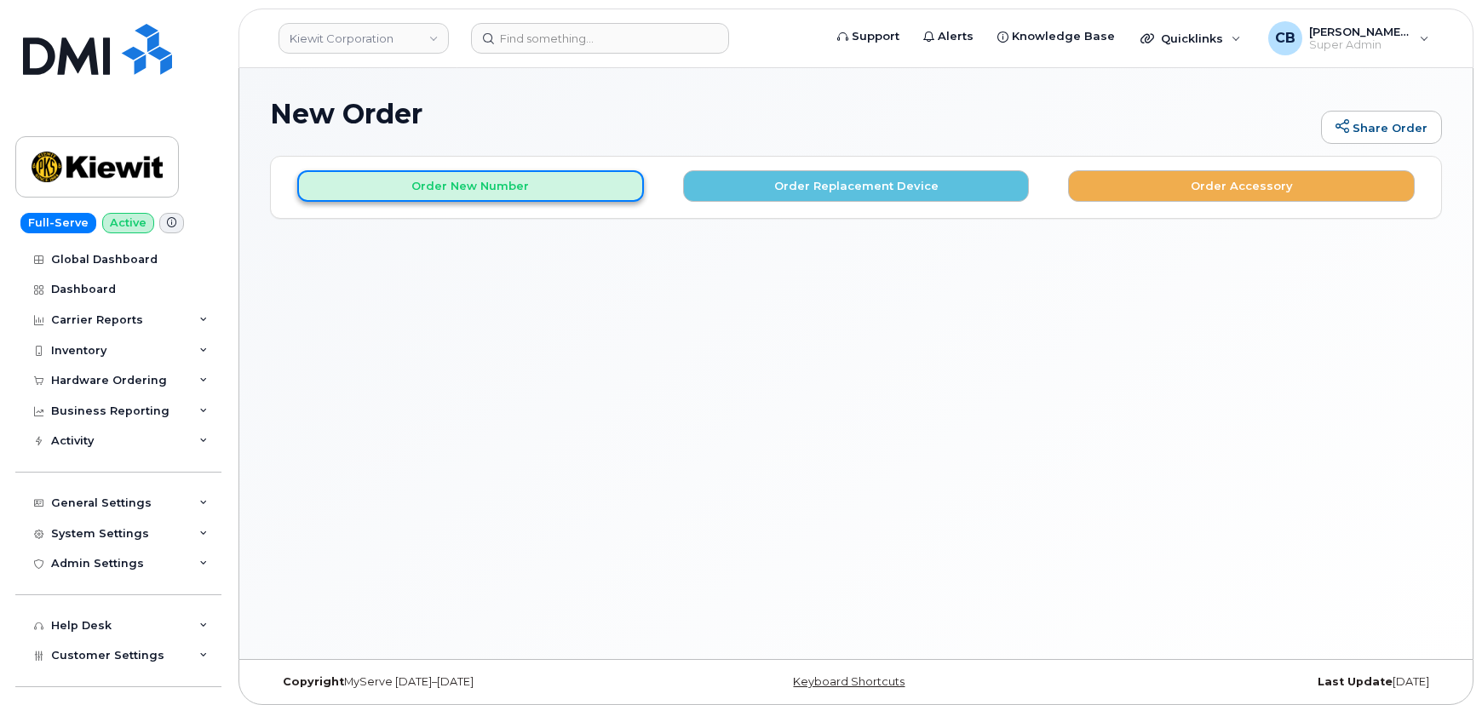
click at [467, 183] on button "Order New Number" at bounding box center [470, 186] width 347 height 32
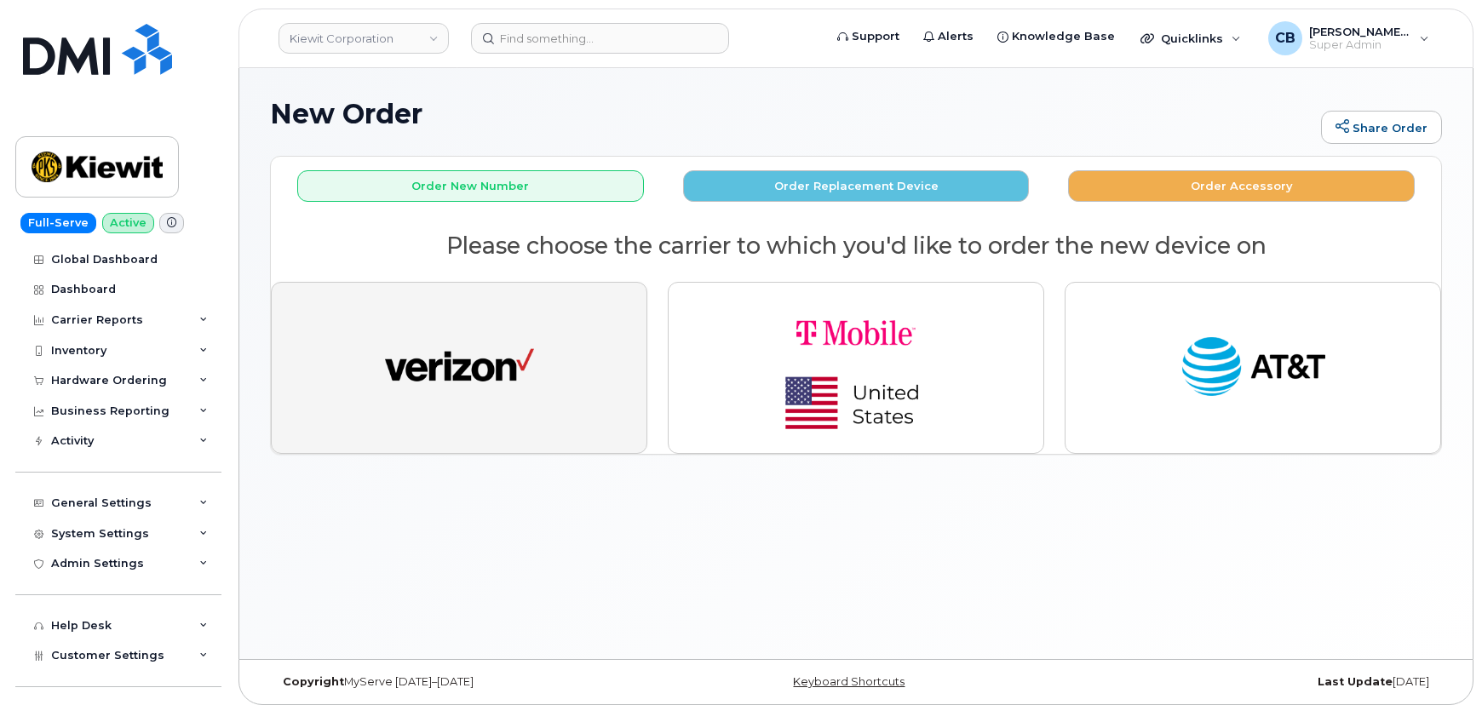
click at [451, 386] on img "button" at bounding box center [459, 368] width 149 height 77
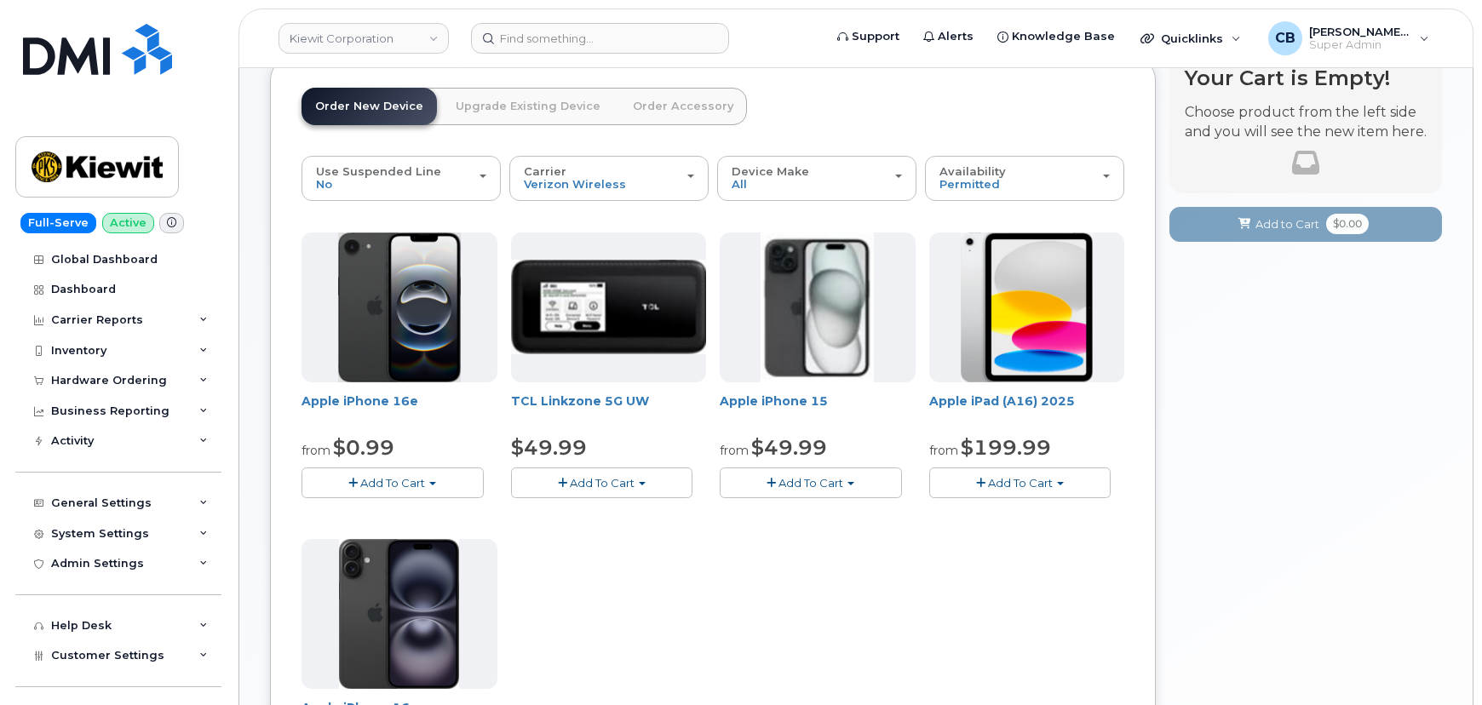
scroll to position [154, 0]
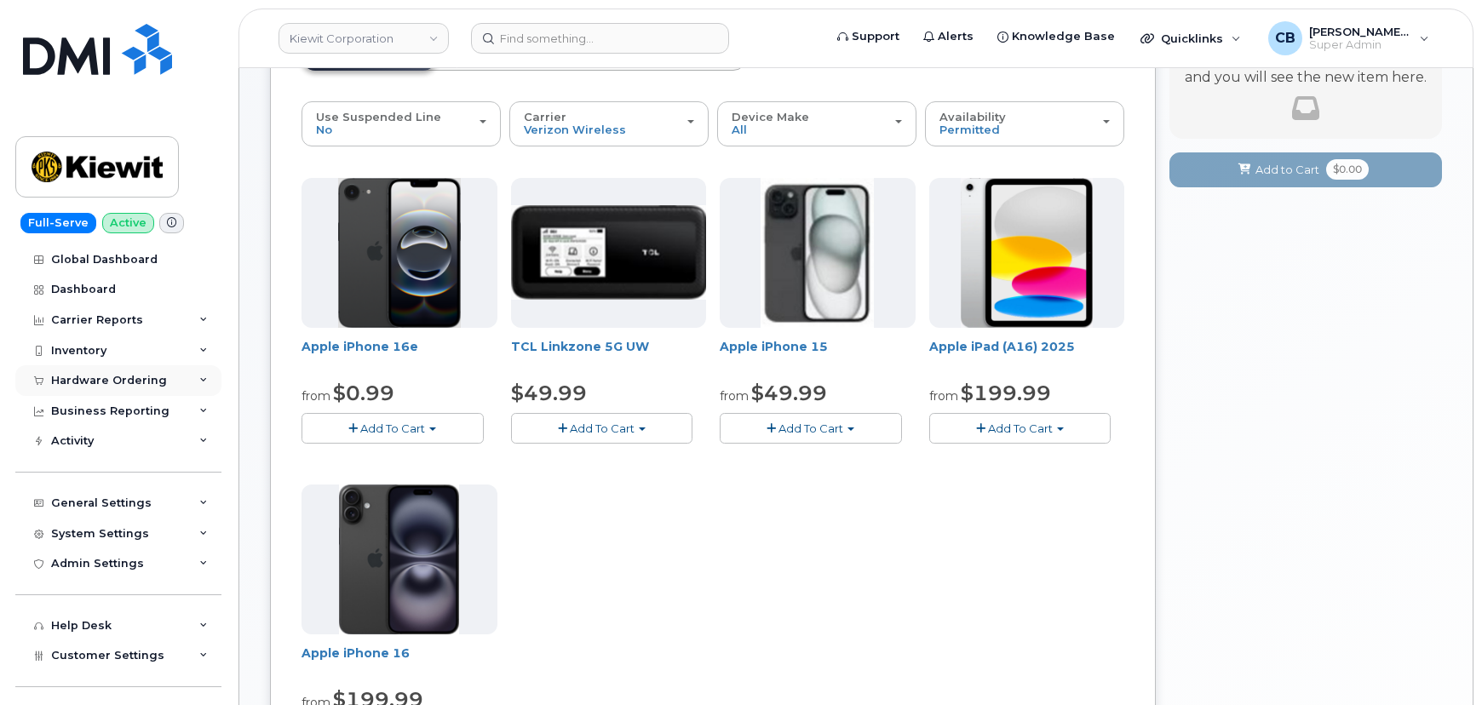
click at [94, 372] on div "Hardware Ordering" at bounding box center [118, 380] width 206 height 31
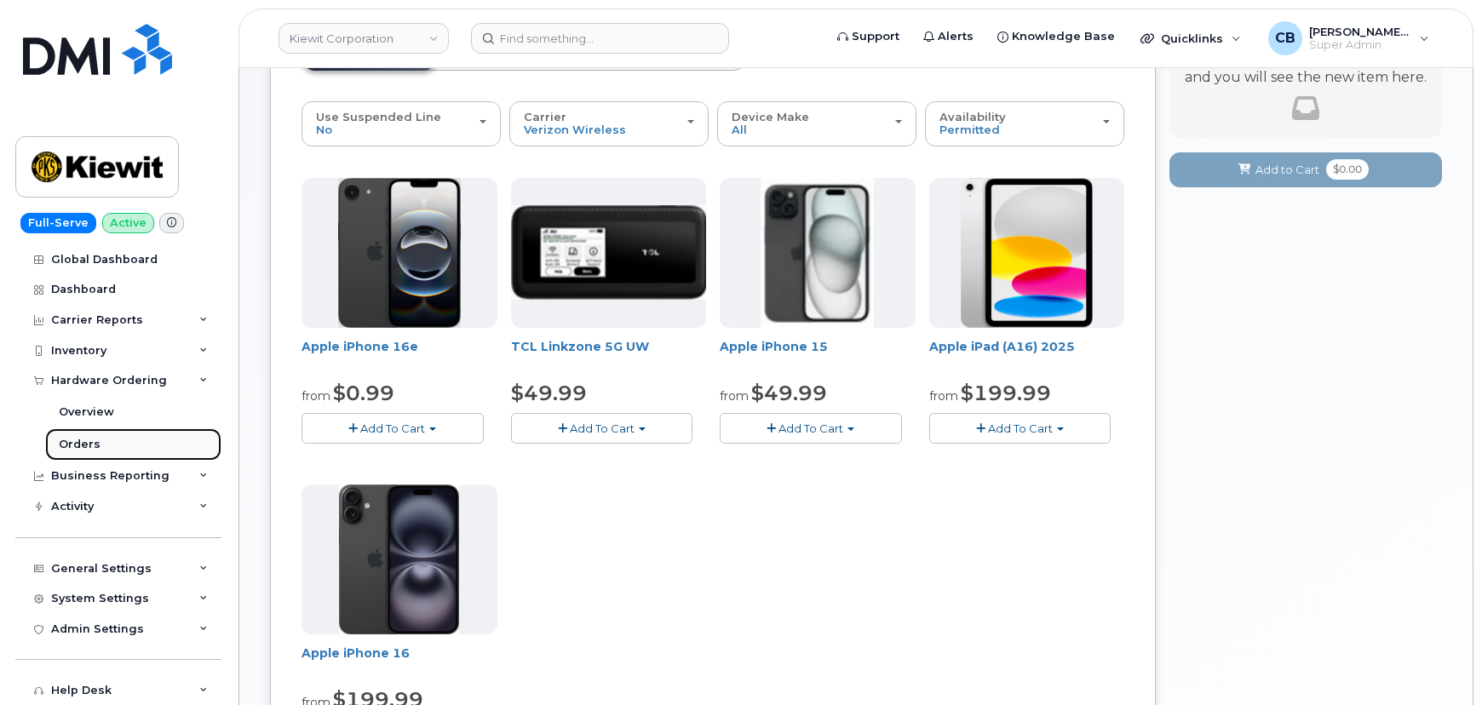
click at [81, 434] on link "Orders" at bounding box center [133, 444] width 176 height 32
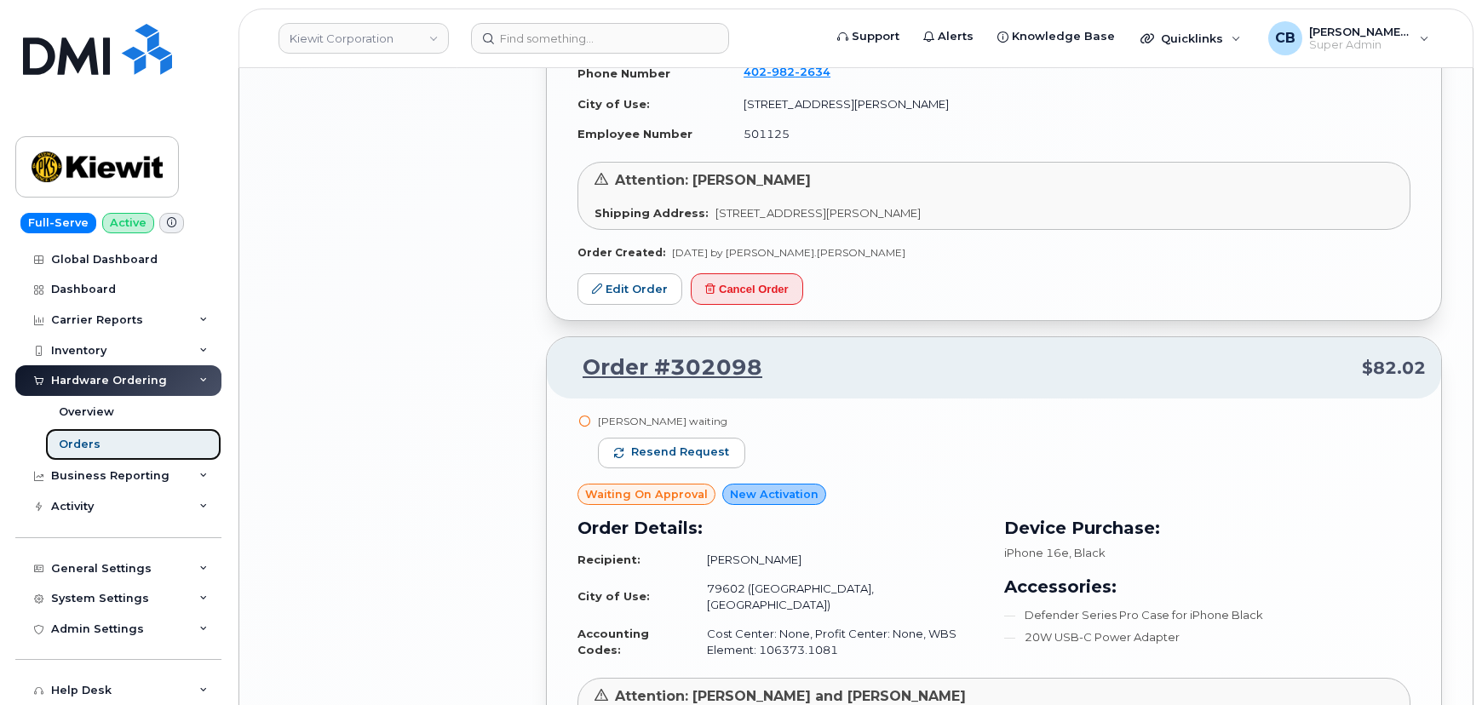
scroll to position [3373, 0]
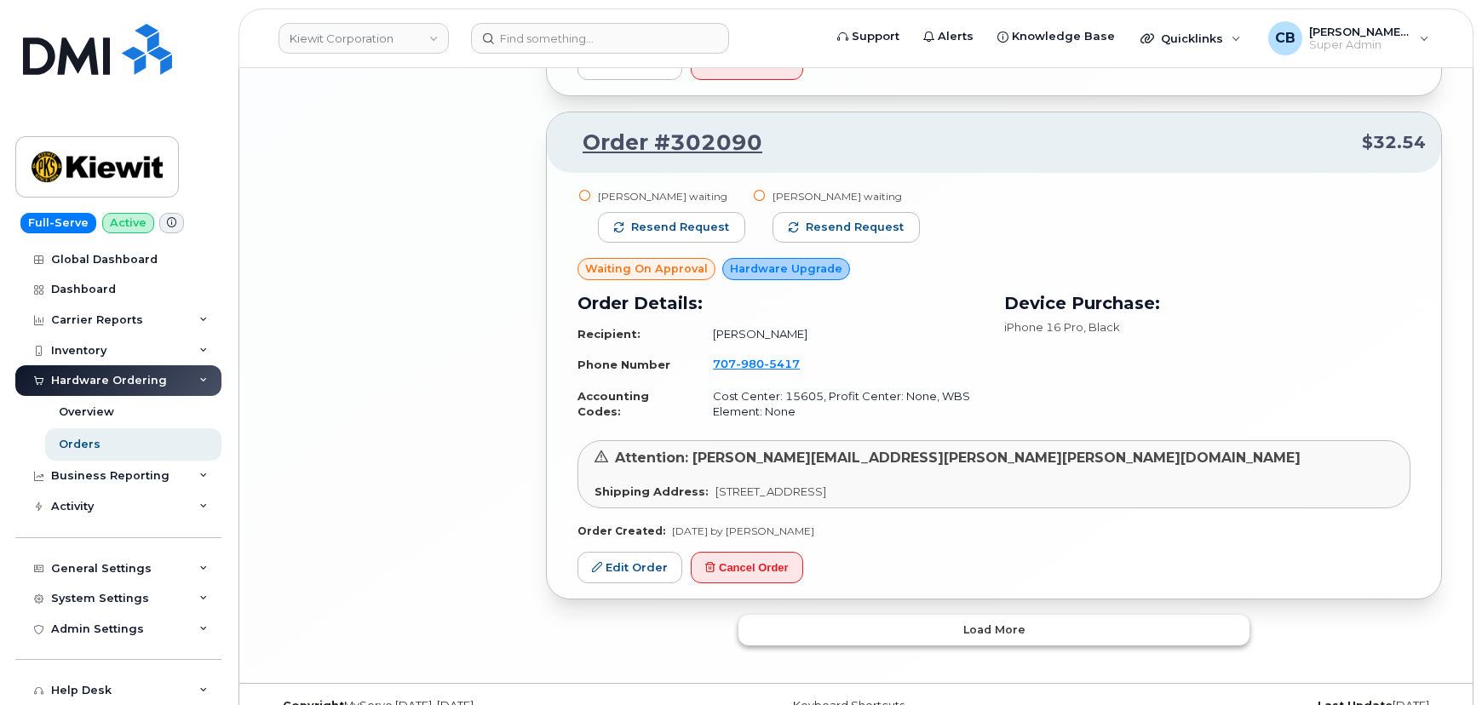
click at [857, 615] on button "Load more" at bounding box center [993, 630] width 511 height 31
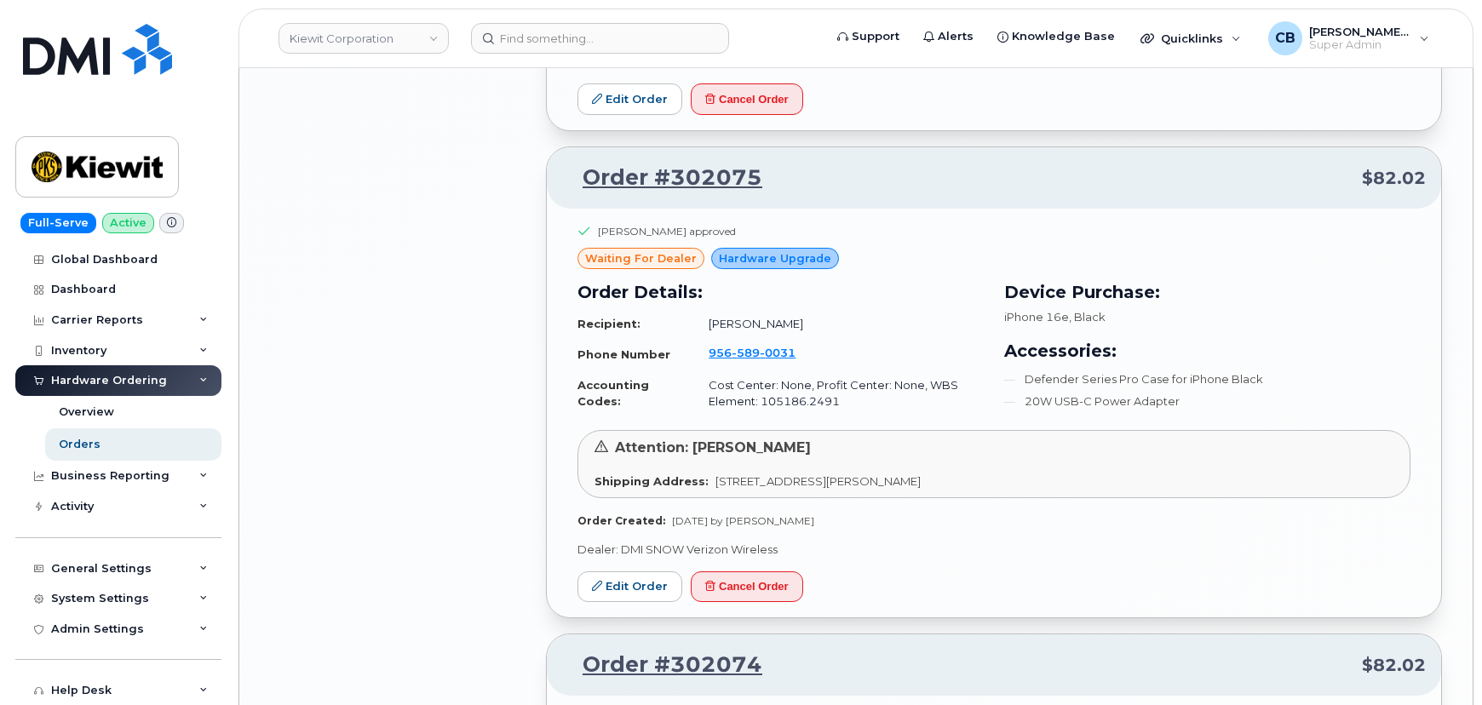
scroll to position [5386, 0]
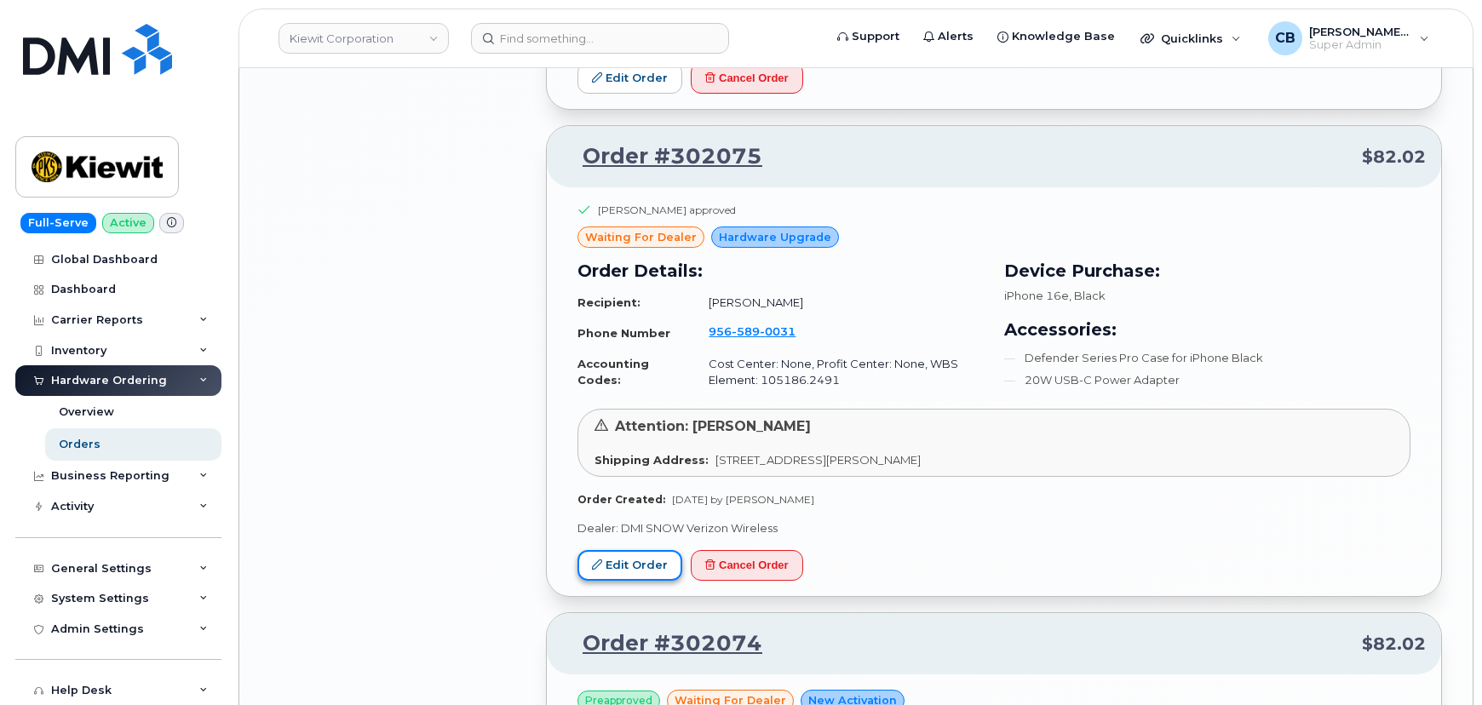
click at [637, 550] on link "Edit Order" at bounding box center [629, 566] width 105 height 32
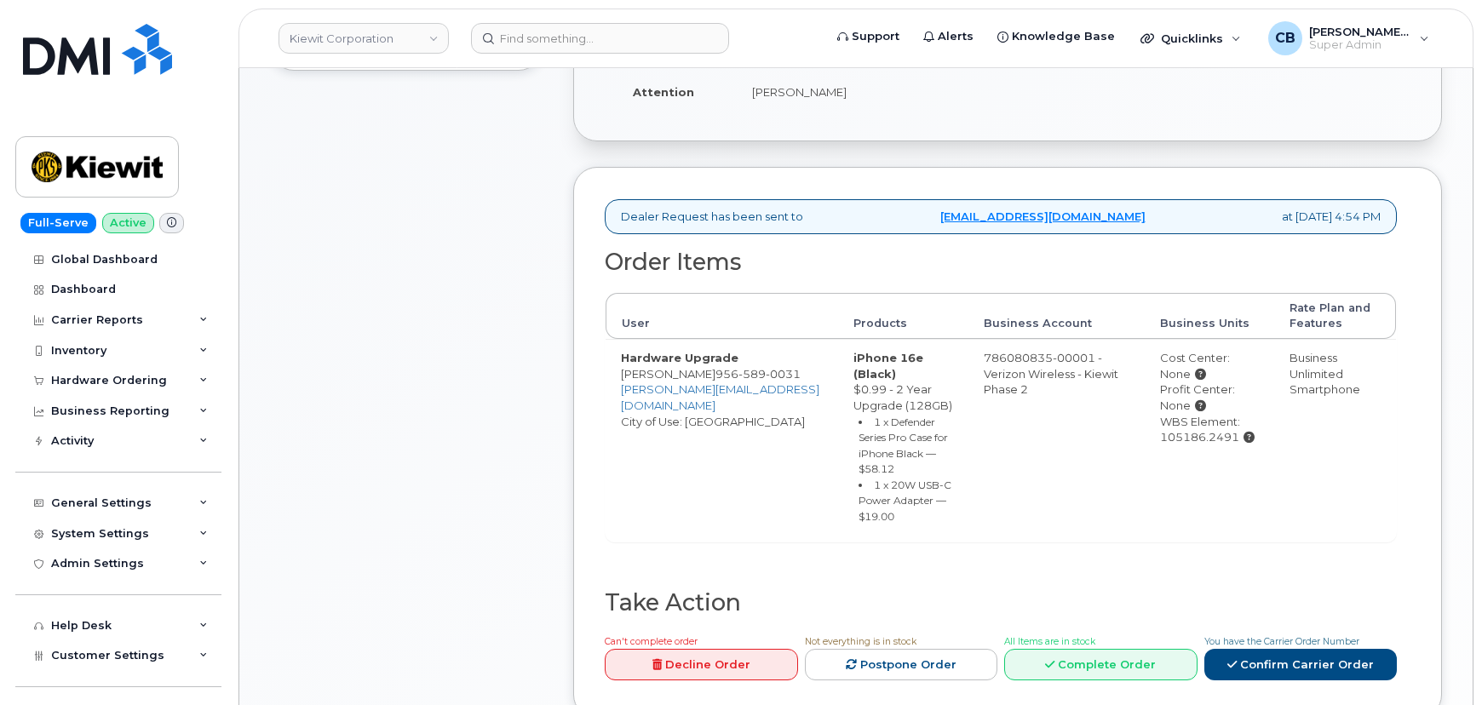
scroll to position [464, 0]
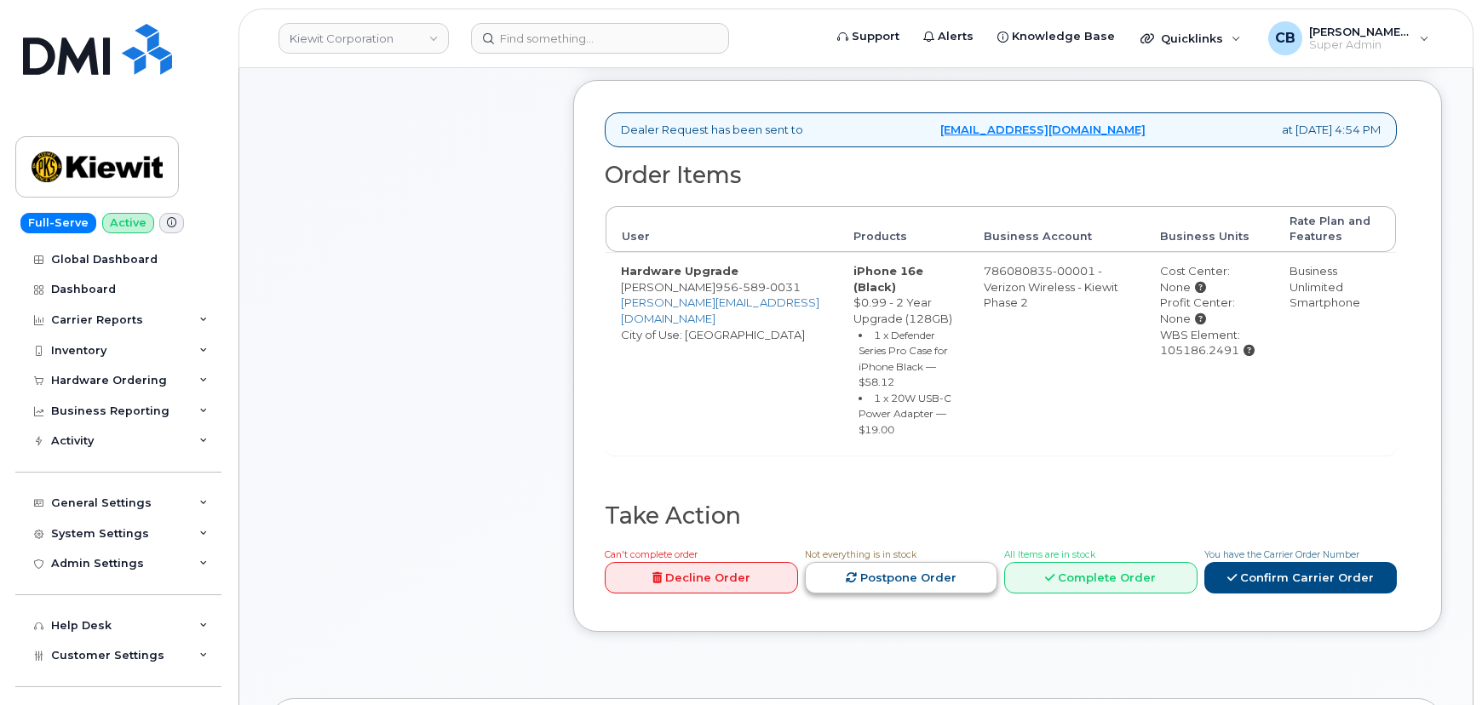
click at [886, 579] on link "Postpone Order" at bounding box center [901, 578] width 193 height 32
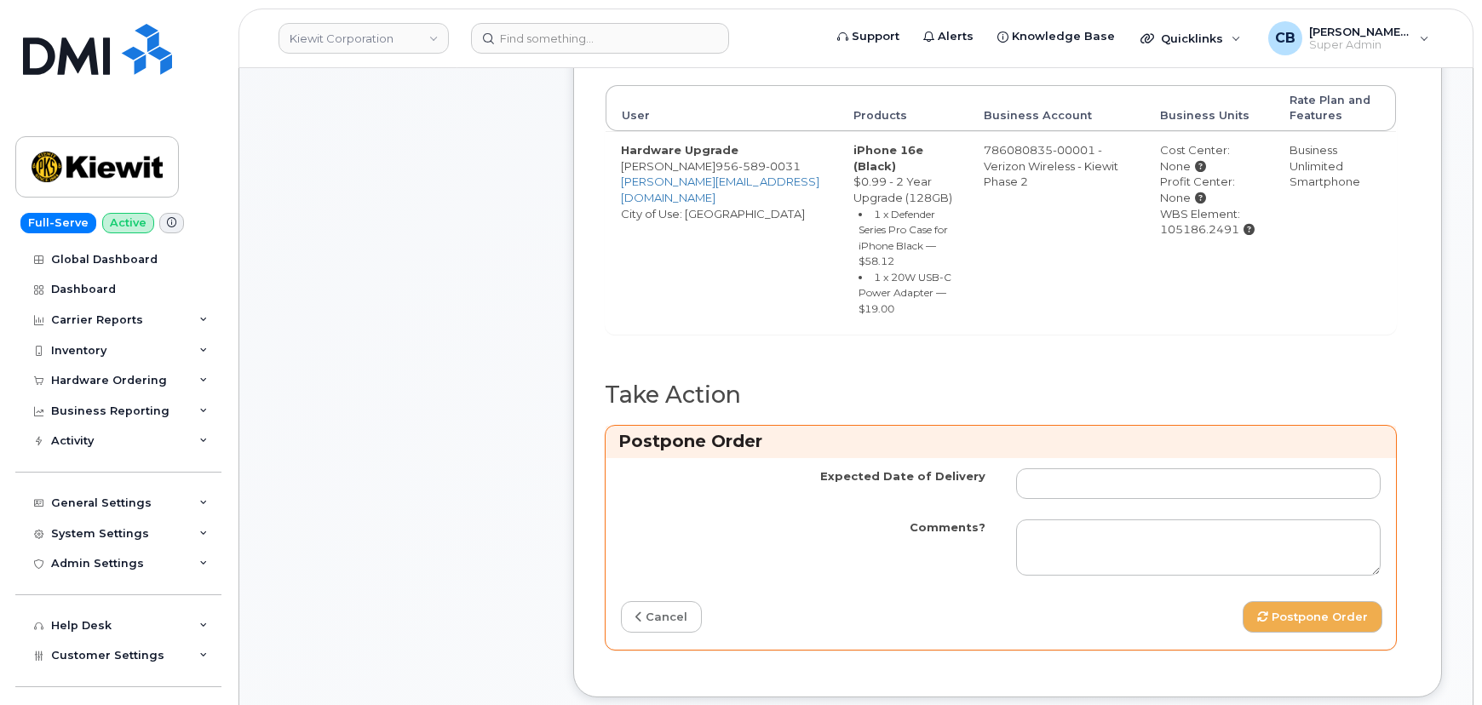
scroll to position [619, 0]
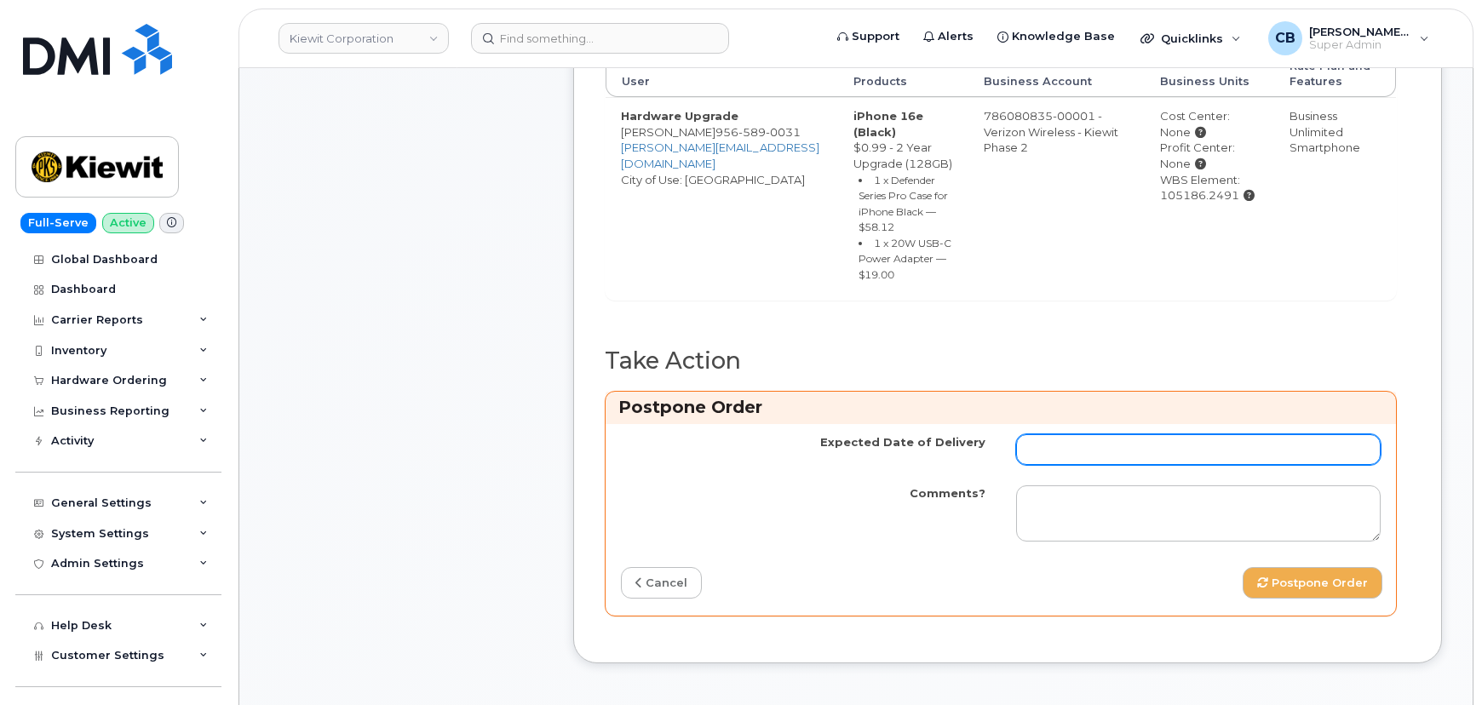
click at [1039, 449] on input "Expected Date of Delivery" at bounding box center [1198, 449] width 364 height 31
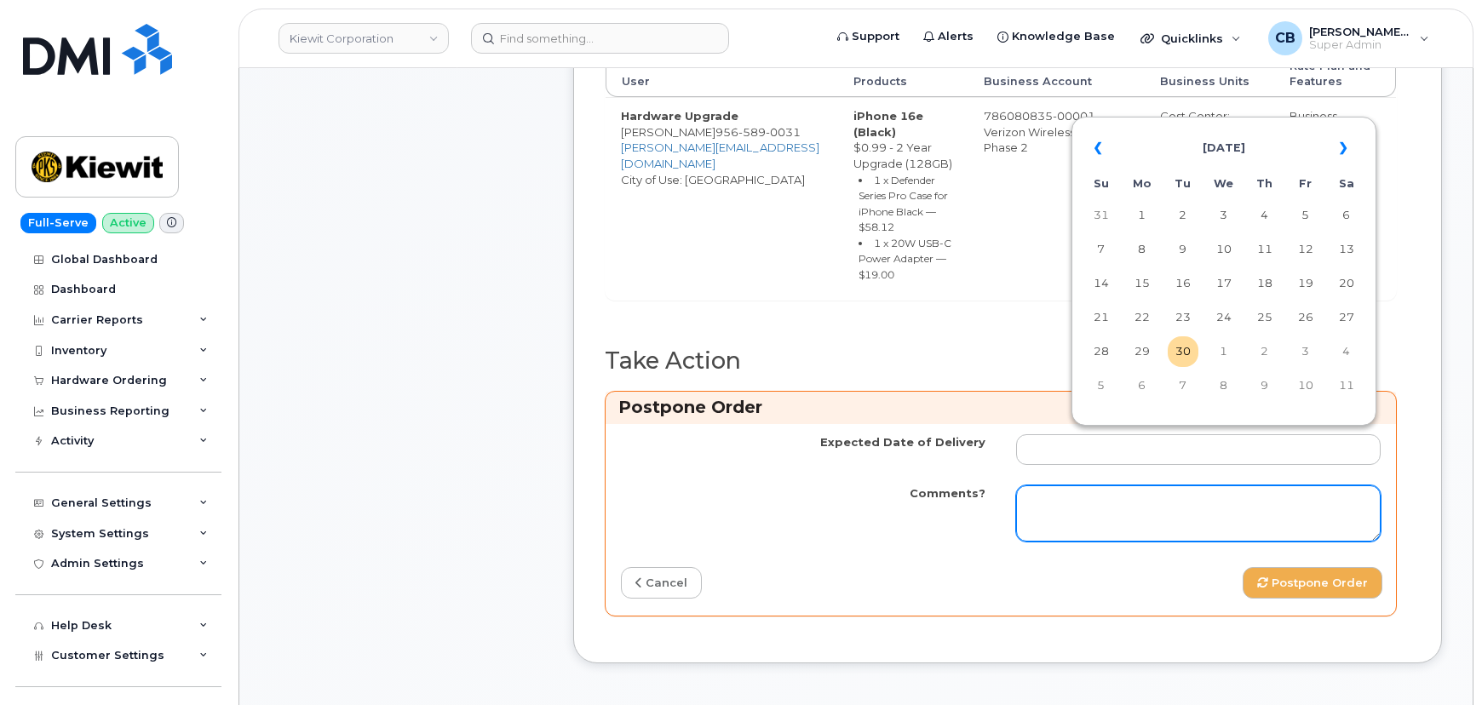
click at [1041, 502] on textarea "Comments?" at bounding box center [1198, 513] width 364 height 56
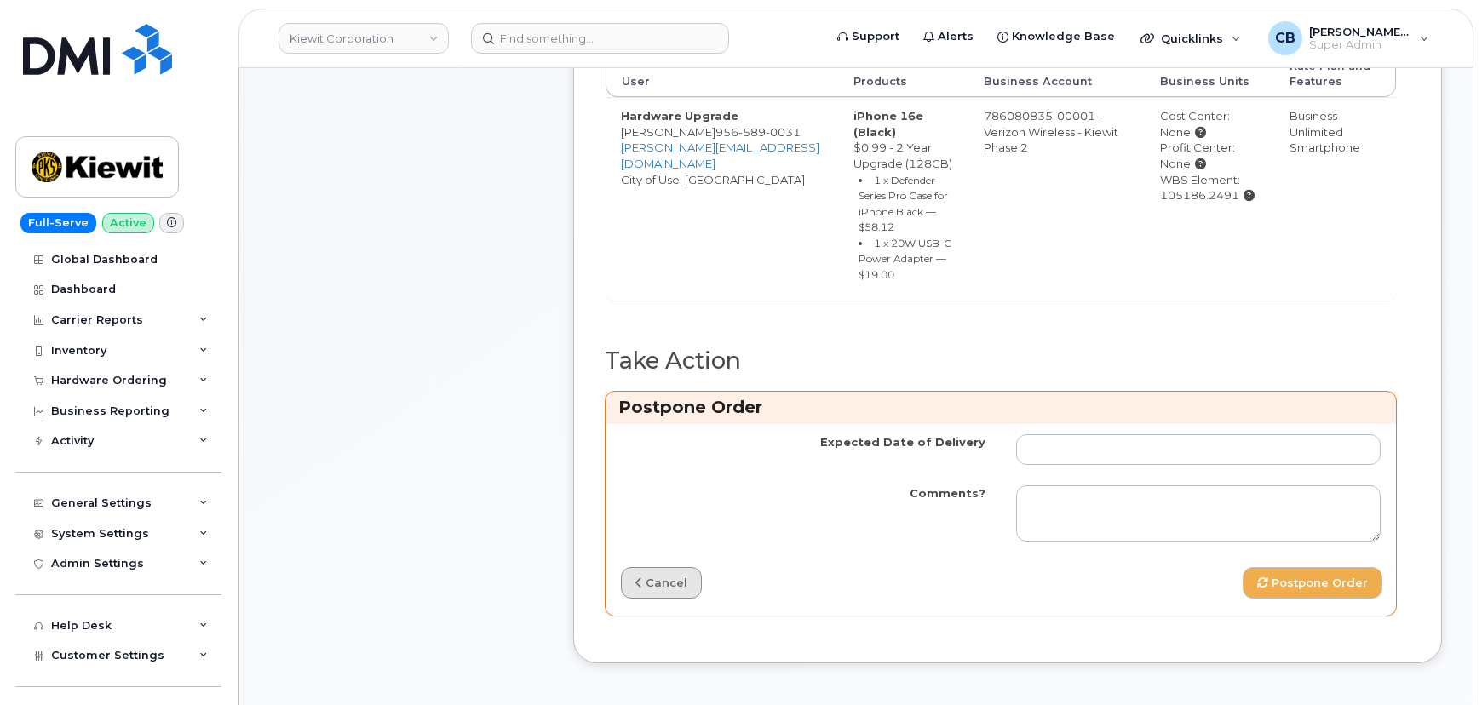
click at [680, 579] on link "cancel" at bounding box center [661, 583] width 81 height 32
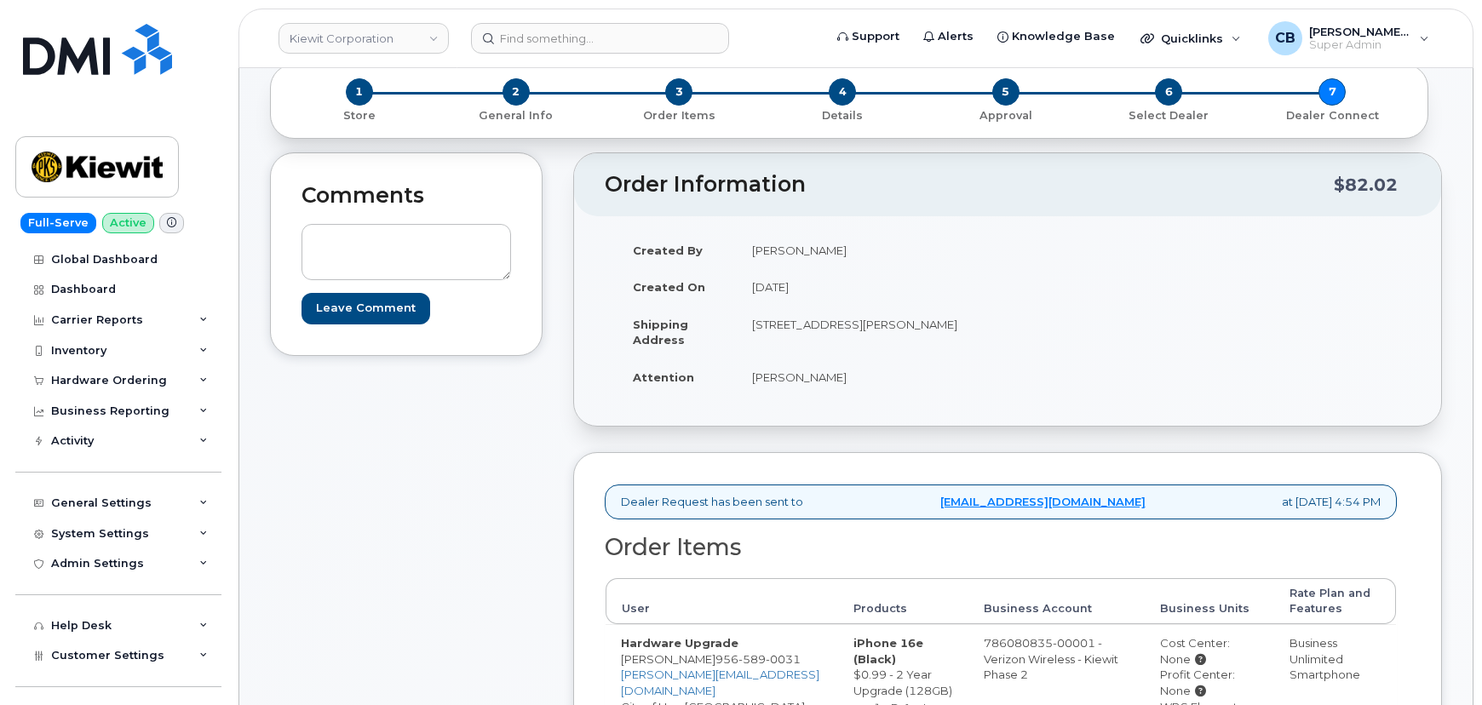
scroll to position [0, 0]
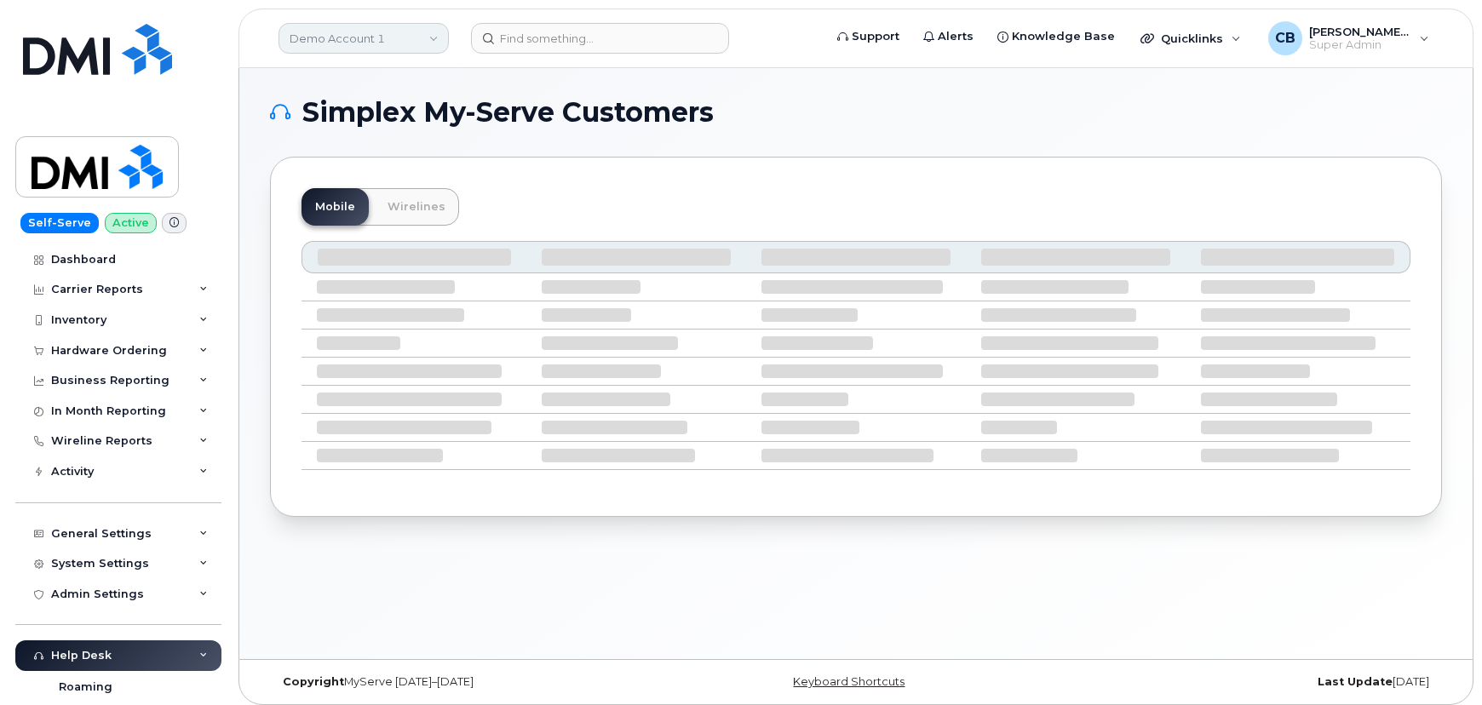
click at [400, 40] on link "Demo Account 1" at bounding box center [363, 38] width 170 height 31
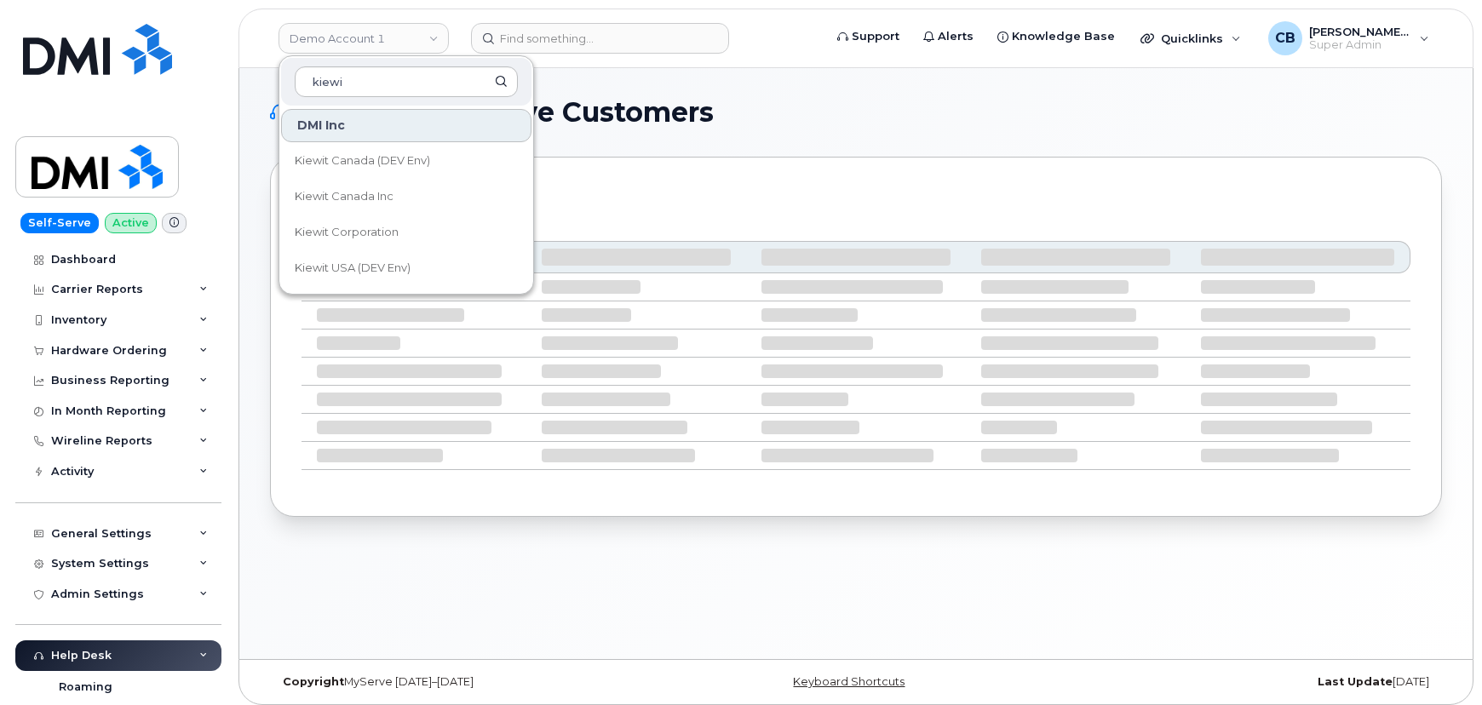
type input "kiewi"
click at [328, 226] on span "Kiewit Corporation" at bounding box center [347, 232] width 104 height 17
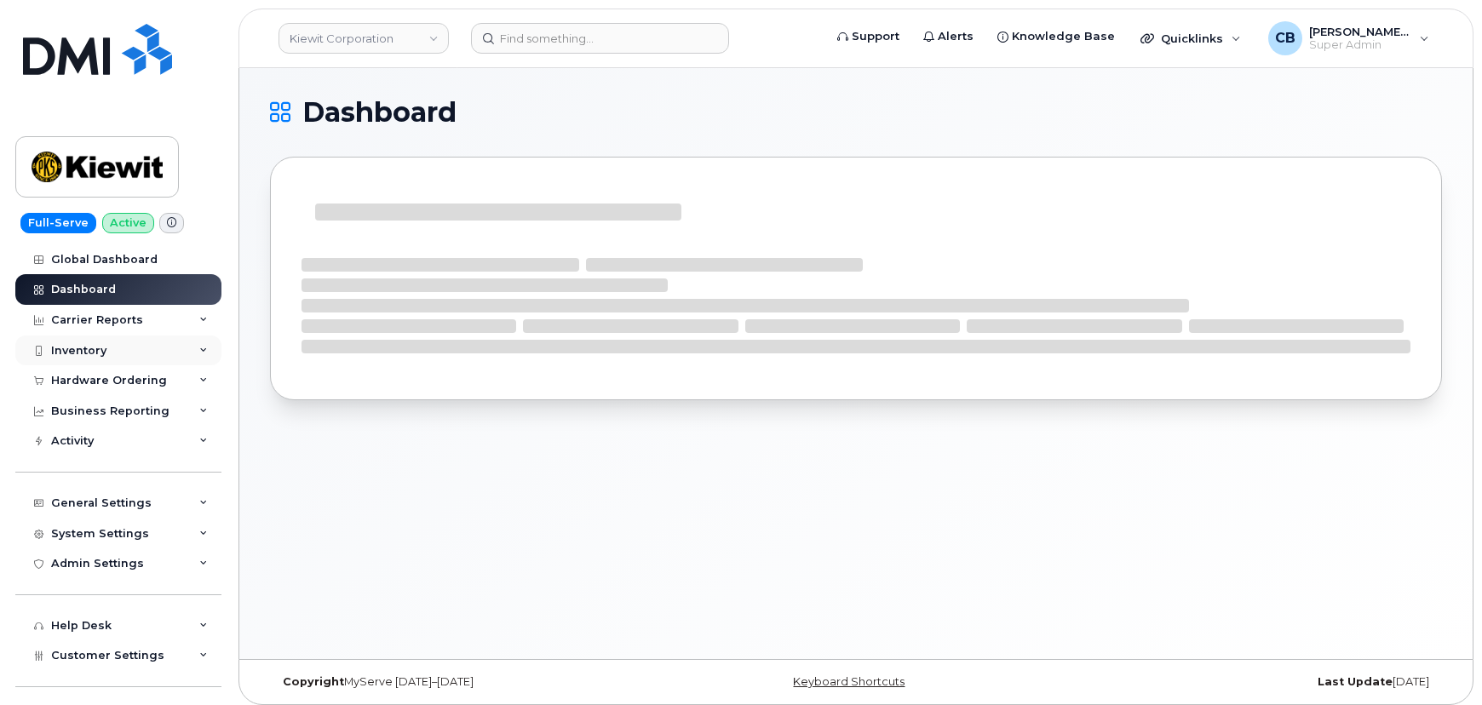
click at [80, 353] on div "Inventory" at bounding box center [78, 351] width 55 height 14
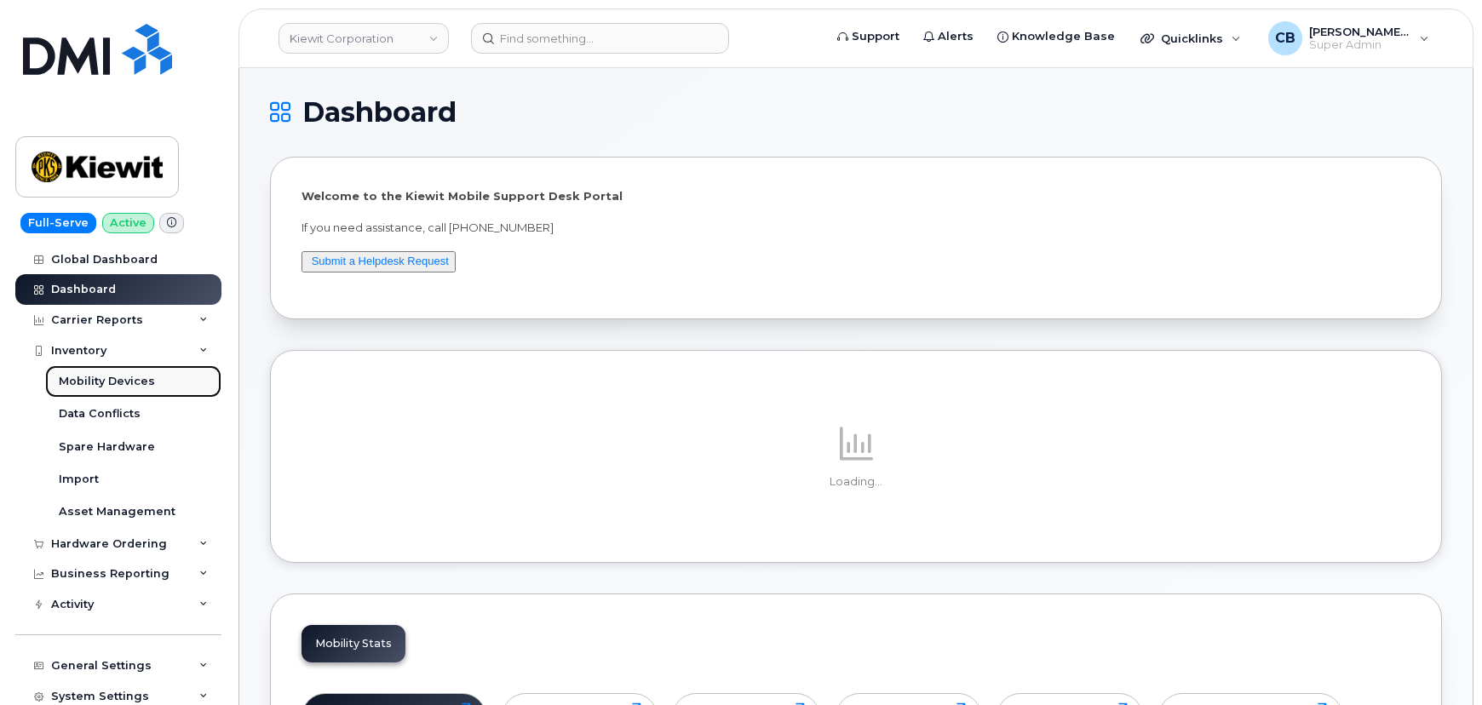
click at [82, 375] on div "Mobility Devices" at bounding box center [107, 381] width 96 height 15
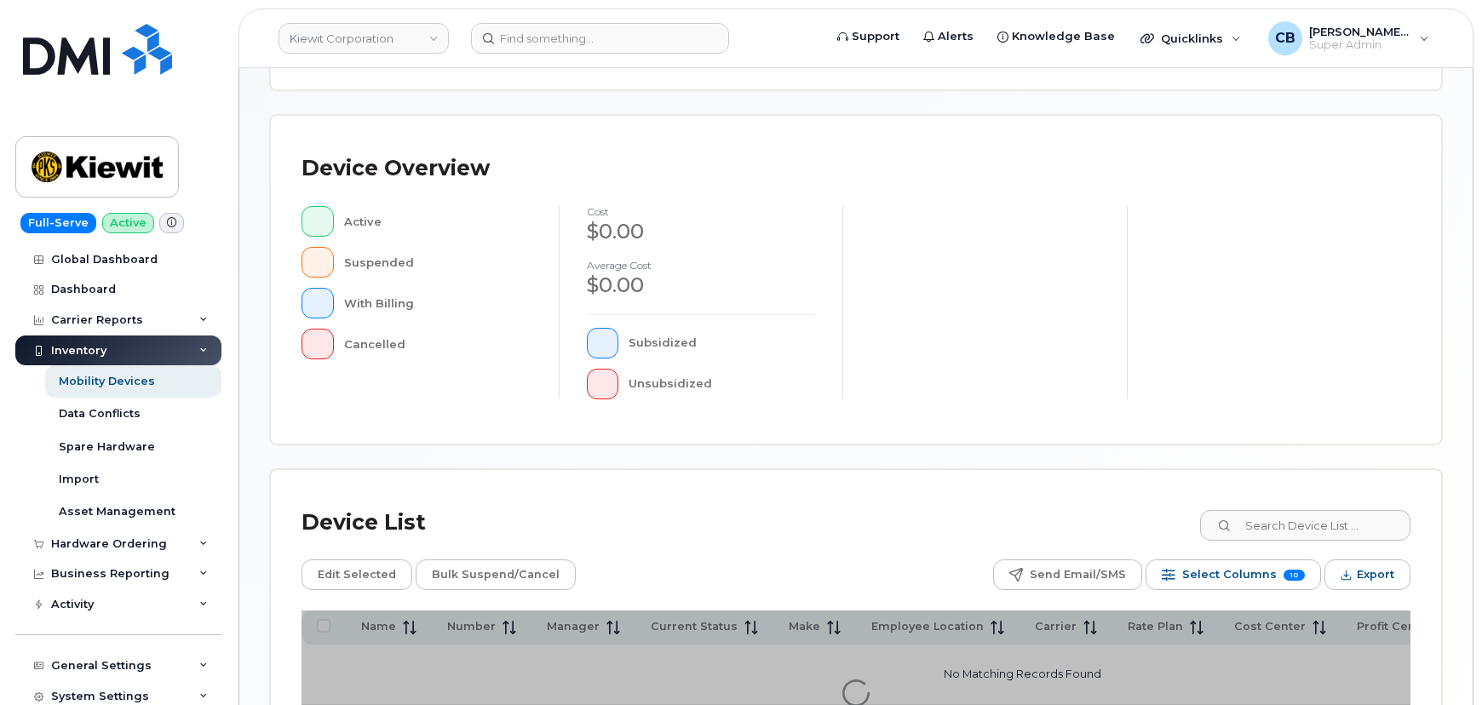
scroll to position [468, 0]
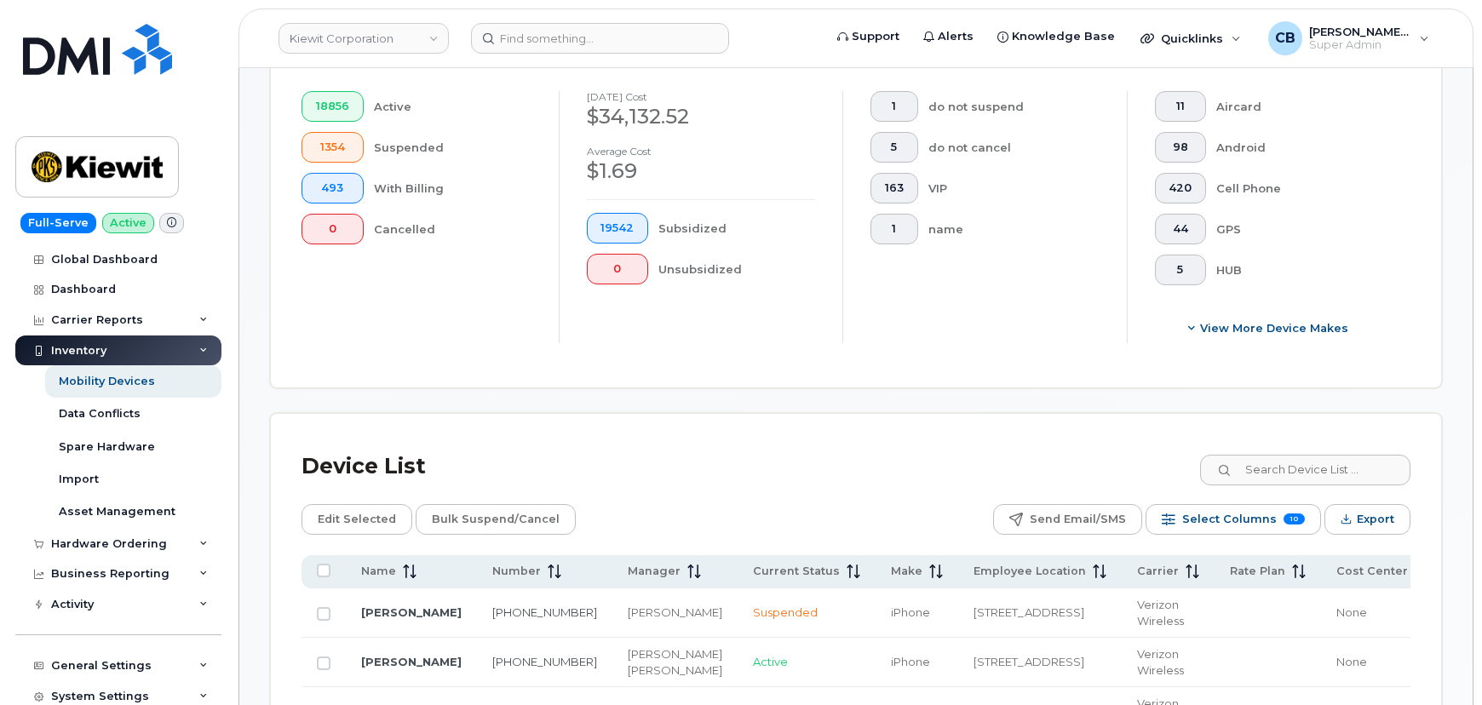
scroll to position [513, 0]
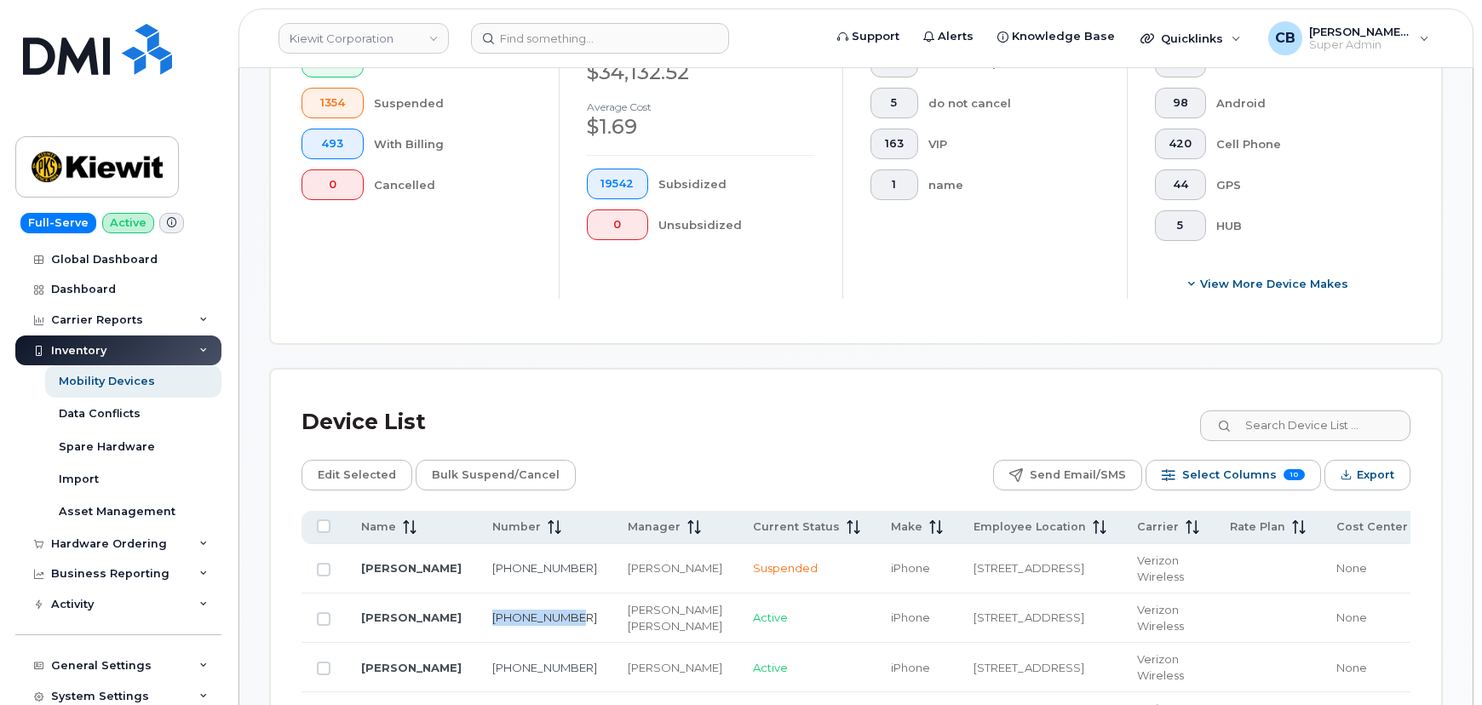
drag, startPoint x: 569, startPoint y: 622, endPoint x: 498, endPoint y: 622, distance: 70.7
click at [498, 622] on td "[PHONE_NUMBER]" at bounding box center [544, 617] width 135 height 49
copy link "[PHONE_NUMBER]"
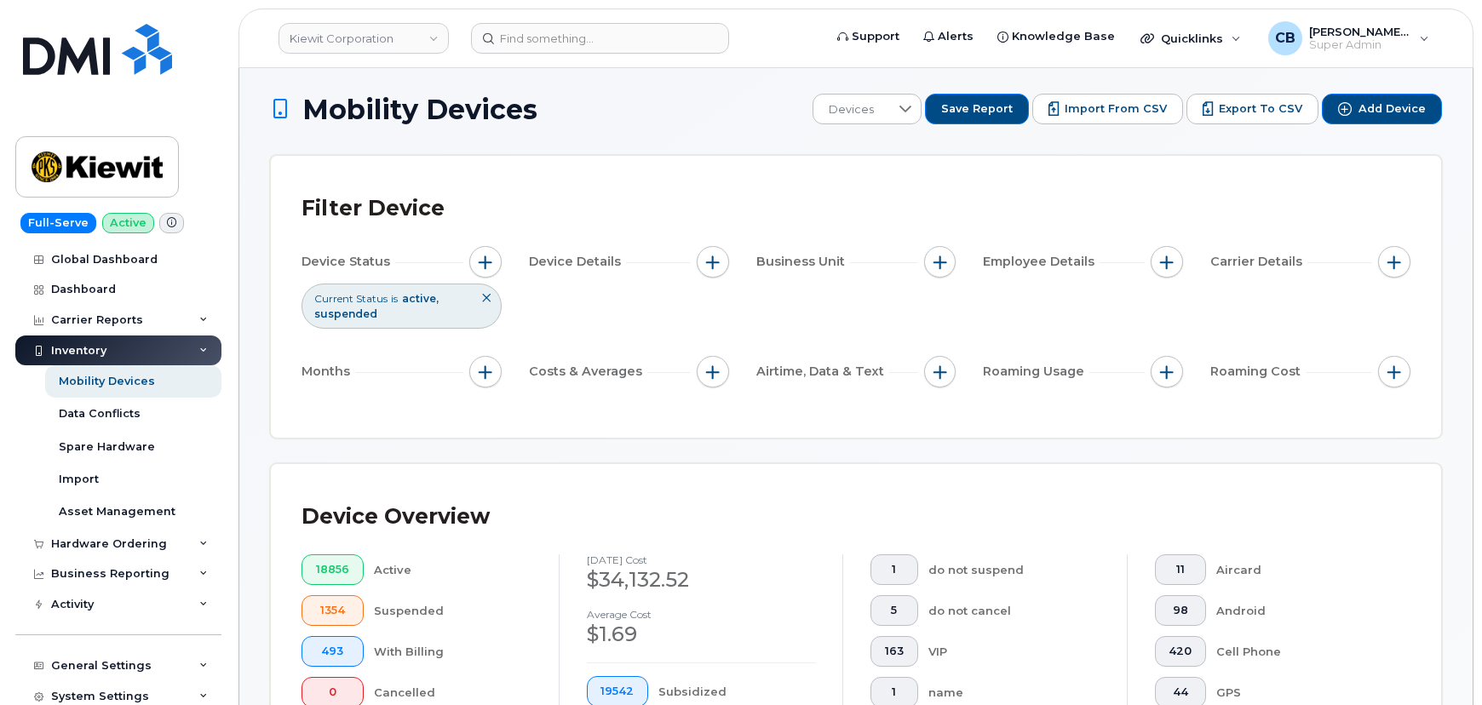
scroll to position [0, 0]
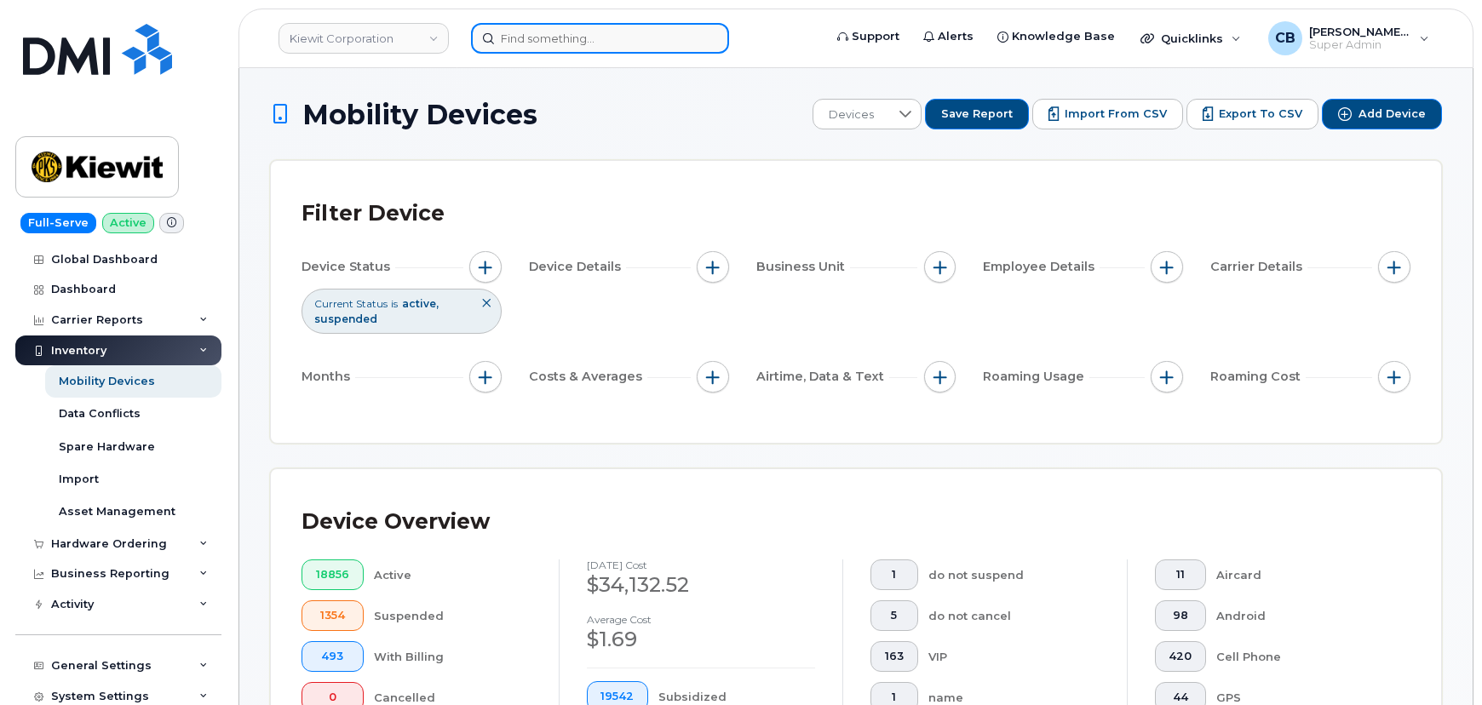
click at [557, 33] on input at bounding box center [600, 38] width 258 height 31
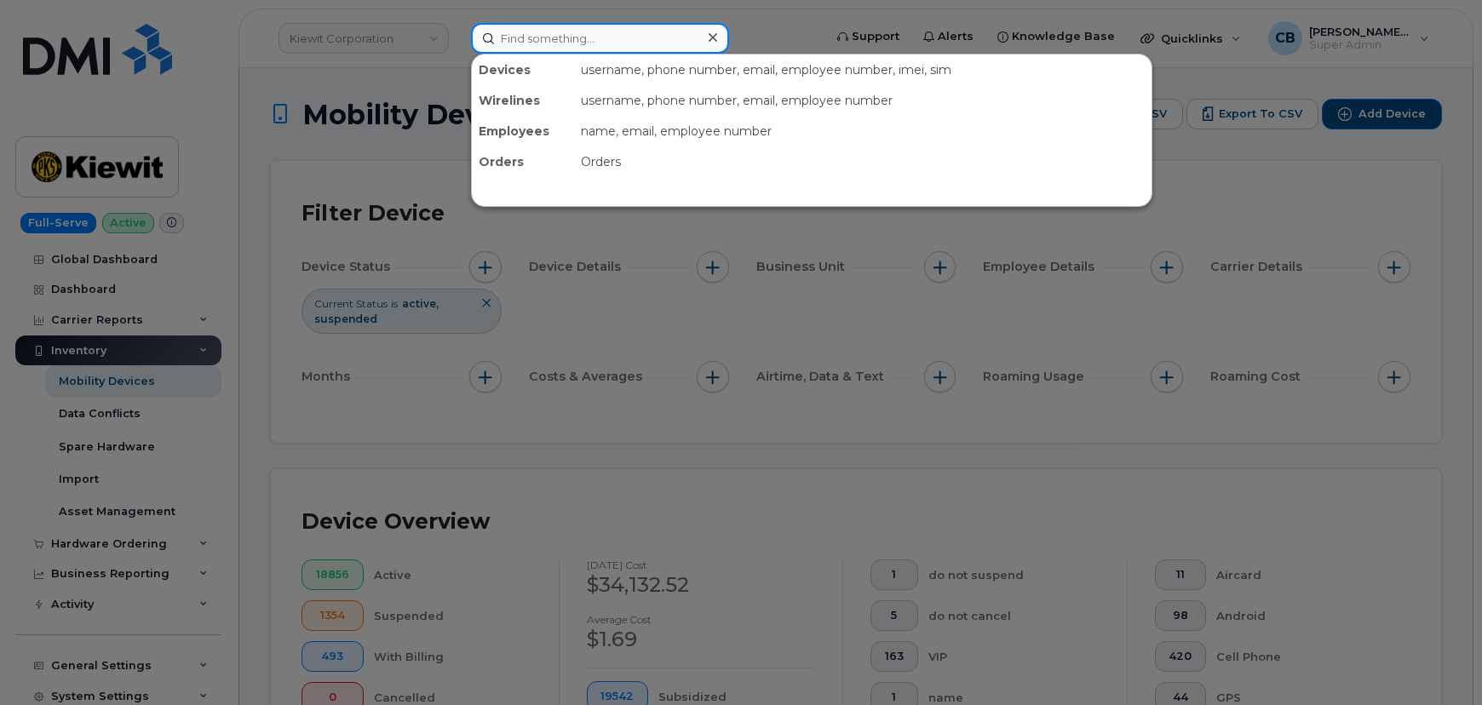
paste input "[PHONE_NUMBER]"
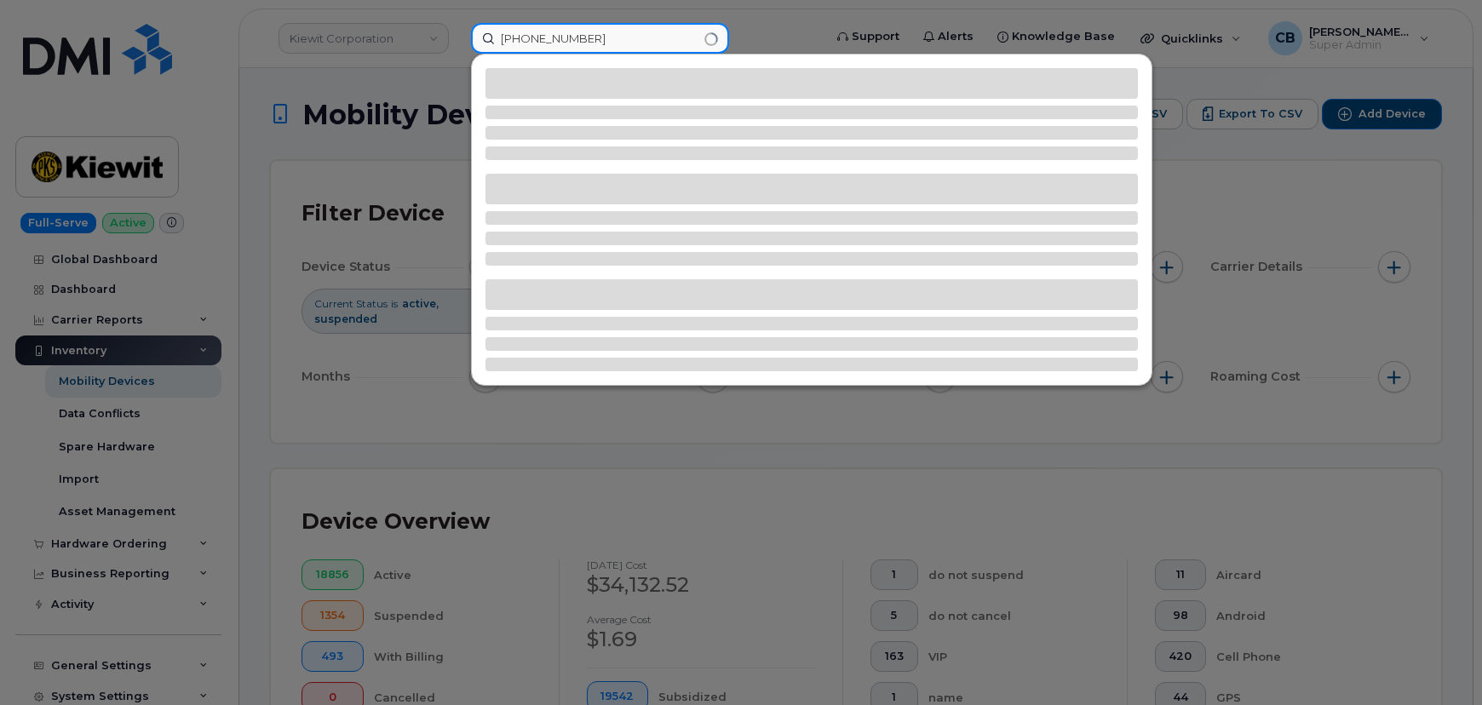
type input "[PHONE_NUMBER]"
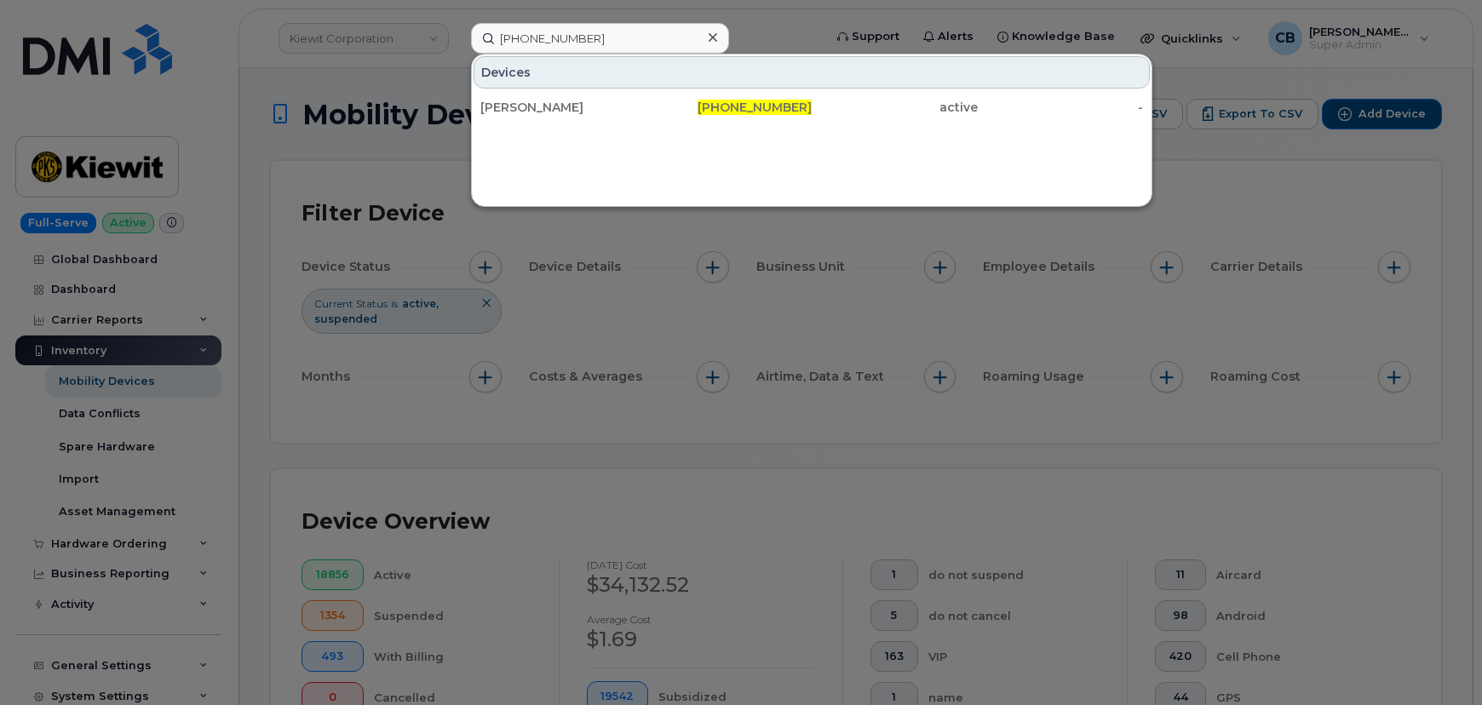
drag, startPoint x: 517, startPoint y: 110, endPoint x: 482, endPoint y: 163, distance: 64.0
click at [517, 110] on div "[PERSON_NAME]" at bounding box center [563, 107] width 166 height 17
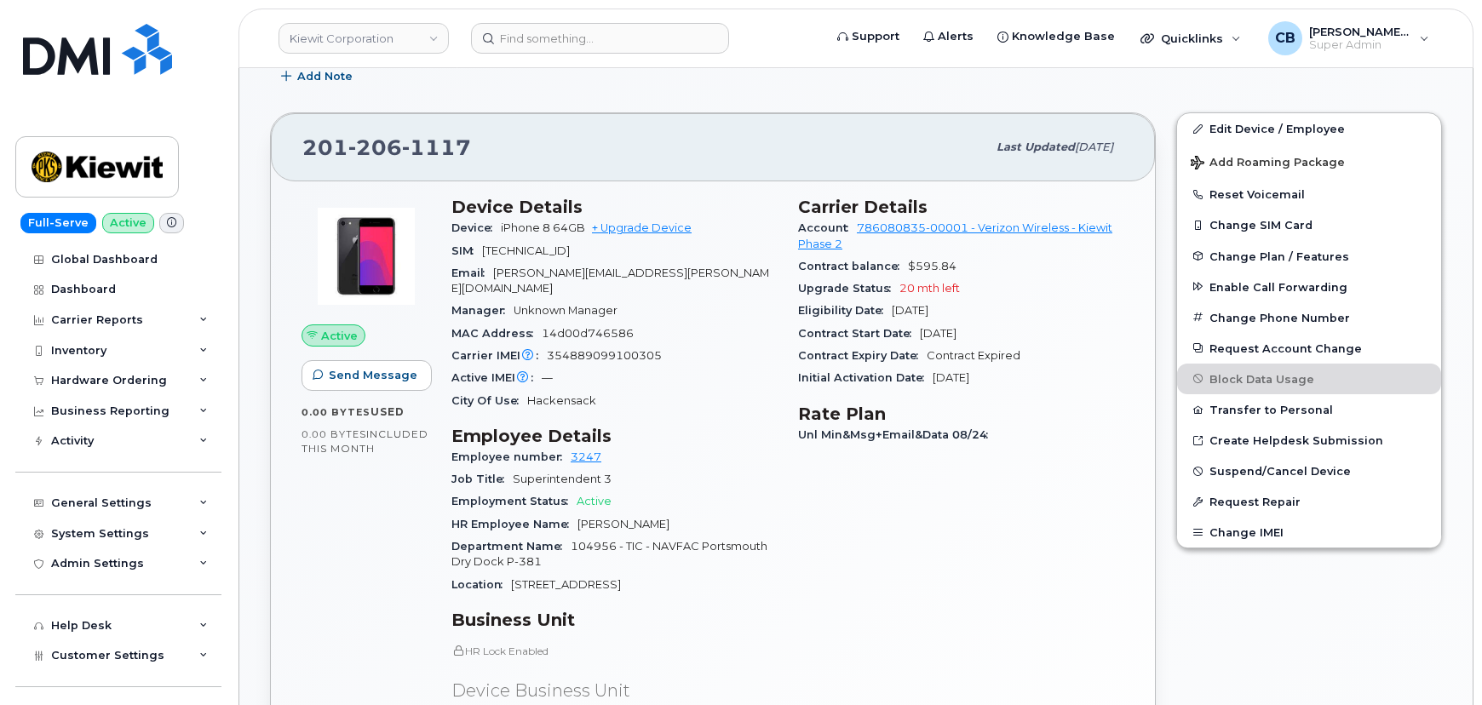
scroll to position [464, 0]
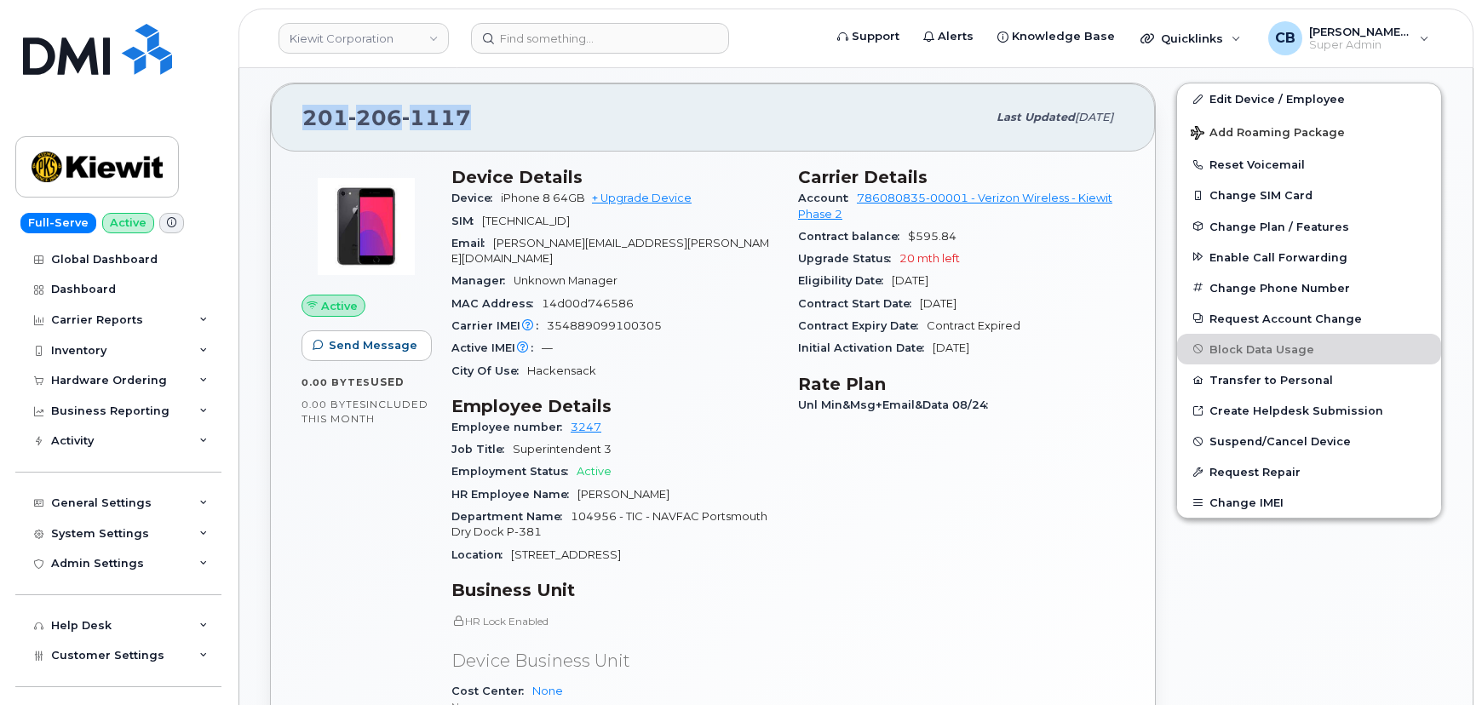
drag, startPoint x: 490, startPoint y: 115, endPoint x: 284, endPoint y: 113, distance: 206.1
click at [284, 113] on div "[PHONE_NUMBER] Last updated [DATE]" at bounding box center [713, 117] width 884 height 68
copy span "[PHONE_NUMBER]"
drag, startPoint x: 666, startPoint y: 304, endPoint x: 547, endPoint y: 313, distance: 118.7
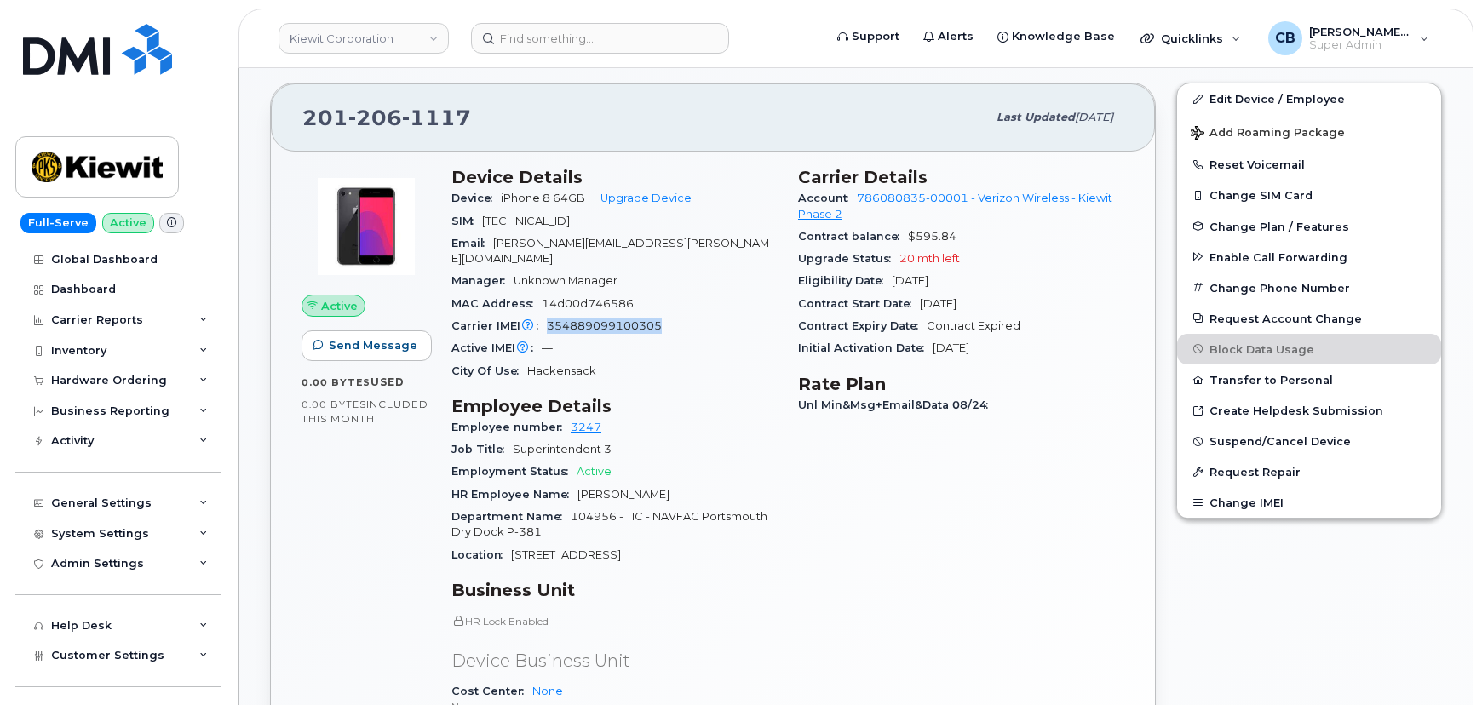
click at [547, 315] on div "Carrier IMEI Carrier IMEI is reported during the last billing cycle or change o…" at bounding box center [614, 326] width 326 height 22
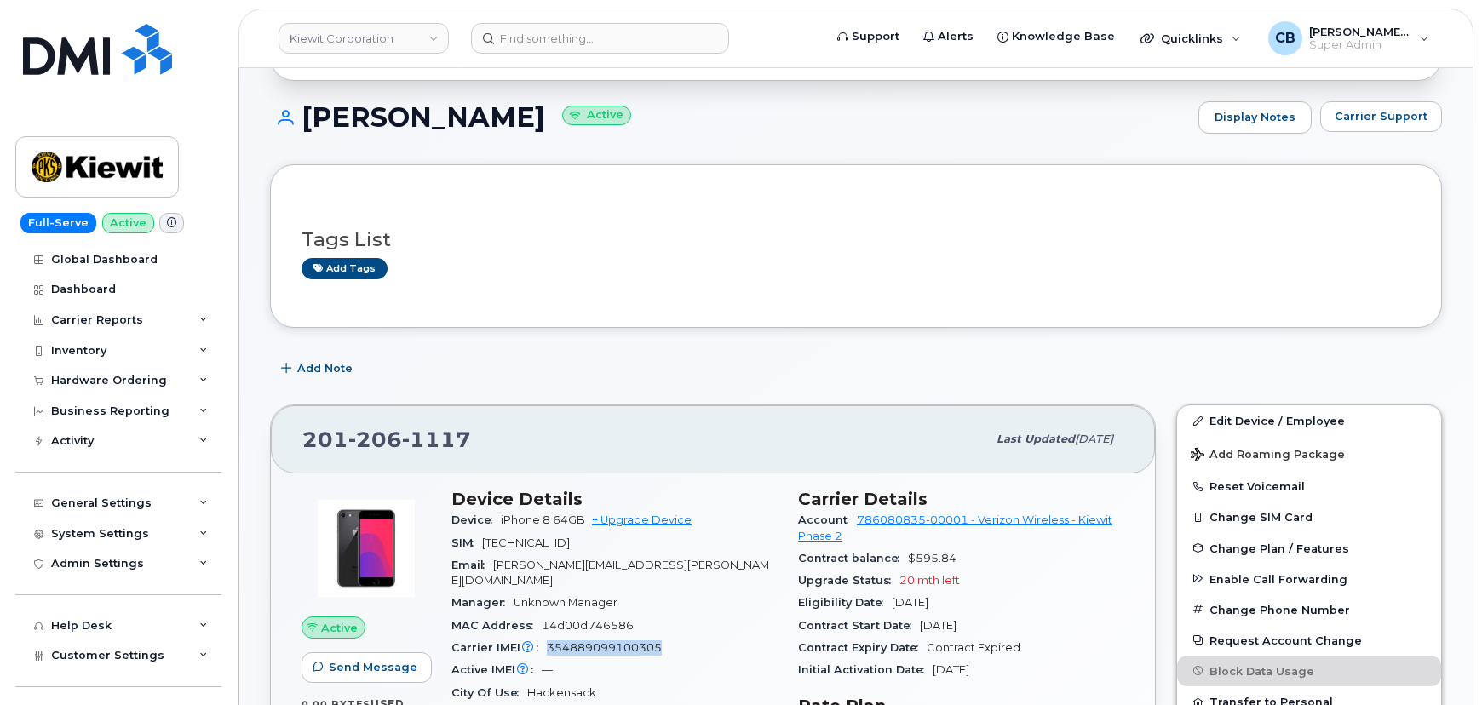
scroll to position [0, 0]
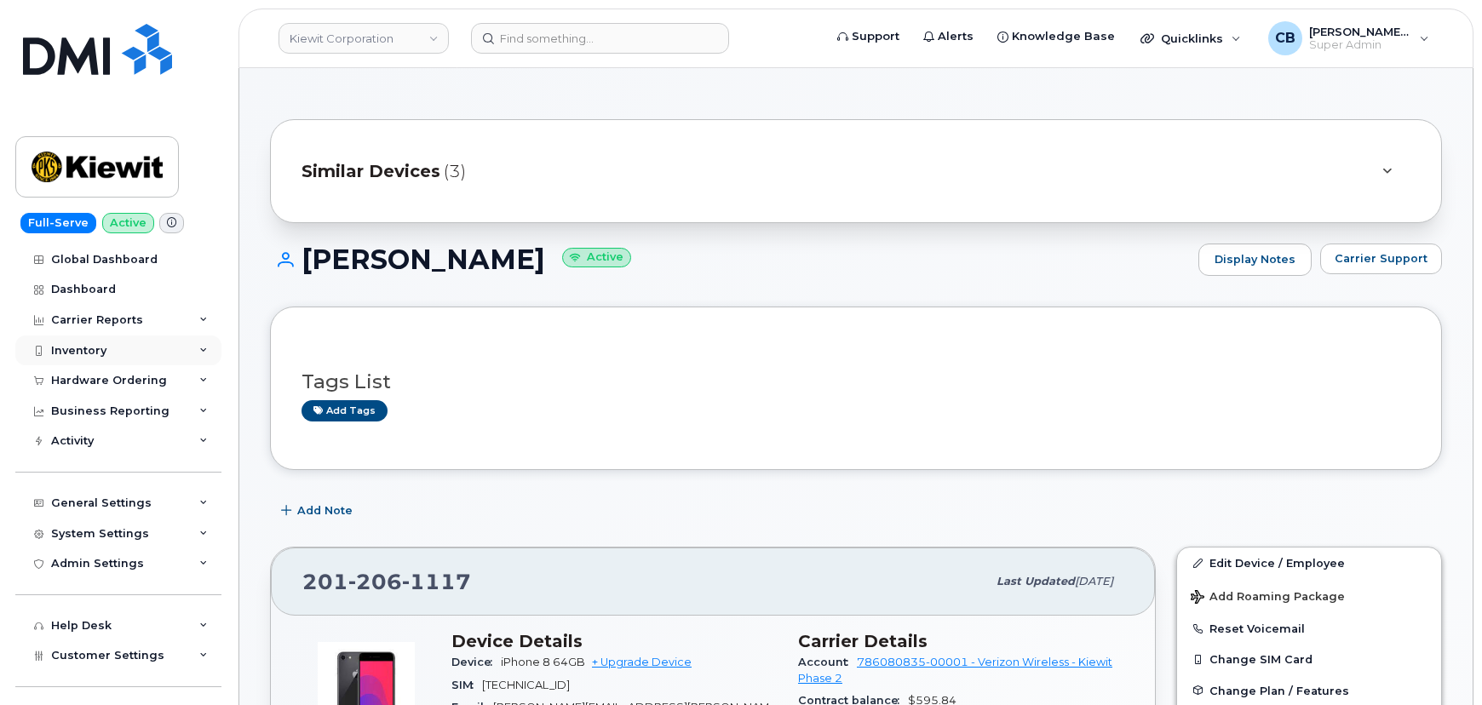
click at [73, 344] on div "Inventory" at bounding box center [78, 351] width 55 height 14
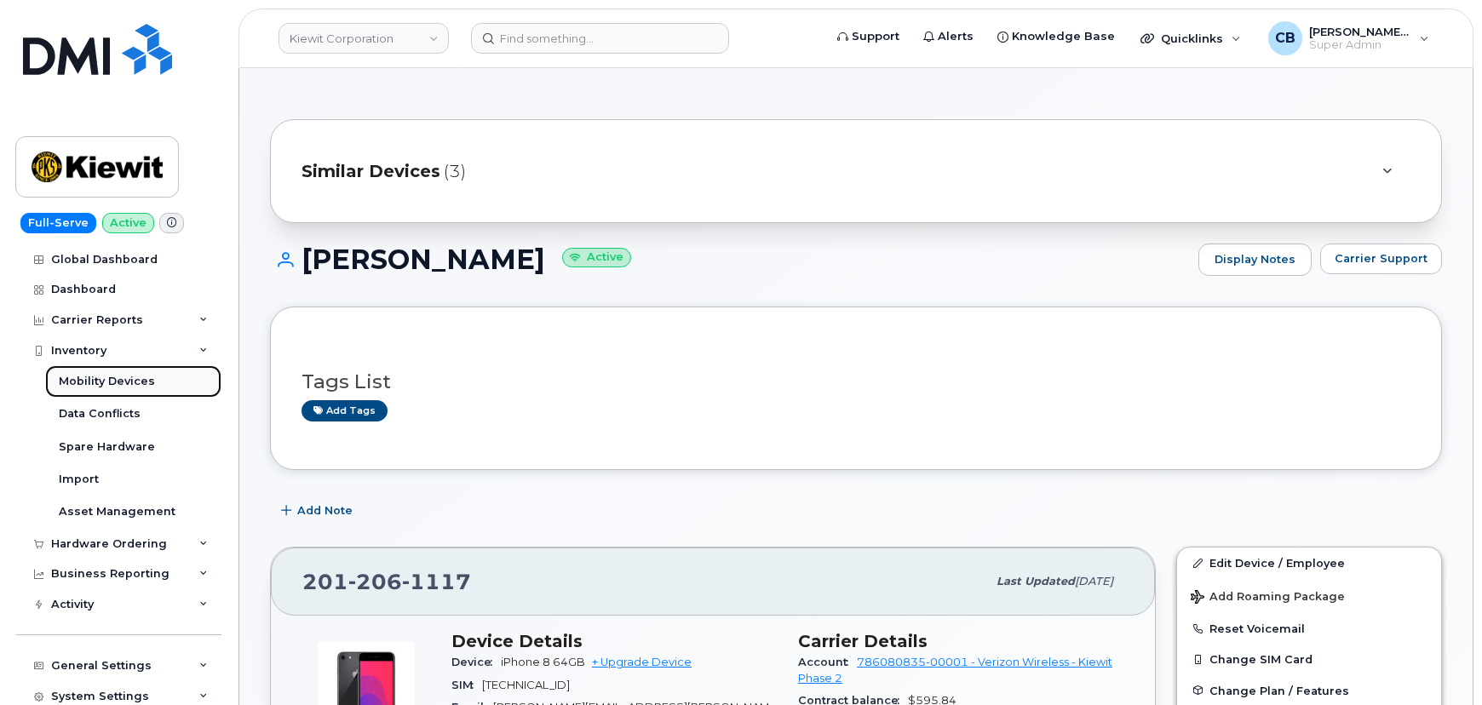
click at [100, 378] on div "Mobility Devices" at bounding box center [107, 381] width 96 height 15
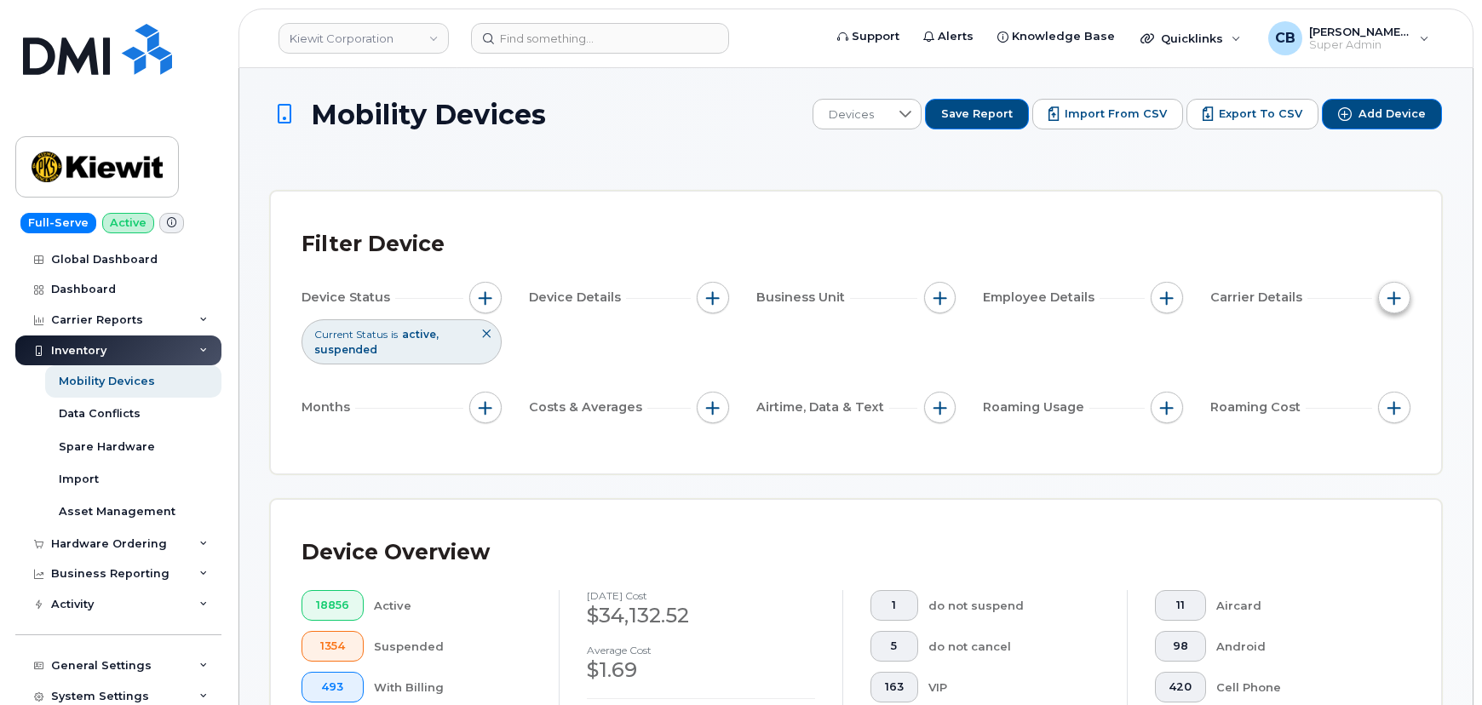
click at [1395, 289] on button "button" at bounding box center [1394, 298] width 32 height 32
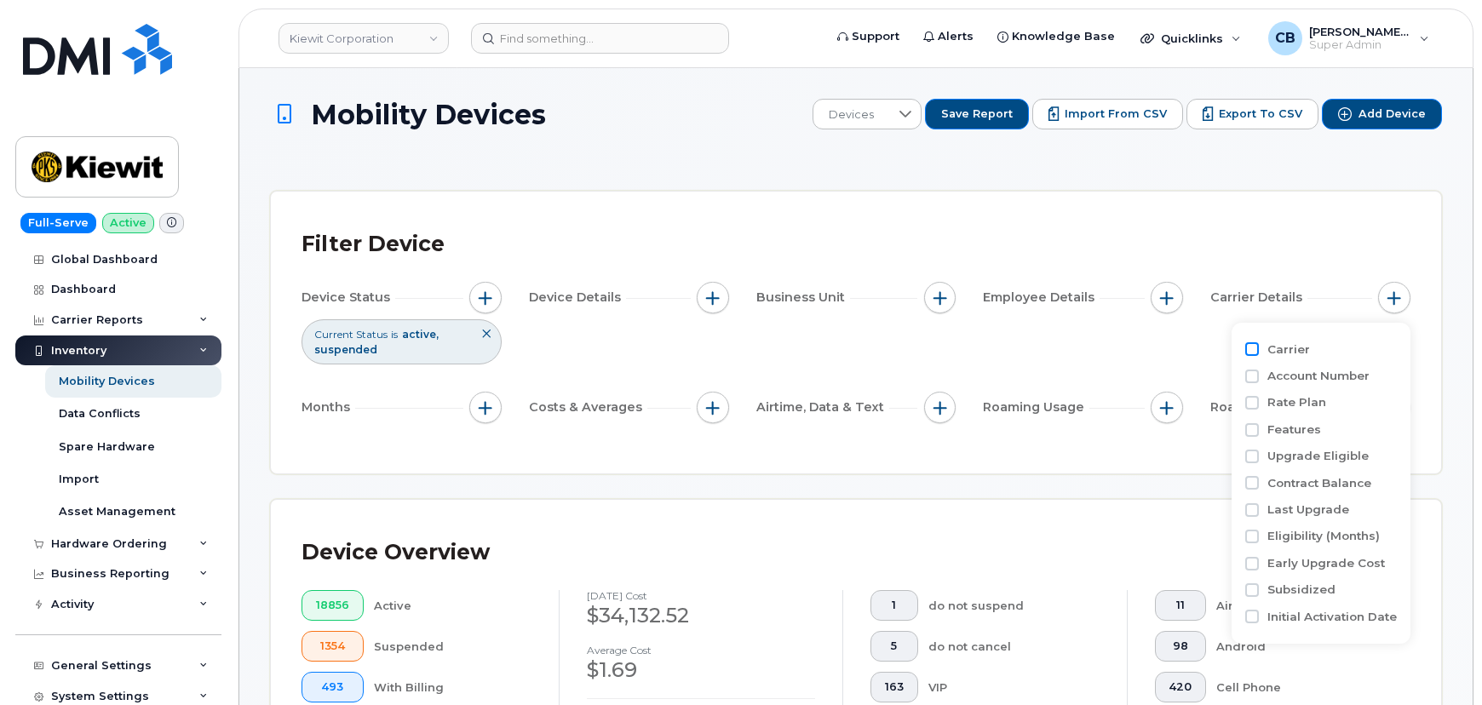
click at [1254, 346] on input "Carrier" at bounding box center [1252, 349] width 14 height 14
checkbox input "true"
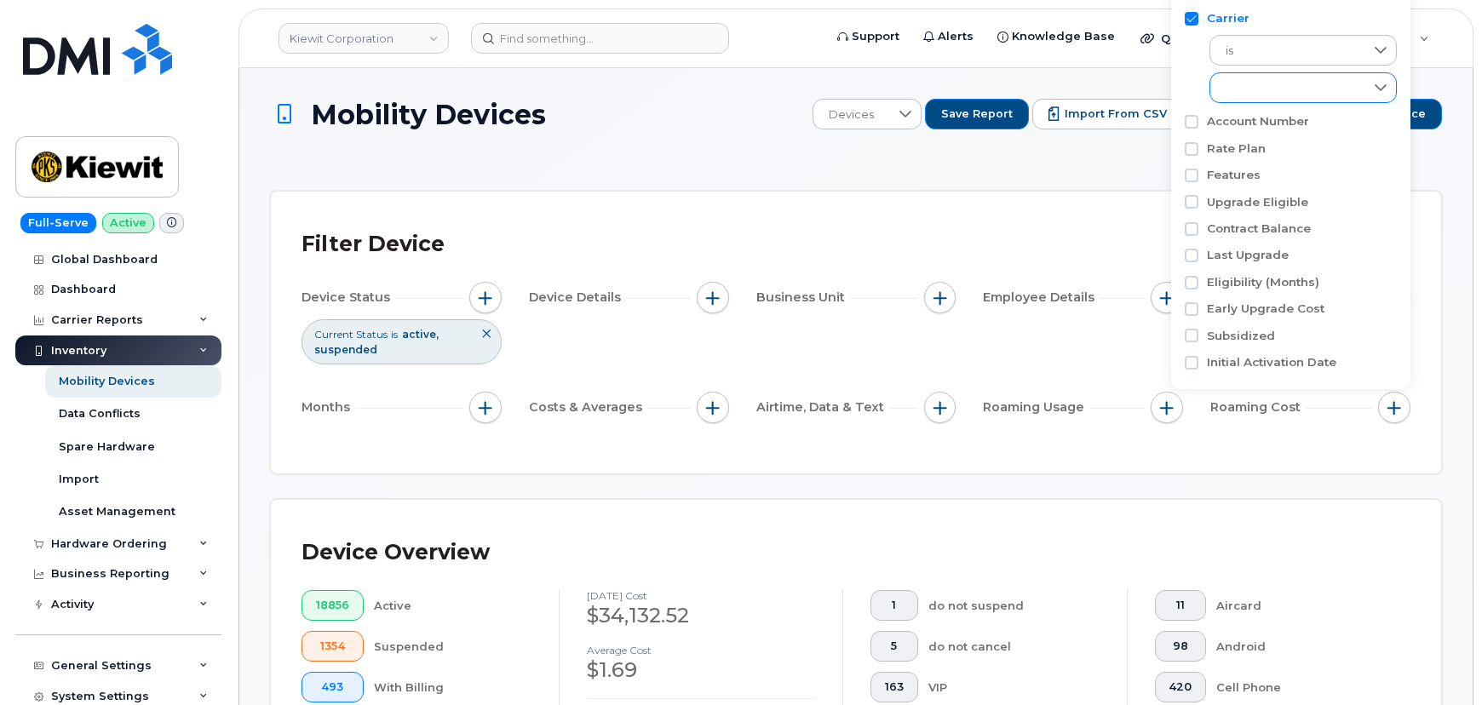
click at [1246, 95] on div "empty" at bounding box center [1286, 87] width 153 height 29
click at [1247, 162] on span "AT&T Wireless" at bounding box center [1281, 163] width 77 height 16
checkbox input "true"
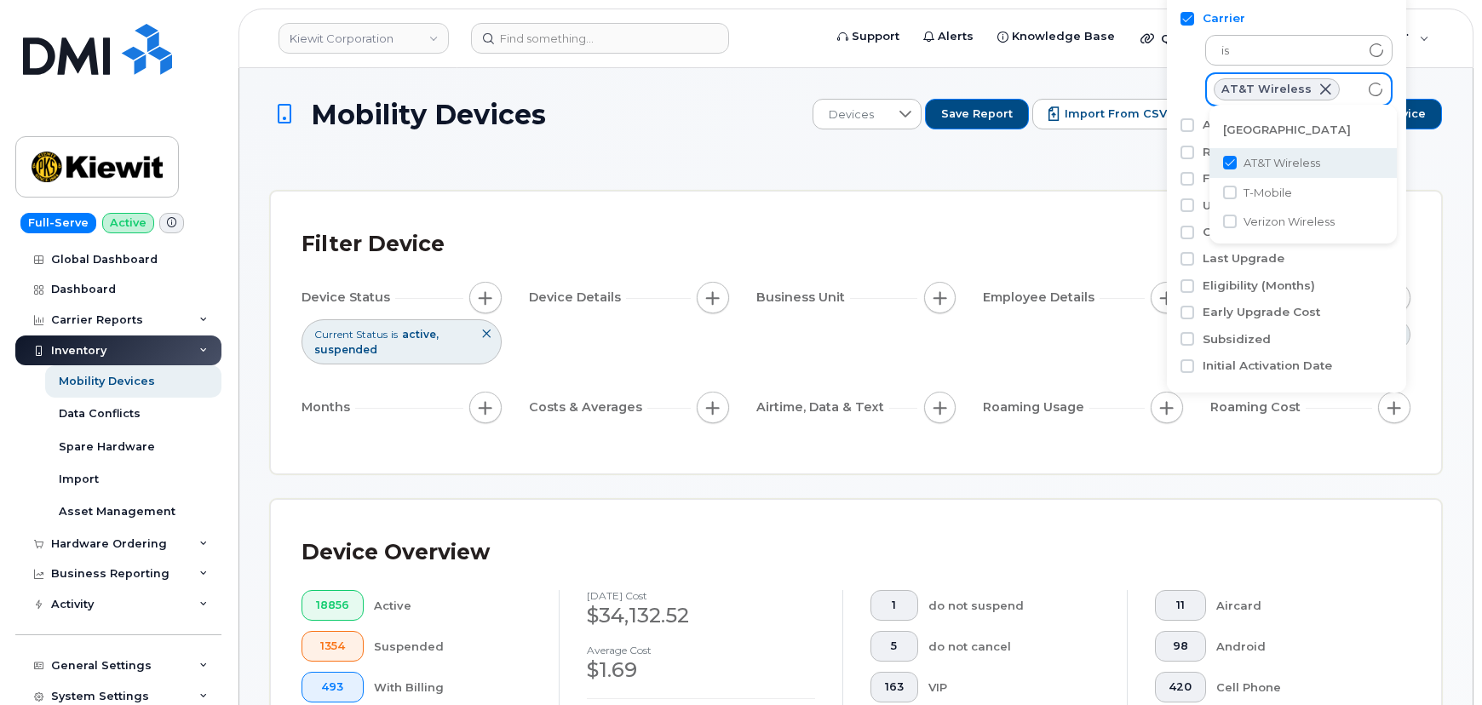
click at [1032, 229] on div "Filter Device" at bounding box center [855, 244] width 1109 height 44
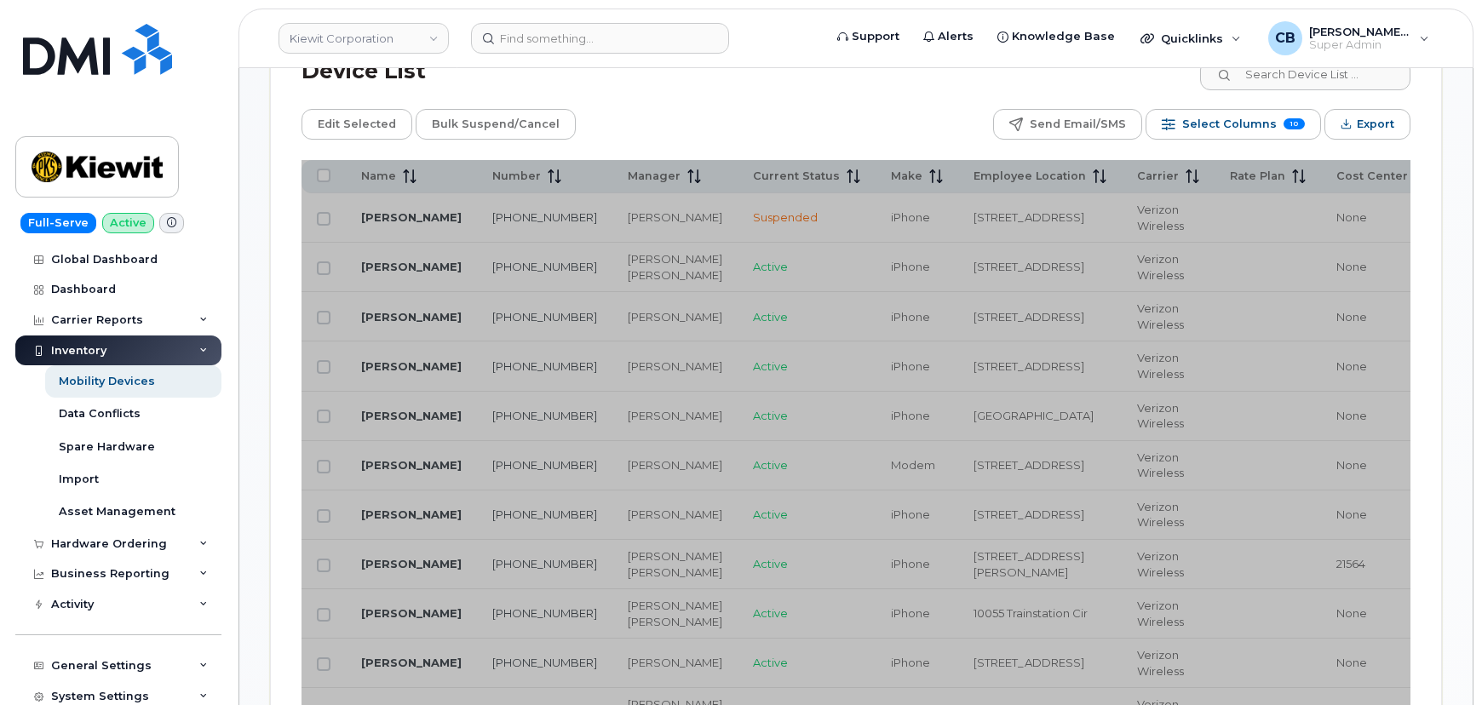
scroll to position [928, 0]
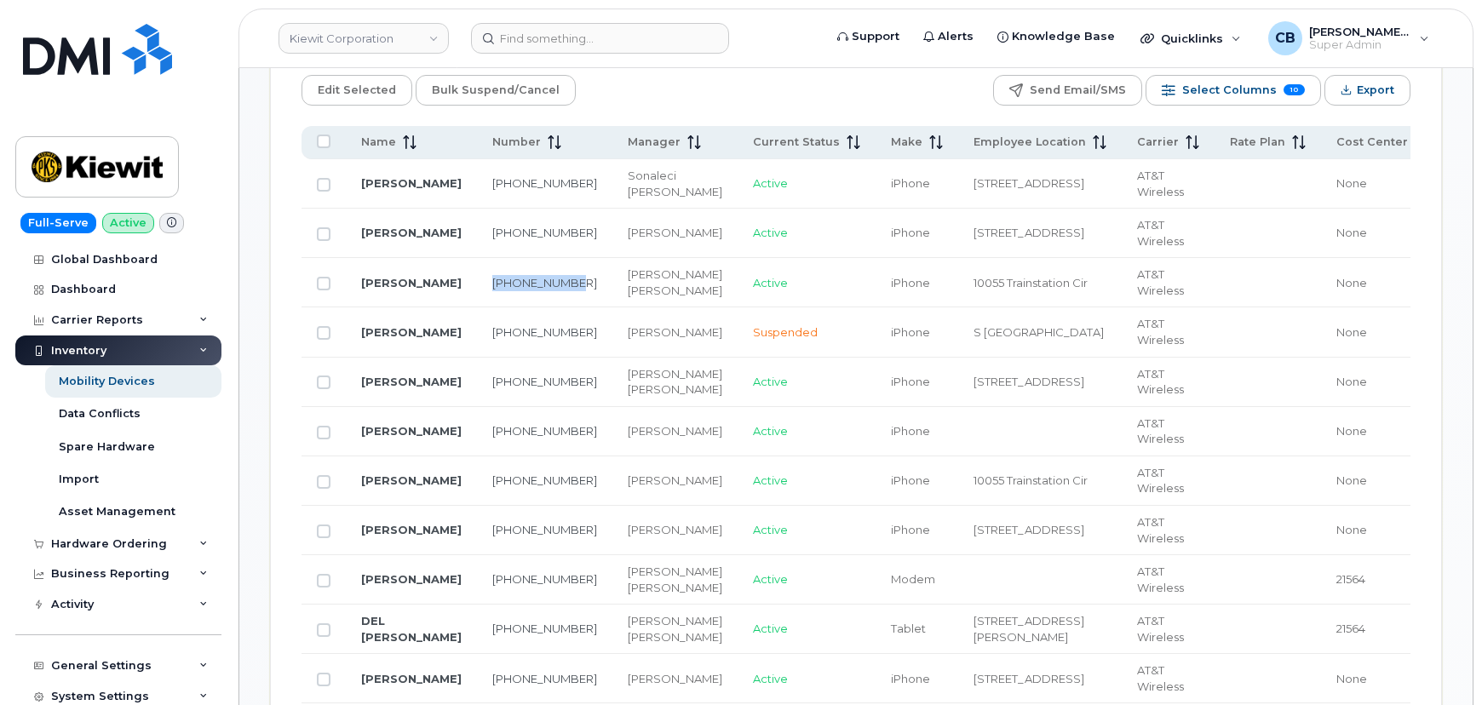
drag, startPoint x: 519, startPoint y: 307, endPoint x: 474, endPoint y: 295, distance: 45.9
click at [477, 295] on td "205-240-5509" at bounding box center [544, 282] width 135 height 49
copy link "205-240-5509"
click at [568, 38] on input at bounding box center [600, 38] width 258 height 31
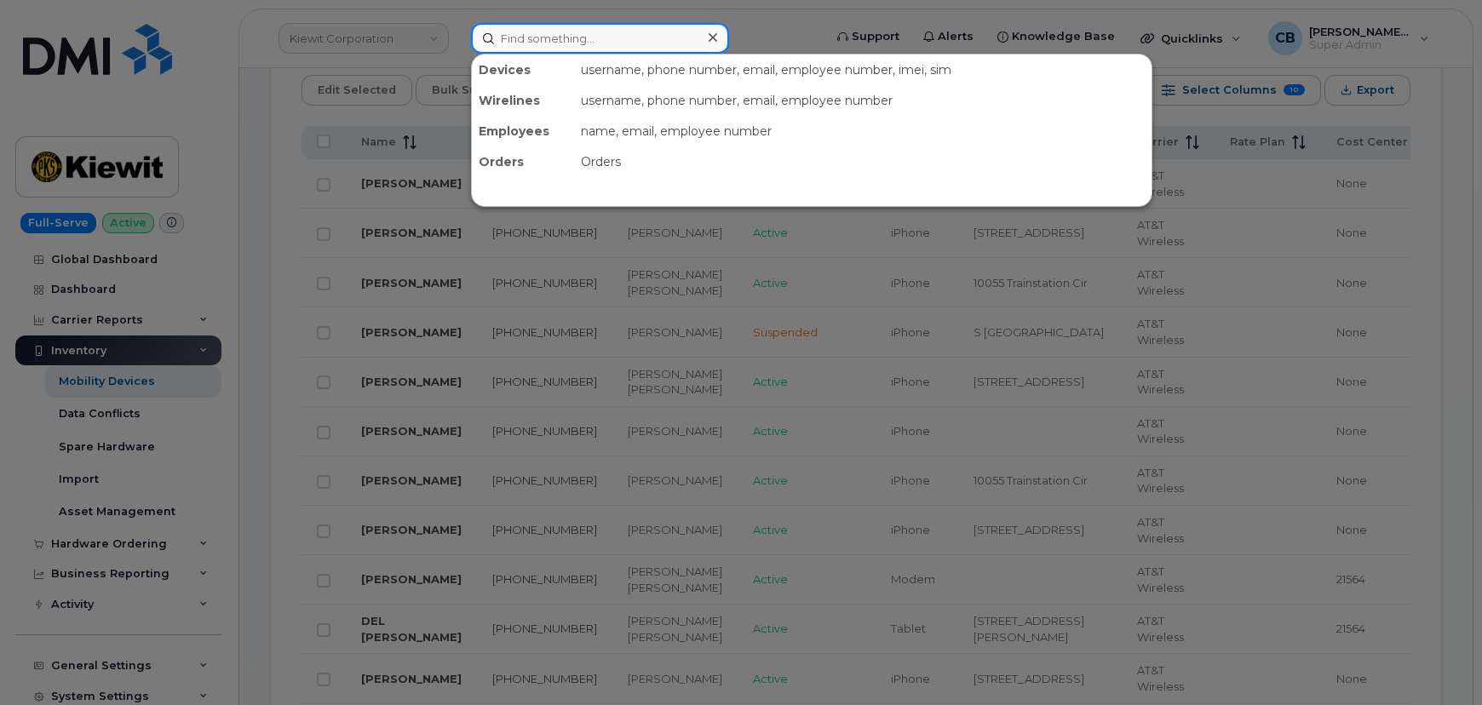
paste input "205-240-5509"
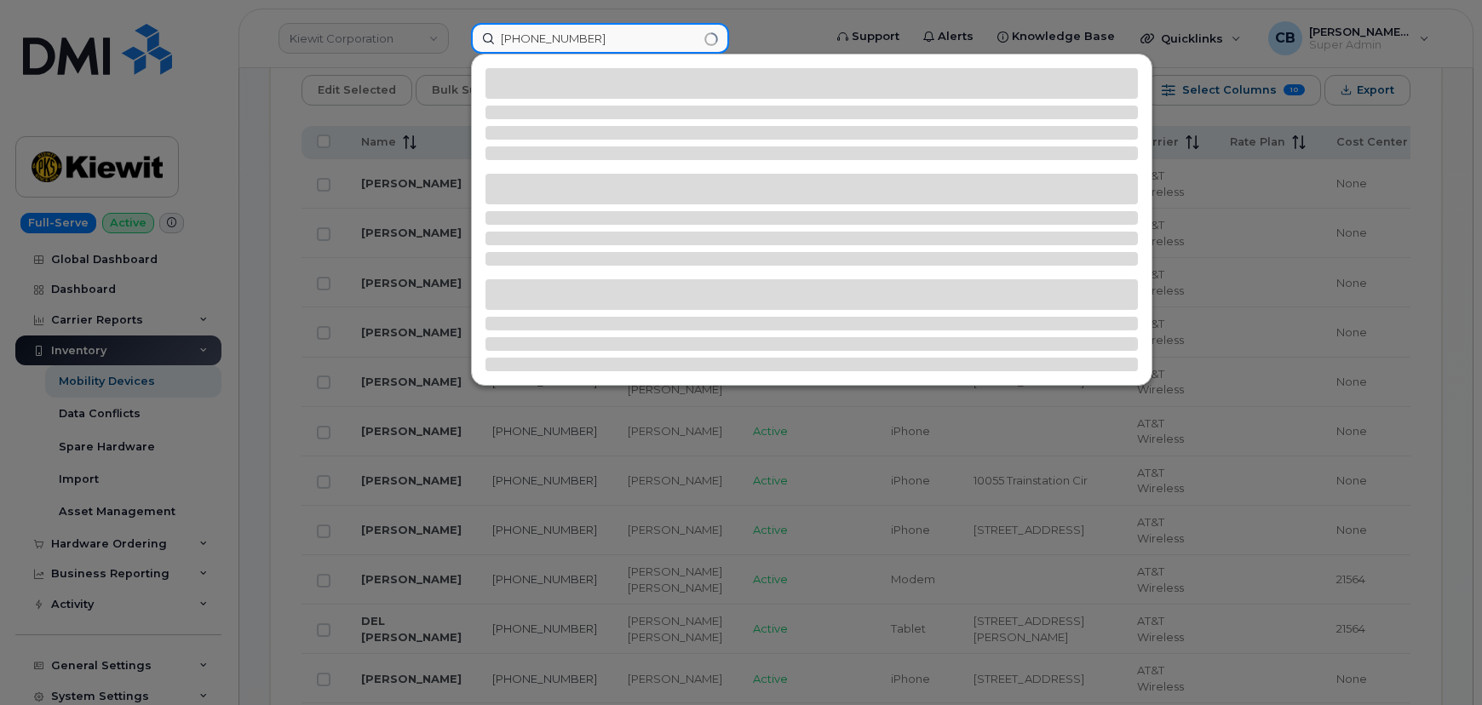
type input "205-240-5509"
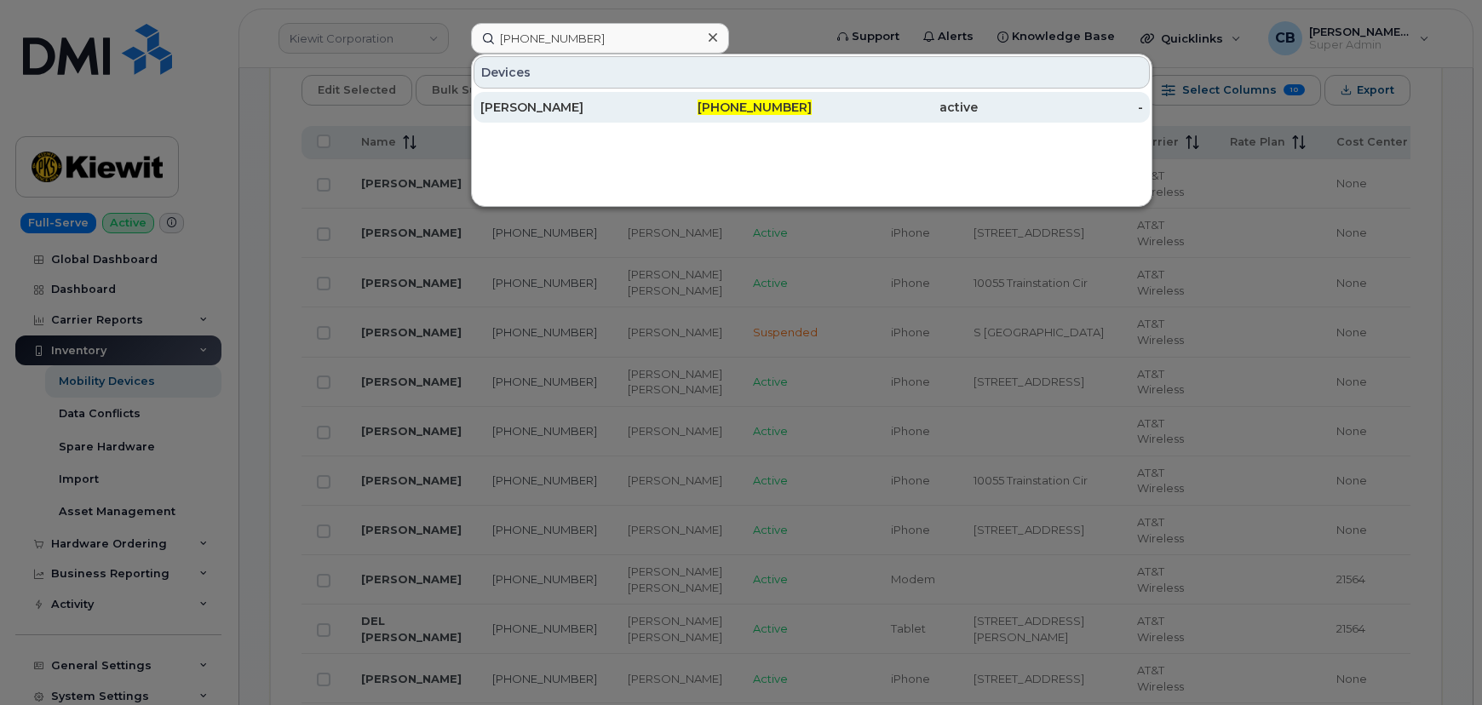
click at [536, 106] on div "PATRYK WOLERT" at bounding box center [563, 107] width 166 height 17
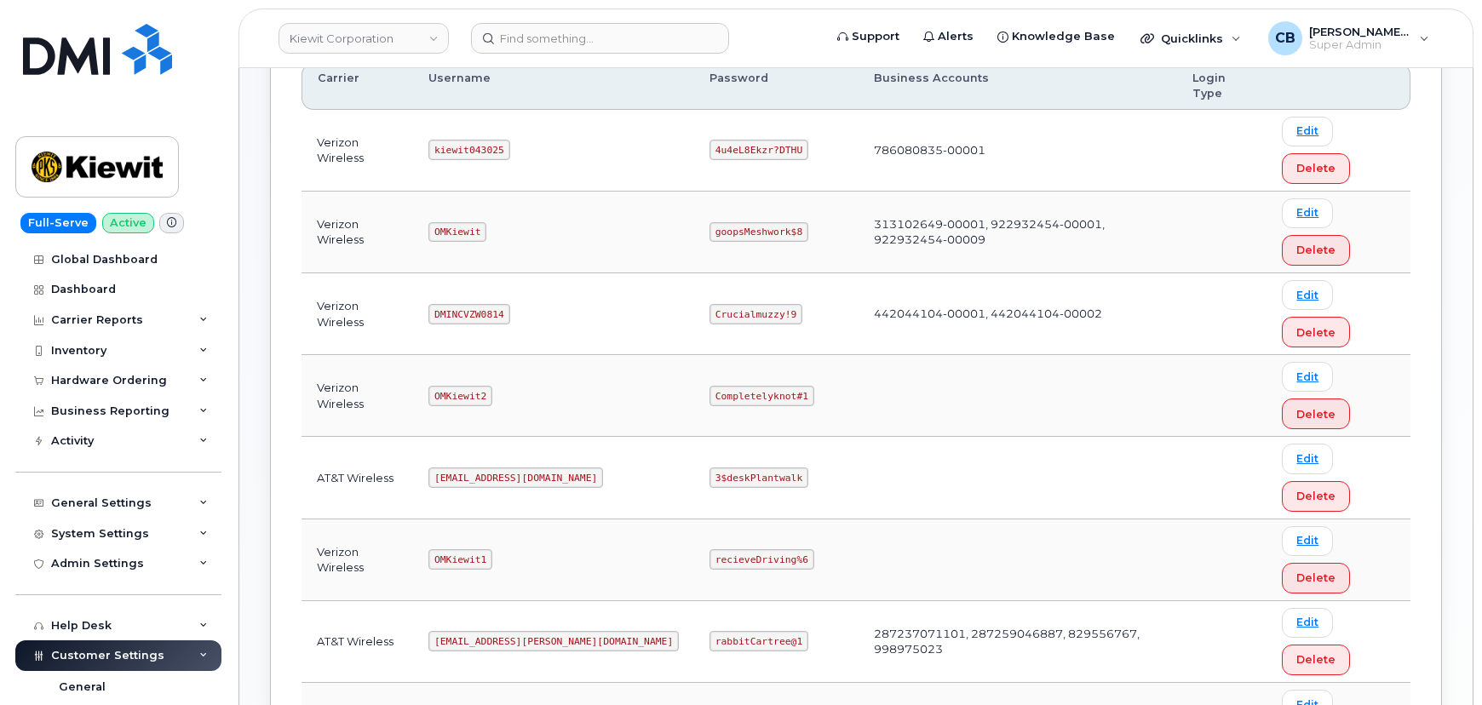
scroll to position [259, 0]
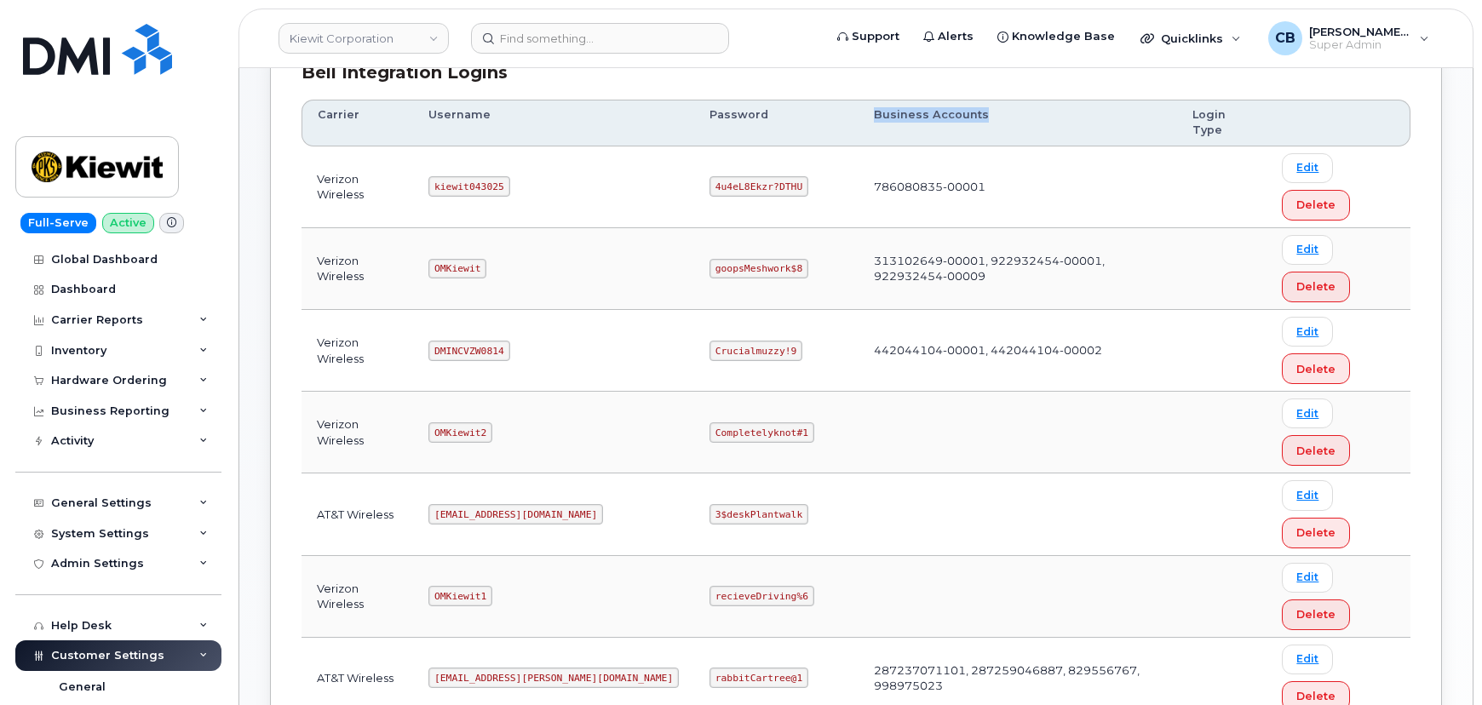
drag, startPoint x: 788, startPoint y: 106, endPoint x: 932, endPoint y: 115, distance: 143.4
click at [932, 115] on th "Business Accounts" at bounding box center [1017, 123] width 318 height 47
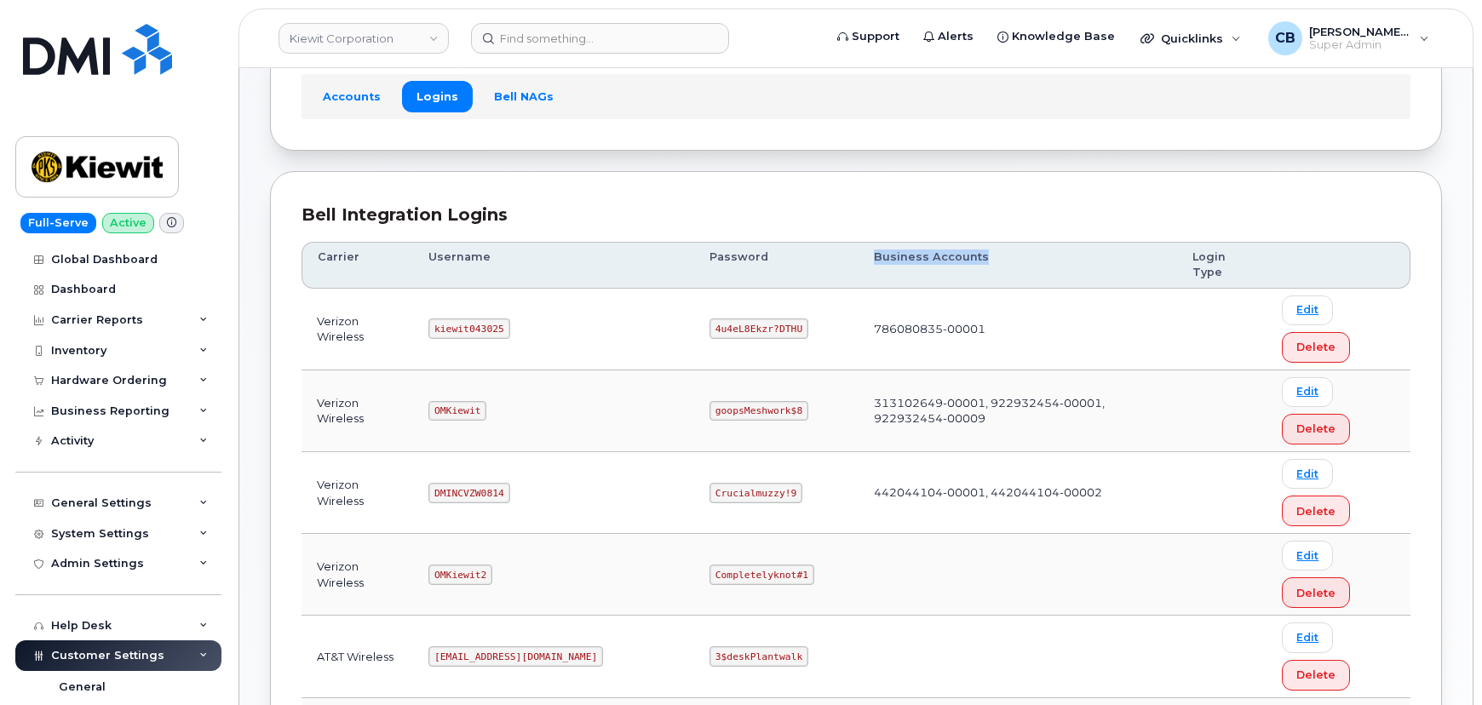
scroll to position [154, 0]
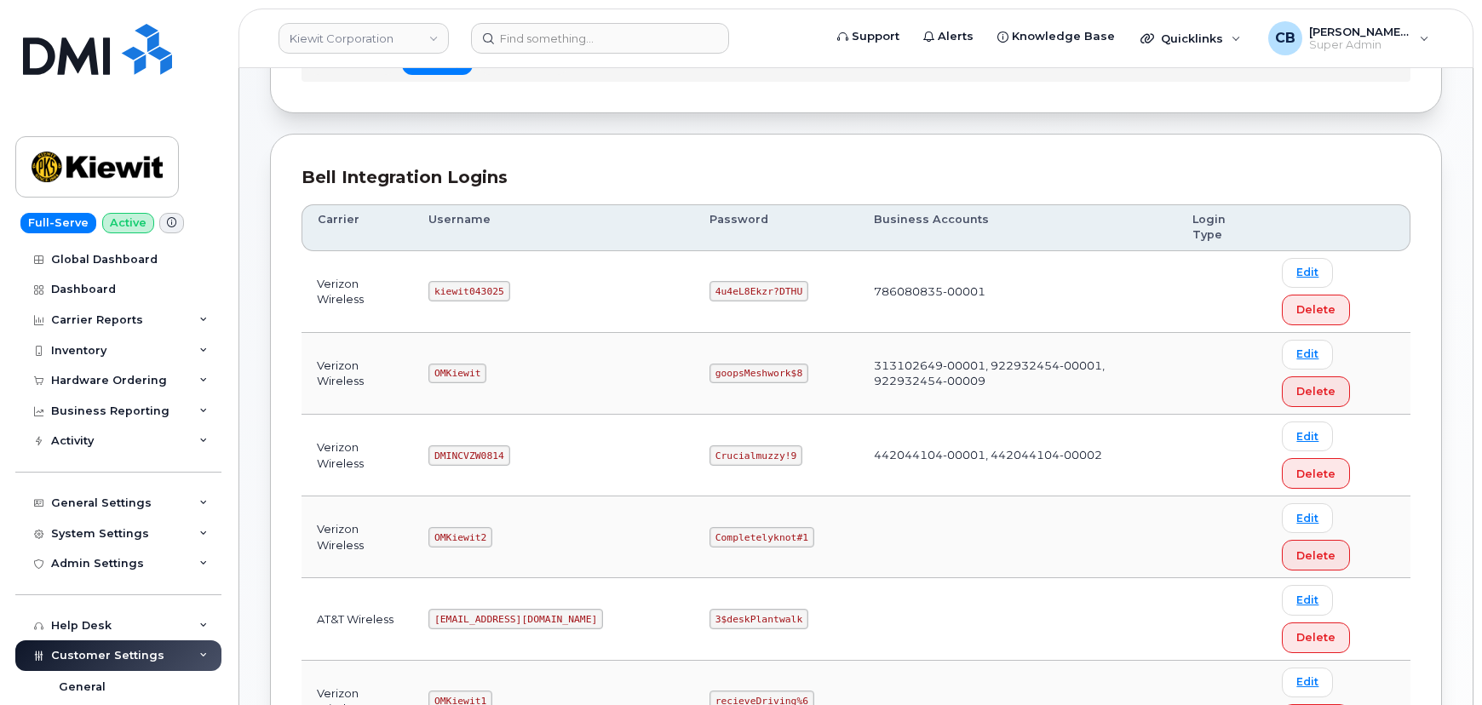
click at [468, 281] on code "kiewit043025" at bounding box center [468, 291] width 81 height 20
copy code "kiewit043025"
click at [709, 281] on code "4u4eL8Ekzr?DTHU" at bounding box center [758, 291] width 99 height 20
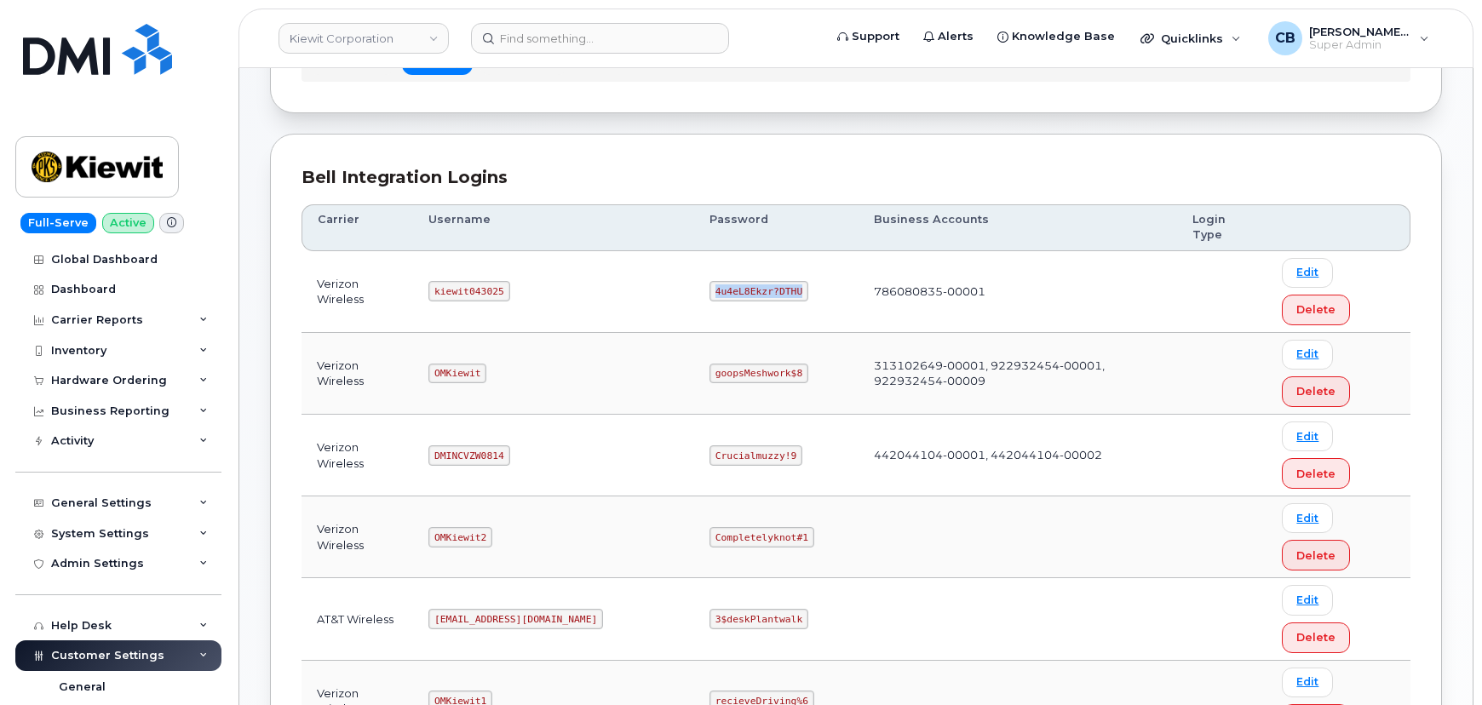
click at [709, 281] on code "4u4eL8Ekzr?DTHU" at bounding box center [758, 291] width 99 height 20
copy code "4u4eL8Ekzr?DTHU"
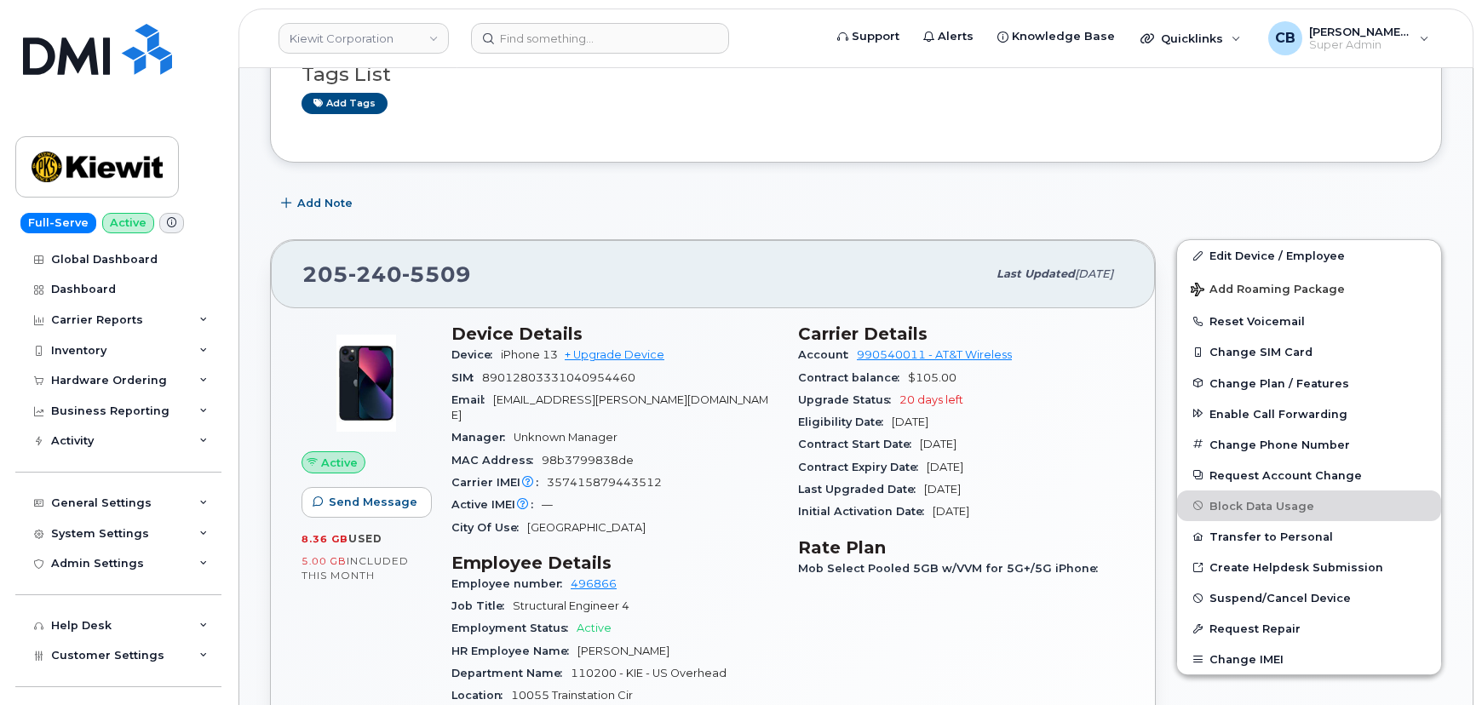
scroll to position [309, 0]
drag, startPoint x: 561, startPoint y: 345, endPoint x: 496, endPoint y: 353, distance: 65.3
click at [496, 353] on div "Device iPhone 13 + Upgrade Device" at bounding box center [614, 353] width 326 height 22
drag, startPoint x: 493, startPoint y: 264, endPoint x: 295, endPoint y: 270, distance: 198.5
click at [295, 270] on div "[PHONE_NUMBER] Last updated [DATE]" at bounding box center [713, 272] width 884 height 68
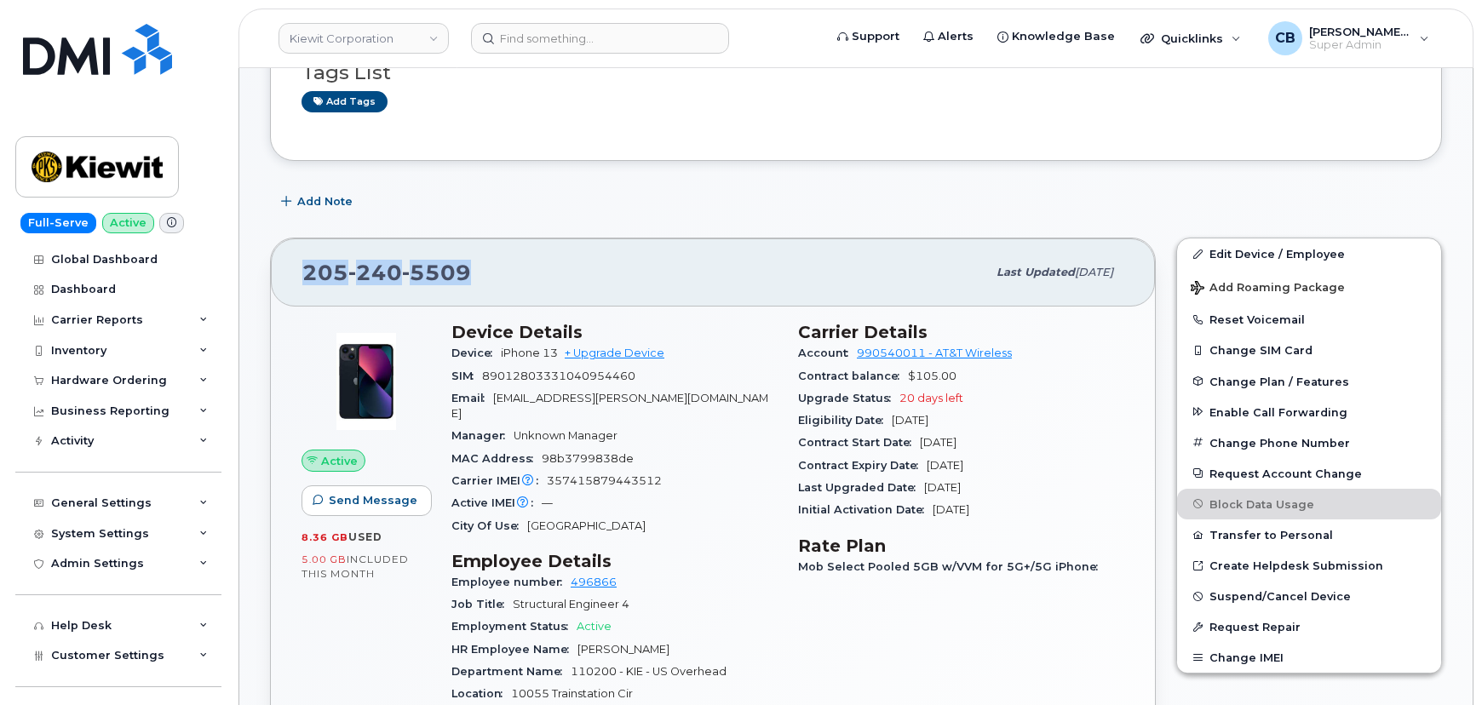
copy span "[PHONE_NUMBER]"
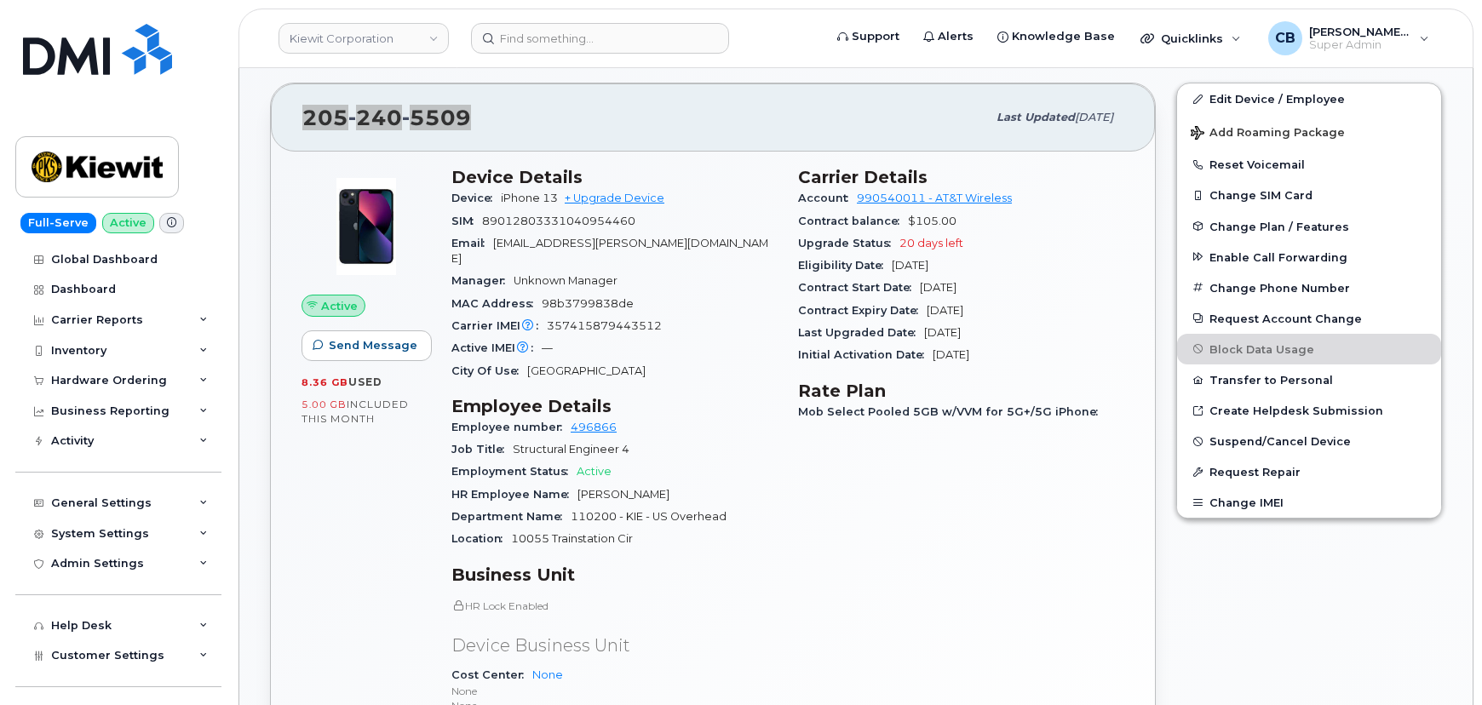
scroll to position [154, 0]
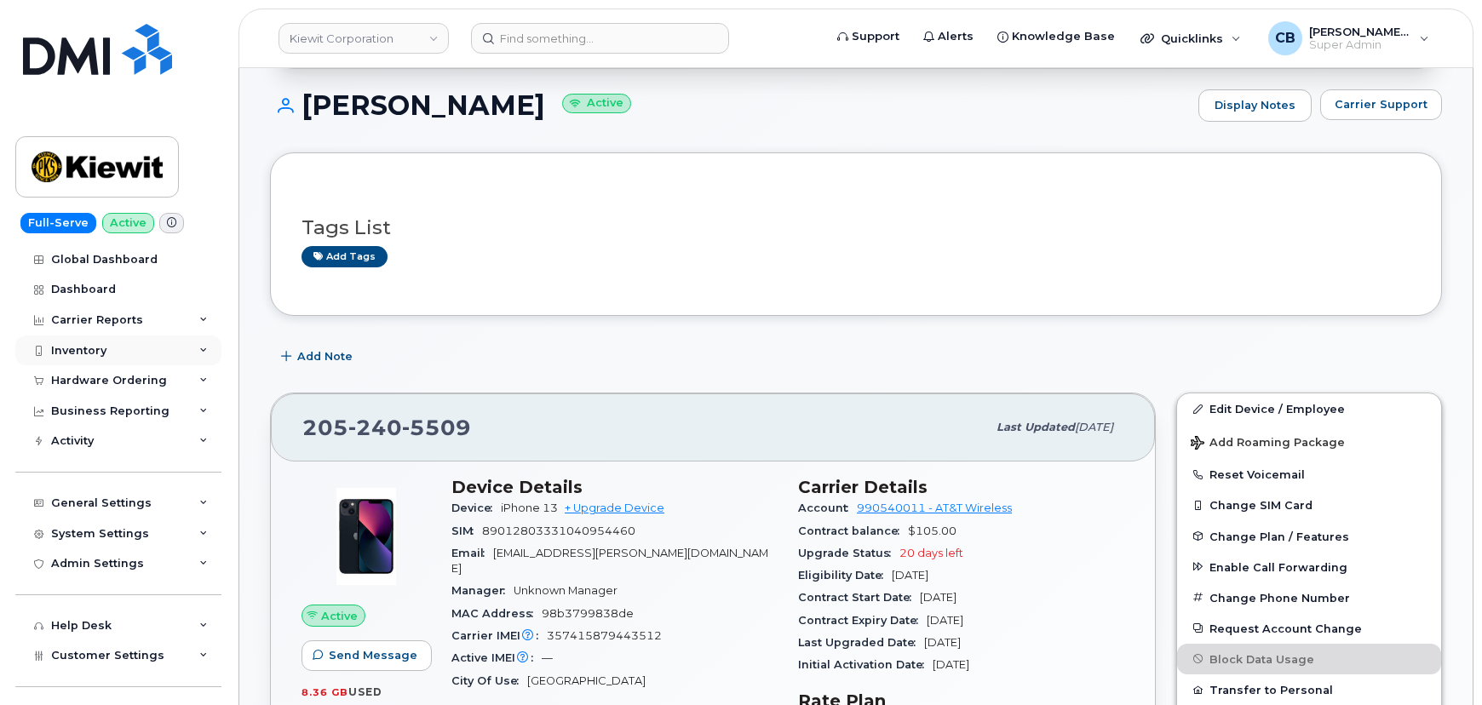
click at [84, 354] on div "Inventory" at bounding box center [78, 351] width 55 height 14
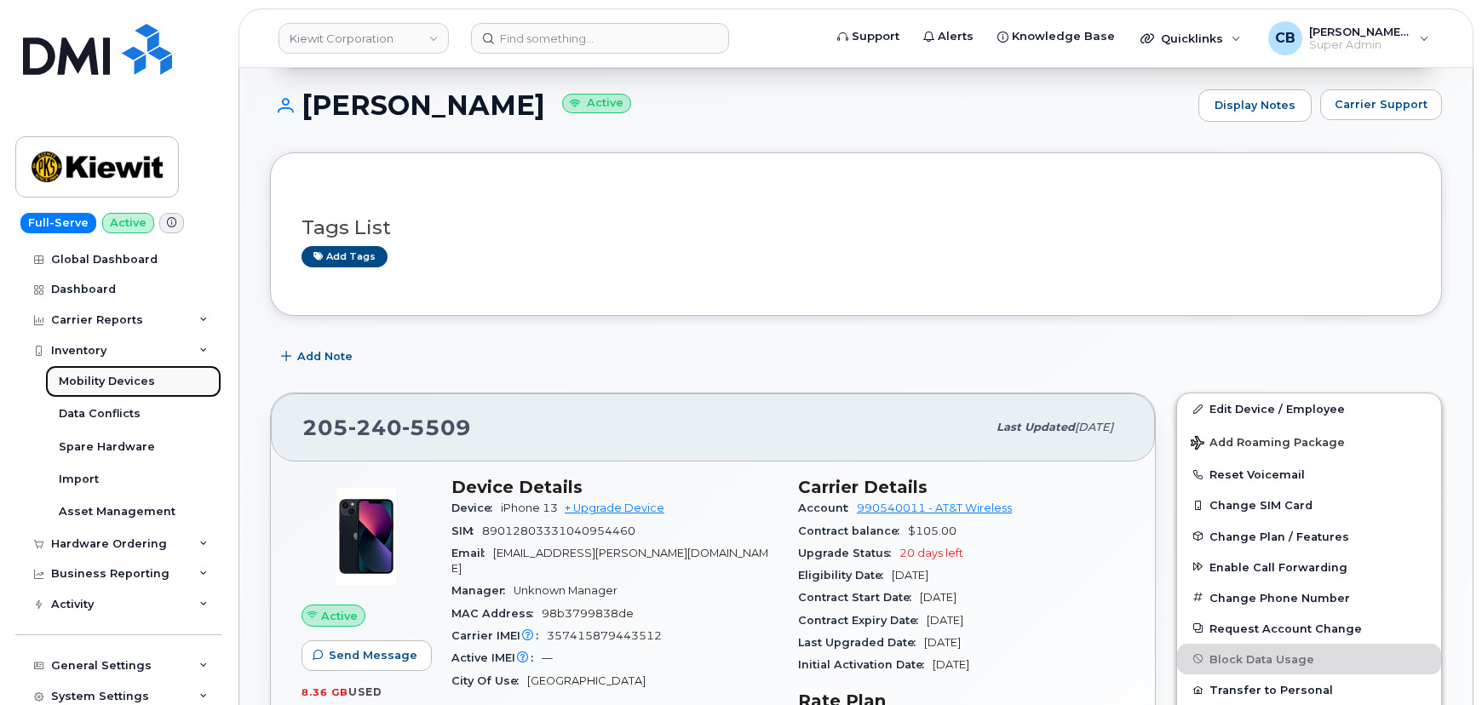
click at [94, 389] on link "Mobility Devices" at bounding box center [133, 381] width 176 height 32
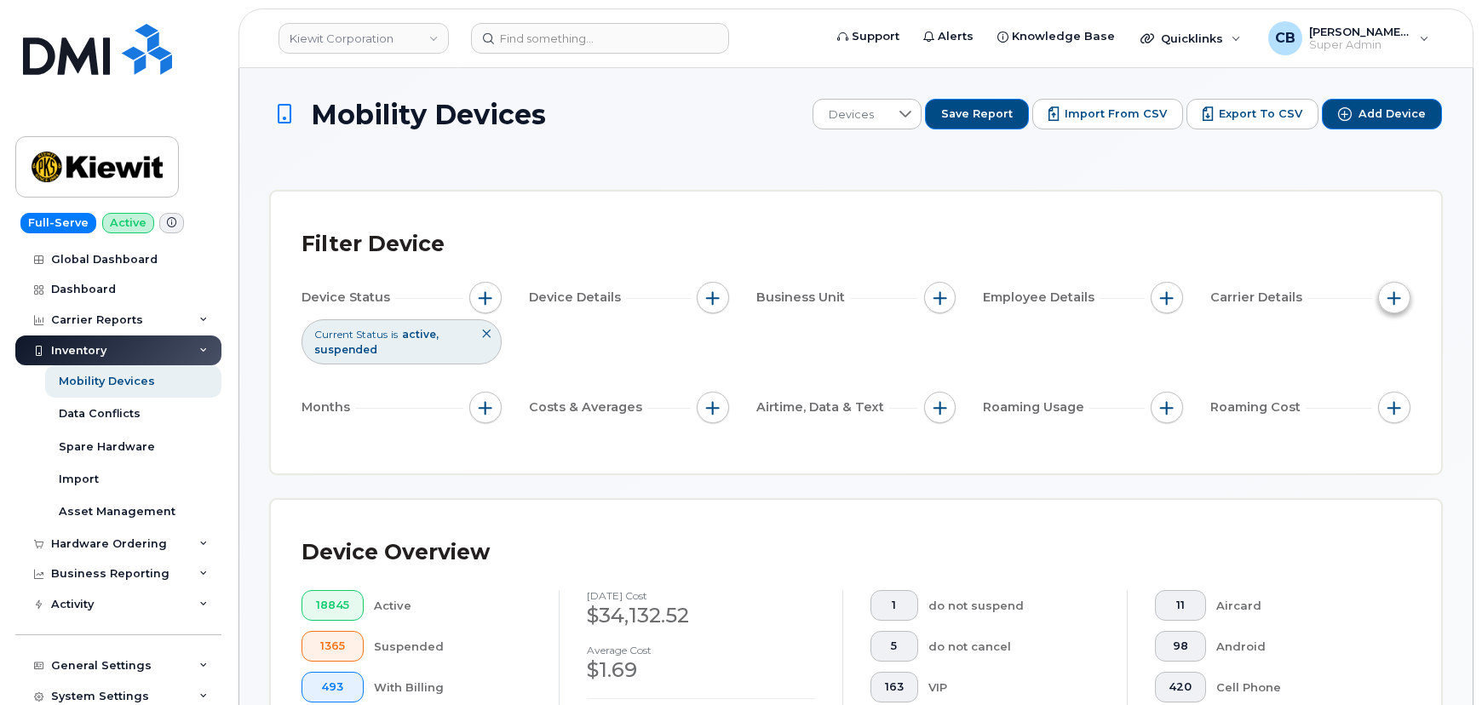
click at [1395, 289] on button "button" at bounding box center [1394, 298] width 32 height 32
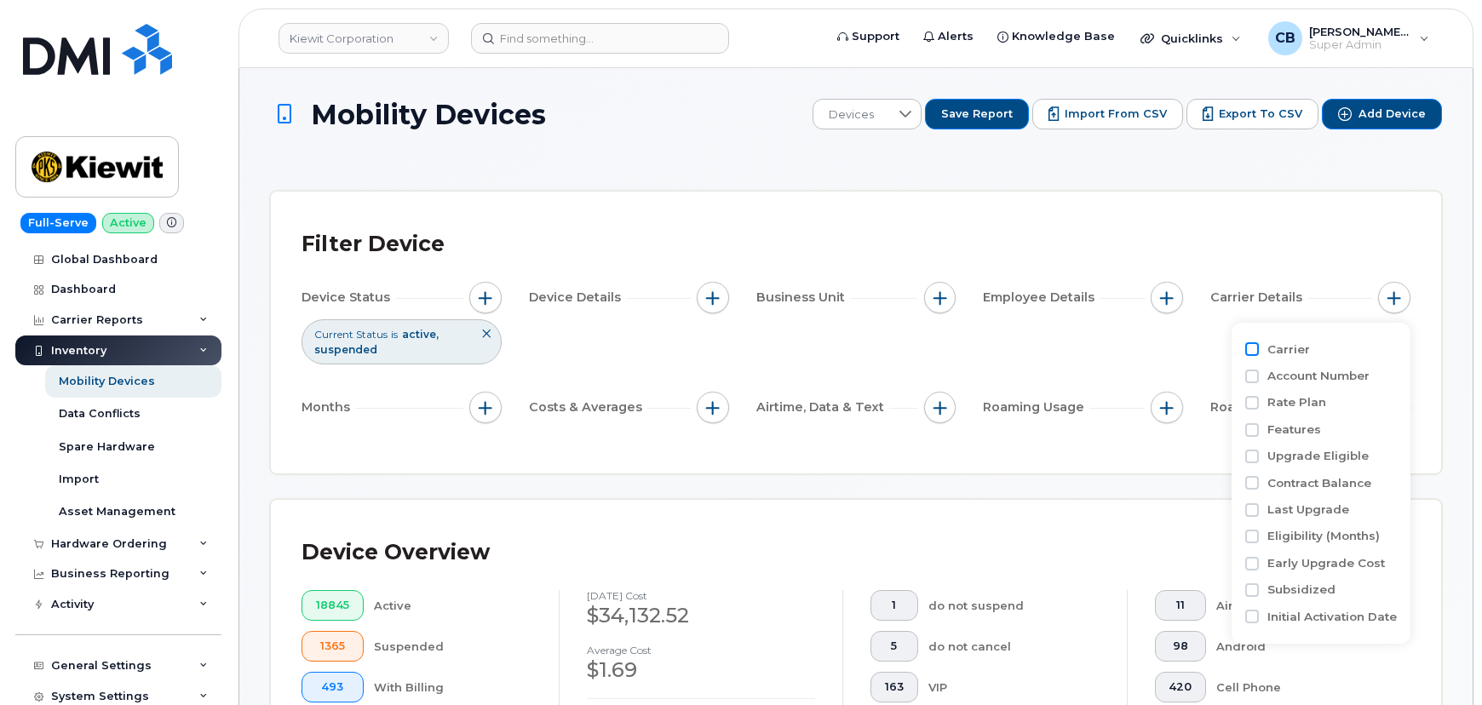
click at [1255, 352] on input "Carrier" at bounding box center [1252, 349] width 14 height 14
checkbox input "true"
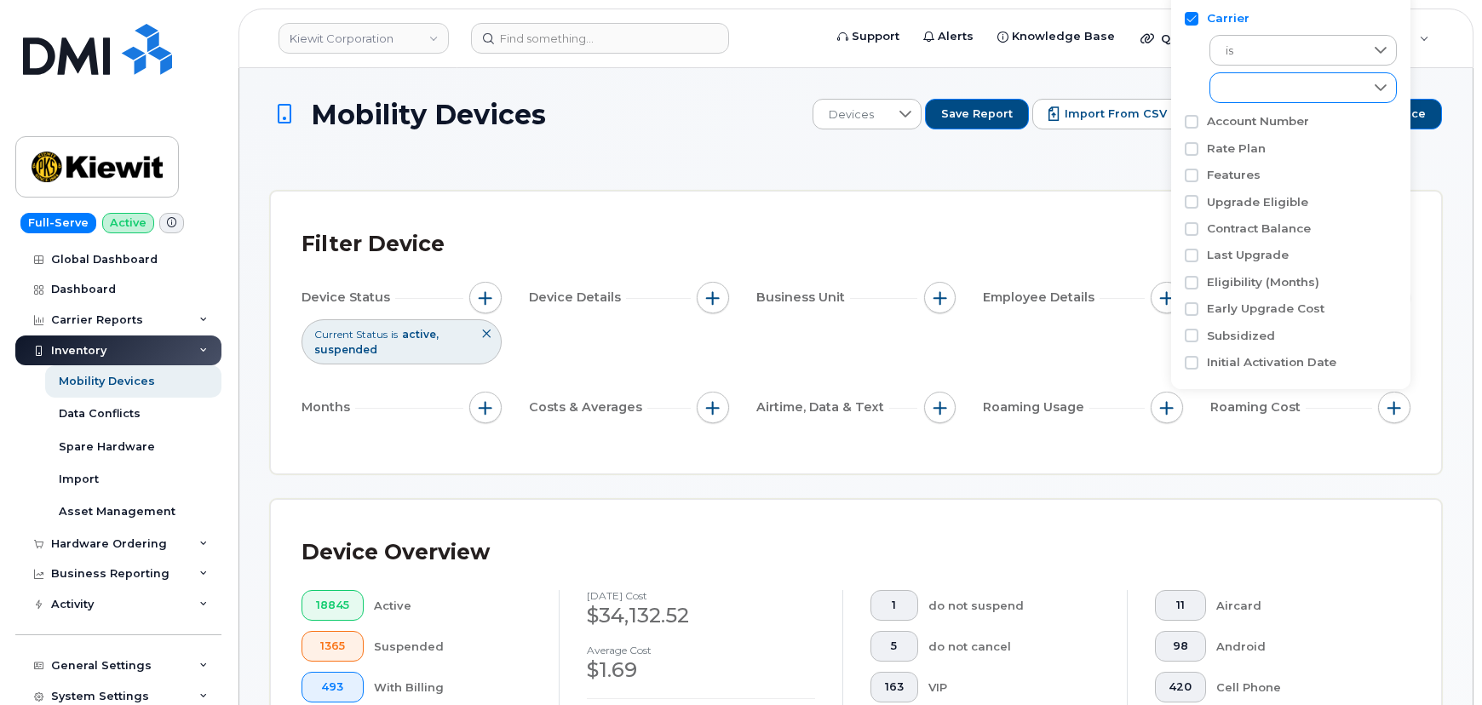
click at [1258, 81] on div "empty" at bounding box center [1286, 87] width 153 height 29
click at [1230, 188] on input "T-Mobile" at bounding box center [1230, 193] width 14 height 14
checkbox input "true"
click at [869, 207] on div "Filter Device Device Status Current Status is active suspended Device Details B…" at bounding box center [856, 333] width 1170 height 282
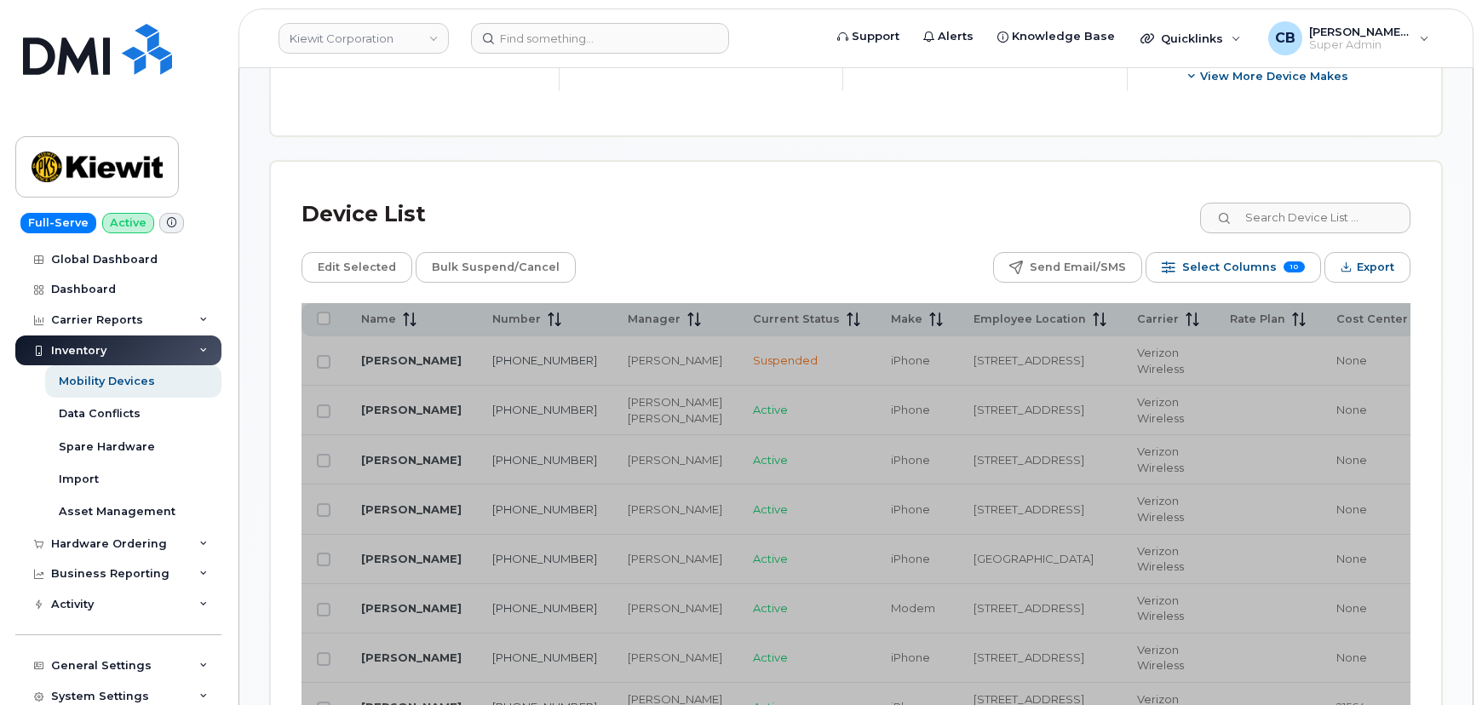
scroll to position [1083, 0]
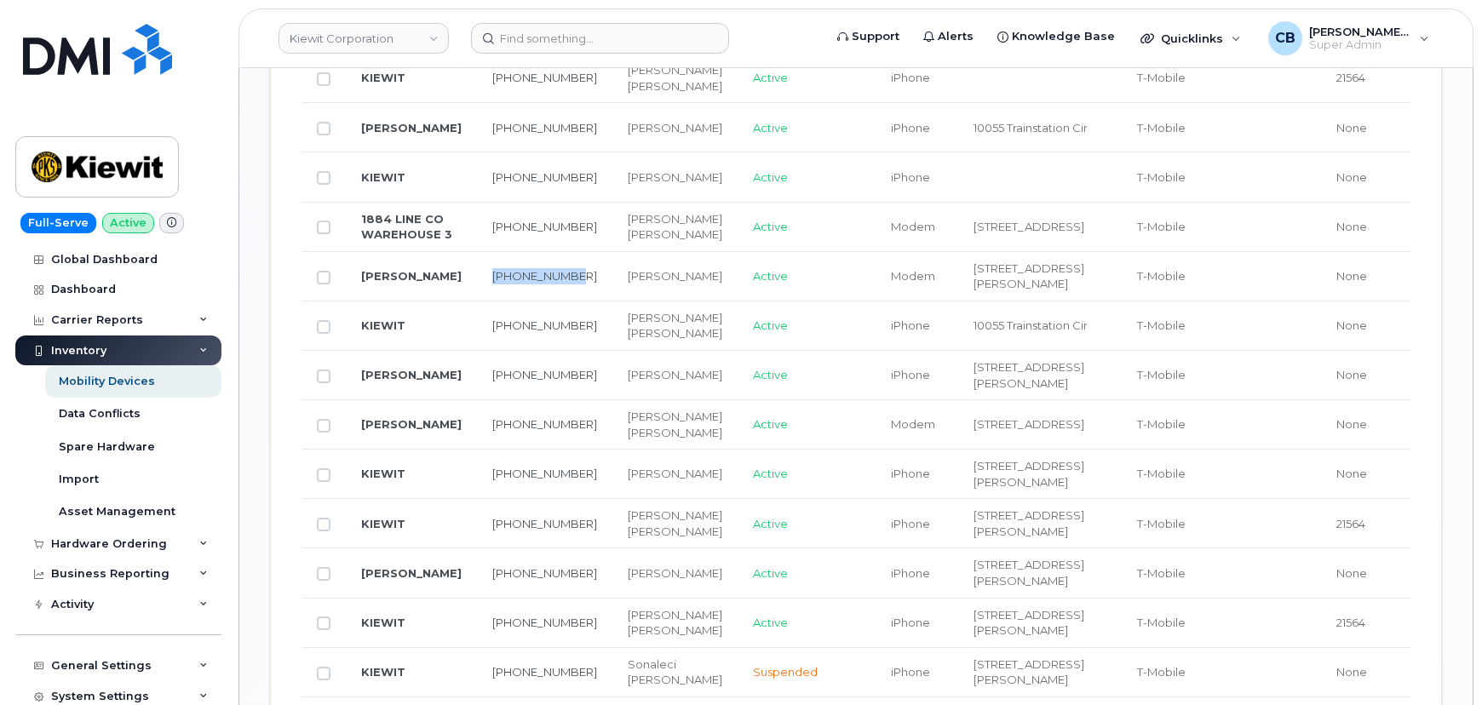
drag, startPoint x: 485, startPoint y: 377, endPoint x: 468, endPoint y: 364, distance: 21.3
click at [477, 301] on td "229-331-3303" at bounding box center [544, 276] width 135 height 49
copy link "229-331-3303"
drag, startPoint x: 516, startPoint y: 444, endPoint x: 466, endPoint y: 428, distance: 52.5
click at [477, 351] on td "229-550-5029" at bounding box center [544, 325] width 135 height 49
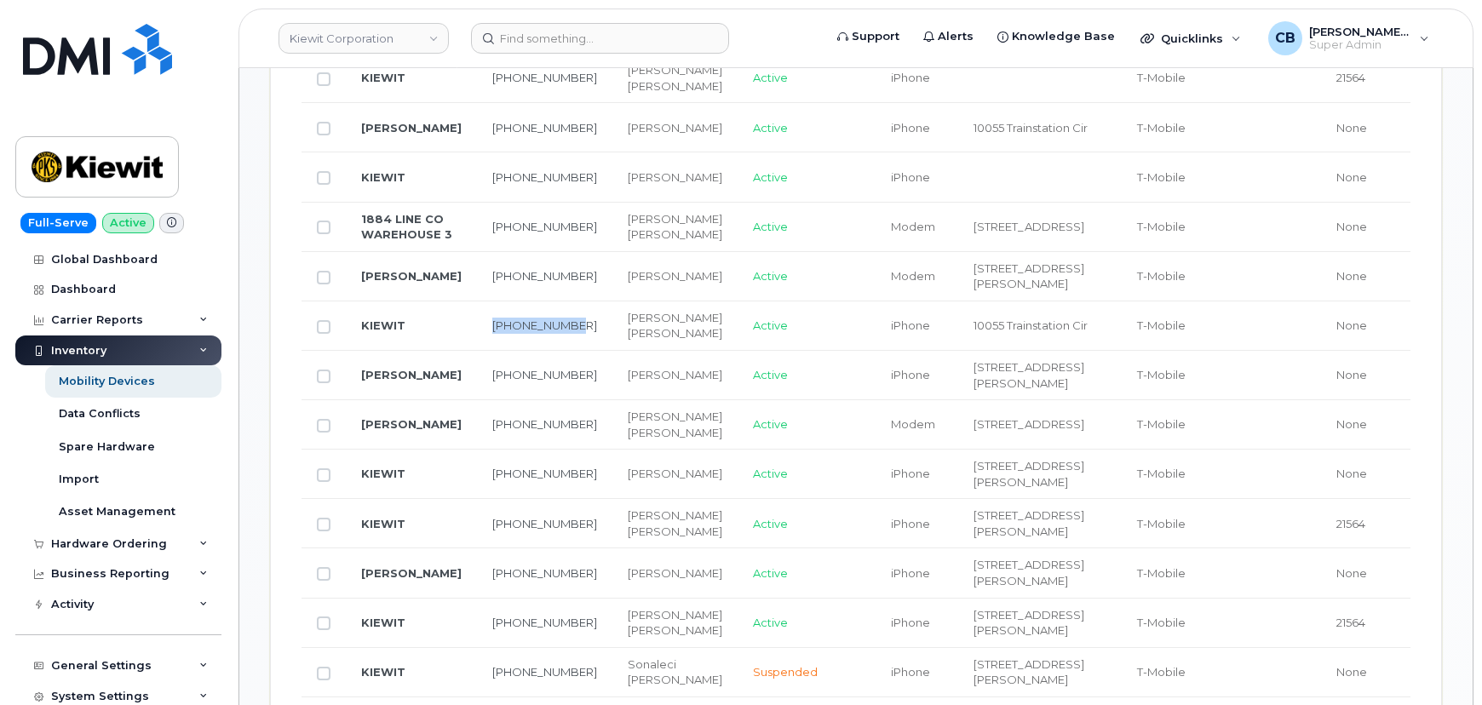
copy link "229-550-5029"
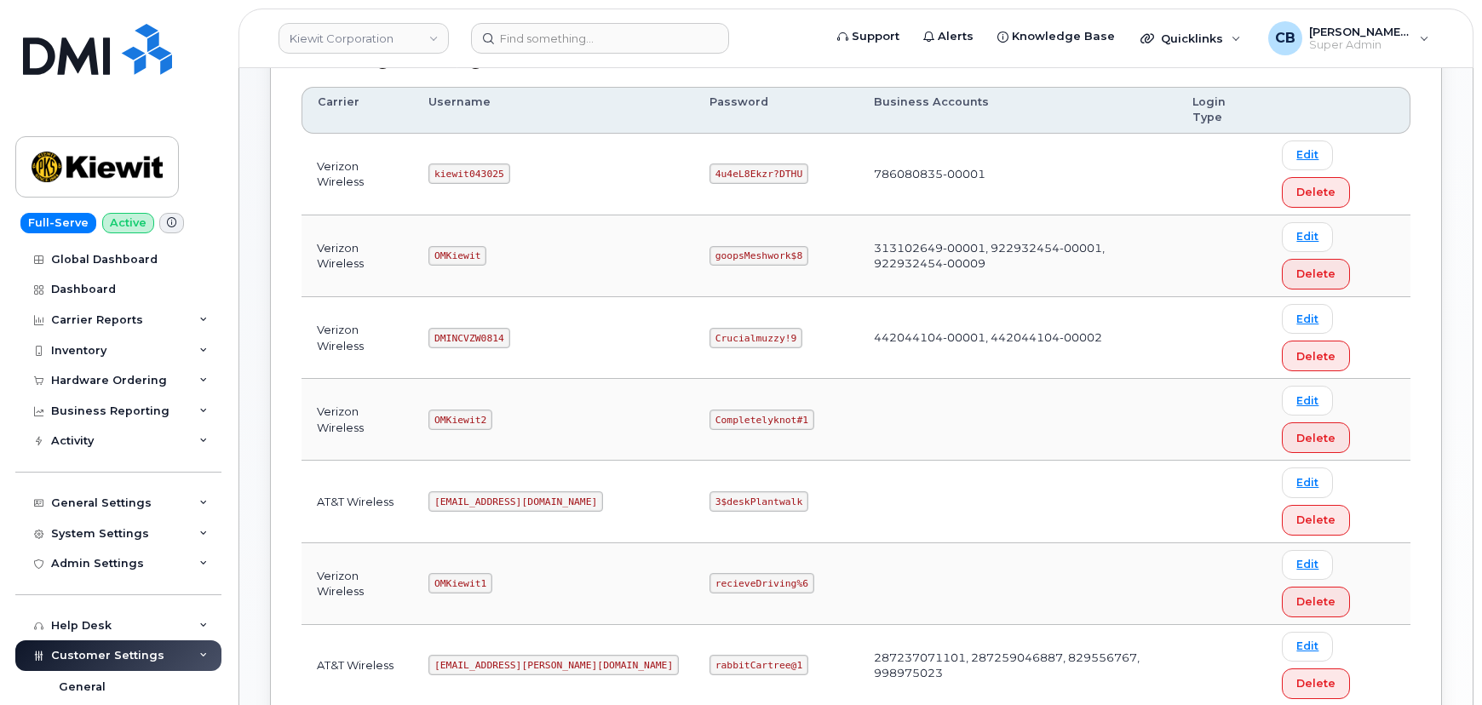
scroll to position [309, 0]
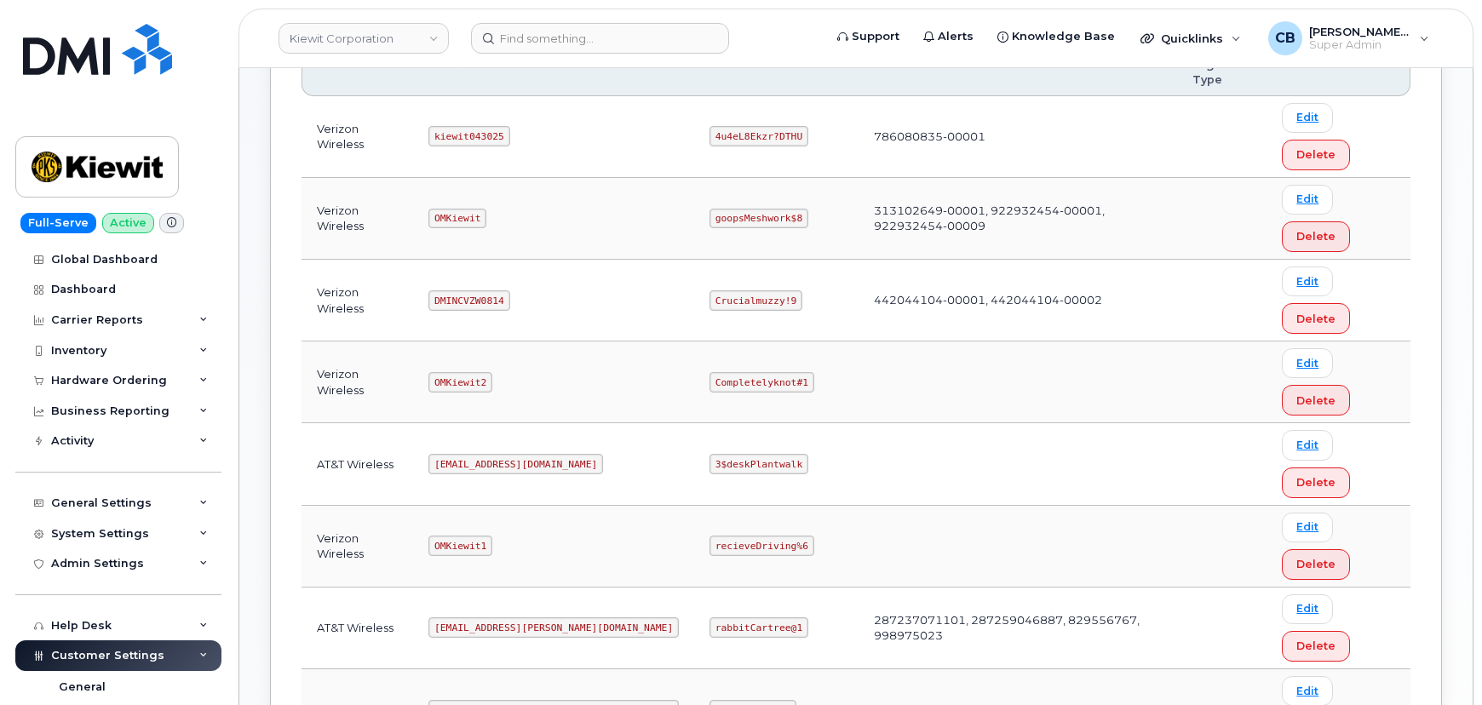
drag, startPoint x: 828, startPoint y: 460, endPoint x: 880, endPoint y: 463, distance: 52.1
drag, startPoint x: 458, startPoint y: 502, endPoint x: 441, endPoint y: 502, distance: 17.0
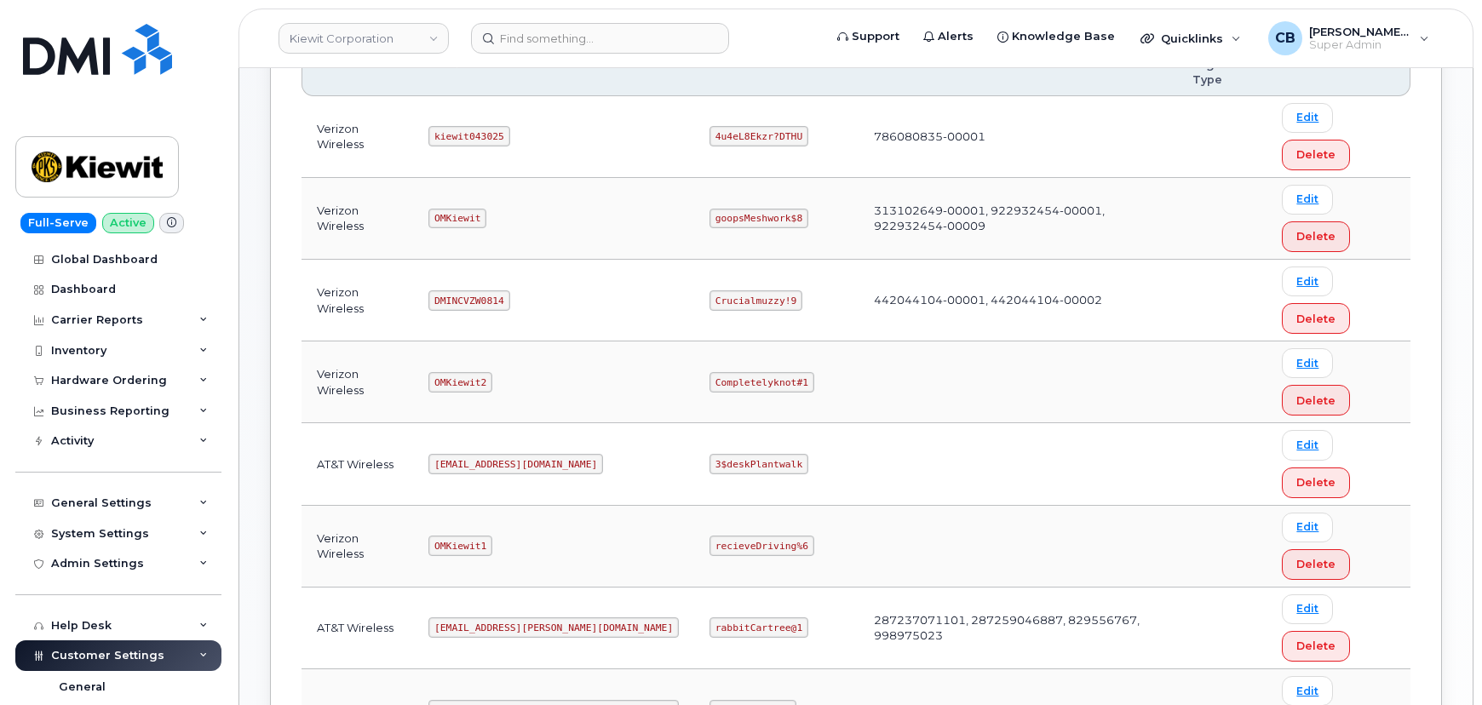
drag, startPoint x: 456, startPoint y: 505, endPoint x: 443, endPoint y: 504, distance: 13.7
drag, startPoint x: 532, startPoint y: 548, endPoint x: 494, endPoint y: 547, distance: 38.4
drag, startPoint x: 511, startPoint y: 462, endPoint x: 446, endPoint y: 462, distance: 64.7
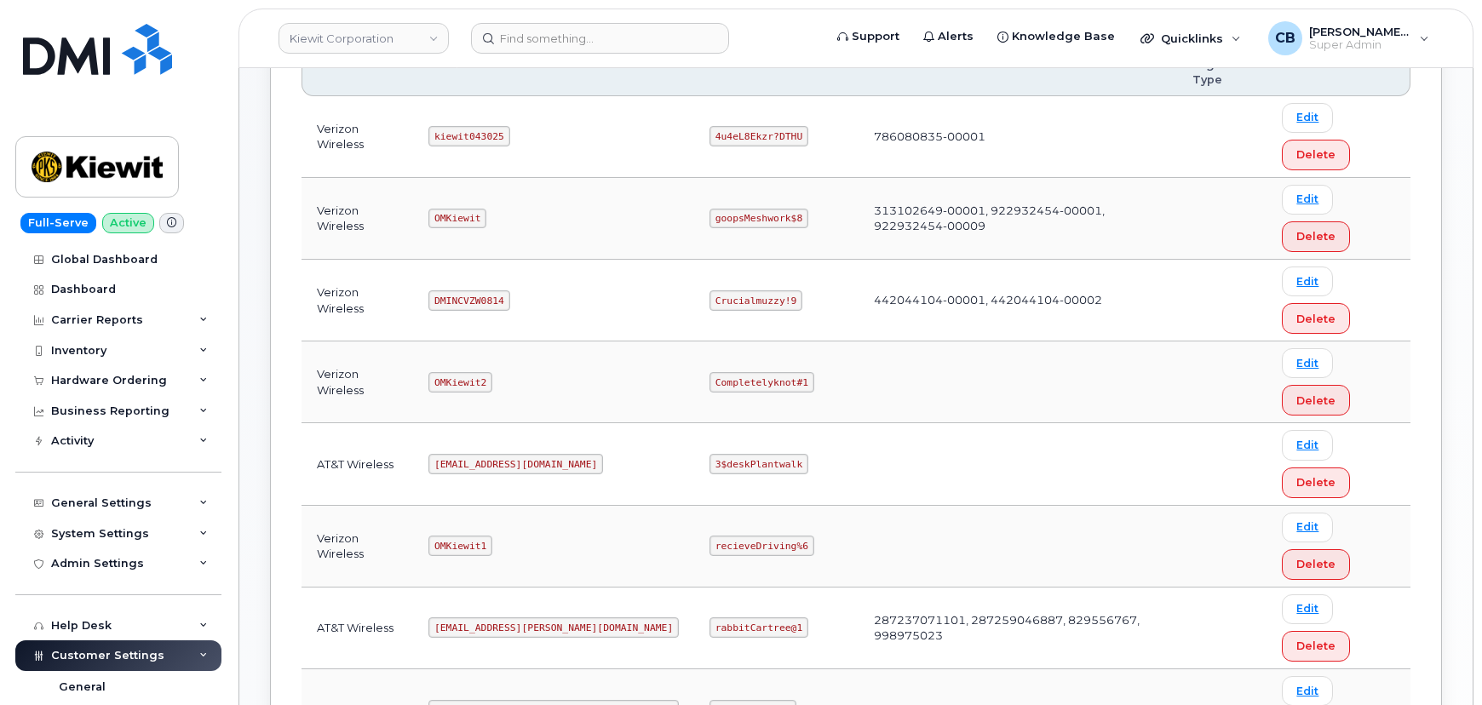
copy code "SD042325"
drag, startPoint x: 760, startPoint y: 503, endPoint x: 649, endPoint y: 506, distance: 111.6
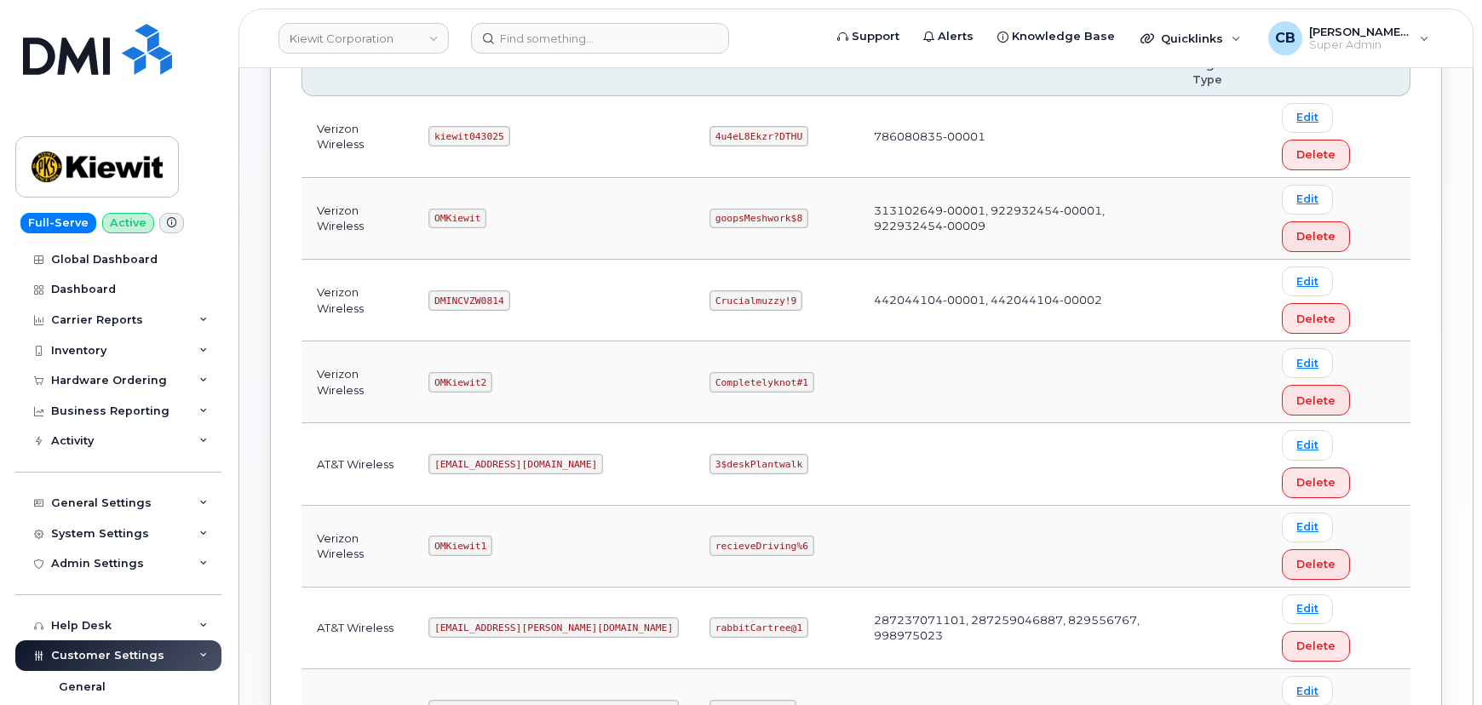
copy code "CompletelyPartially$2"
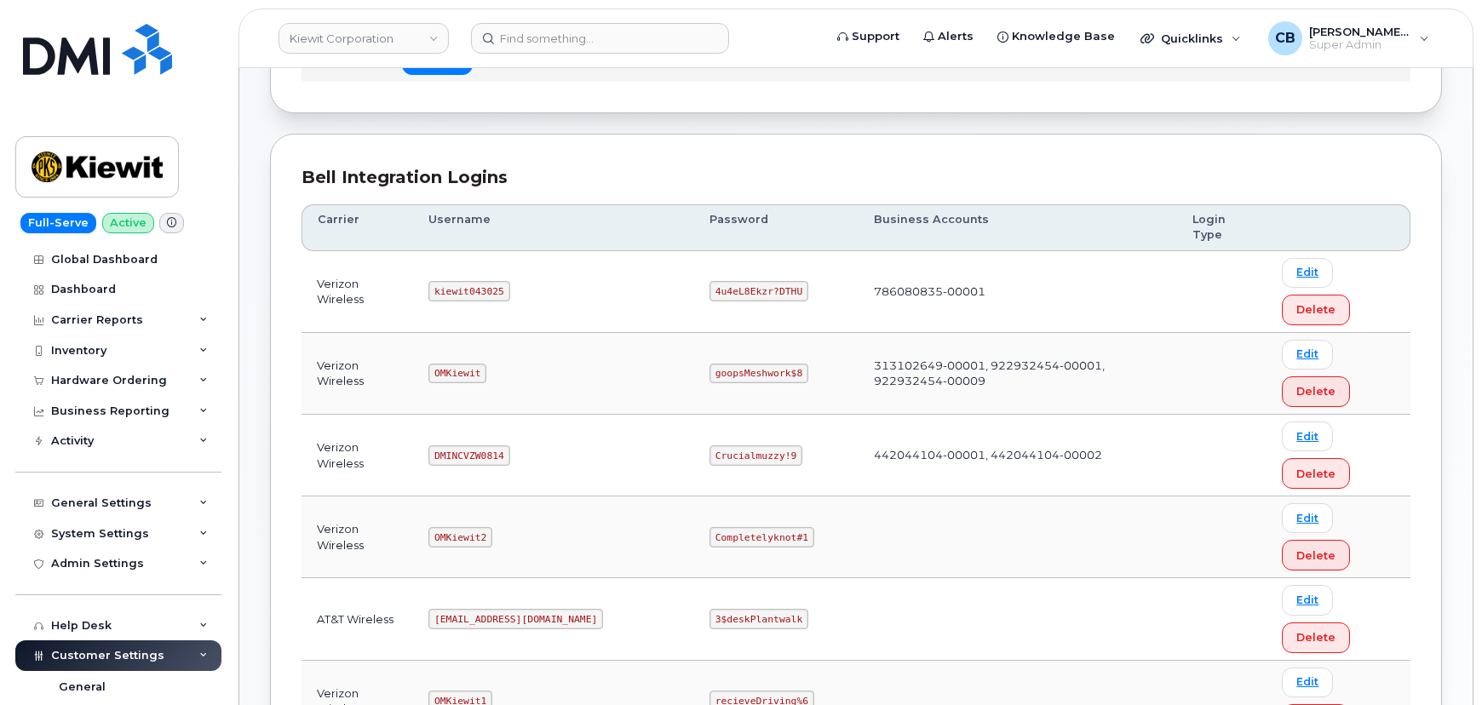
scroll to position [309, 0]
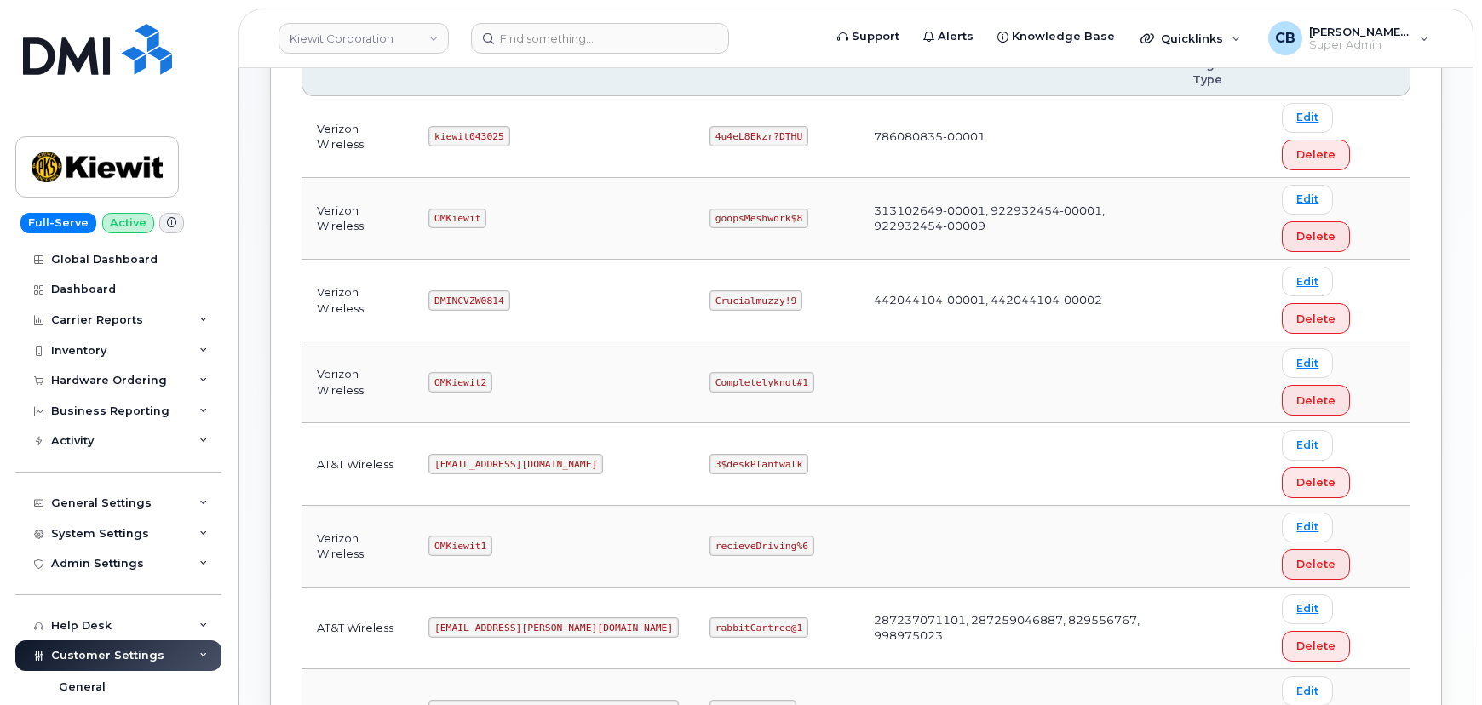
drag, startPoint x: 553, startPoint y: 596, endPoint x: 391, endPoint y: 594, distance: 161.8
click at [484, 700] on code "[EMAIL_ADDRESS][PERSON_NAME][DOMAIN_NAME]" at bounding box center [553, 710] width 250 height 20
click at [484, 700] on code "ms-kiewit@dminc.com" at bounding box center [553, 710] width 250 height 20
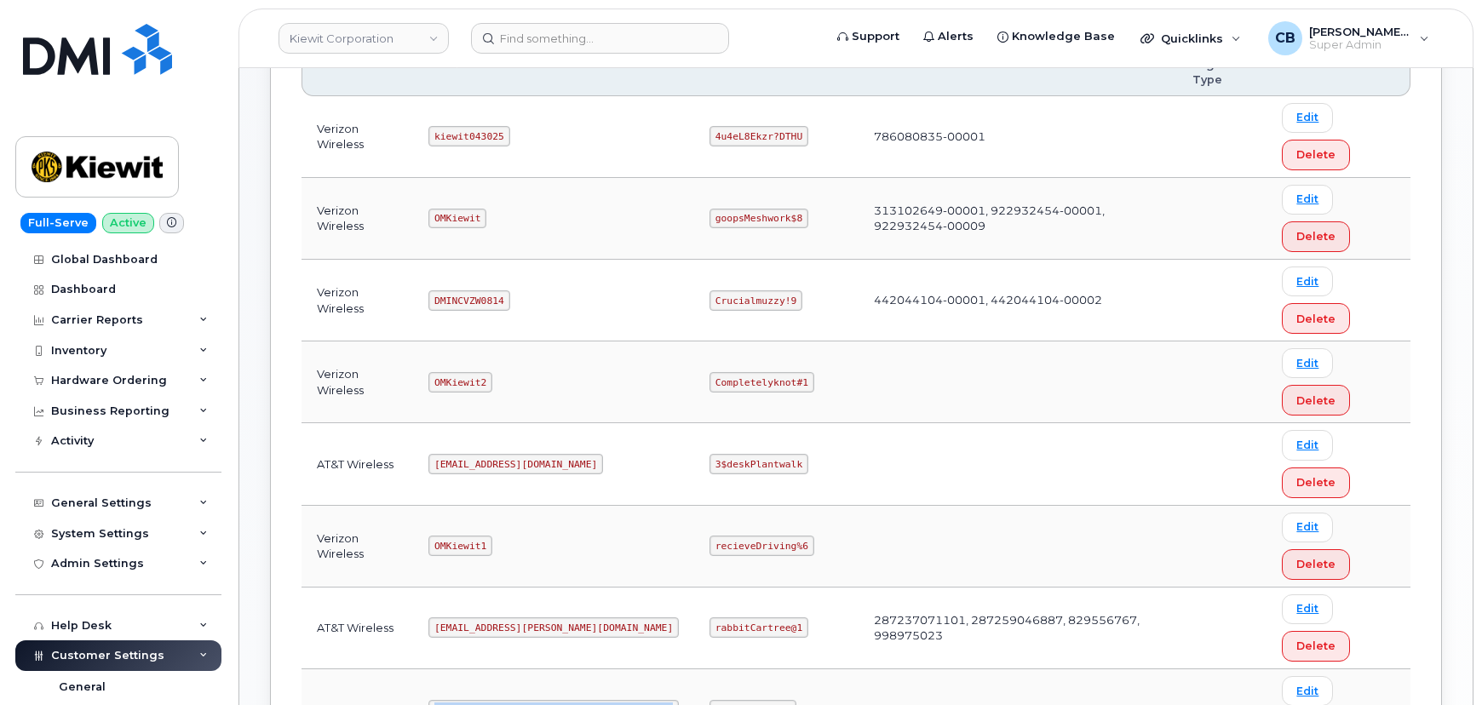
copy code "ms-kiewit@dminc.com"
drag, startPoint x: 719, startPoint y: 418, endPoint x: 648, endPoint y: 414, distance: 70.8
click at [709, 700] on code "Skyinthepie!2" at bounding box center [752, 710] width 87 height 20
copy code "Skyinthepie!2"
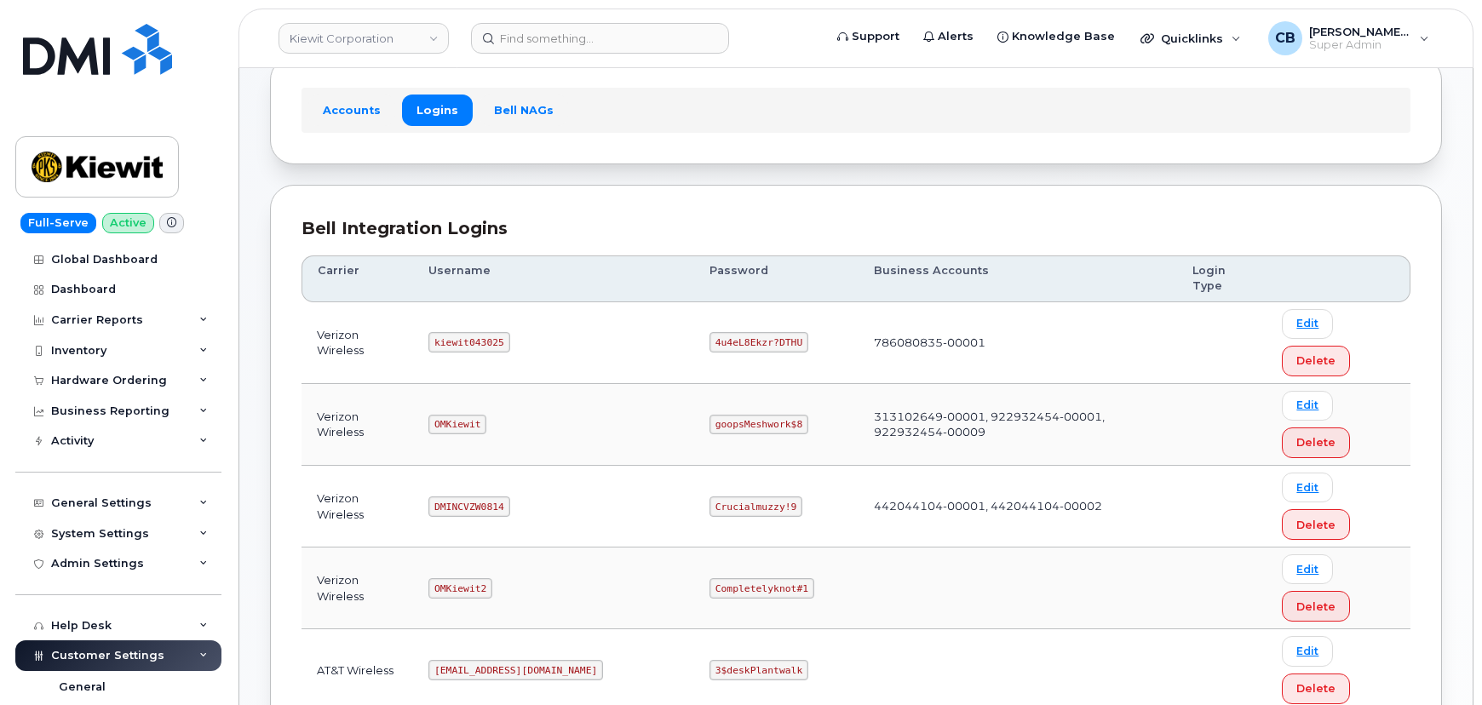
scroll to position [0, 0]
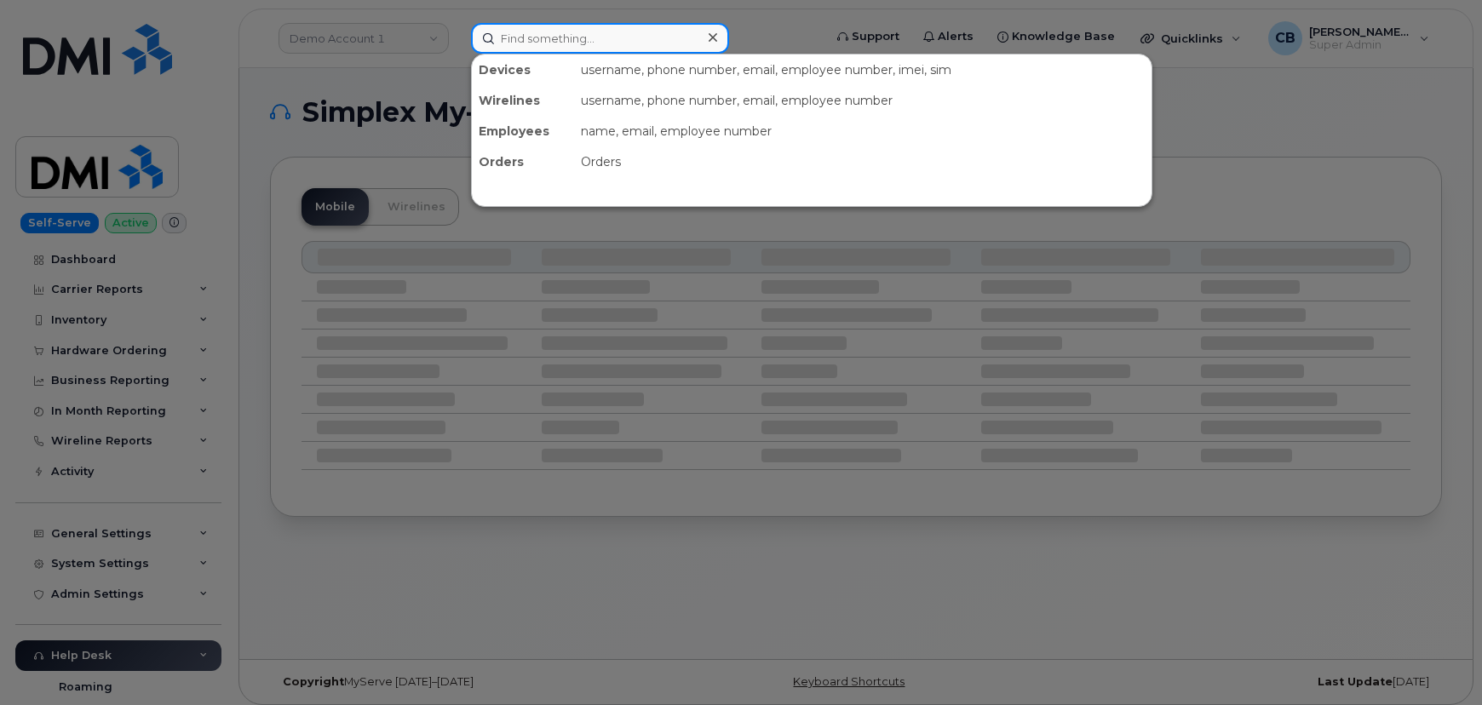
click at [615, 48] on input at bounding box center [600, 38] width 258 height 31
paste input "5038585637"
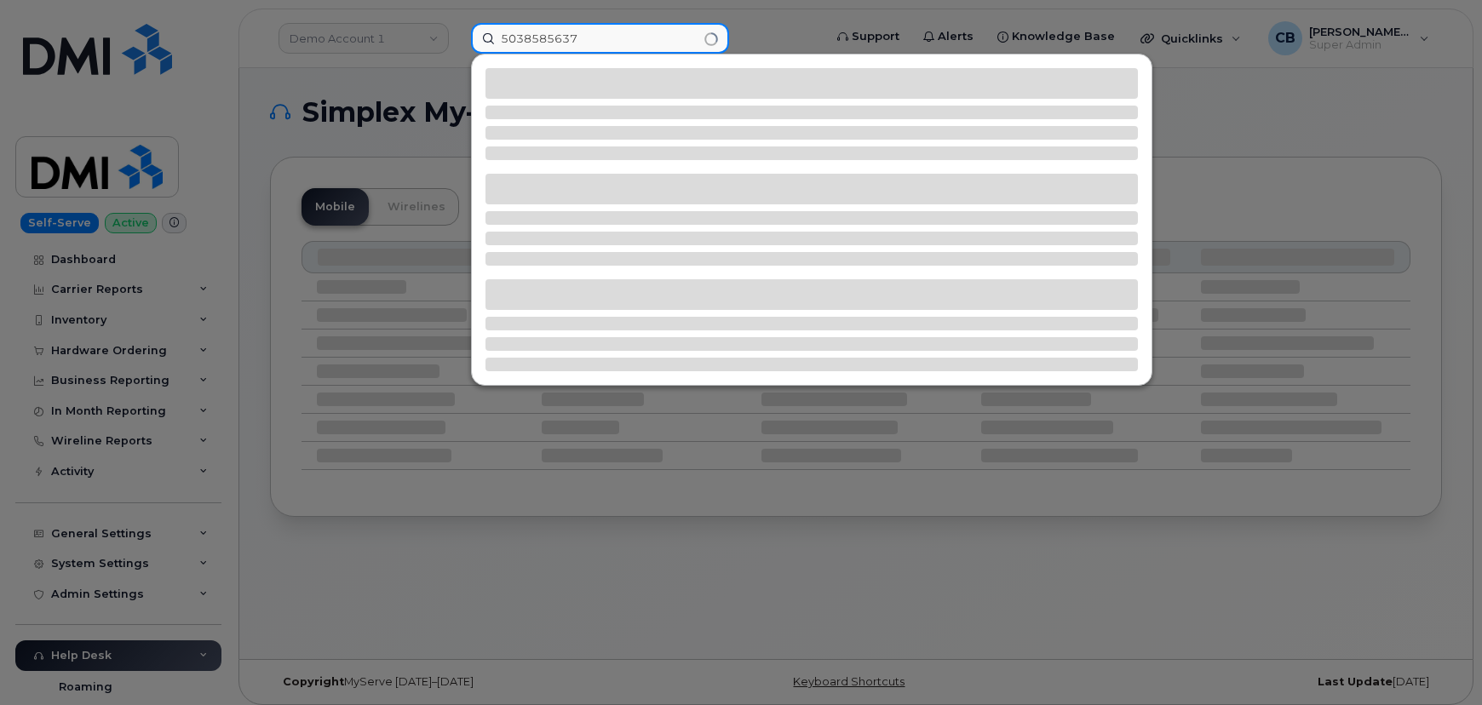
type input "5038585637"
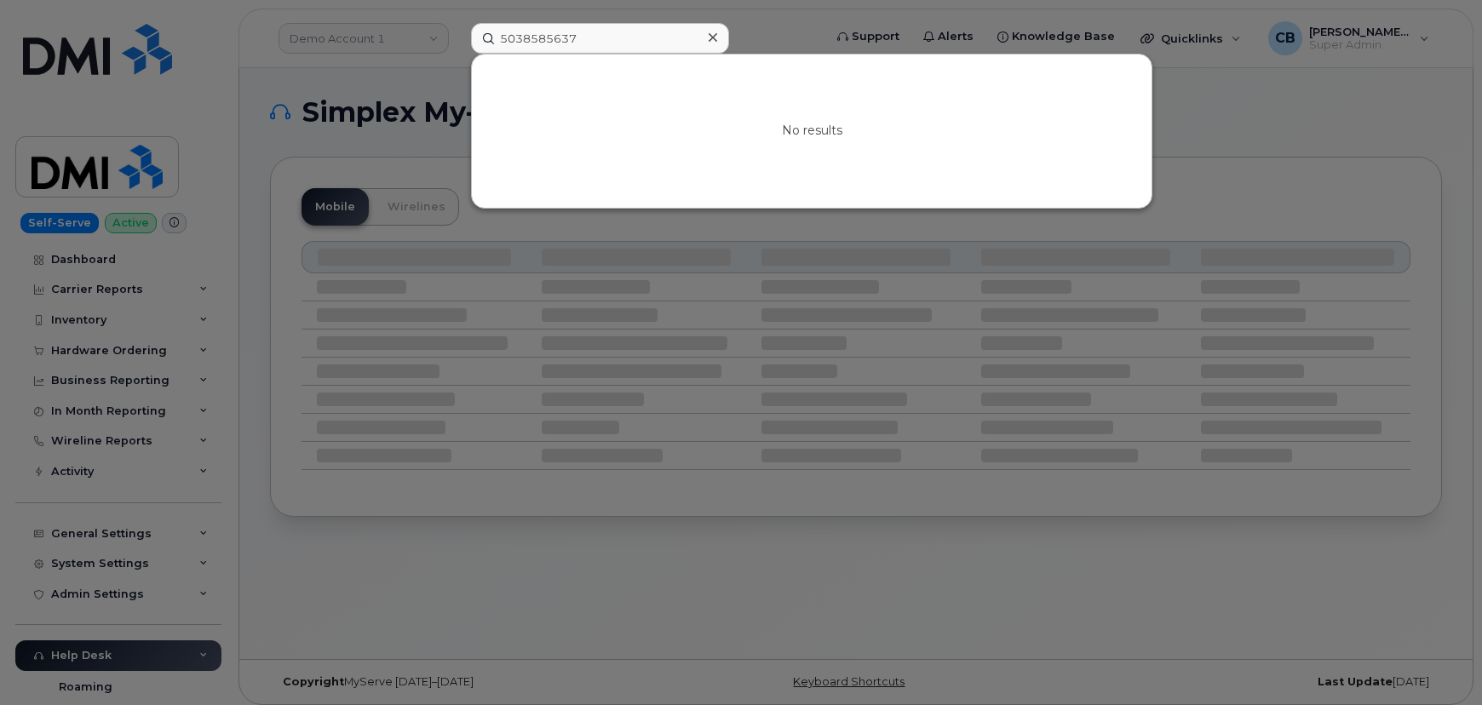
click at [714, 38] on icon at bounding box center [712, 38] width 9 height 14
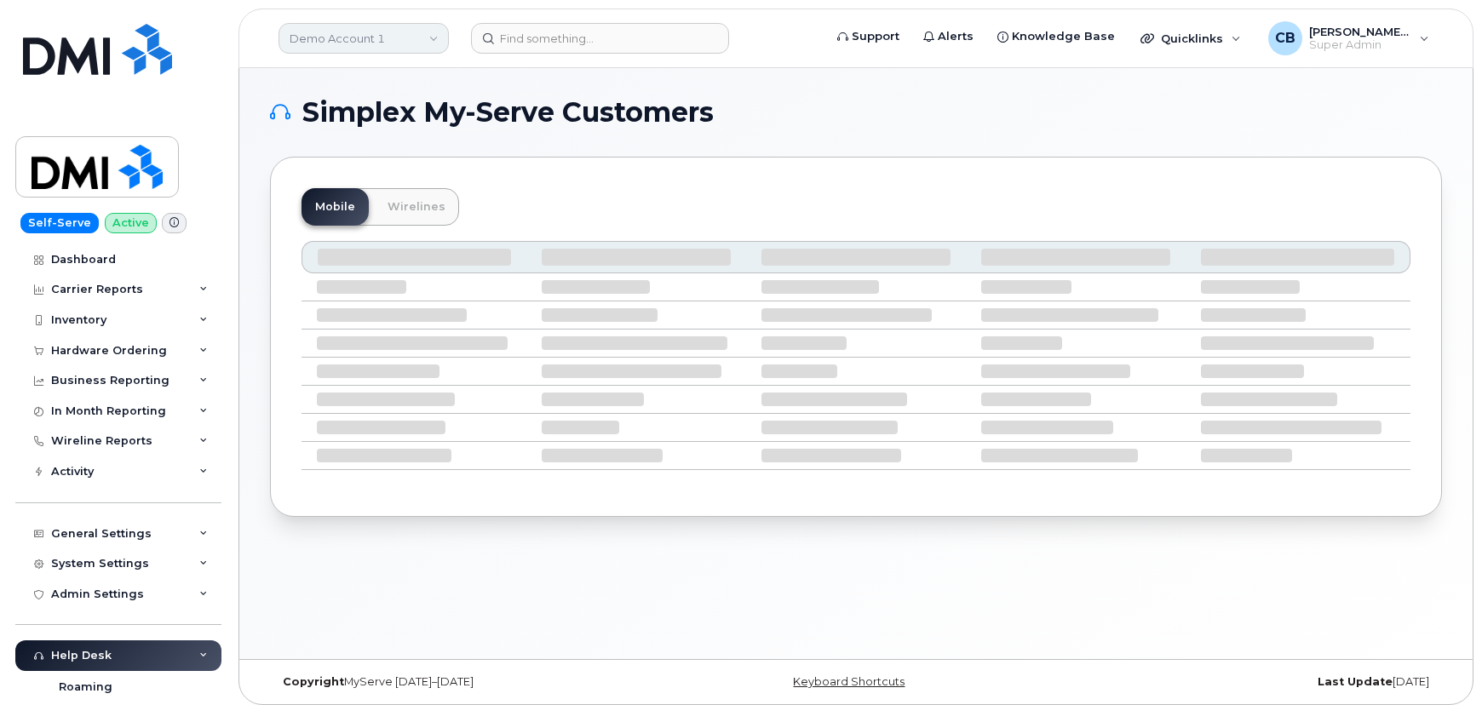
click at [432, 43] on link "Demo Account 1" at bounding box center [363, 38] width 170 height 31
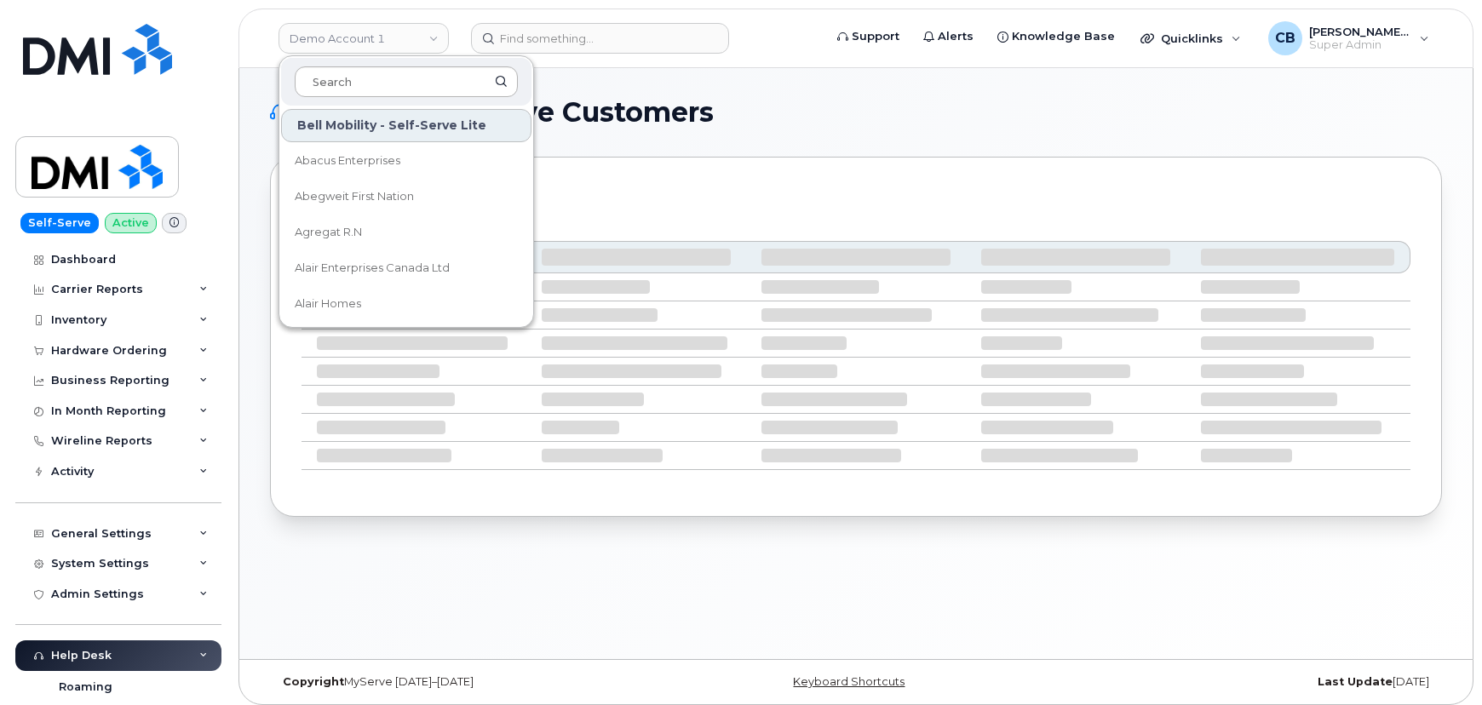
click at [387, 83] on input at bounding box center [406, 81] width 223 height 31
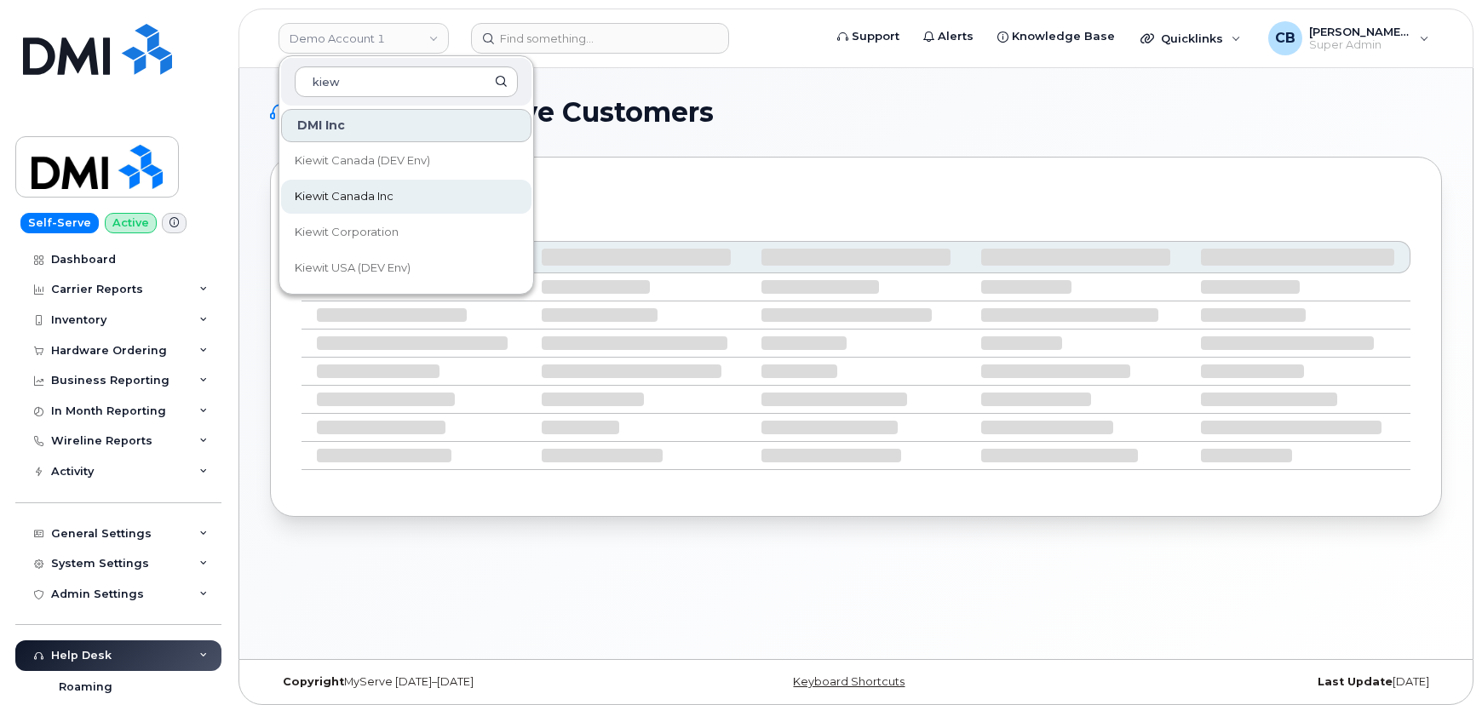
type input "kiew"
click at [356, 194] on span "Kiewit Canada Inc" at bounding box center [344, 196] width 99 height 17
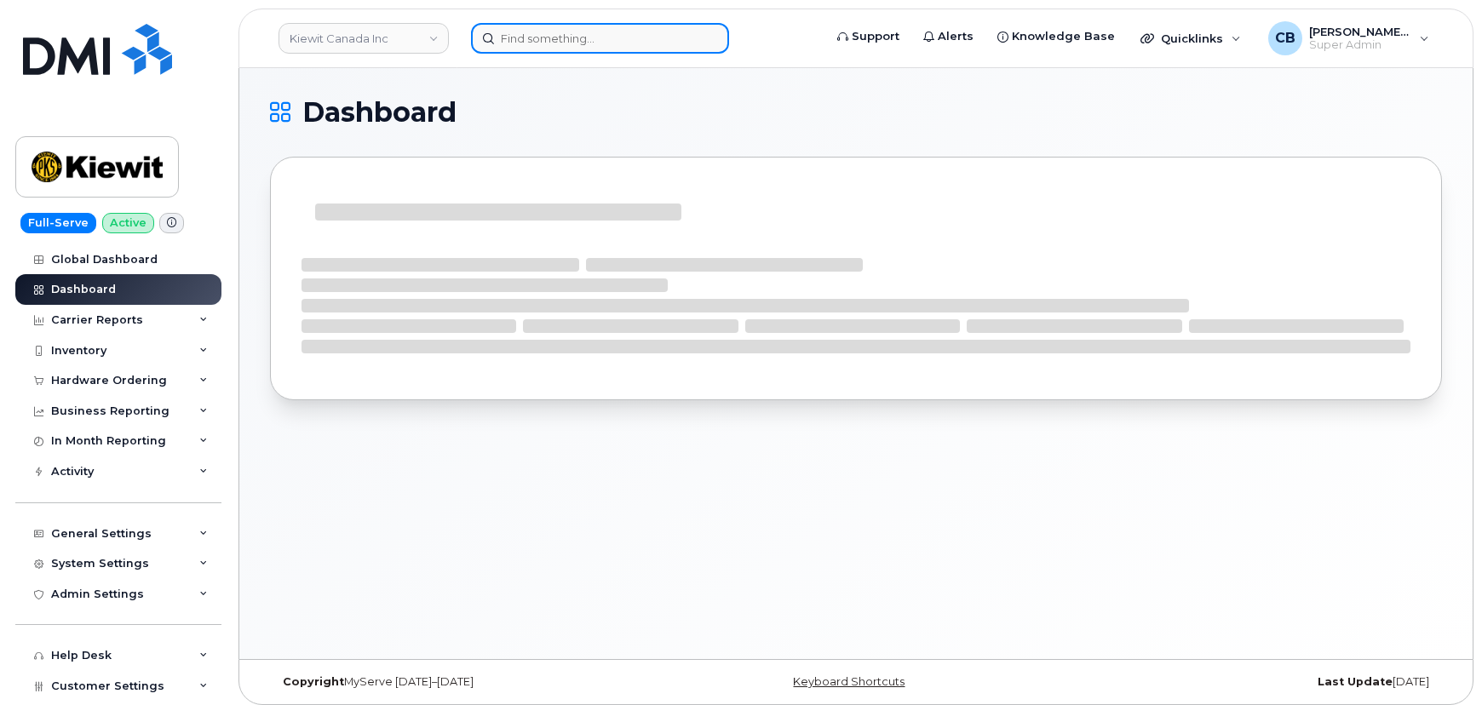
click at [566, 38] on input at bounding box center [600, 38] width 258 height 31
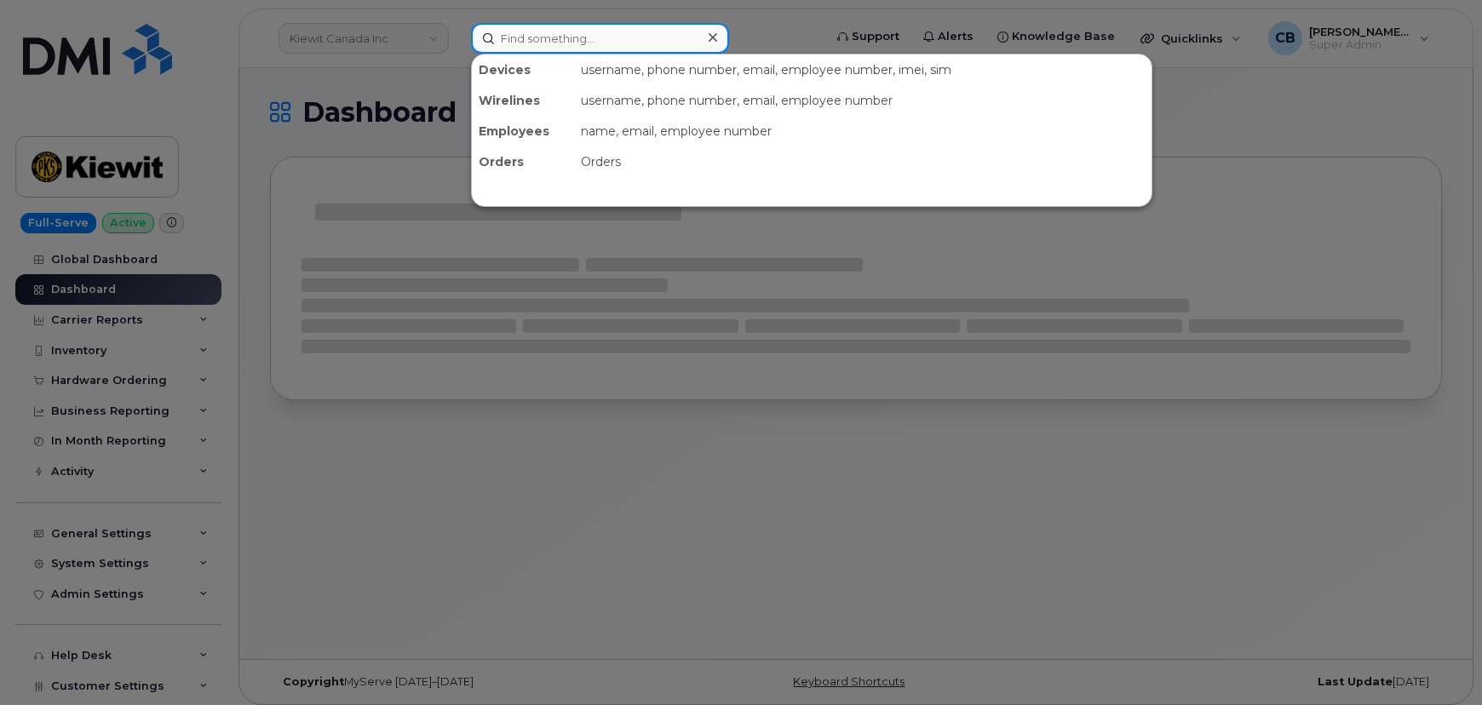
paste input "5038585637"
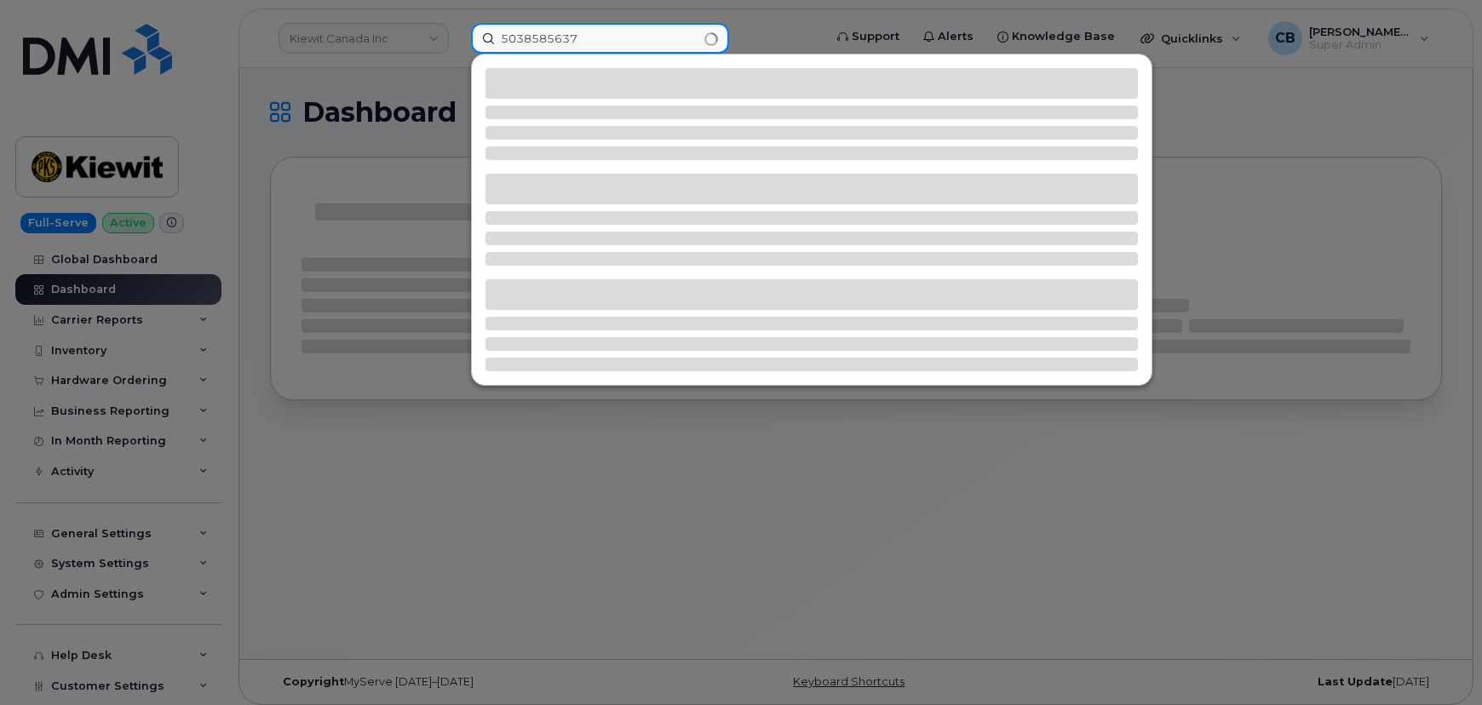
type input "5038585637"
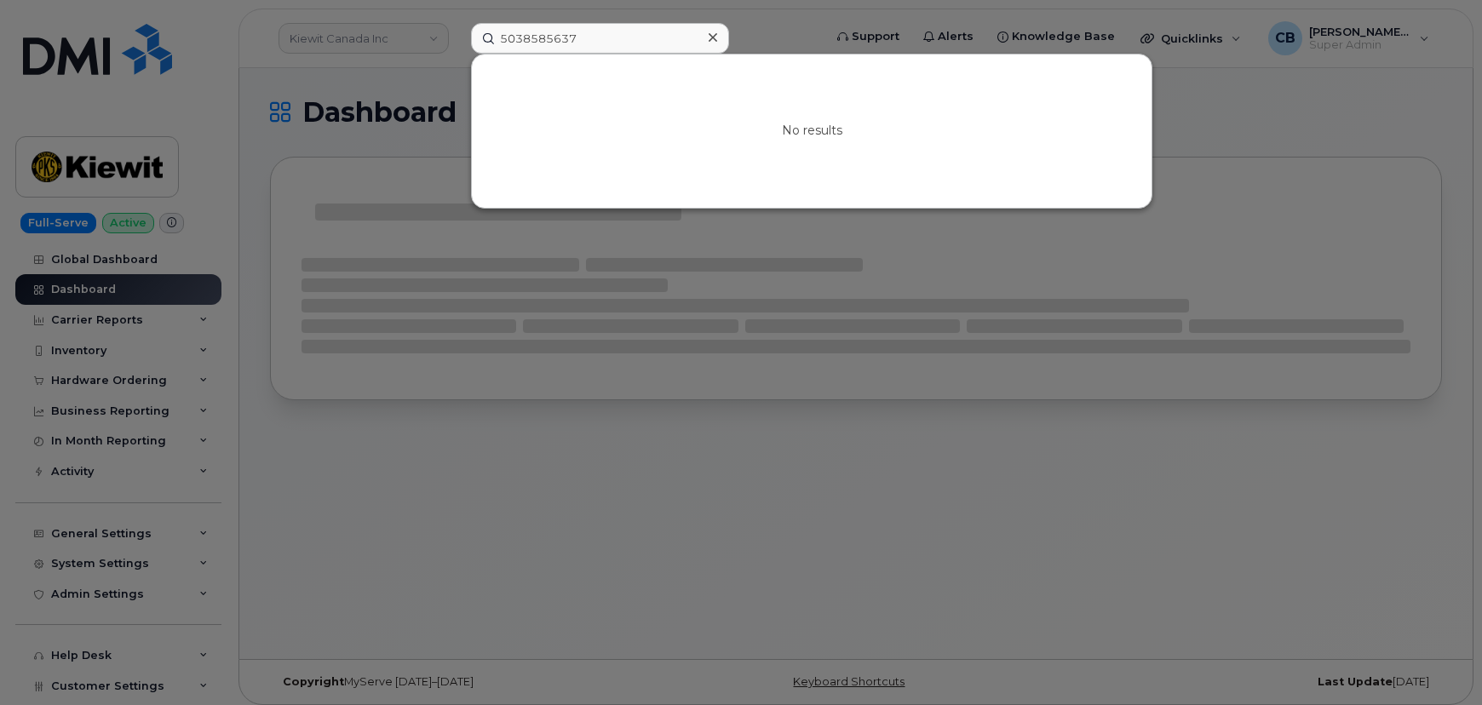
click at [710, 35] on icon at bounding box center [712, 38] width 9 height 14
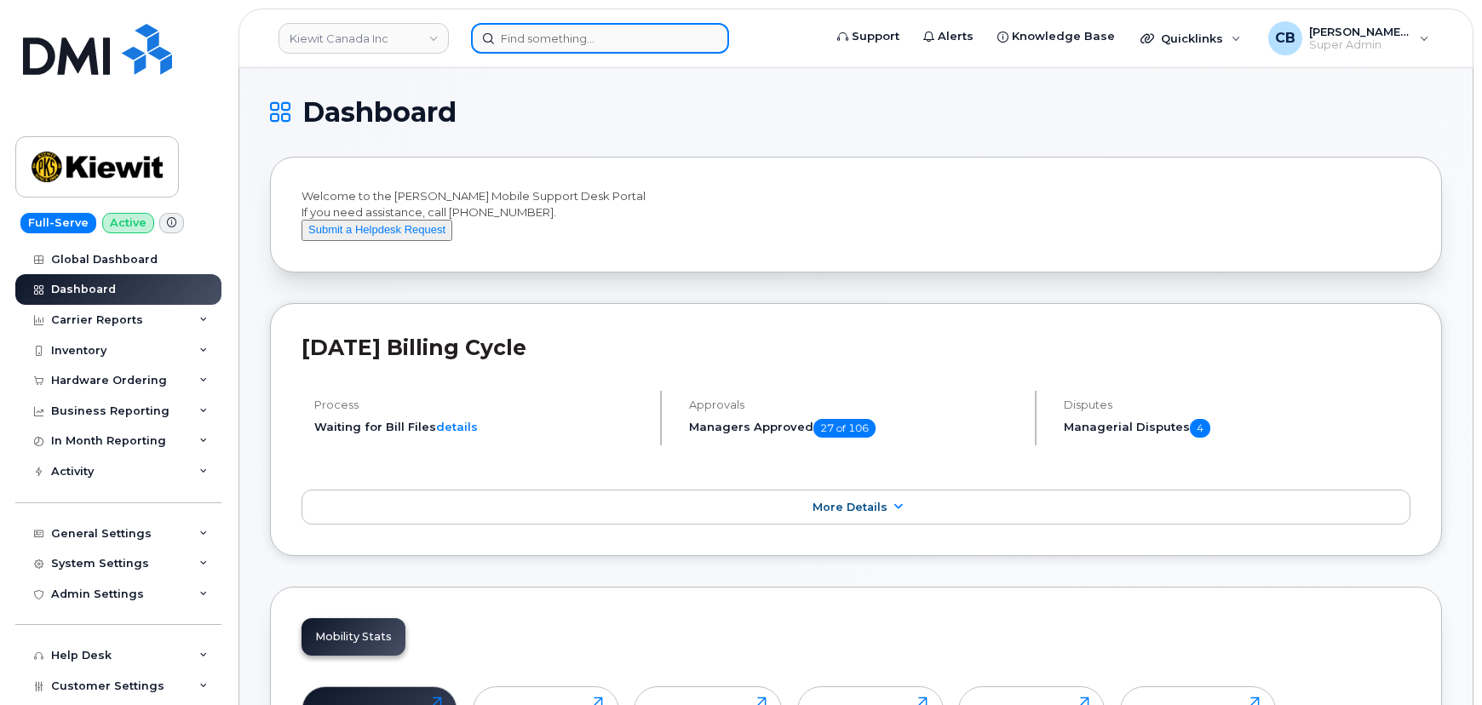
click at [560, 44] on input at bounding box center [600, 38] width 258 height 31
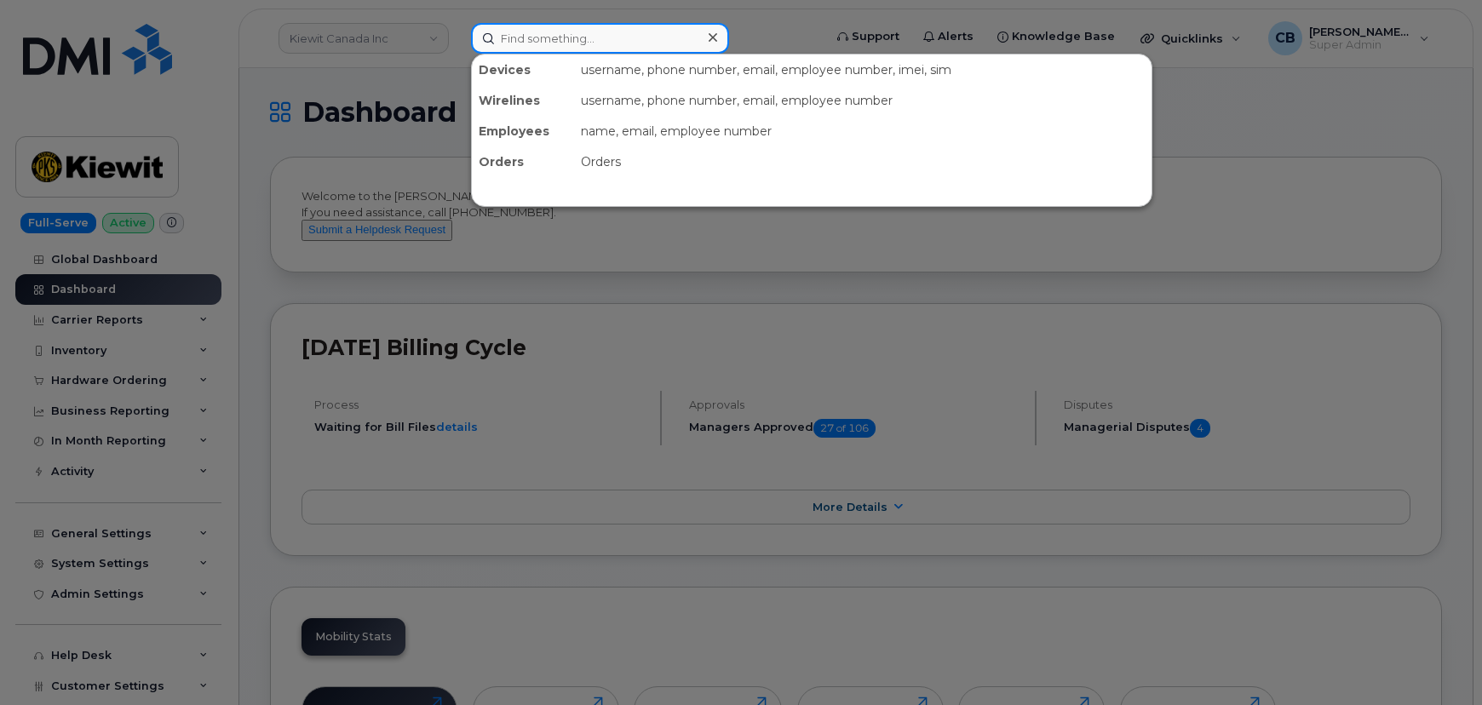
paste input "35 613457 293630 7"
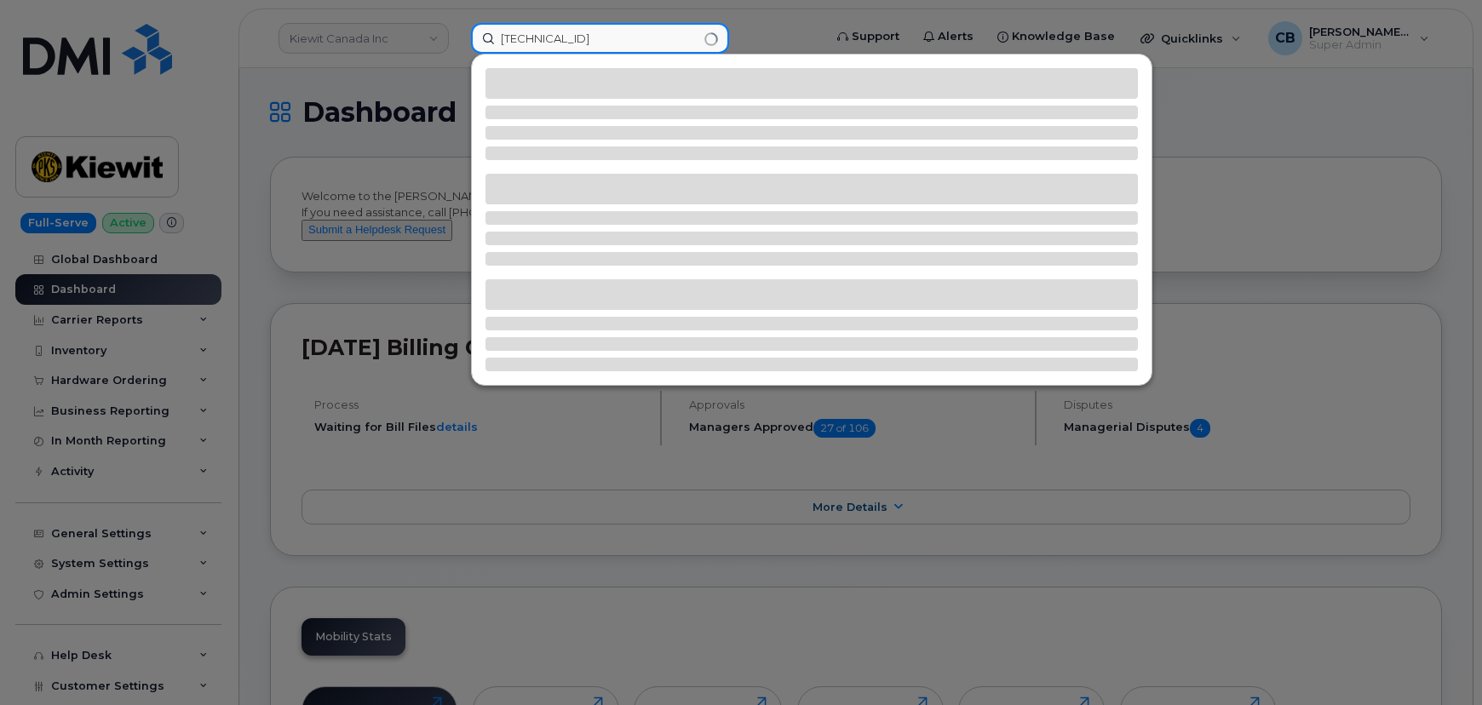
click at [519, 39] on input "35 613457 293630 7" at bounding box center [600, 38] width 258 height 31
click at [565, 37] on input "35613457 293630 7" at bounding box center [600, 38] width 258 height 31
click at [613, 40] on input "35613457293630 7" at bounding box center [600, 38] width 258 height 31
click at [649, 34] on input "356134572936307" at bounding box center [600, 38] width 258 height 31
type input "356134572936307"
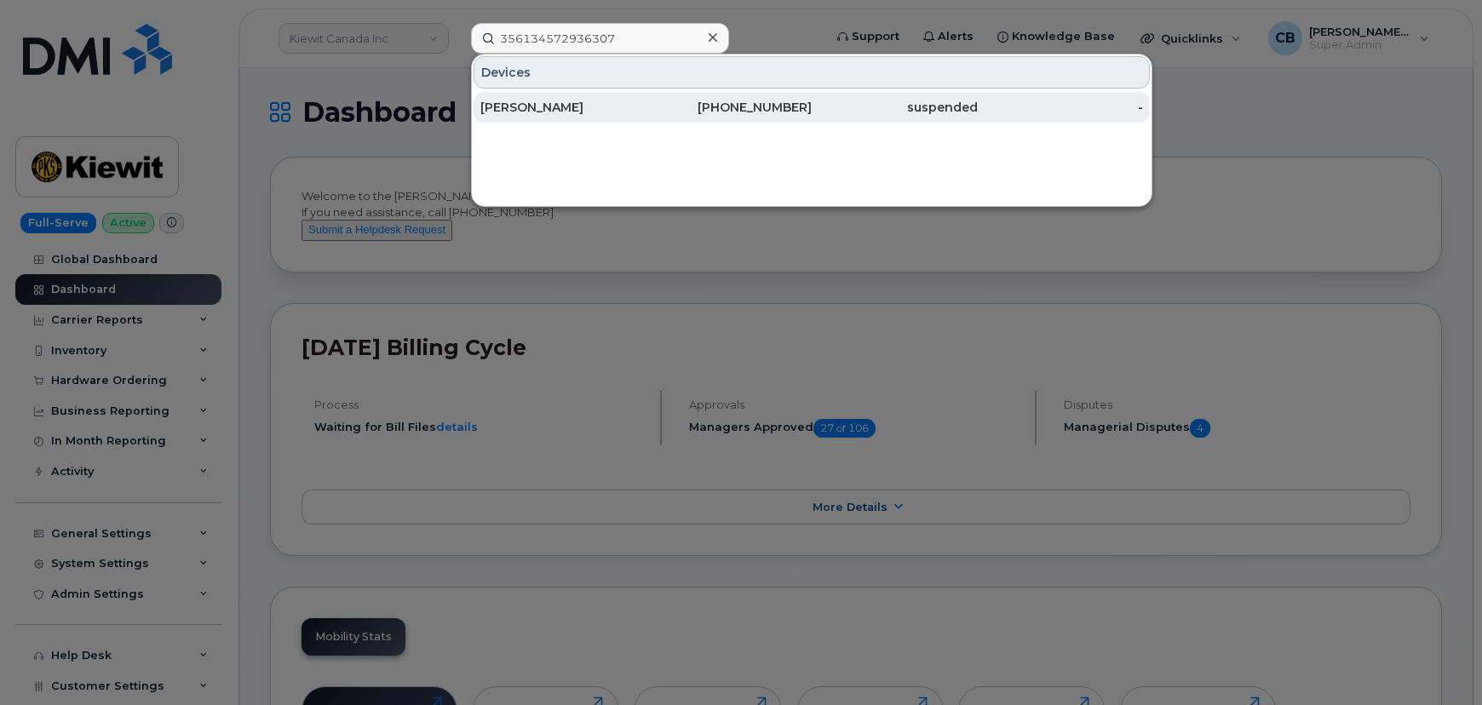
click at [577, 107] on div "Cheyenne Wickett" at bounding box center [563, 107] width 166 height 17
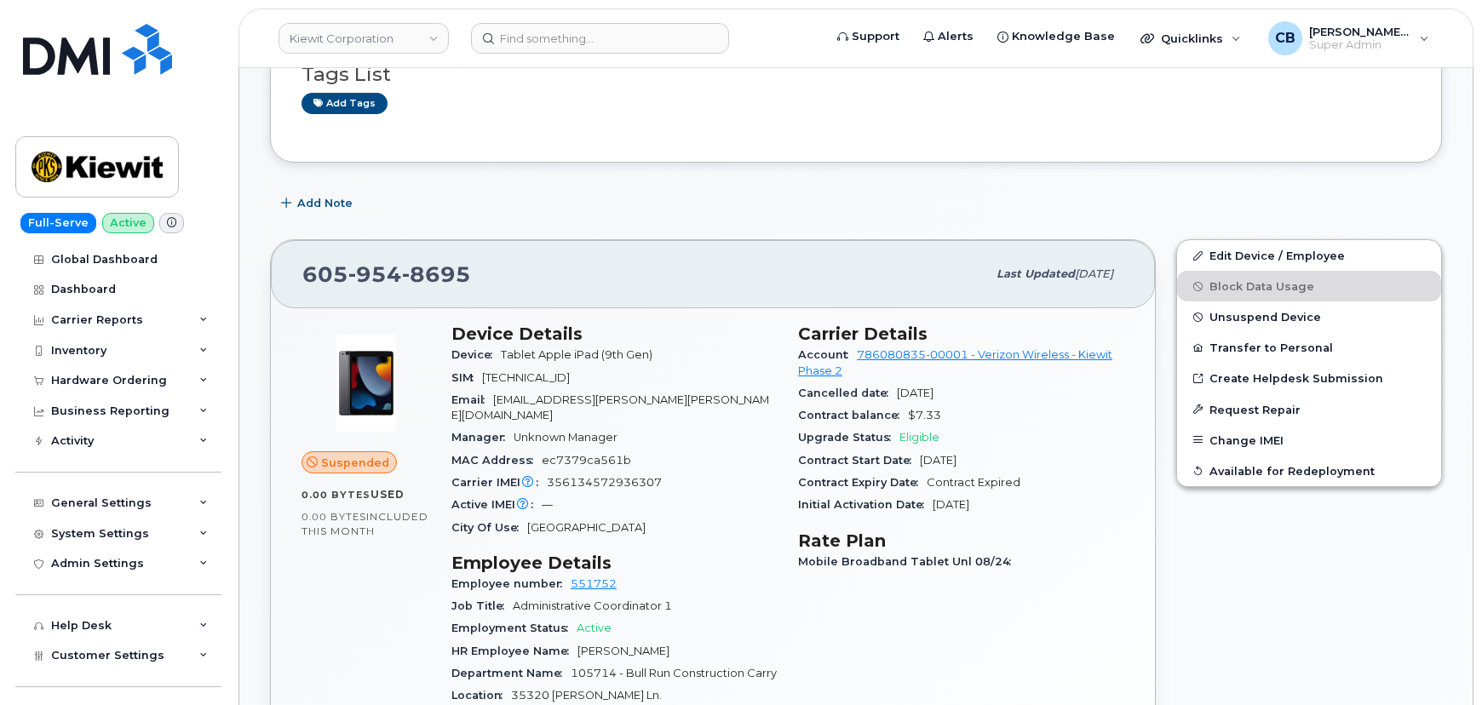
scroll to position [309, 0]
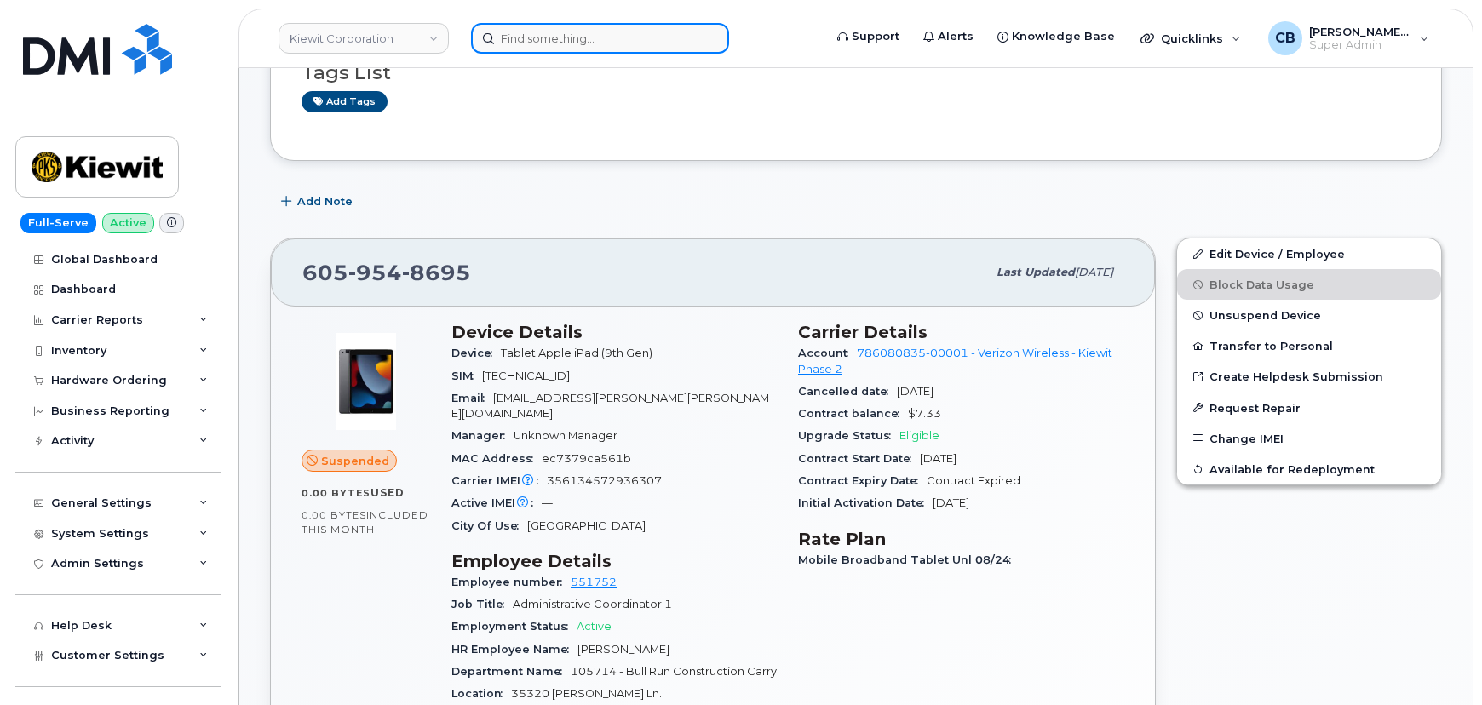
click at [547, 41] on input at bounding box center [600, 38] width 258 height 31
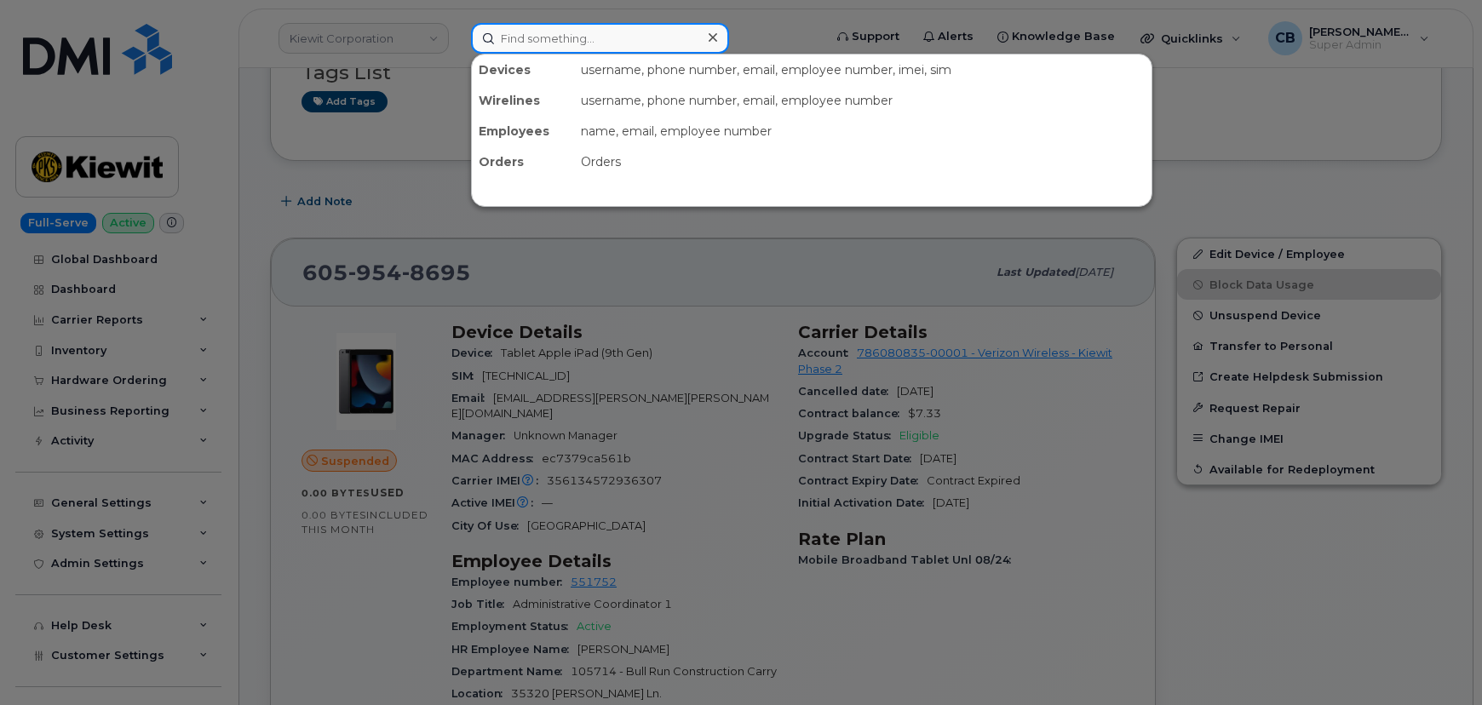
paste input "4388264880"
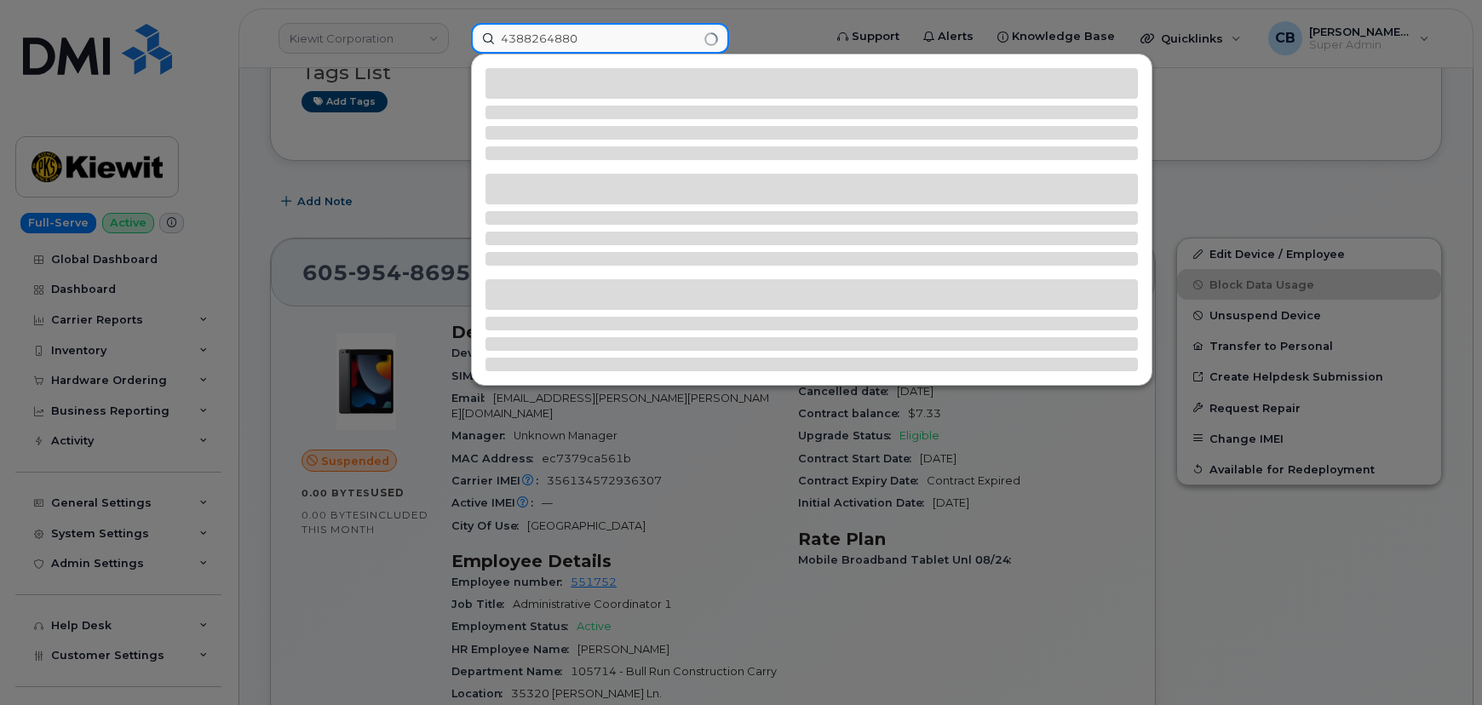
type input "4388264880"
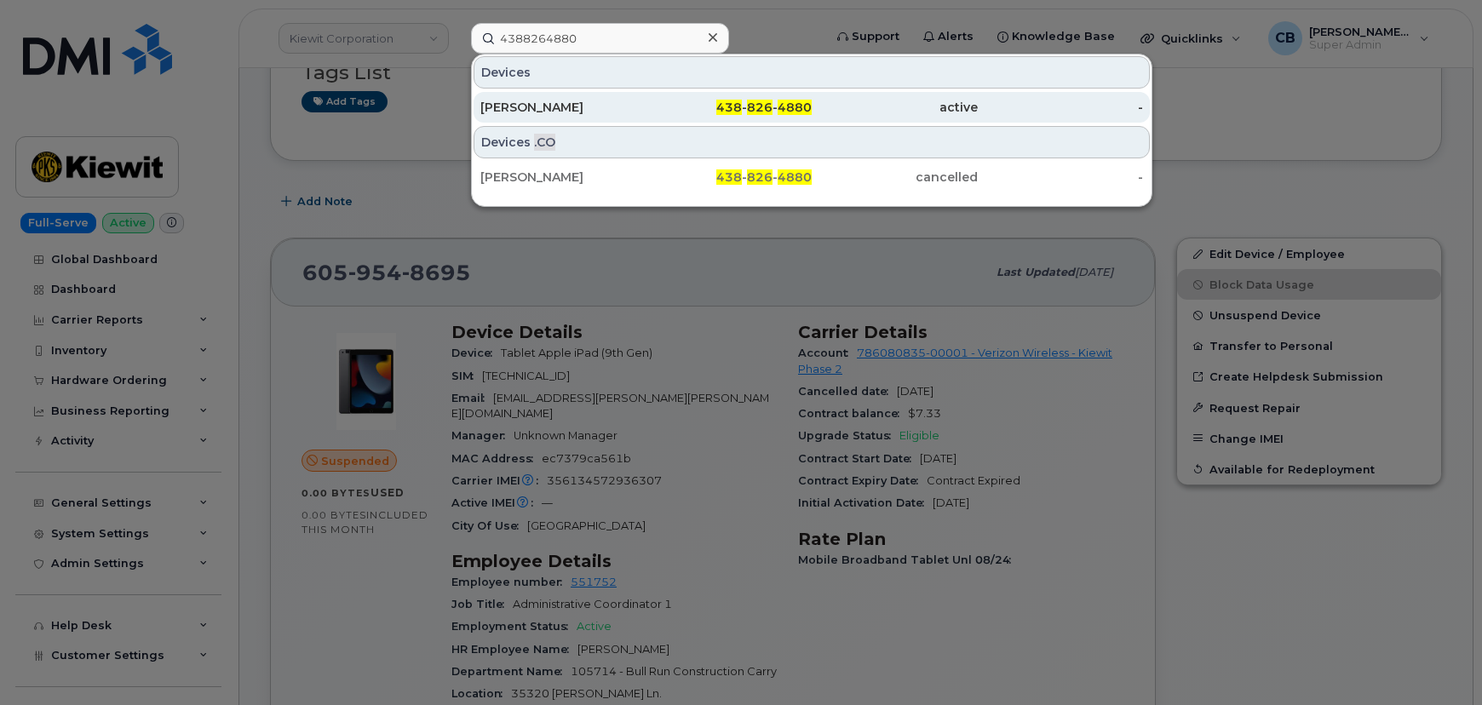
click at [519, 106] on div "[PERSON_NAME]" at bounding box center [563, 107] width 166 height 17
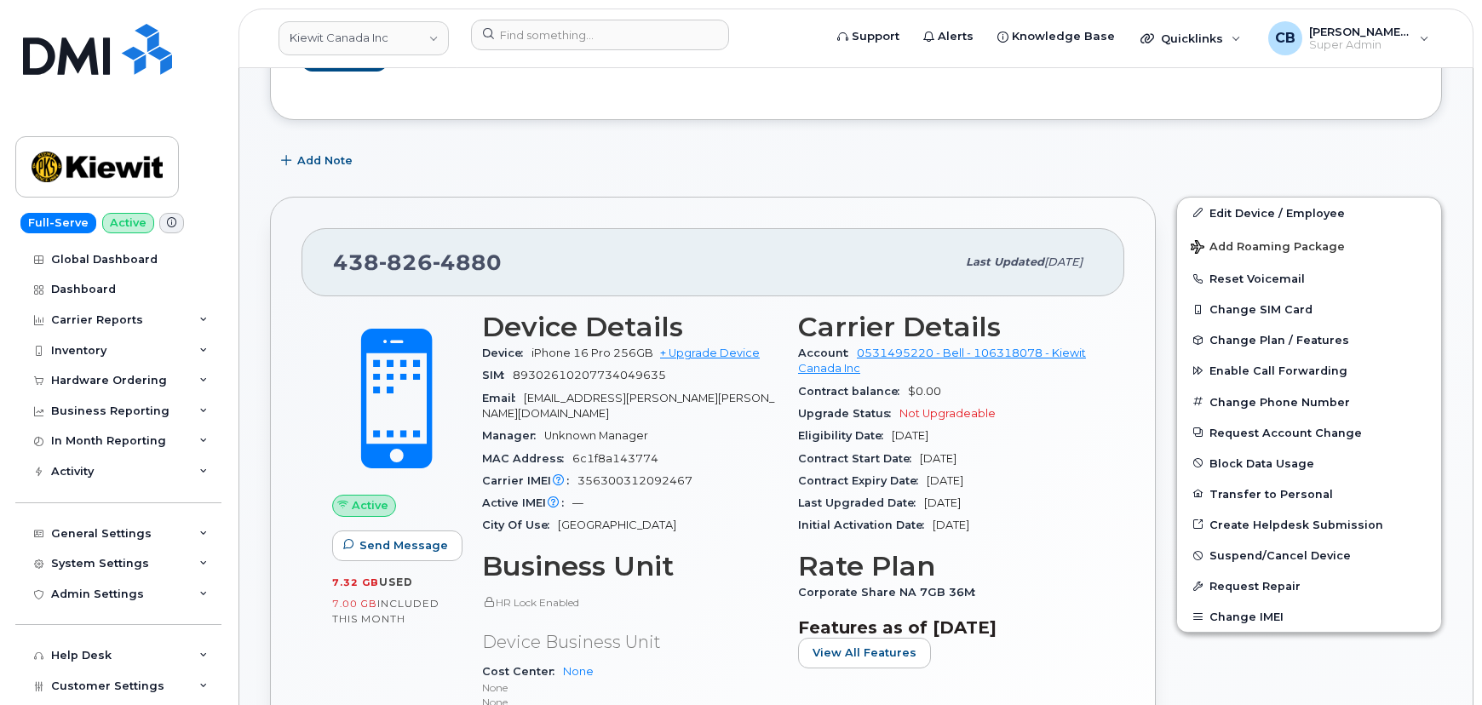
scroll to position [309, 0]
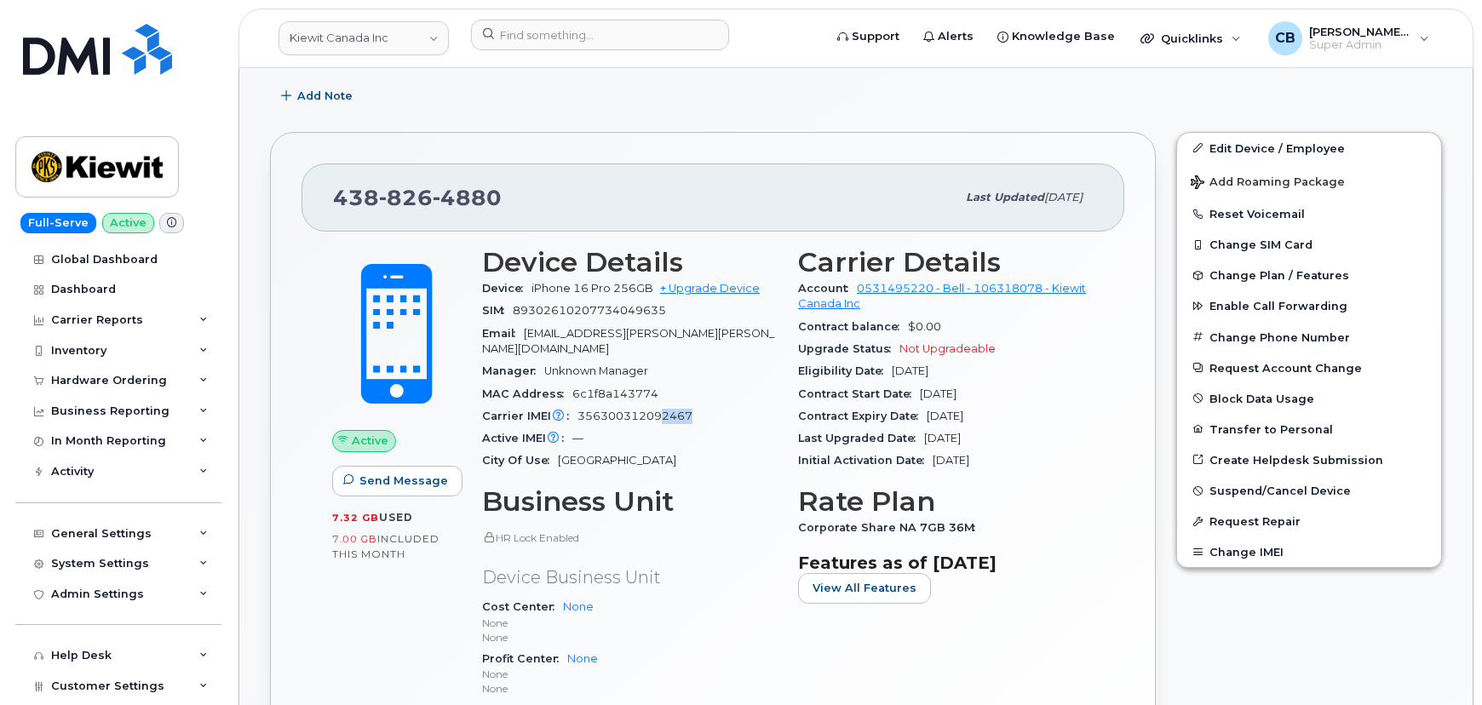
drag, startPoint x: 662, startPoint y: 398, endPoint x: 706, endPoint y: 399, distance: 44.3
click at [706, 405] on div "Carrier IMEI Carrier IMEI is reported during the last billing cycle or change o…" at bounding box center [629, 416] width 295 height 22
drag, startPoint x: 673, startPoint y: 305, endPoint x: 637, endPoint y: 305, distance: 35.8
click at [637, 305] on div "SIM [TECHNICAL_ID]" at bounding box center [629, 311] width 295 height 22
click at [169, 225] on icon at bounding box center [171, 222] width 9 height 9
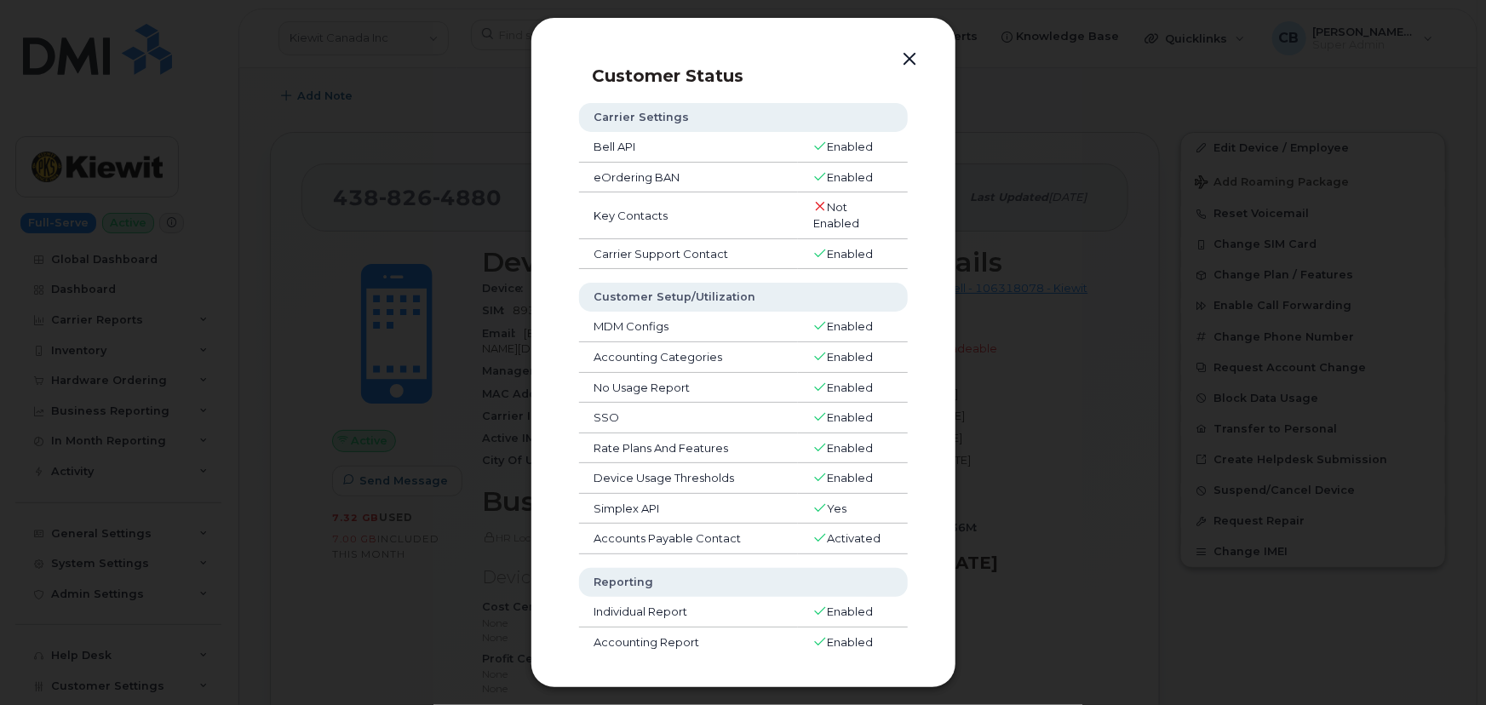
click at [912, 52] on button "button" at bounding box center [910, 60] width 26 height 24
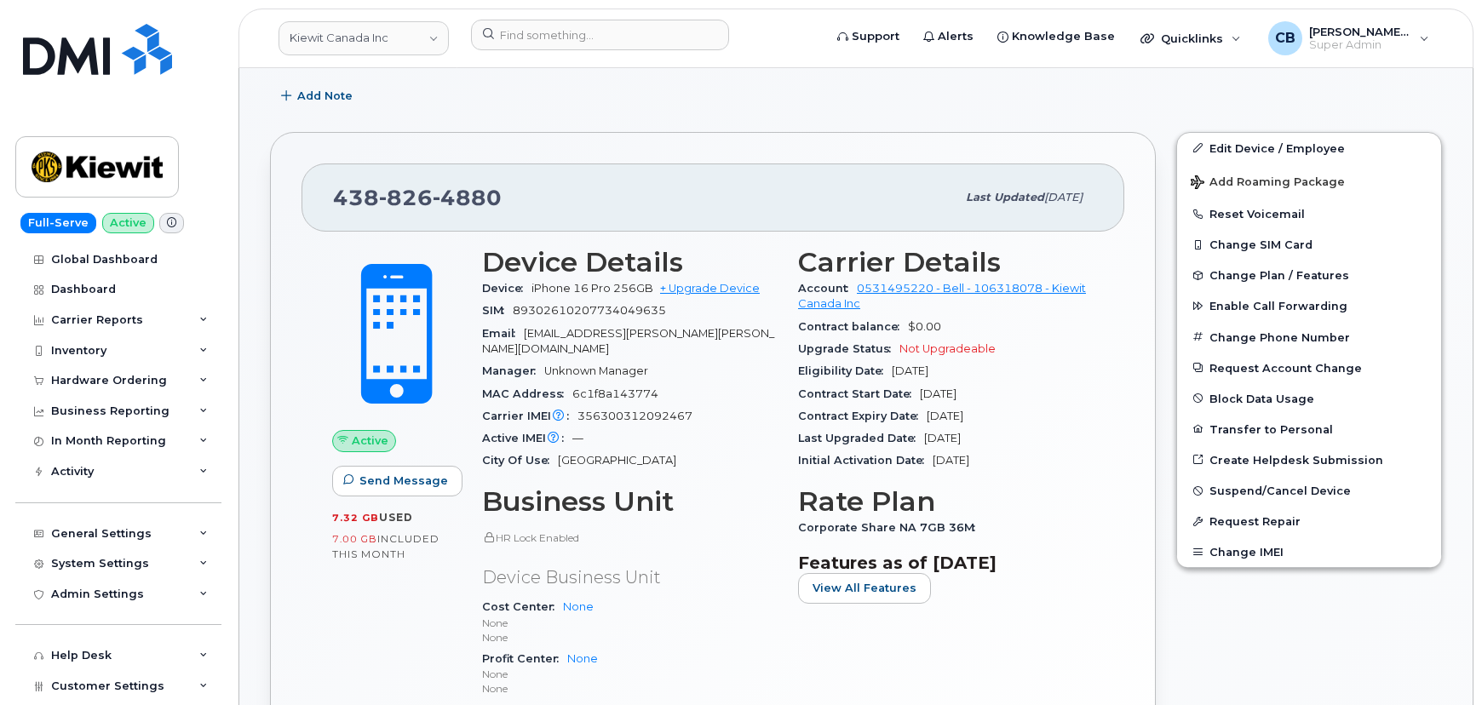
click at [169, 221] on icon at bounding box center [171, 222] width 9 height 9
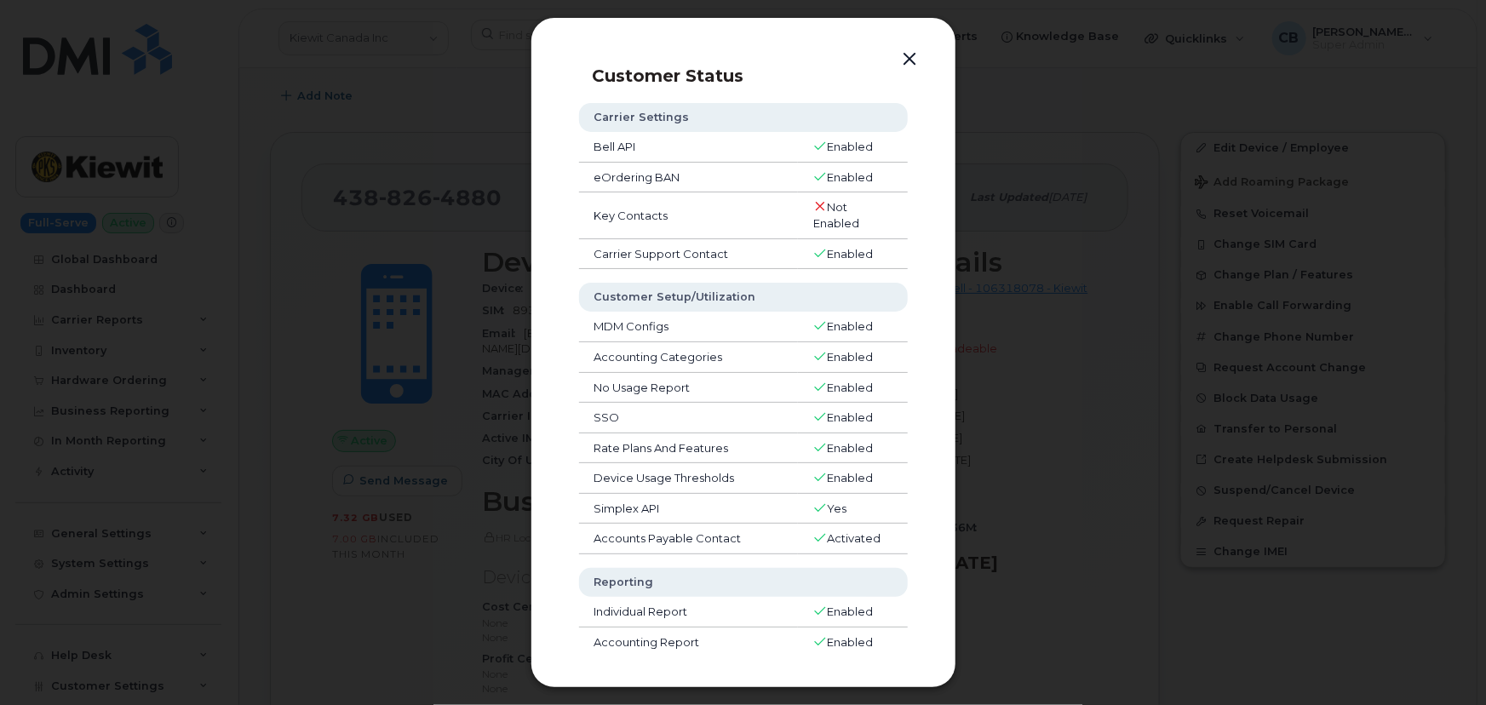
click at [907, 56] on button "button" at bounding box center [910, 60] width 26 height 24
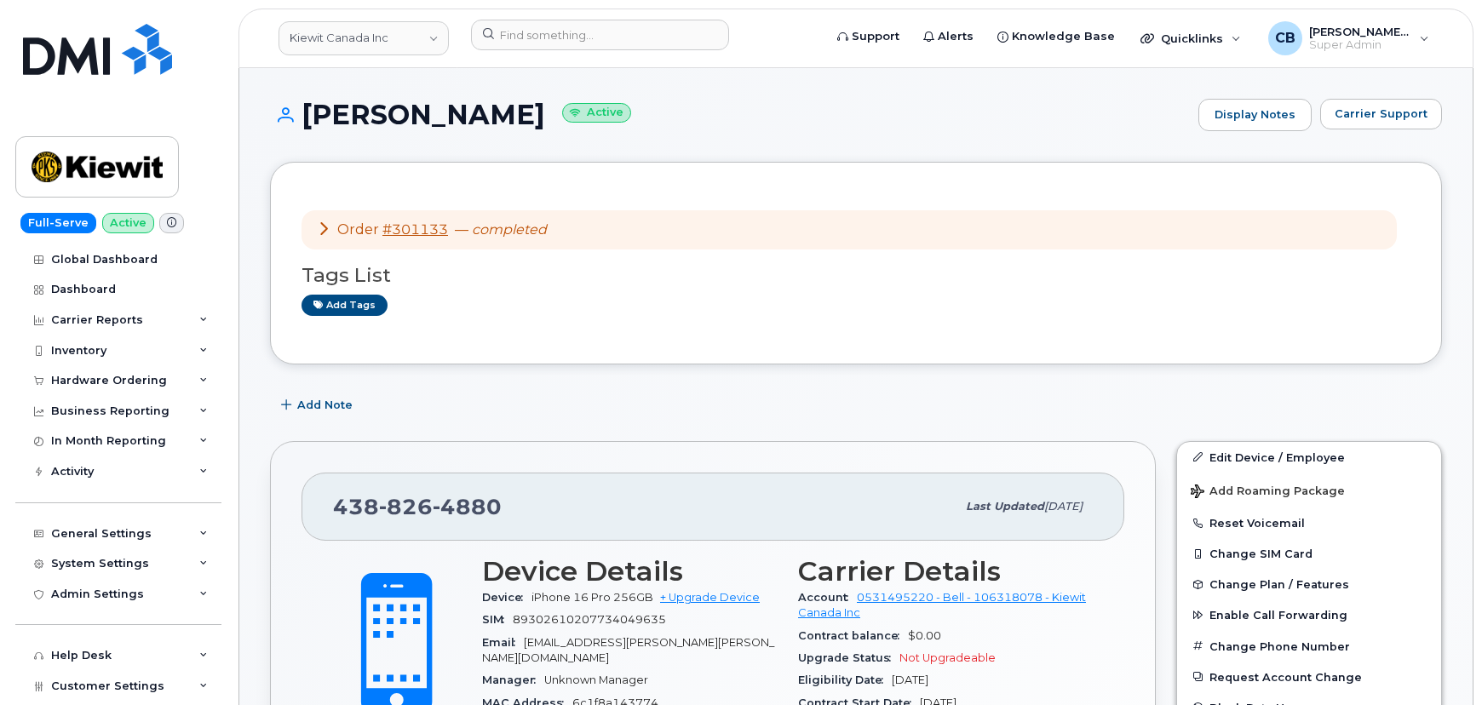
scroll to position [154, 0]
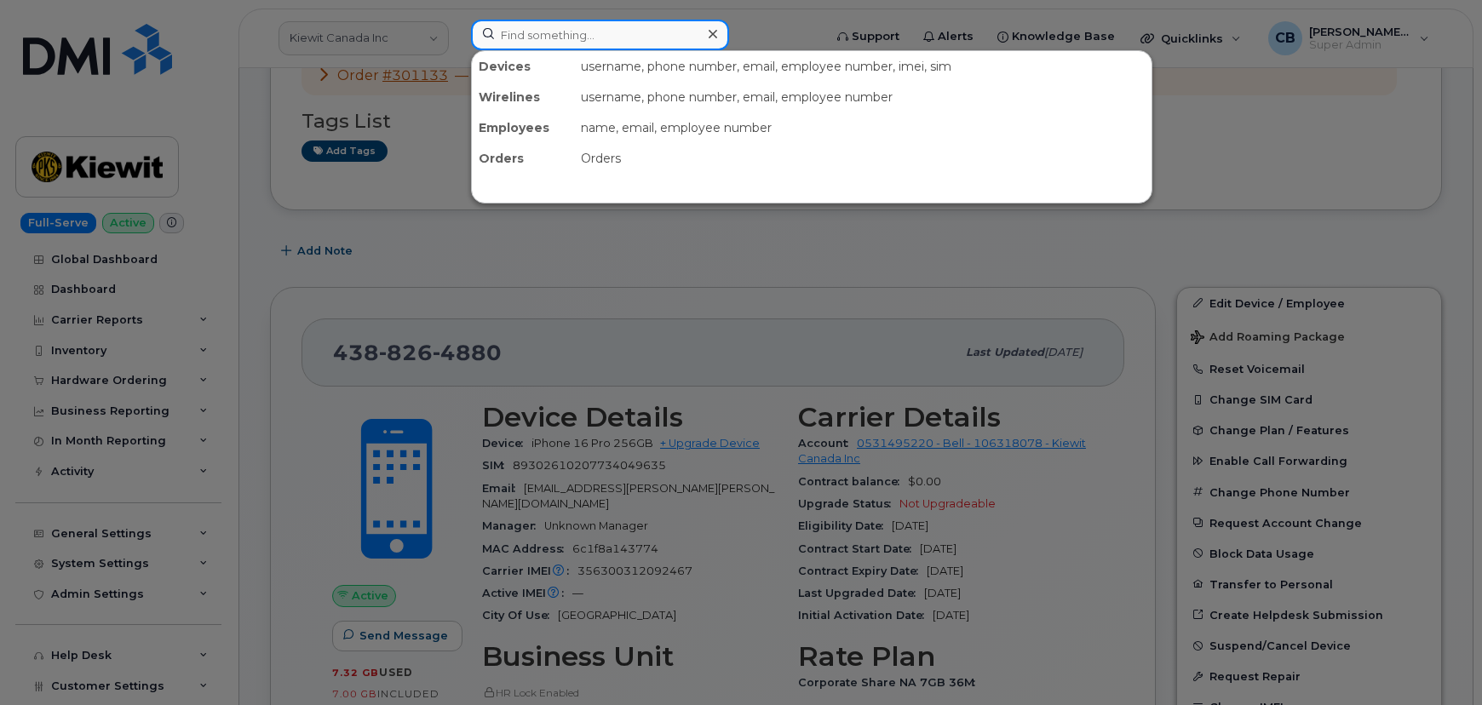
click at [592, 28] on input at bounding box center [600, 35] width 258 height 31
paste input "299940"
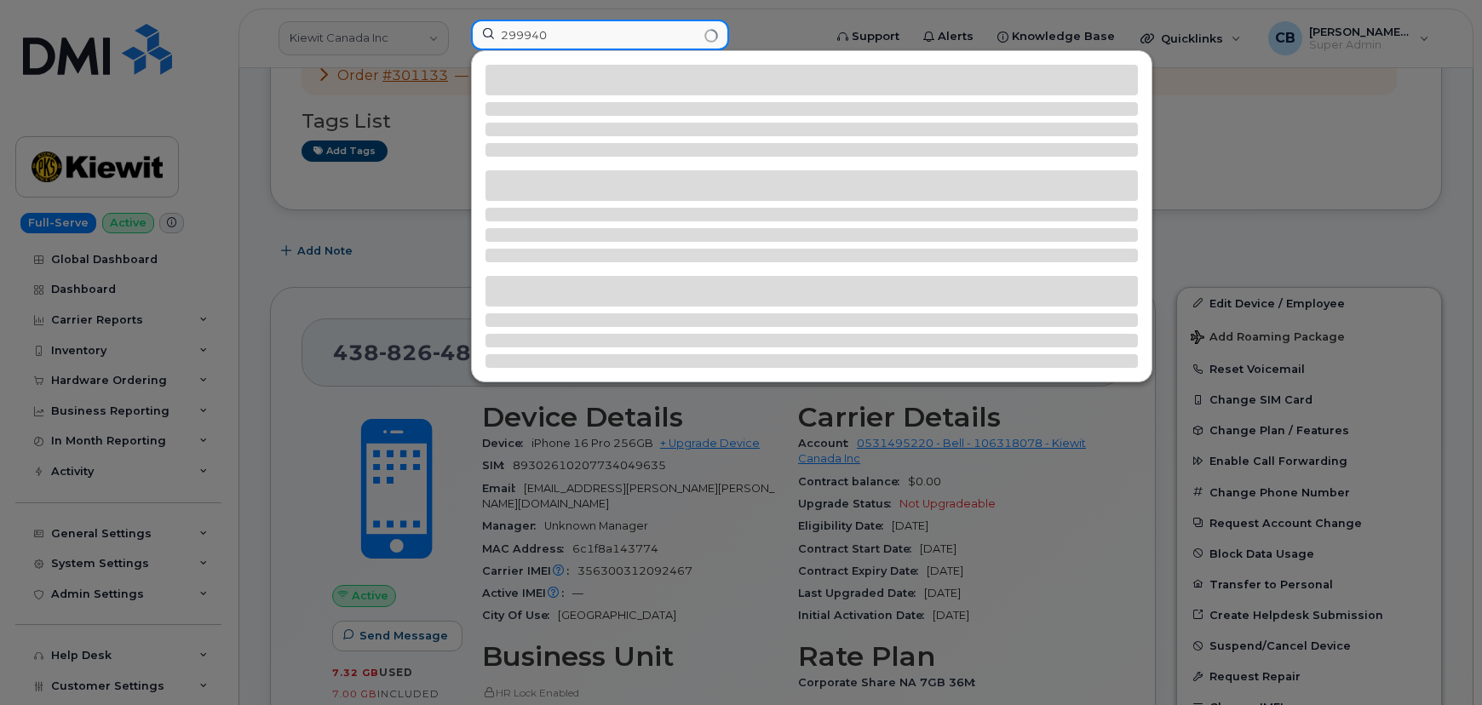
type input "299940"
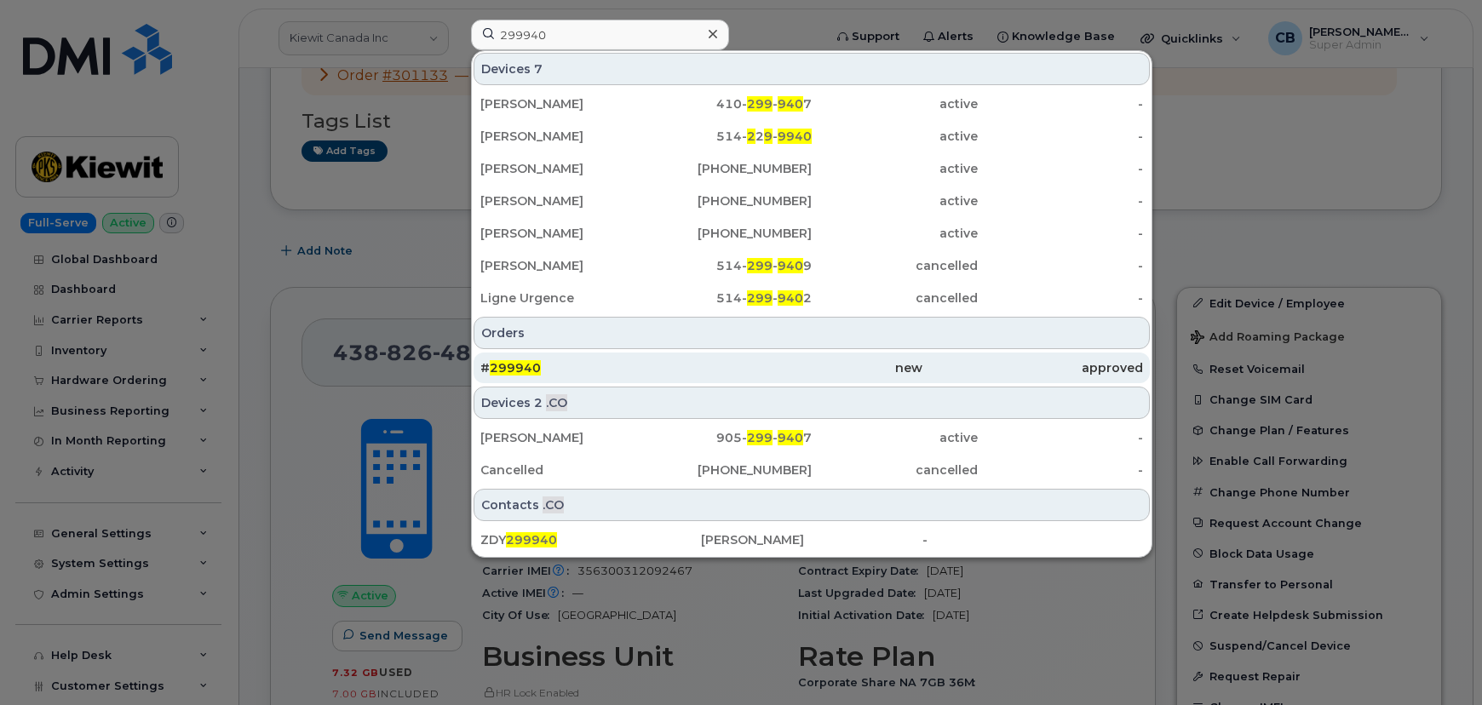
click at [519, 366] on span "299940" at bounding box center [515, 367] width 51 height 15
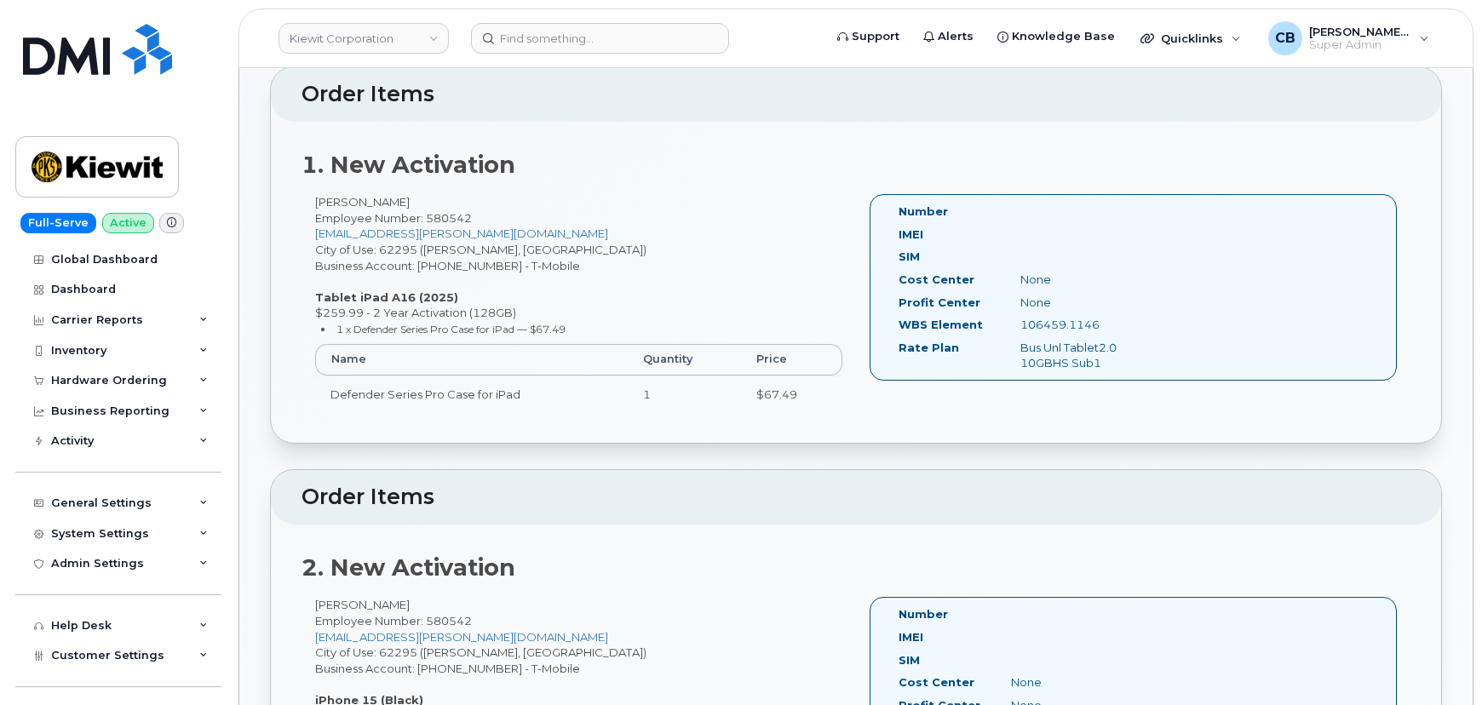
scroll to position [309, 0]
